Goal: Information Seeking & Learning: Find specific fact

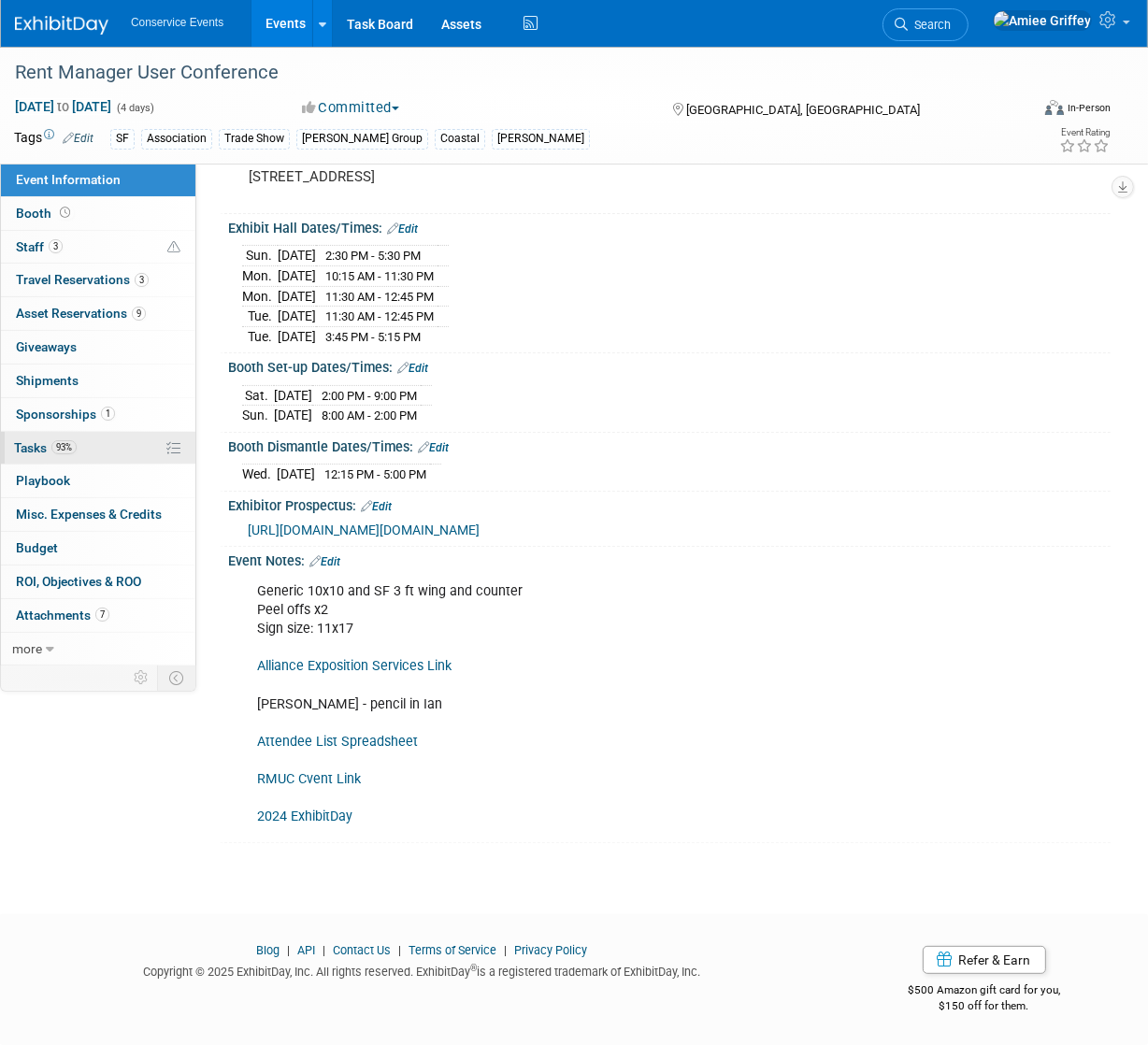
click at [70, 457] on link "93% Tasks 93%" at bounding box center [98, 448] width 195 height 32
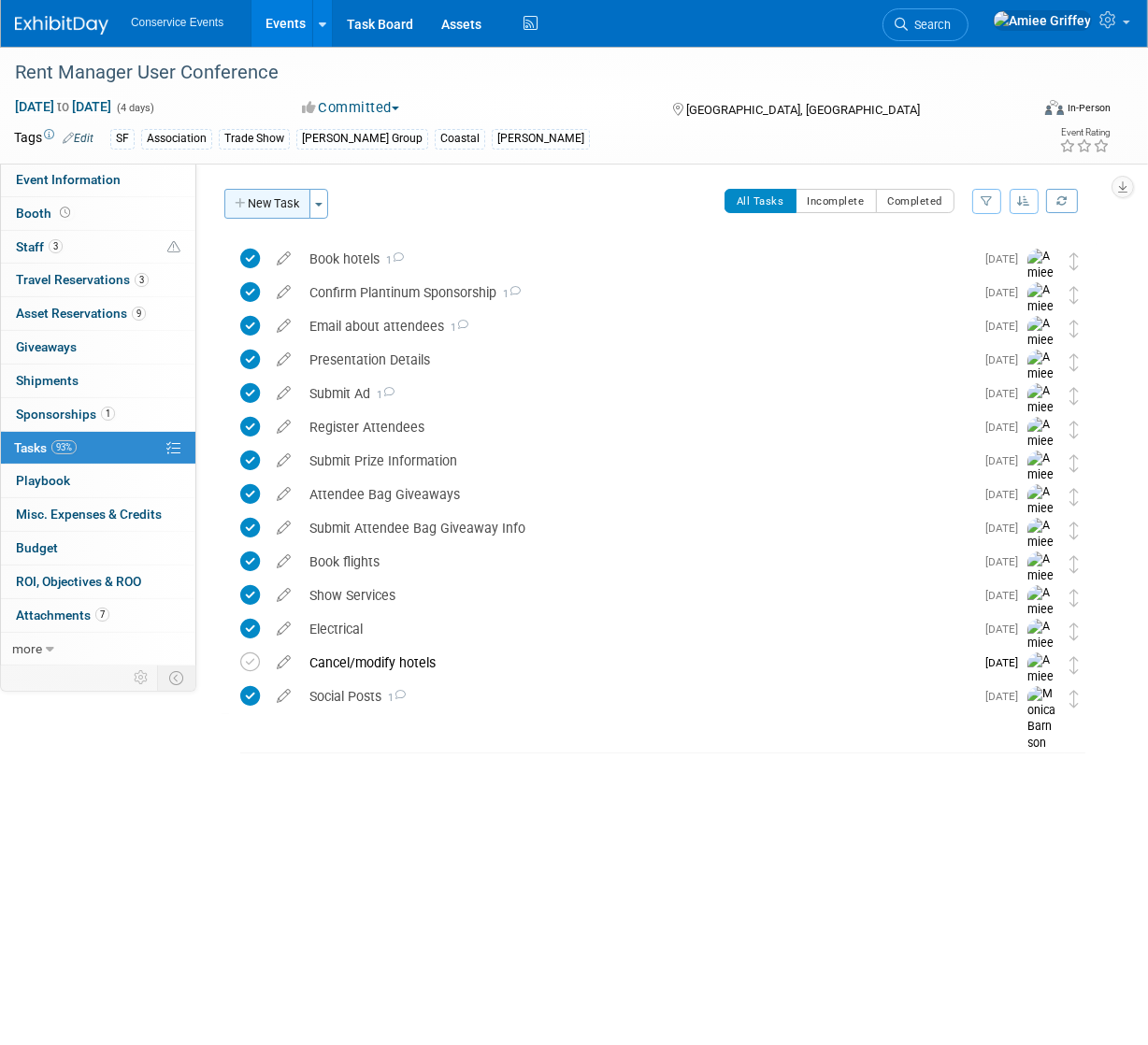
click at [279, 191] on button "New Task" at bounding box center [267, 204] width 86 height 30
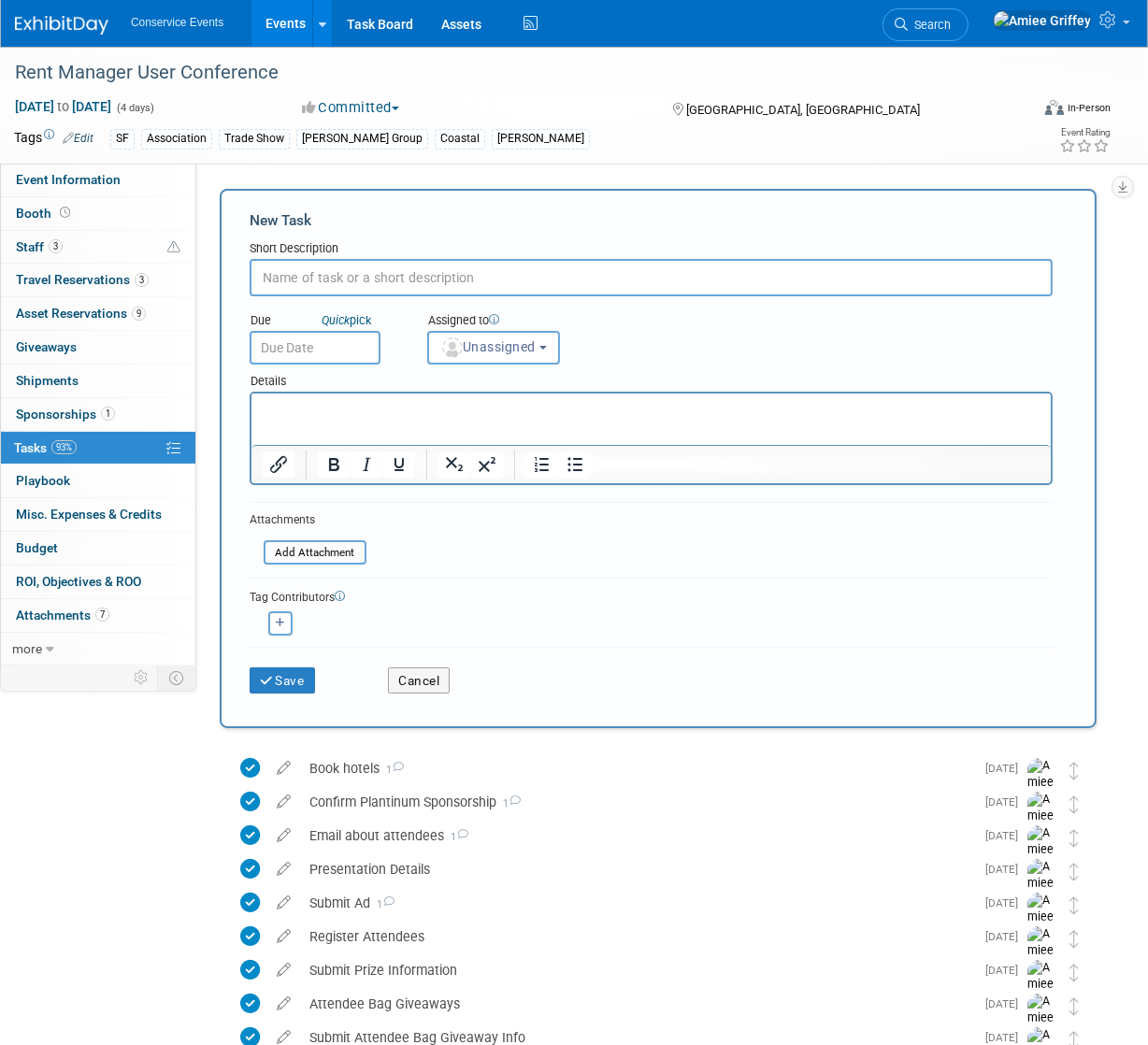
click at [327, 278] on input "text" at bounding box center [651, 277] width 803 height 37
type input "Schedule pre-show call"
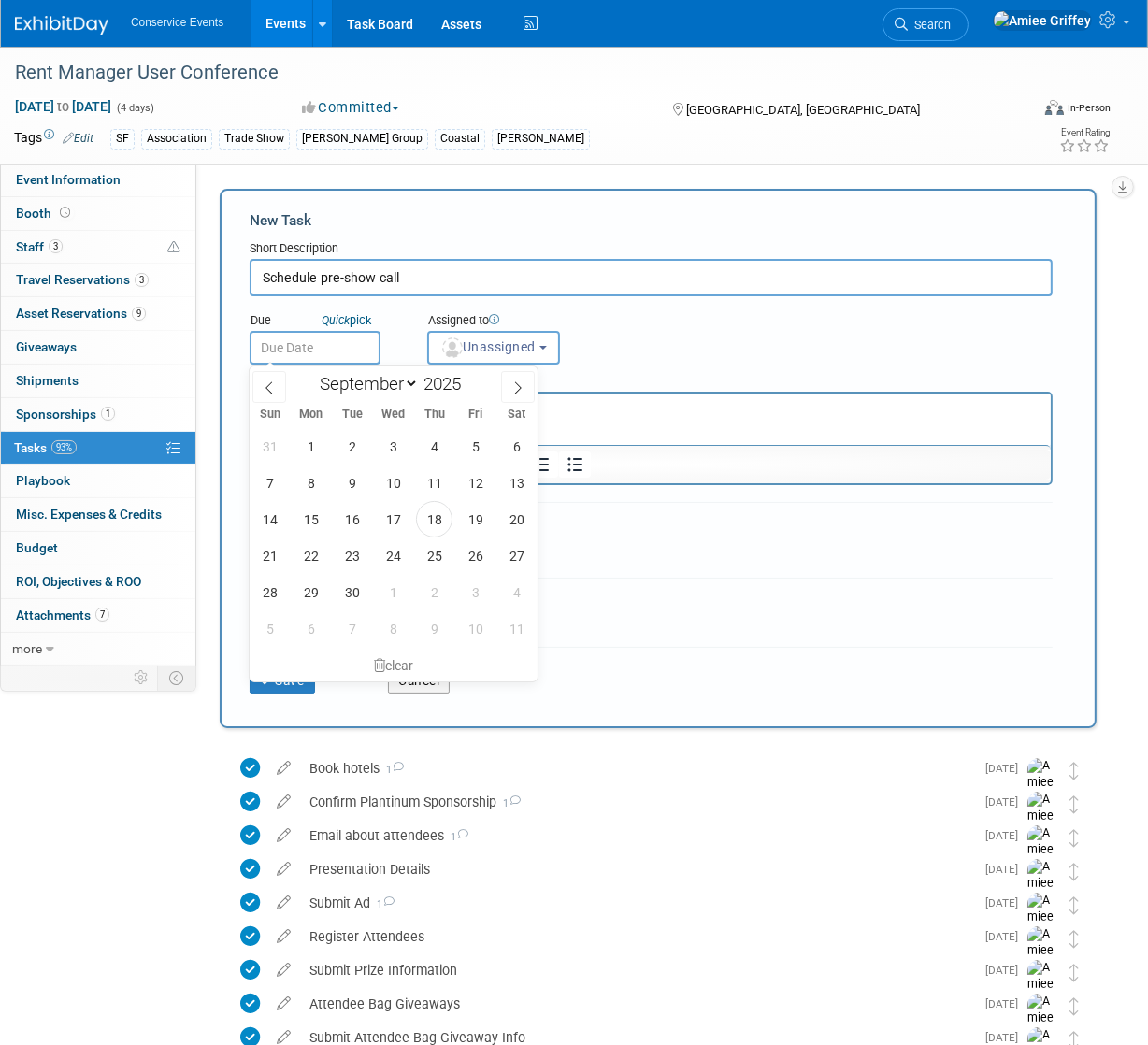
click at [291, 348] on input "text" at bounding box center [315, 347] width 131 height 33
click at [482, 525] on span "19" at bounding box center [476, 519] width 36 height 36
type input "Sep 19, 2025"
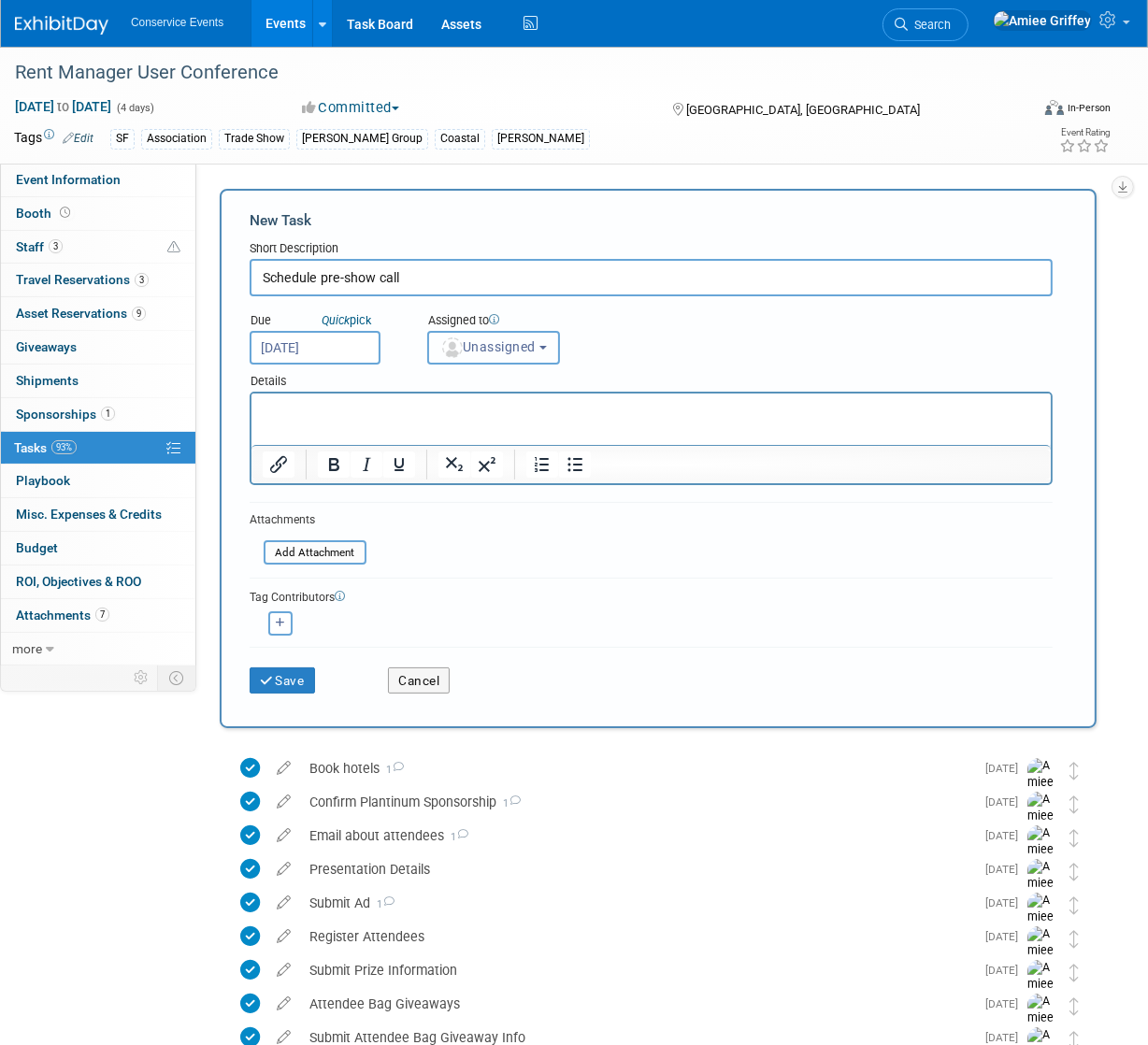
click at [505, 350] on span "Unassigned" at bounding box center [488, 346] width 95 height 15
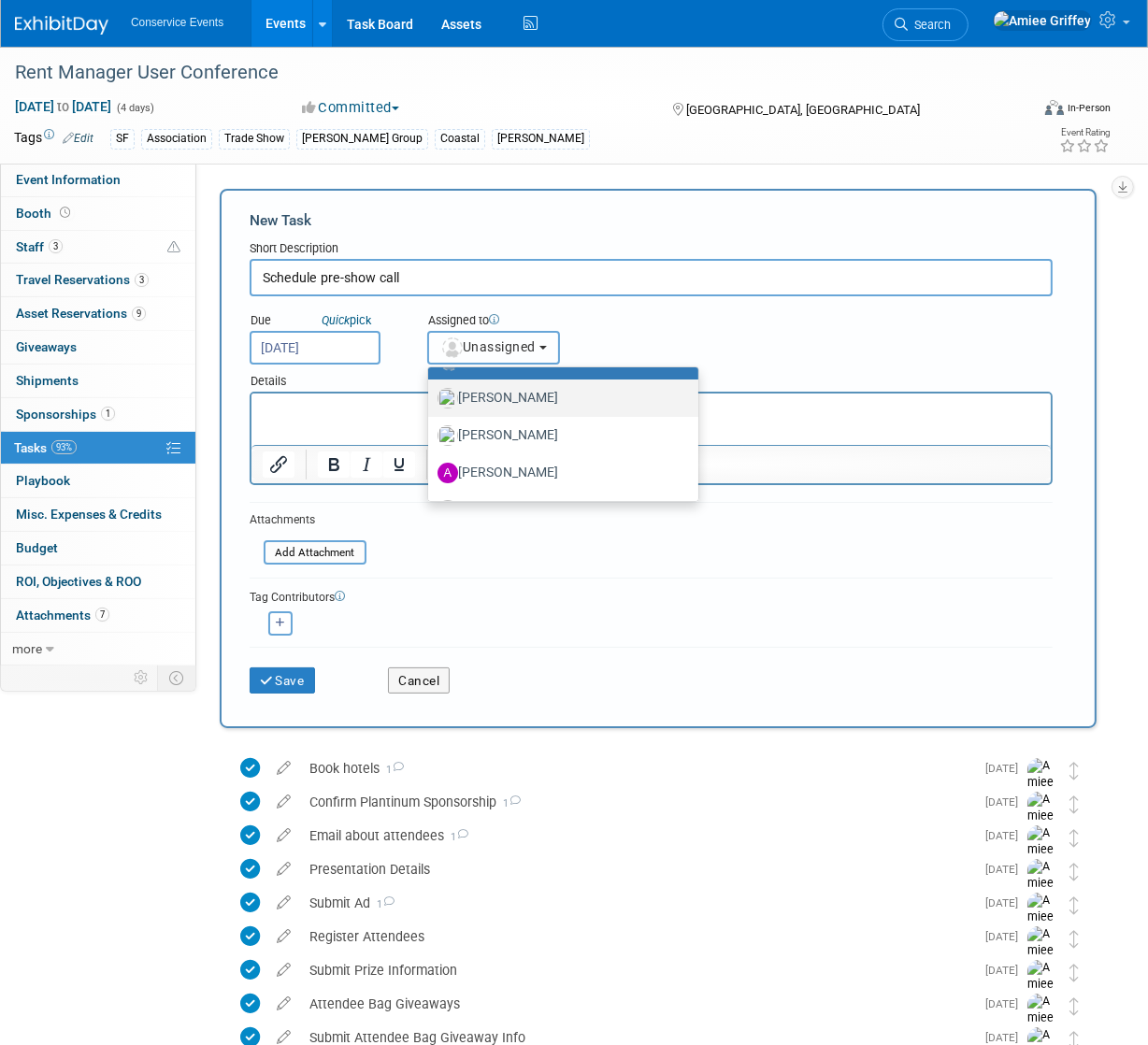
scroll to position [112, 0]
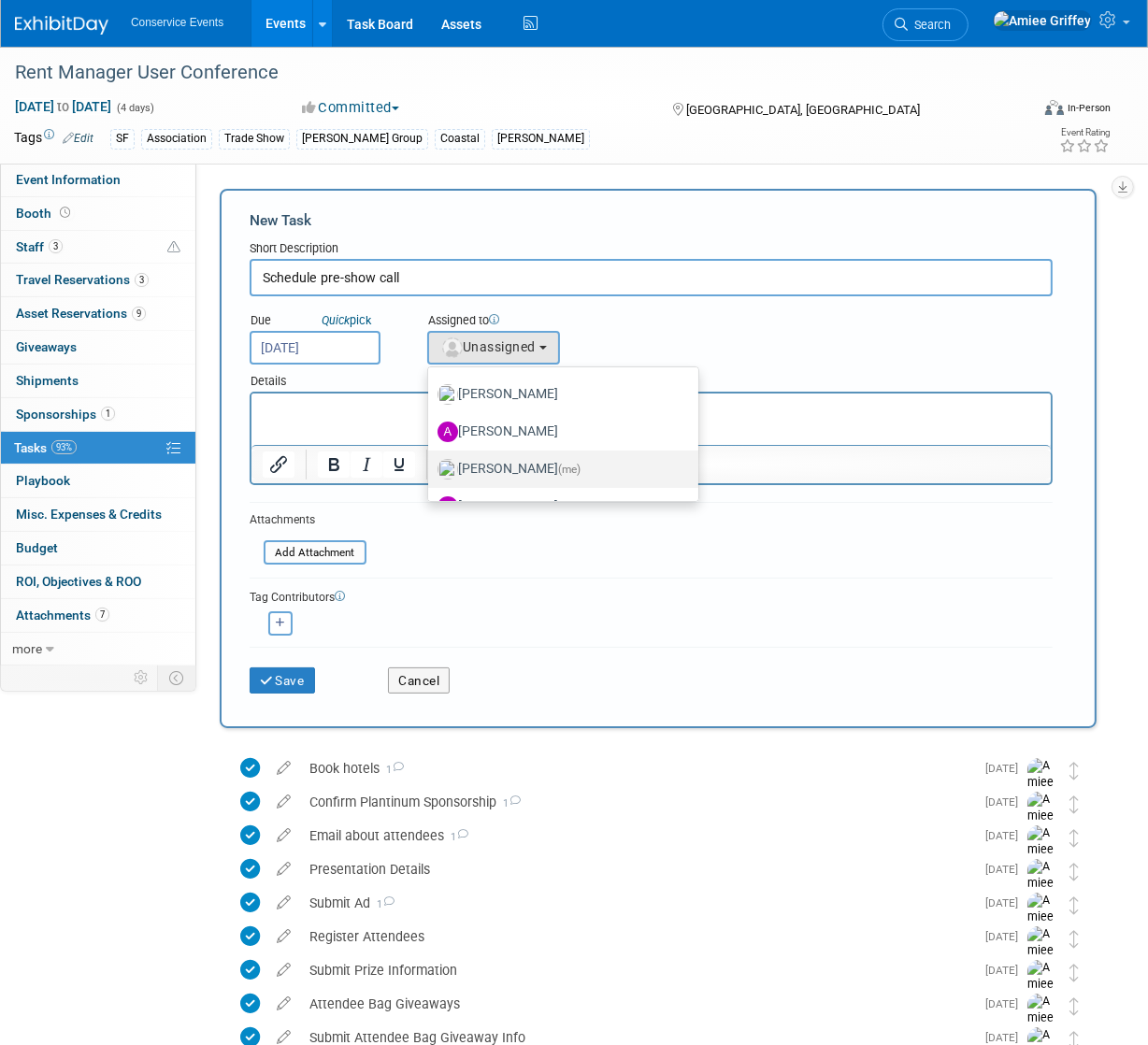
click at [525, 458] on label "Amiee Griffey (me)" at bounding box center [558, 470] width 242 height 30
click at [431, 460] on input "Amiee Griffey (me)" at bounding box center [424, 466] width 12 height 12
select select "28722387-35c6-4557-bb24-edeacb20f2e1"
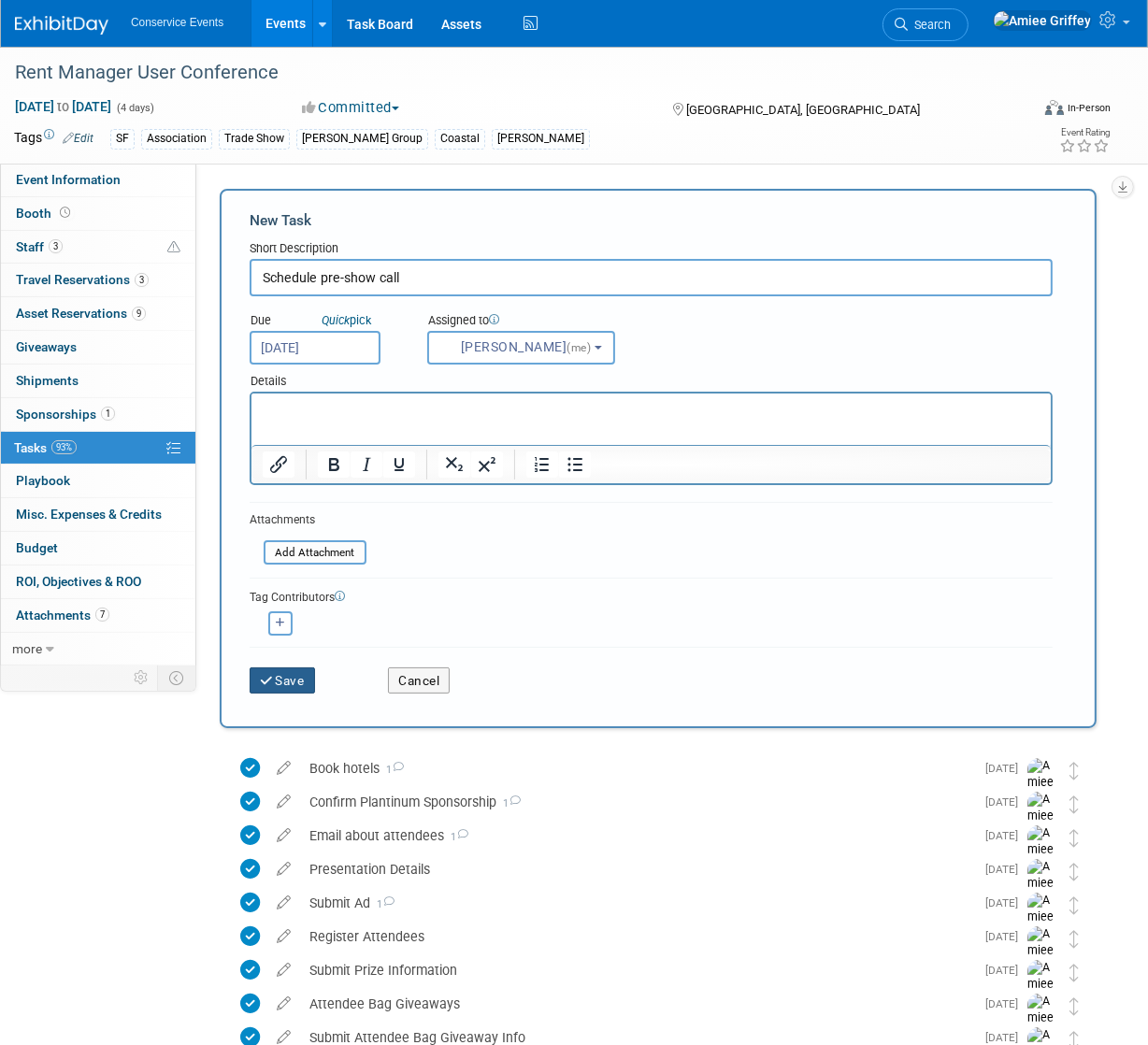
click at [305, 669] on button "Save" at bounding box center [282, 681] width 66 height 27
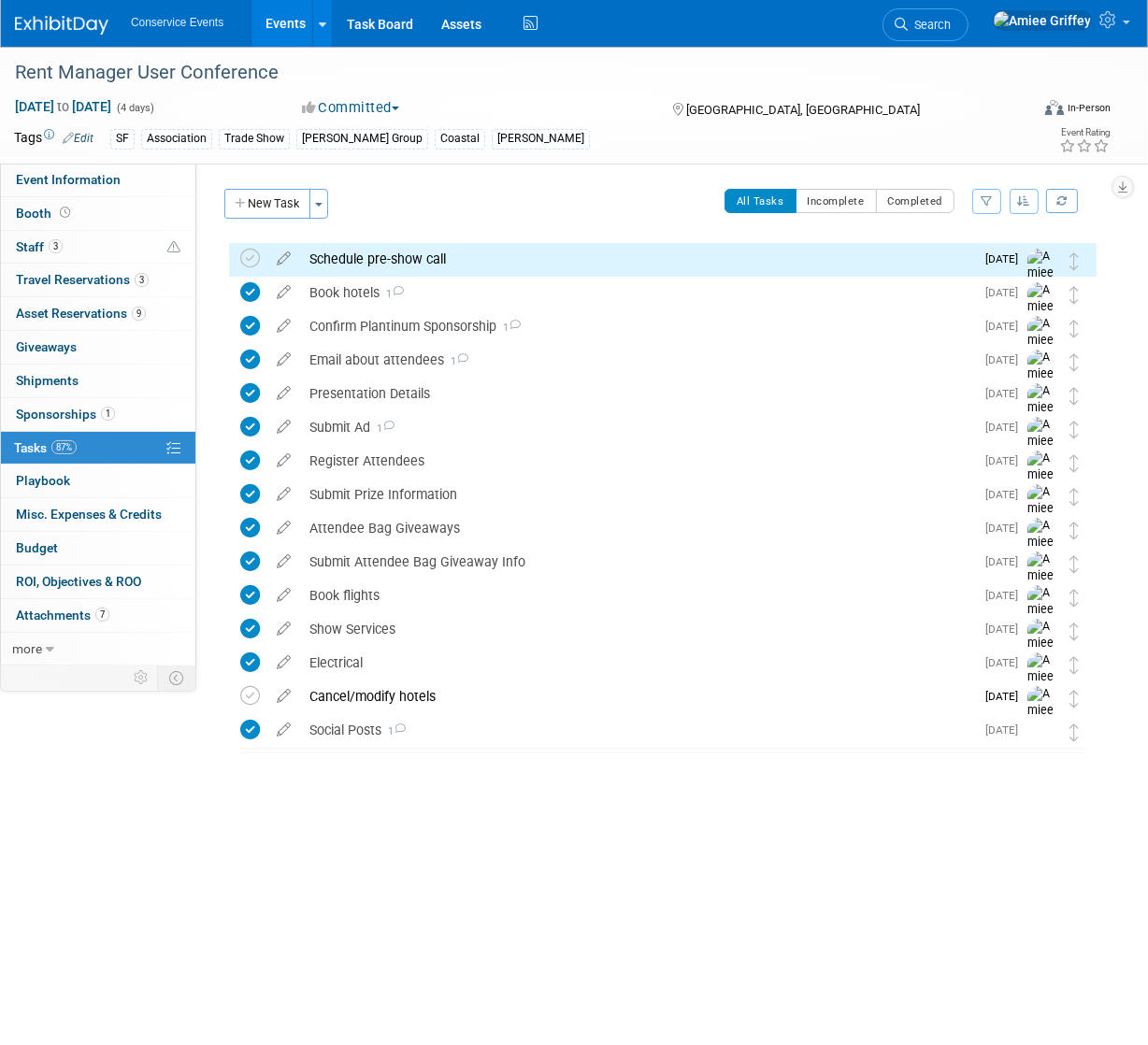
click at [386, 253] on div "Schedule pre-show call" at bounding box center [637, 258] width 674 height 31
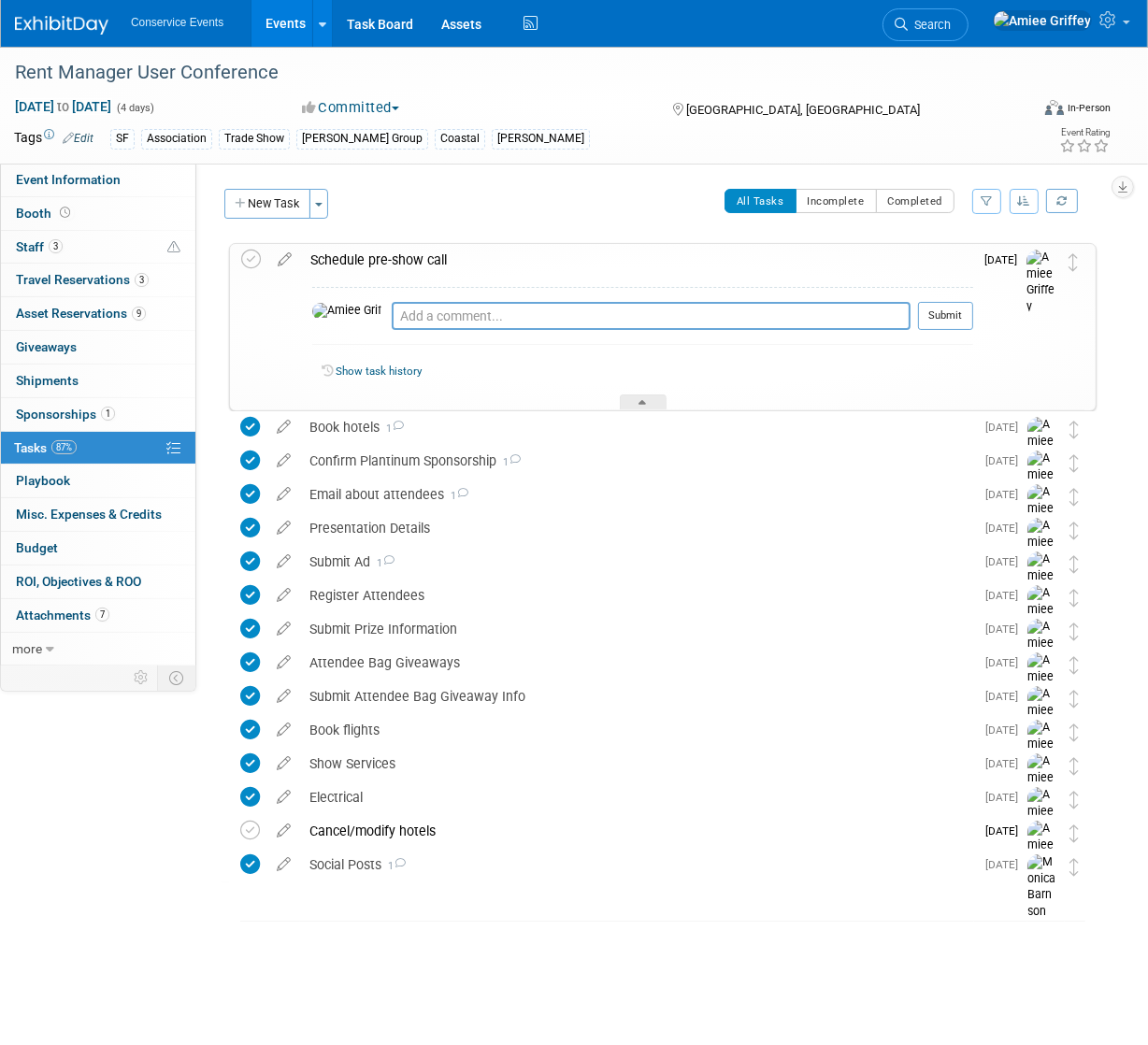
click at [382, 254] on div "Schedule pre-show call" at bounding box center [637, 259] width 672 height 31
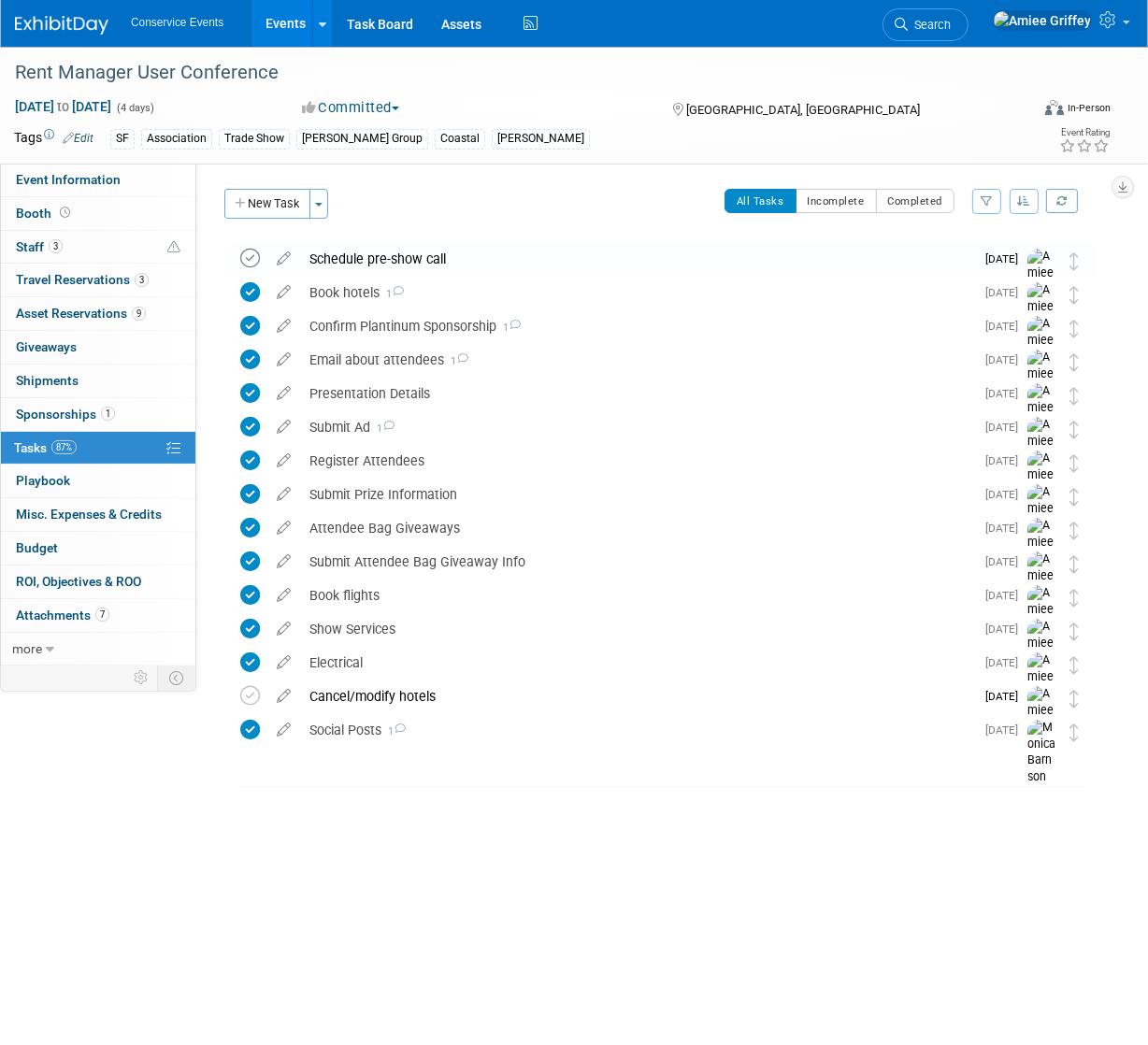
click at [247, 256] on icon at bounding box center [250, 258] width 20 height 20
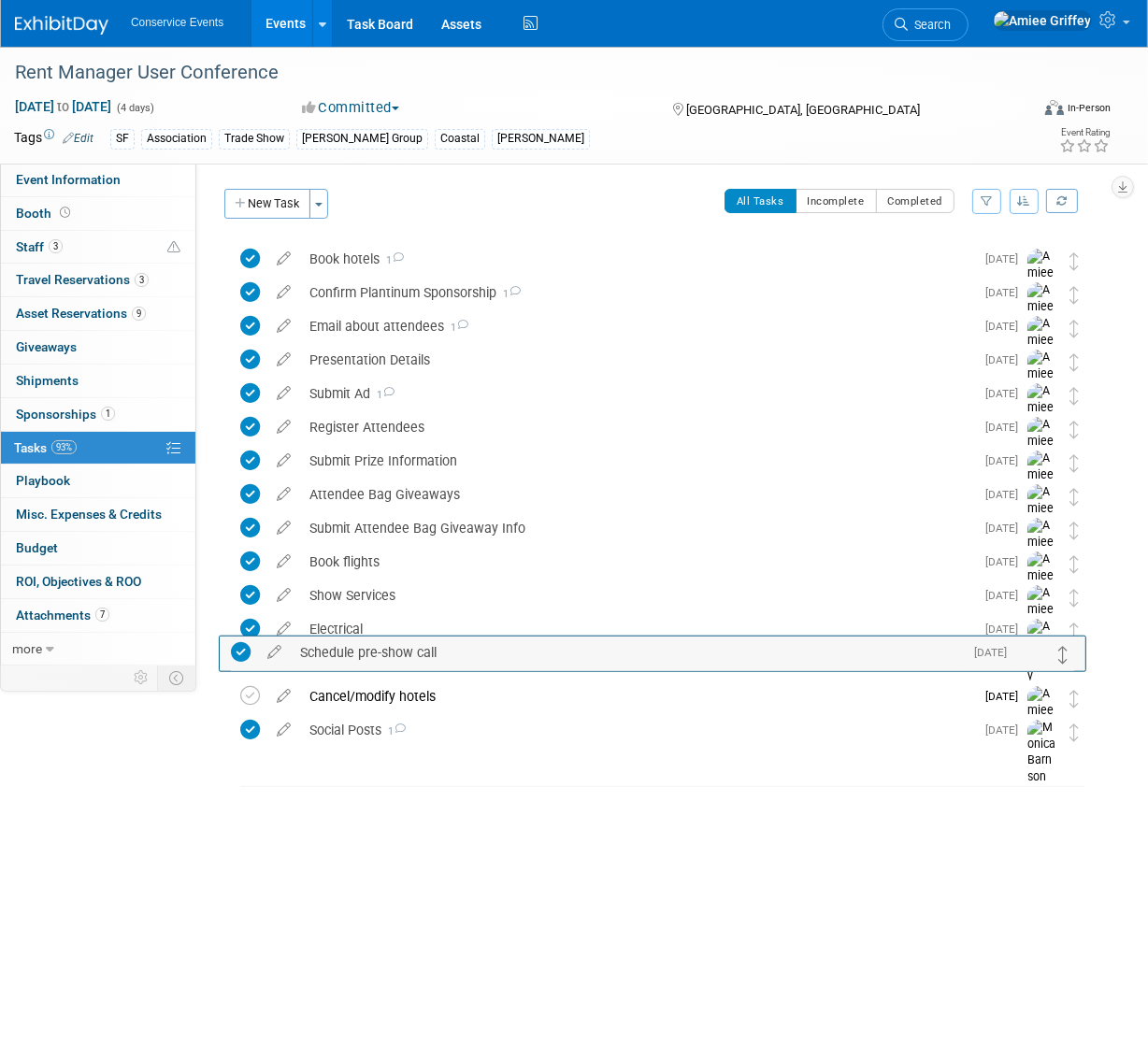
drag, startPoint x: 1070, startPoint y: 258, endPoint x: 1061, endPoint y: 651, distance: 393.1
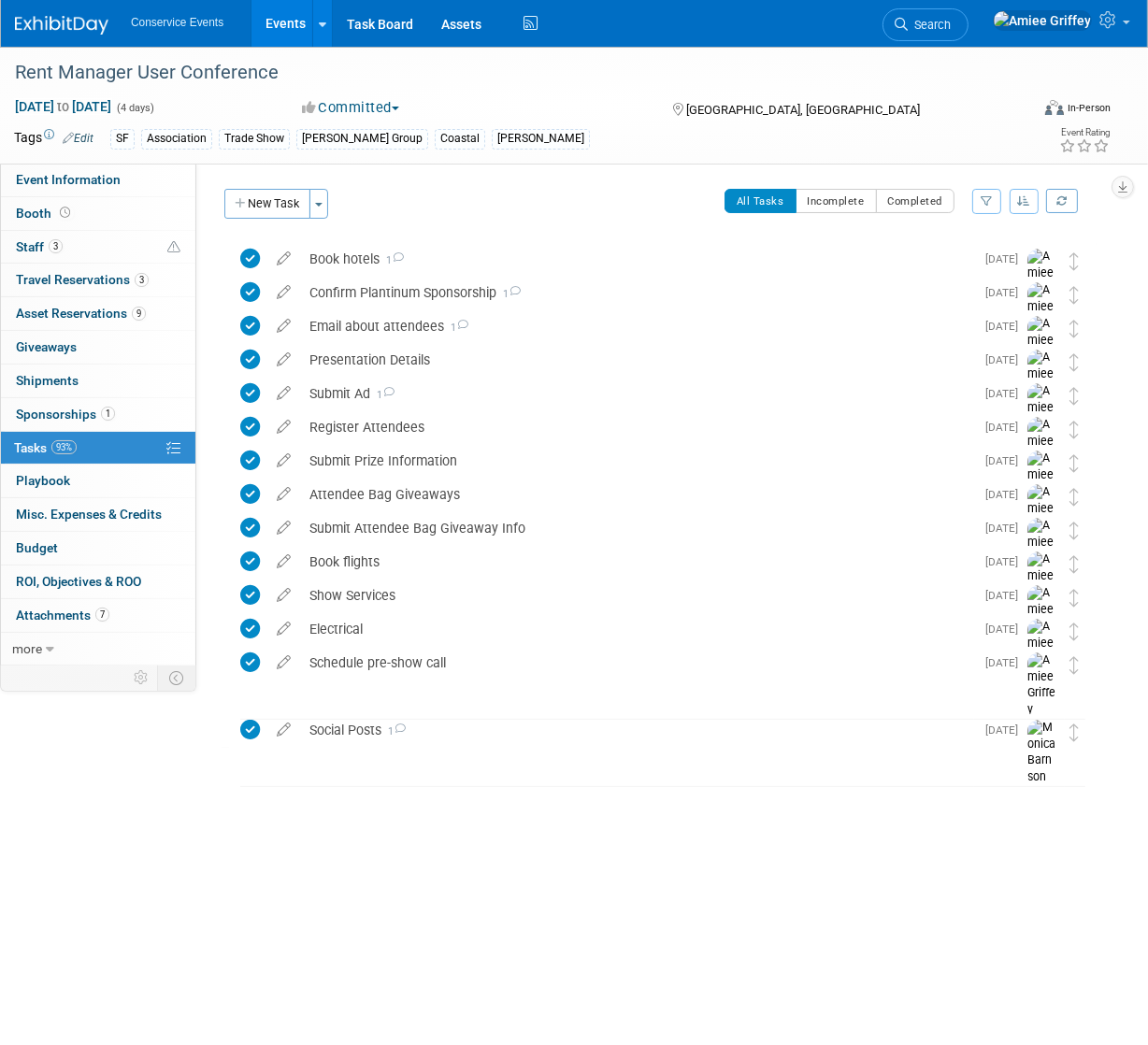
click at [267, 22] on link "Events" at bounding box center [286, 23] width 68 height 47
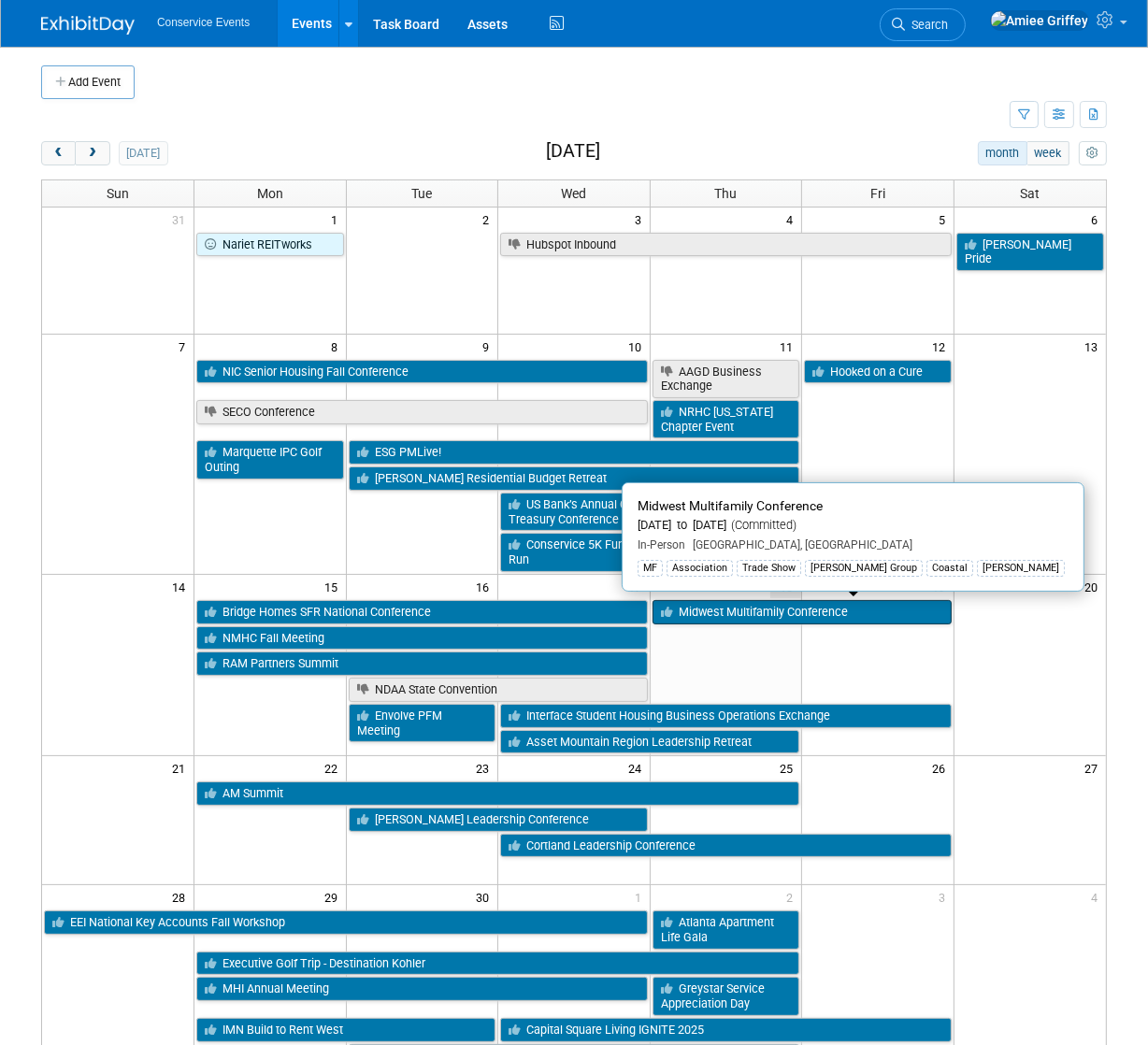
click at [739, 607] on link "Midwest Multifamily Conference" at bounding box center [801, 612] width 299 height 25
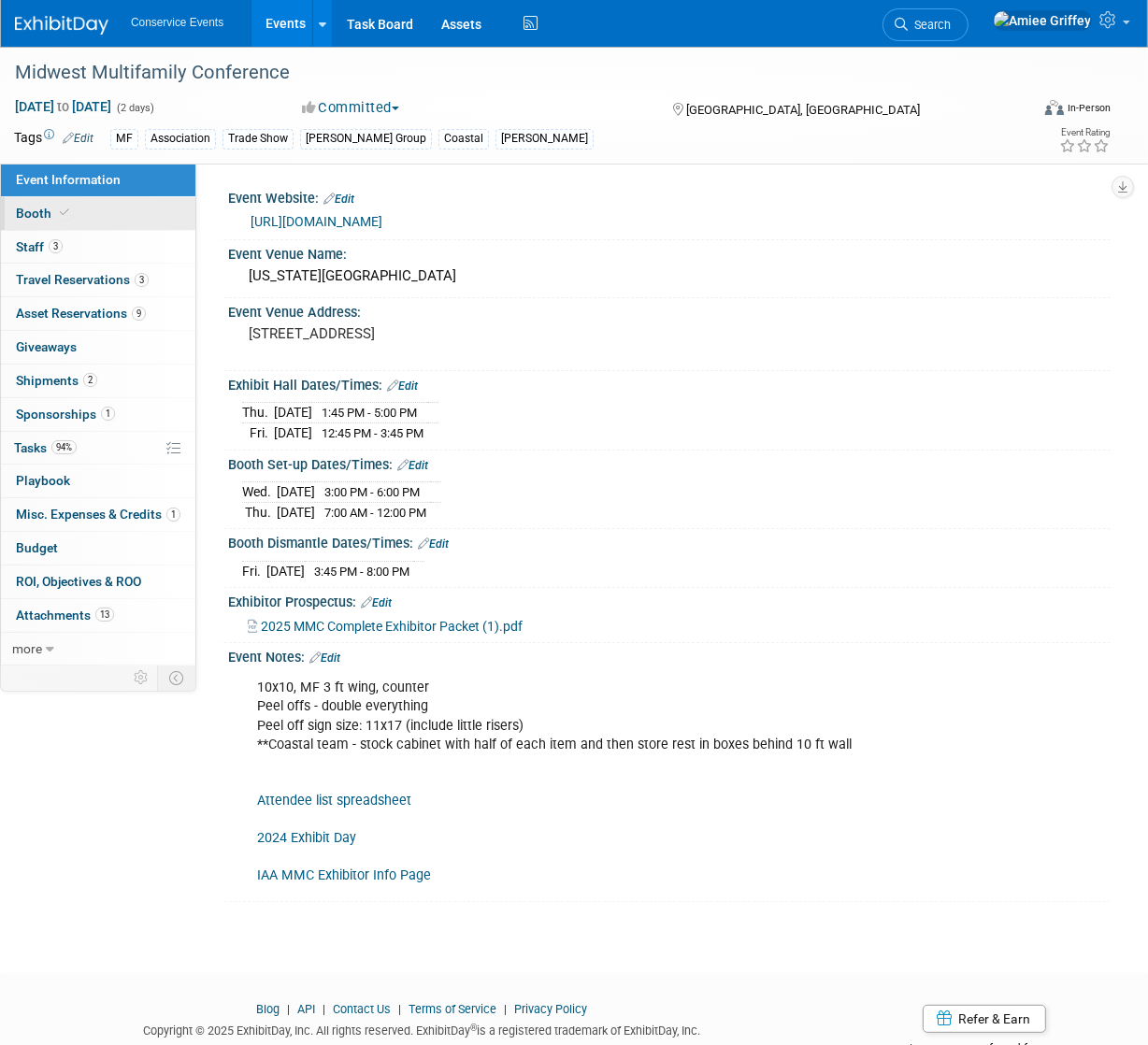
click at [83, 214] on link "Booth" at bounding box center [98, 214] width 195 height 32
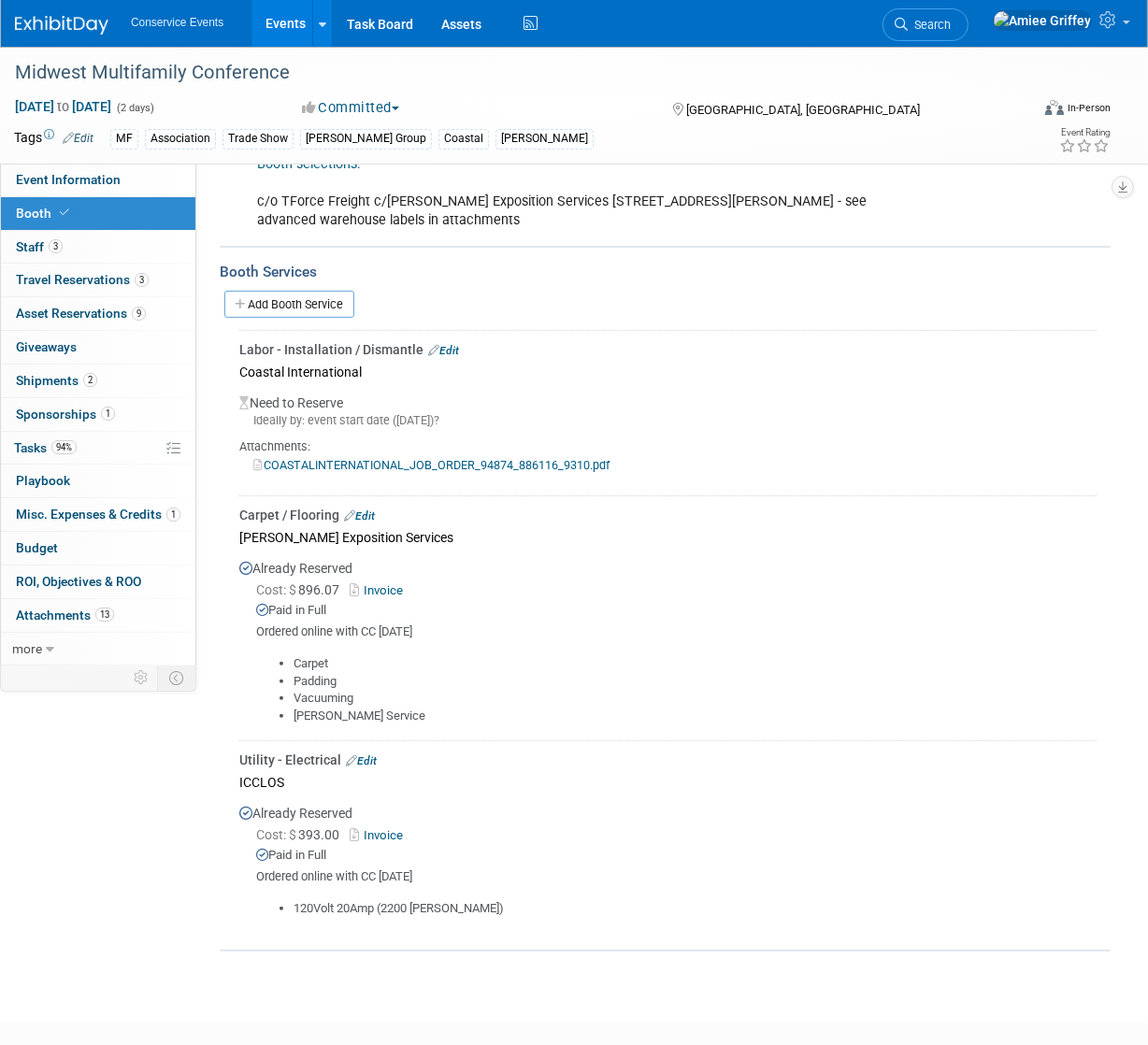
scroll to position [270, 0]
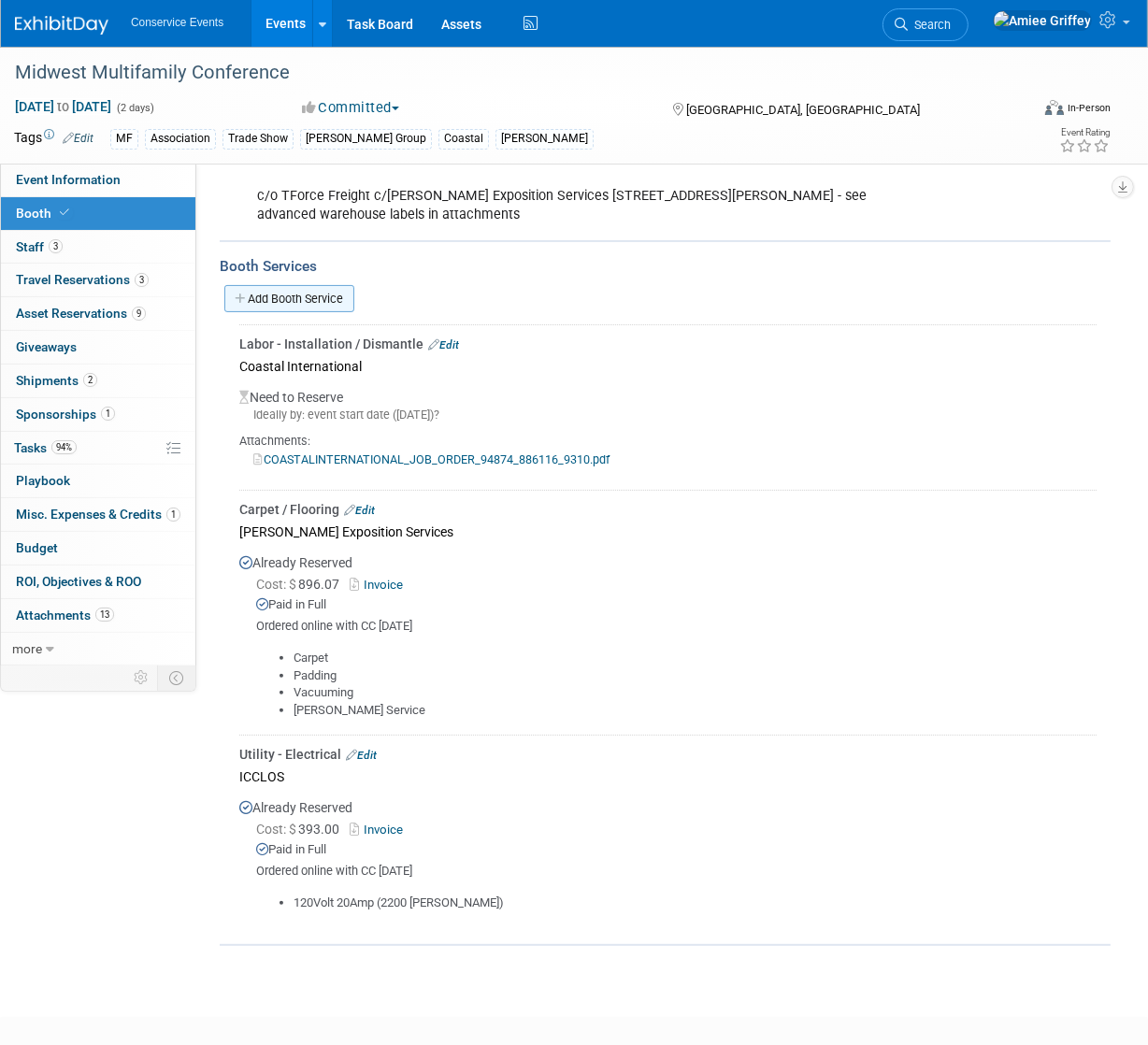
click at [290, 302] on link "Add Booth Service" at bounding box center [289, 298] width 130 height 28
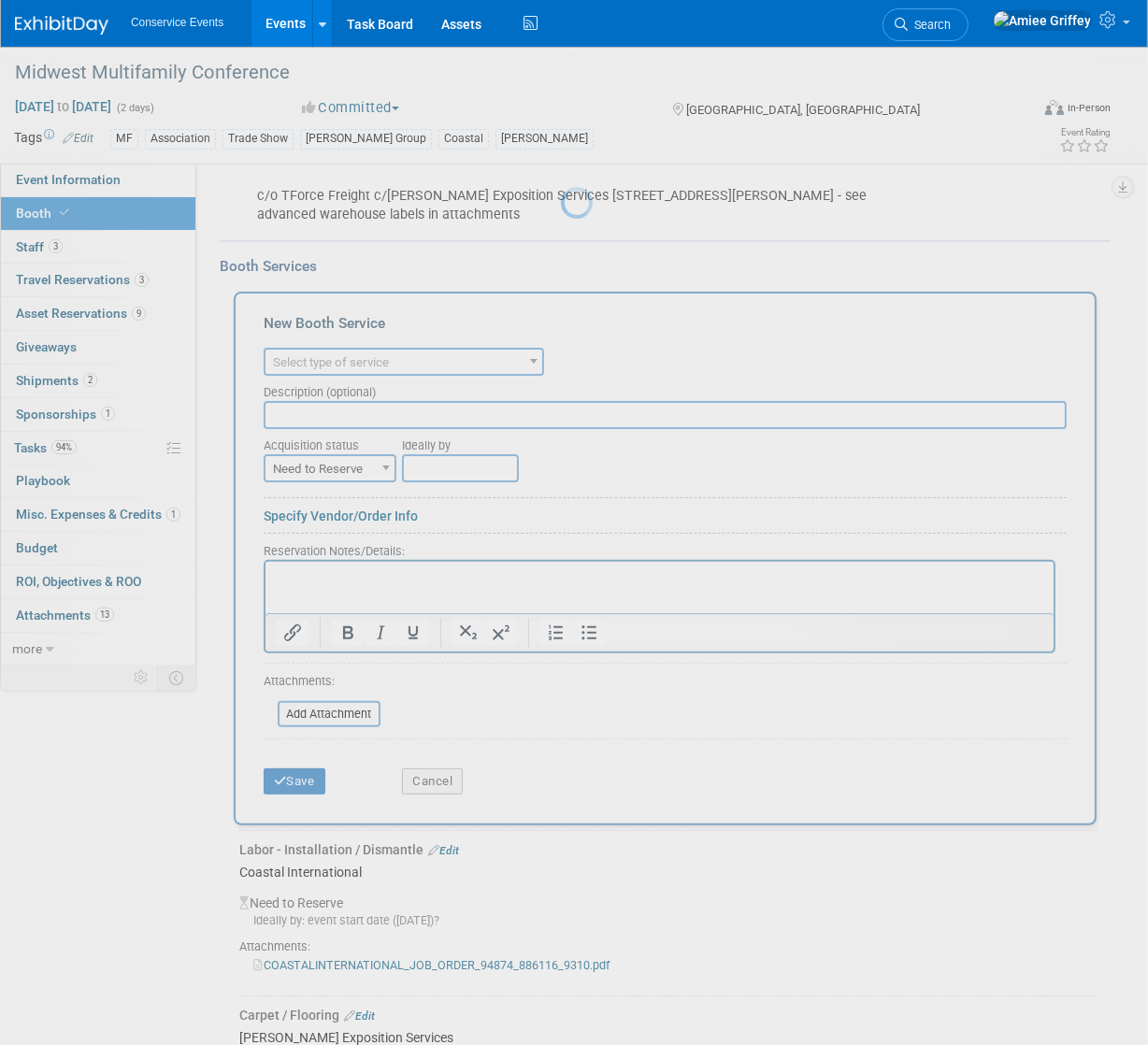
scroll to position [0, 0]
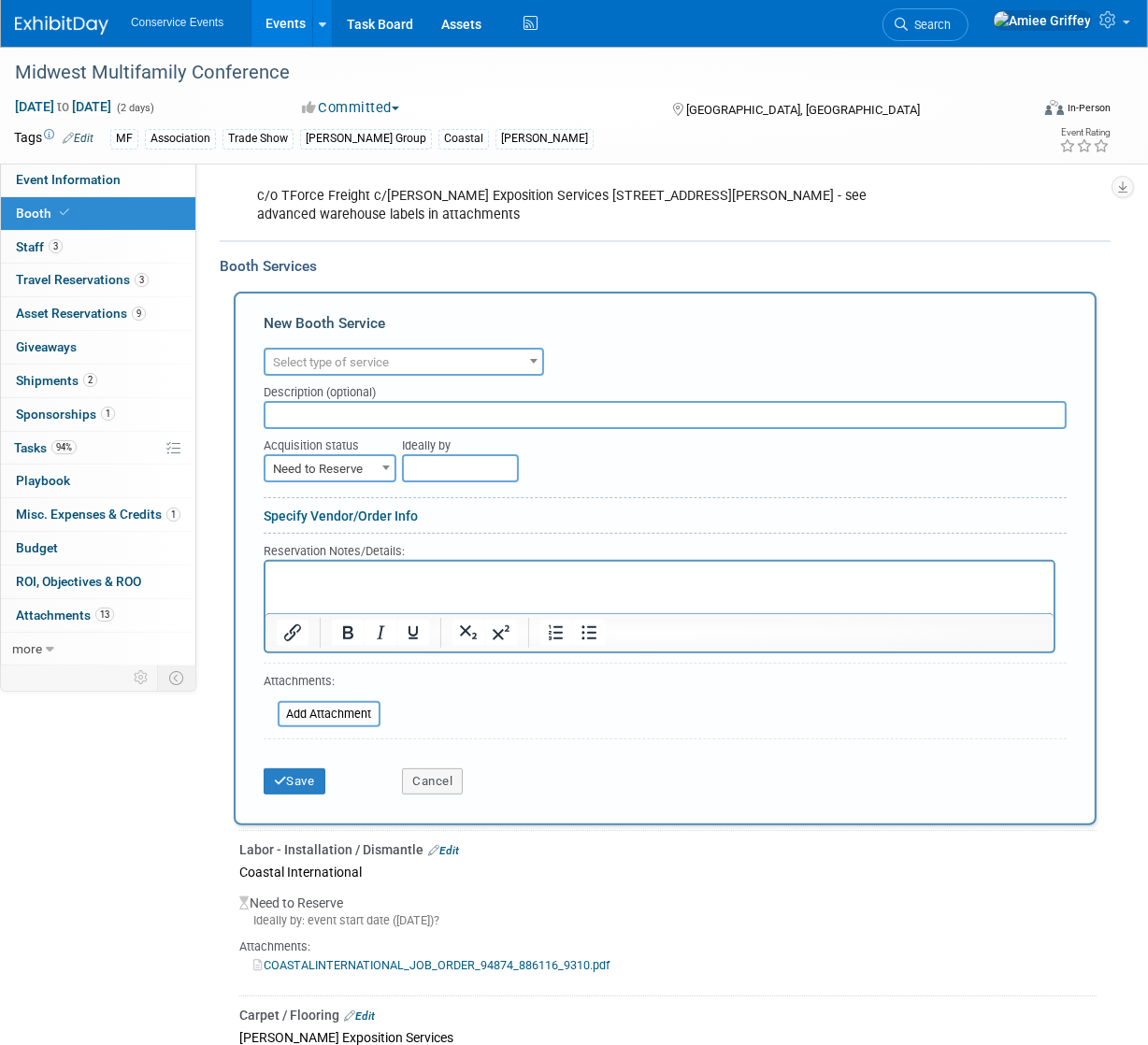
click at [420, 353] on span "Select type of service" at bounding box center [404, 363] width 276 height 27
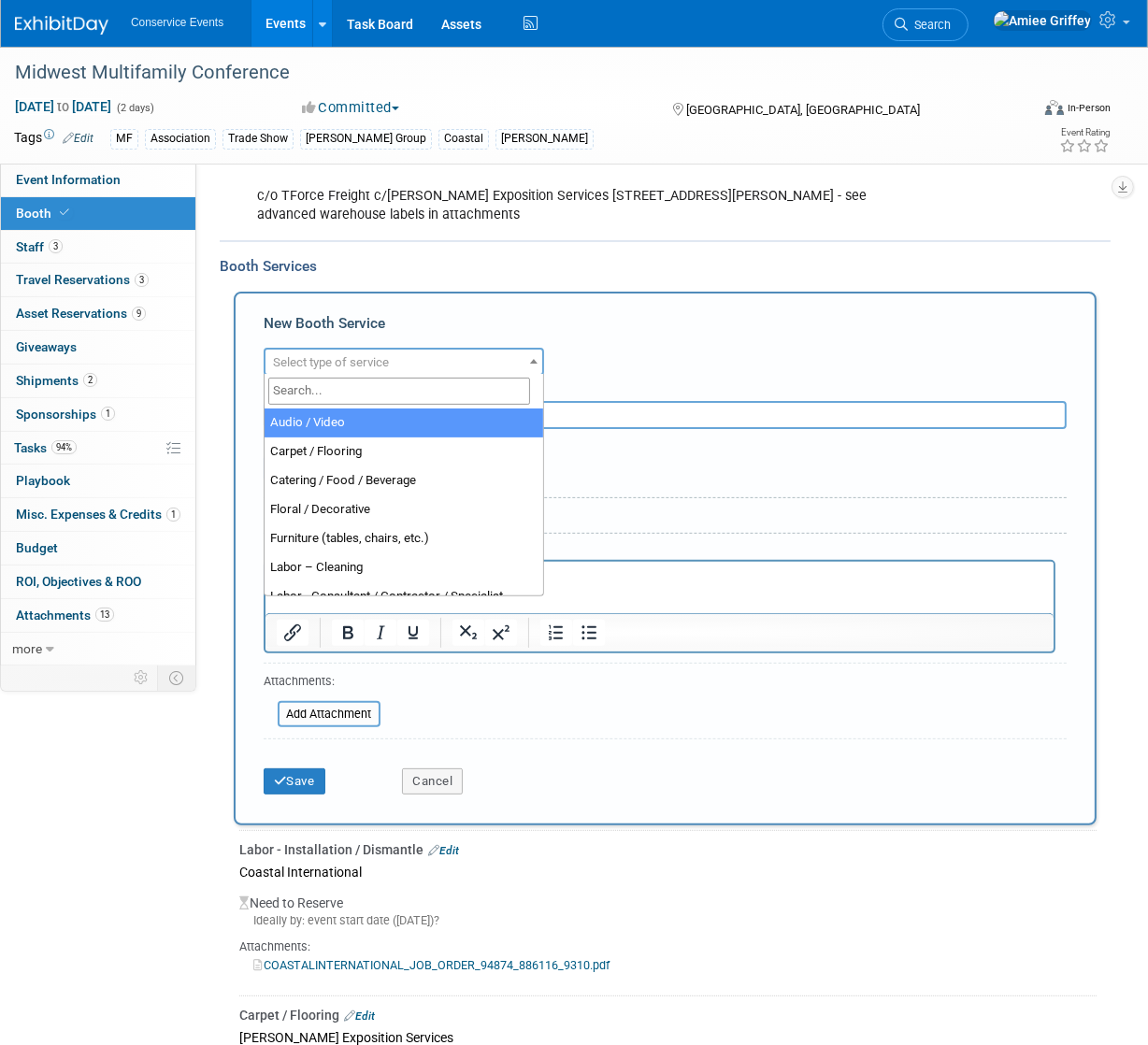
click at [406, 394] on input "search" at bounding box center [400, 391] width 262 height 28
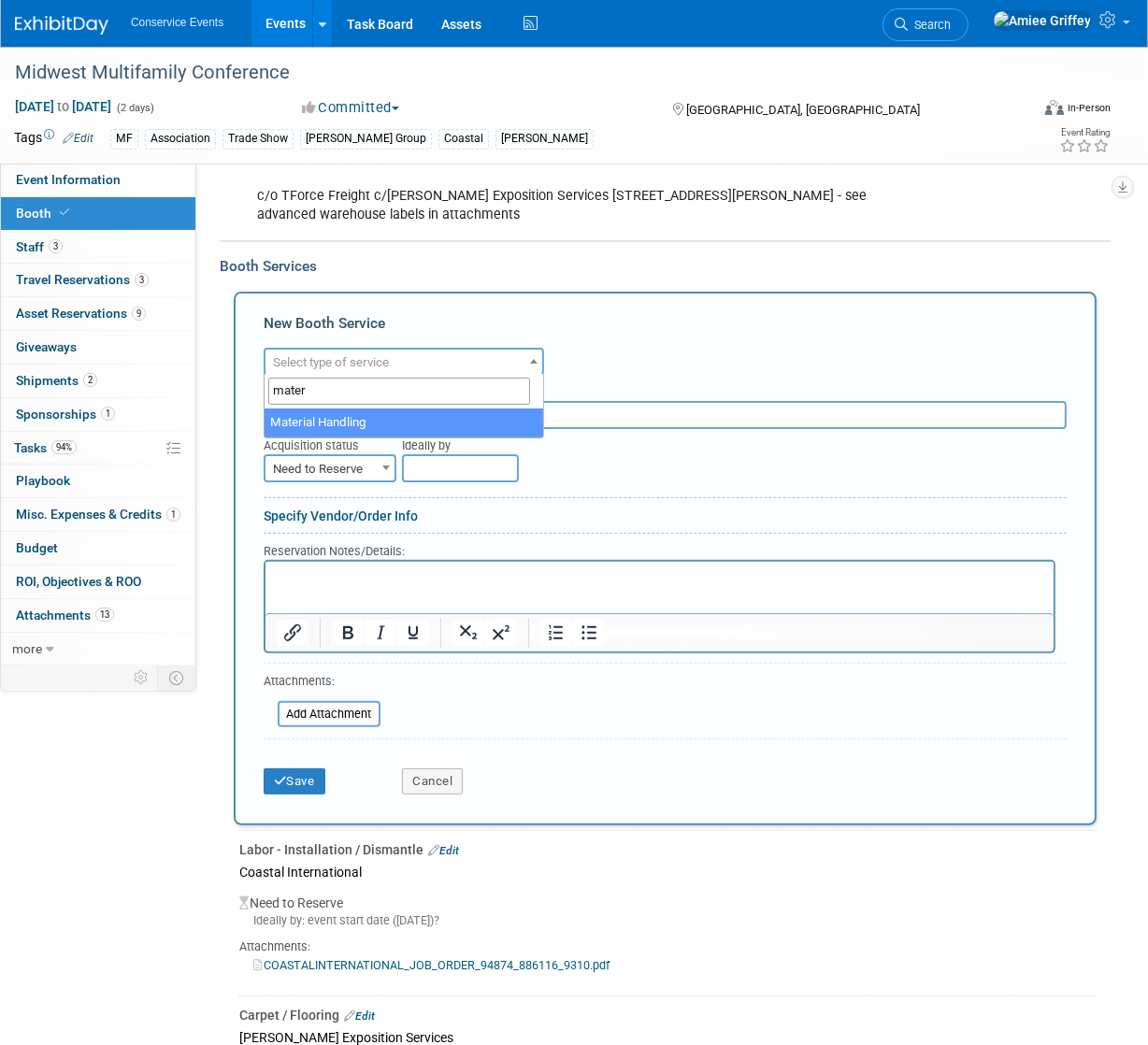
type input "mater"
select select "10"
click at [325, 417] on input "text" at bounding box center [666, 415] width 803 height 28
type input "Shepard"
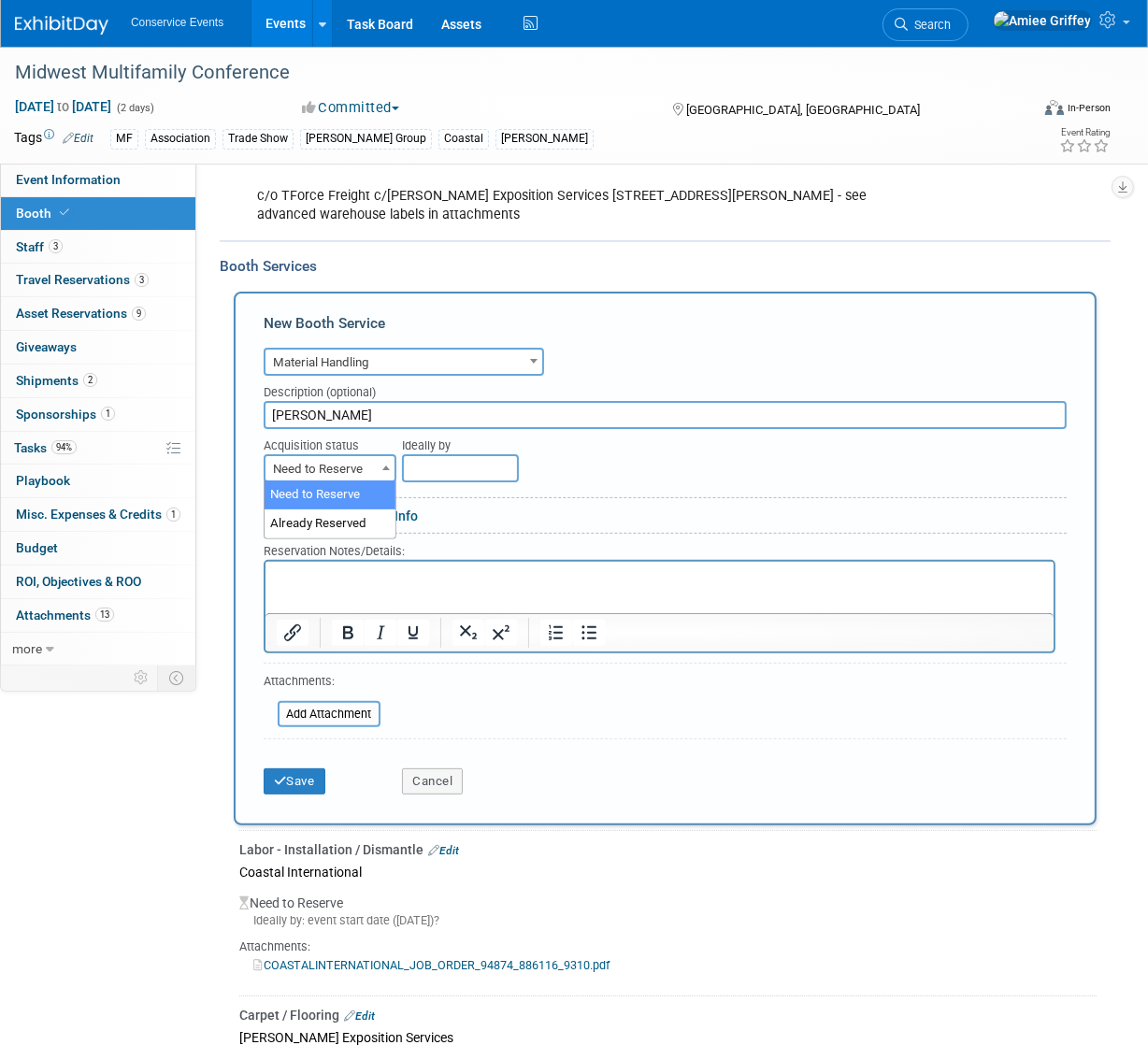
click at [325, 470] on span "Need to Reserve" at bounding box center [330, 470] width 129 height 27
select select "2"
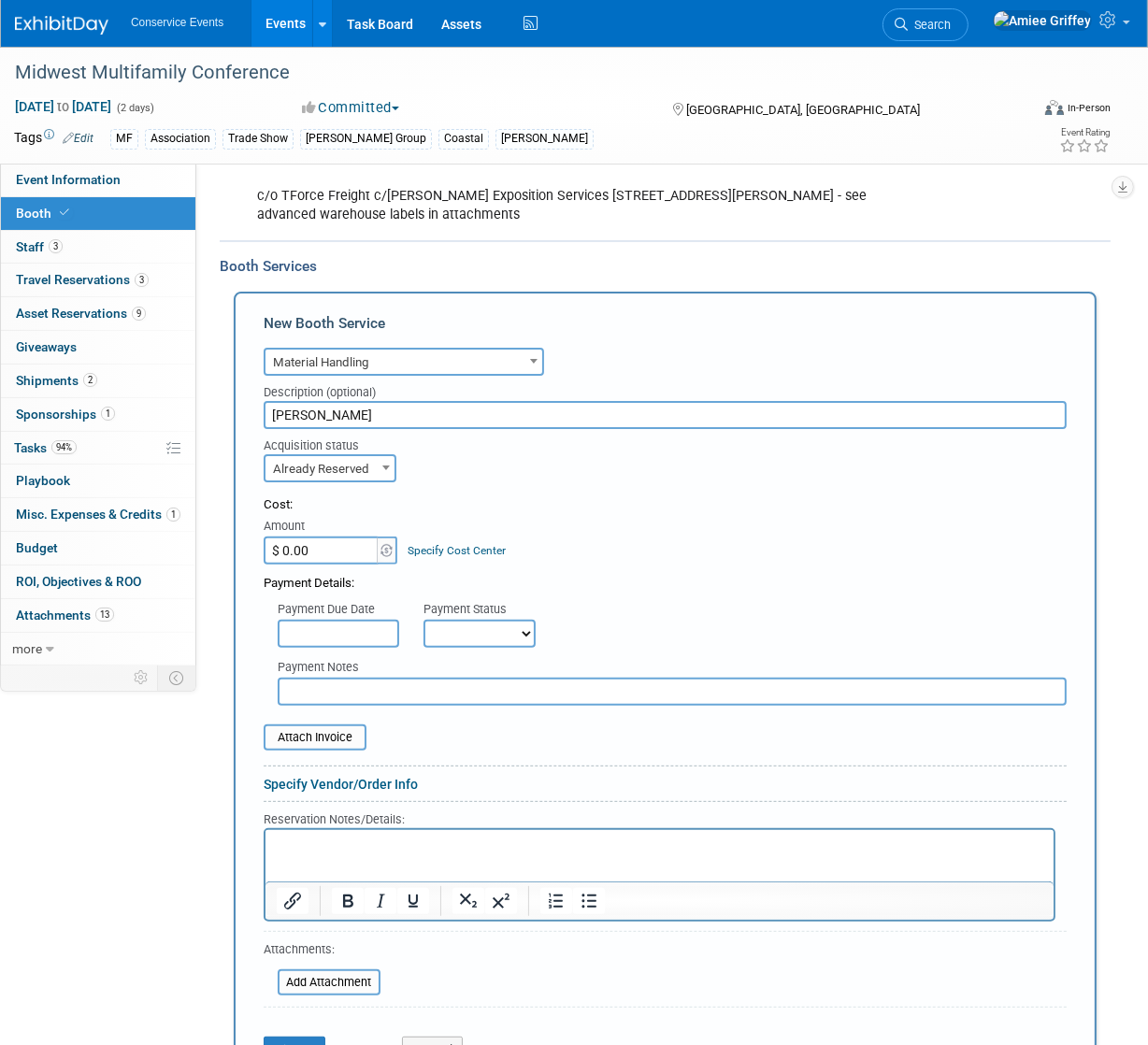
click at [317, 550] on input "$ 0.00" at bounding box center [322, 550] width 117 height 28
type input "$ 620.50"
click at [496, 625] on select "Not Paid Yet Partially Paid Paid in Full" at bounding box center [480, 634] width 112 height 28
select select "1"
click at [423, 620] on select "Not Paid Yet Partially Paid Paid in Full" at bounding box center [480, 634] width 112 height 28
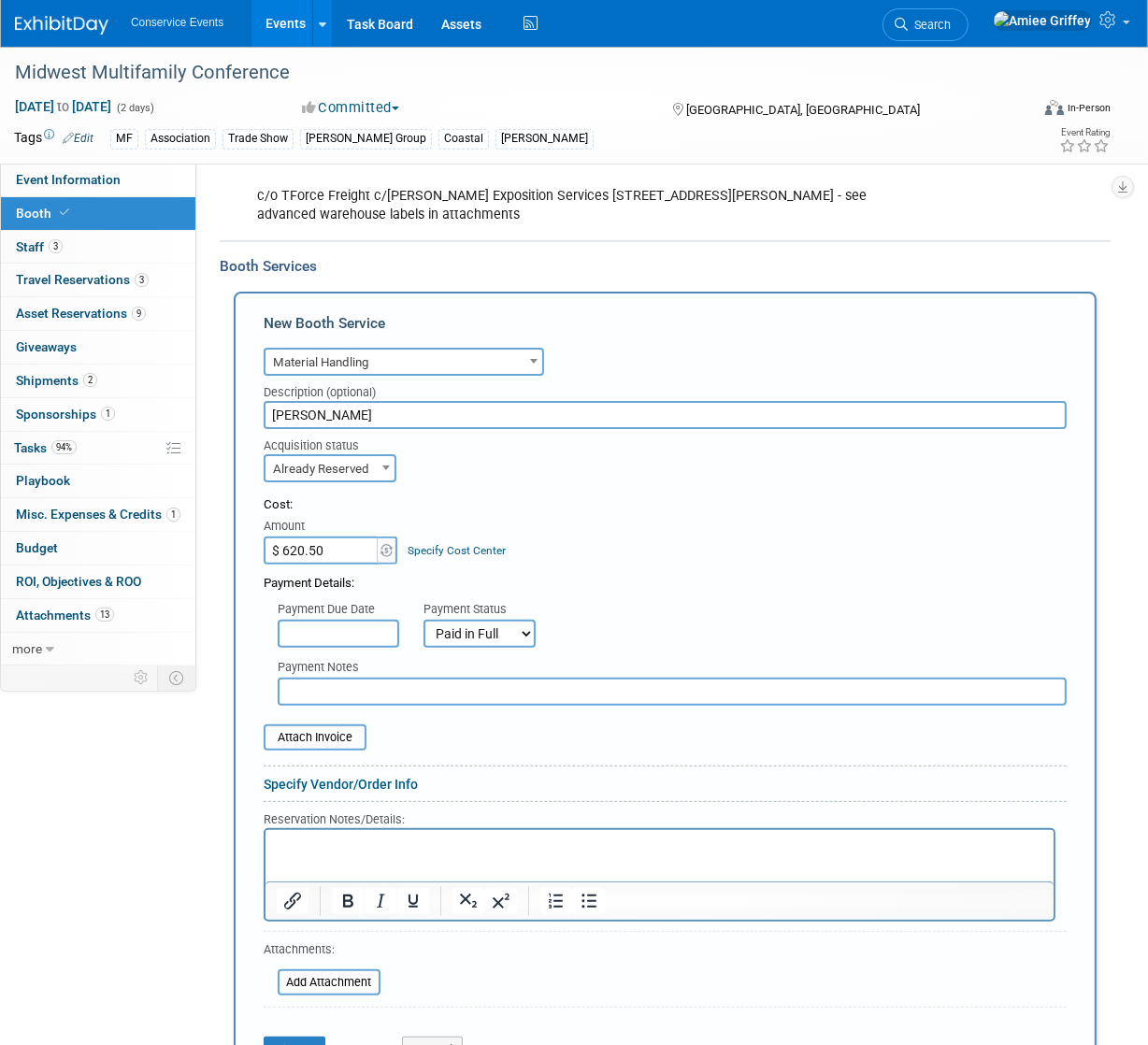
click at [343, 852] on p "Rich Text Area. Press ALT-0 for help." at bounding box center [658, 845] width 766 height 18
click at [583, 897] on icon "Bullet list" at bounding box center [589, 901] width 15 height 14
click at [330, 735] on input "file" at bounding box center [254, 737] width 222 height 23
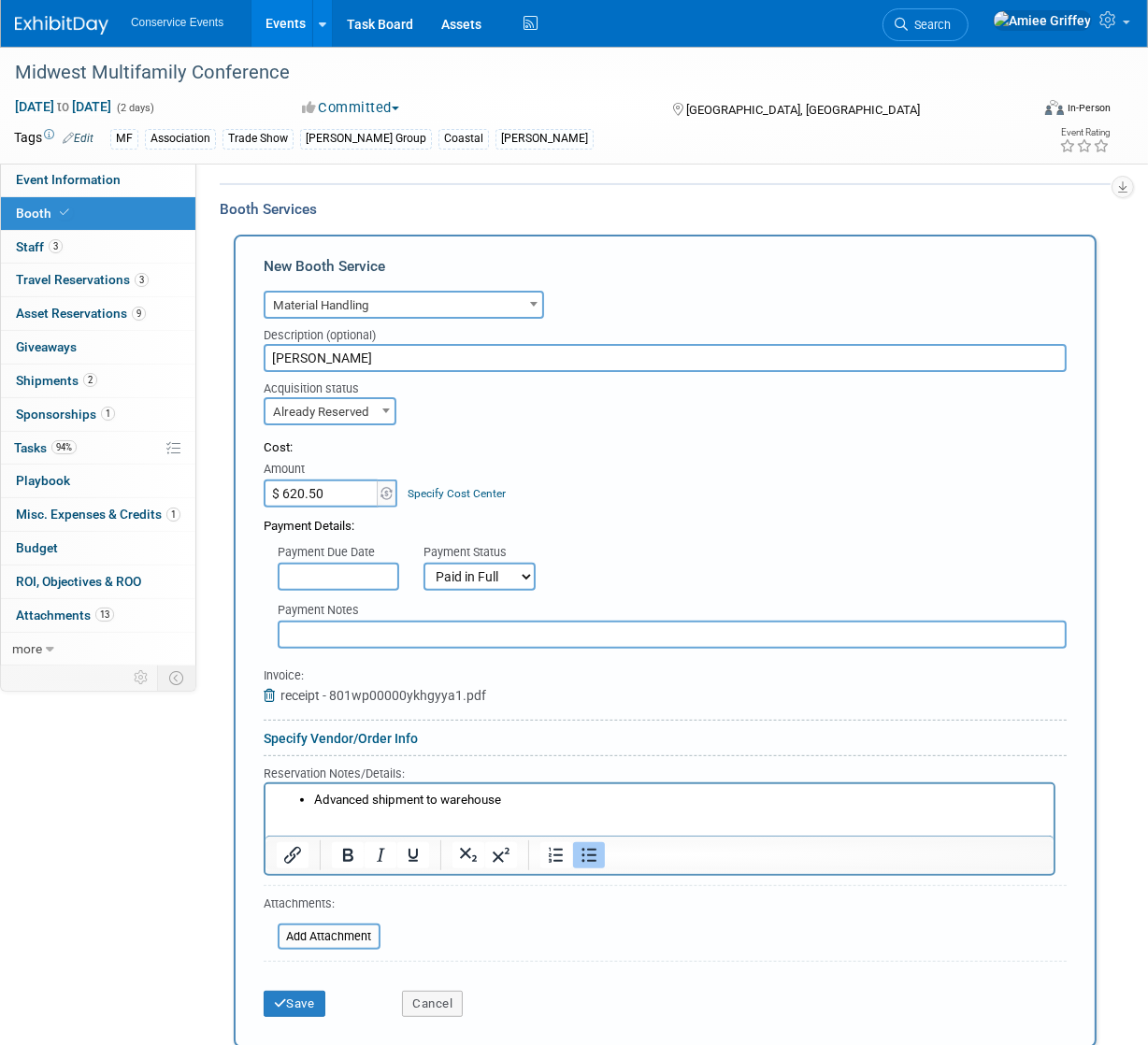
scroll to position [476, 0]
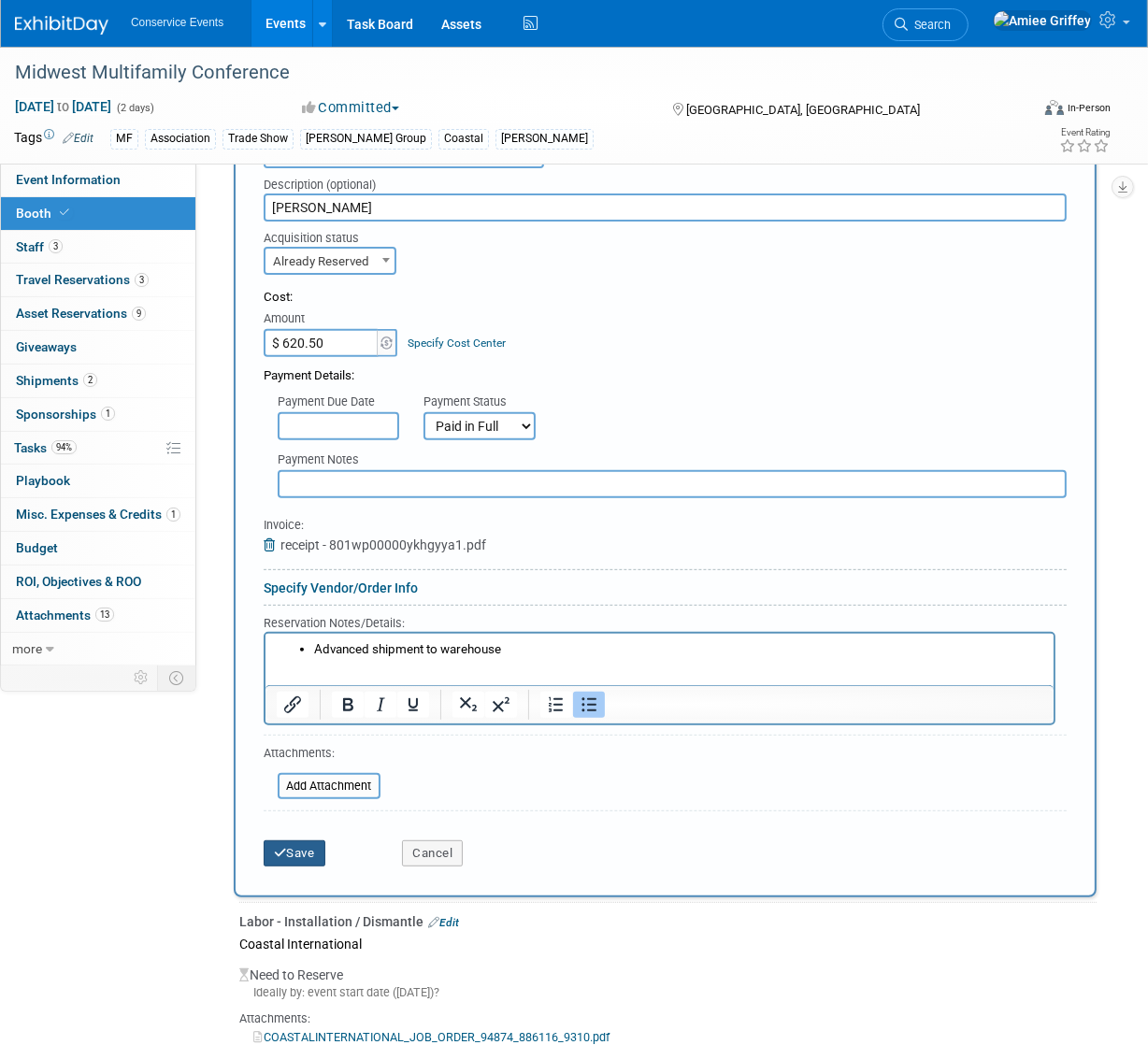
click at [282, 852] on icon "submit" at bounding box center [281, 852] width 13 height 12
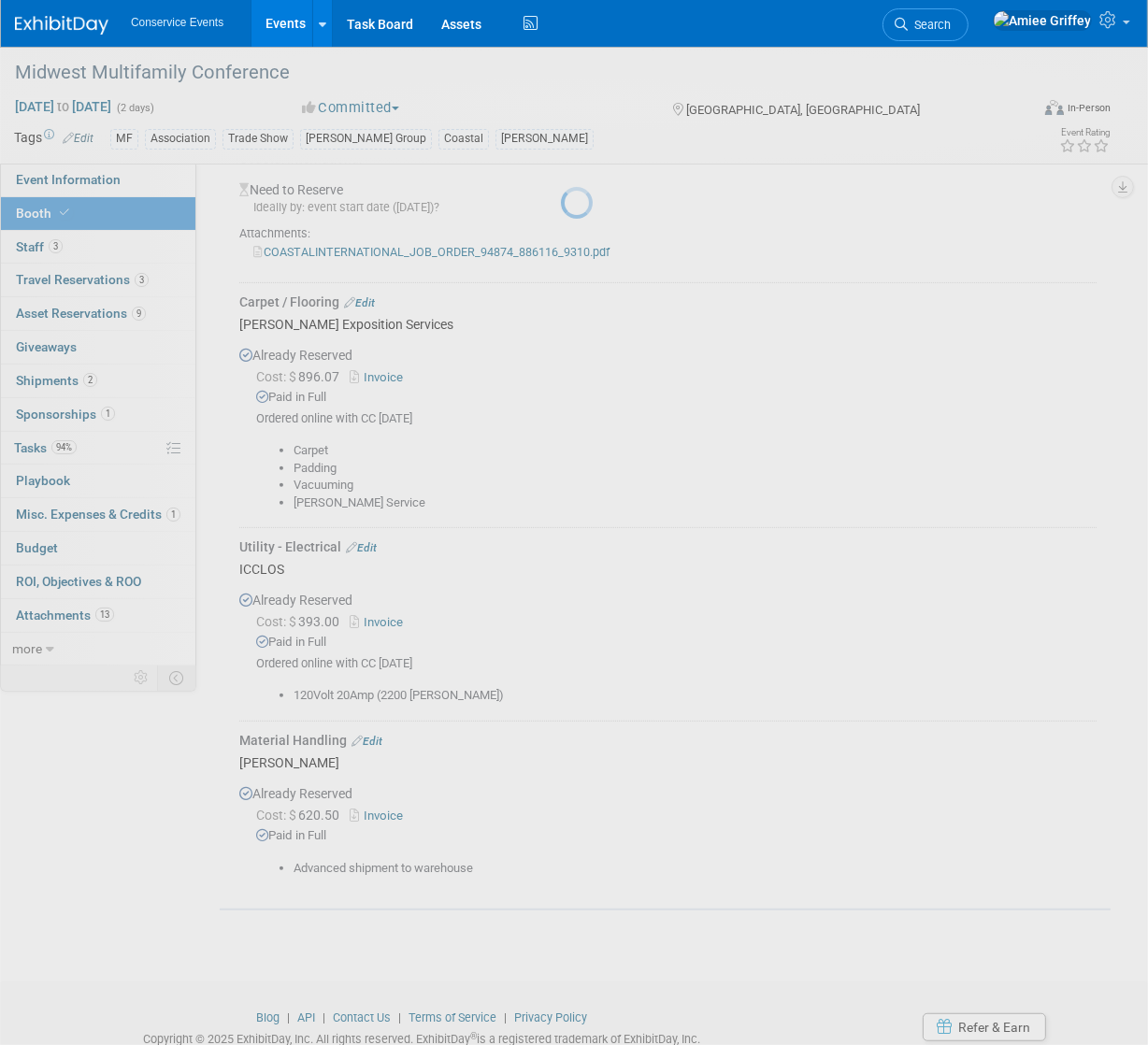
scroll to position [539, 0]
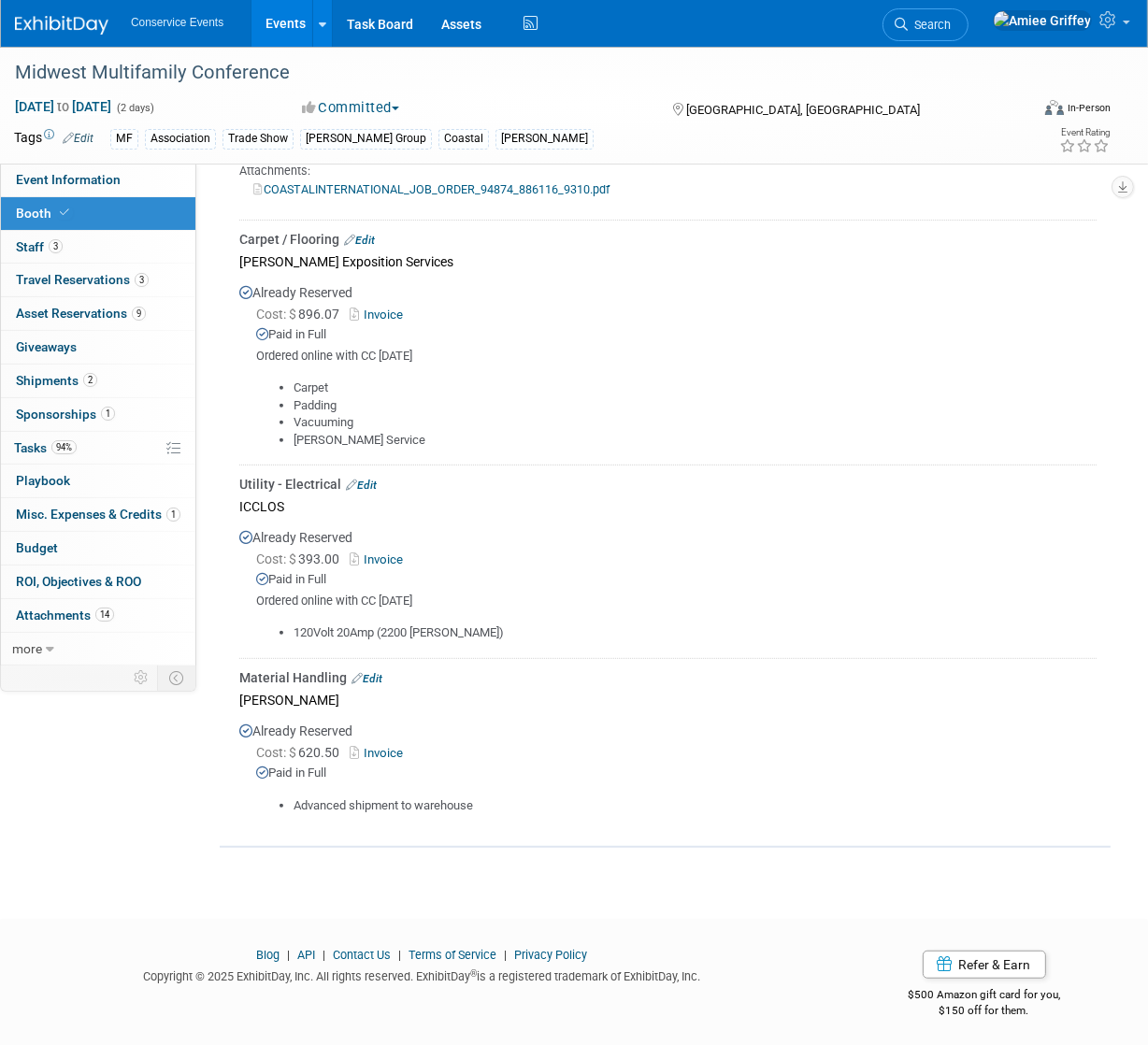
click at [279, 25] on link "Events" at bounding box center [286, 23] width 68 height 47
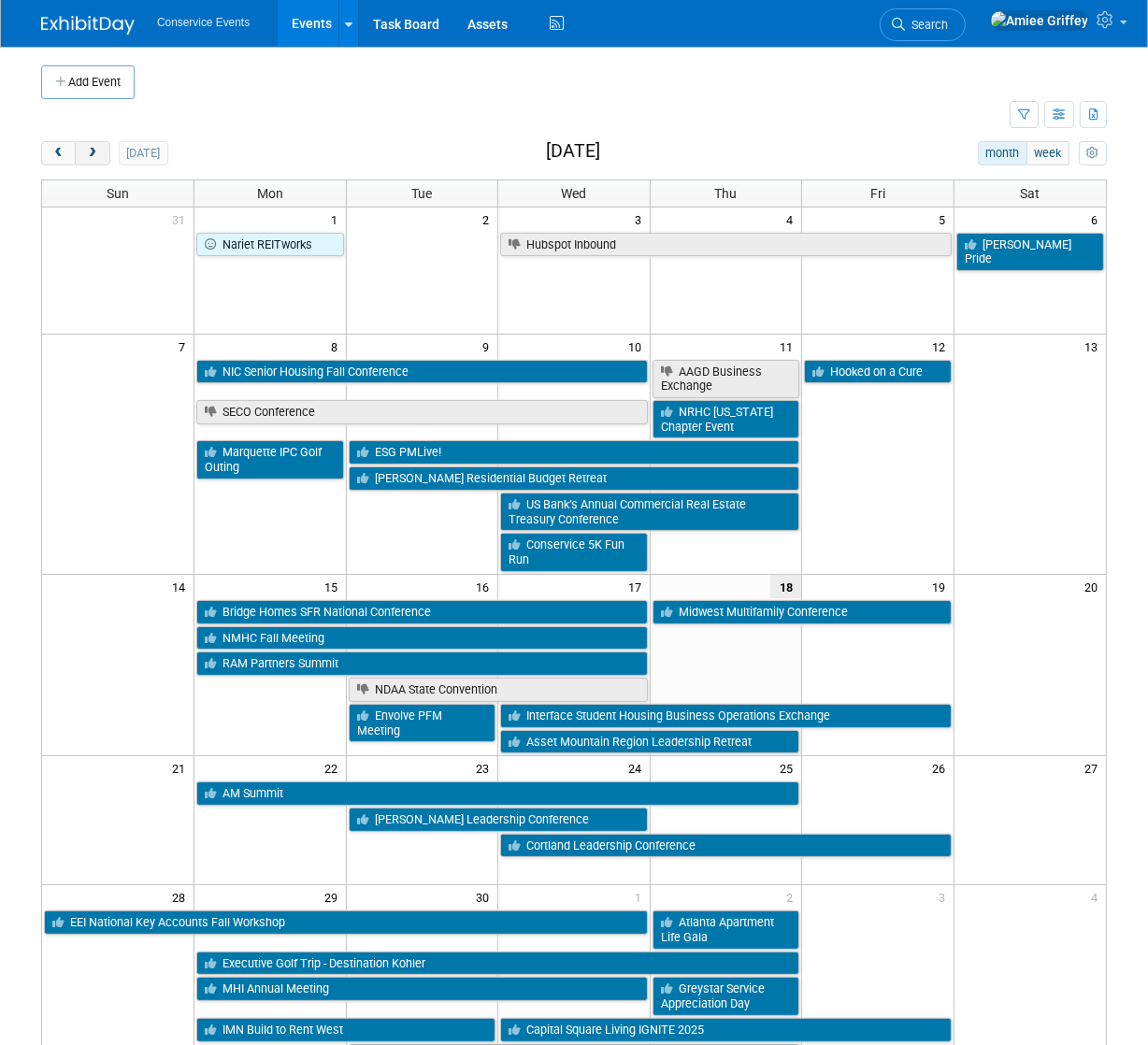
click at [99, 153] on button "next" at bounding box center [92, 154] width 34 height 25
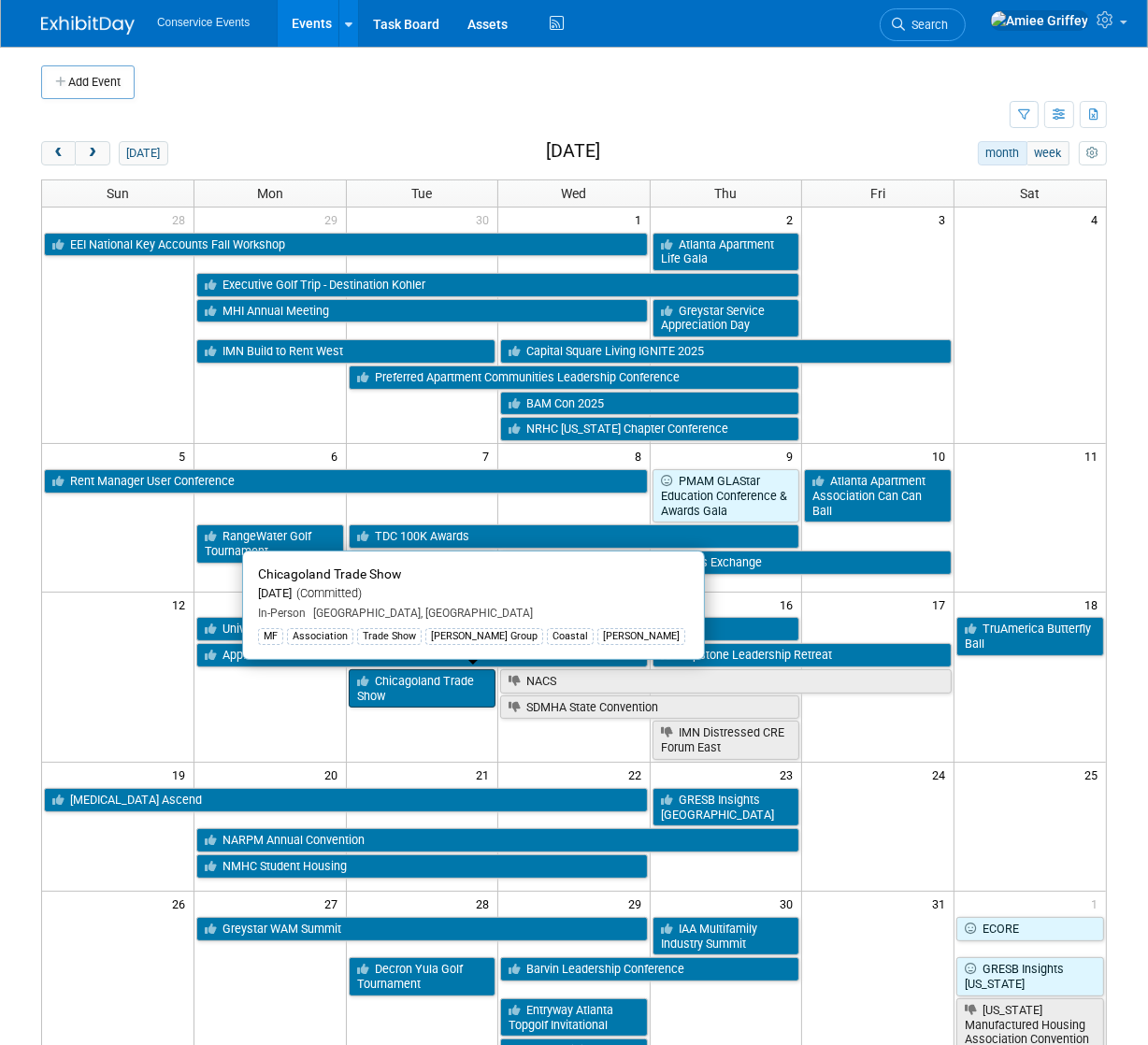
click at [405, 691] on link "Chicagoland Trade Show" at bounding box center [423, 688] width 148 height 38
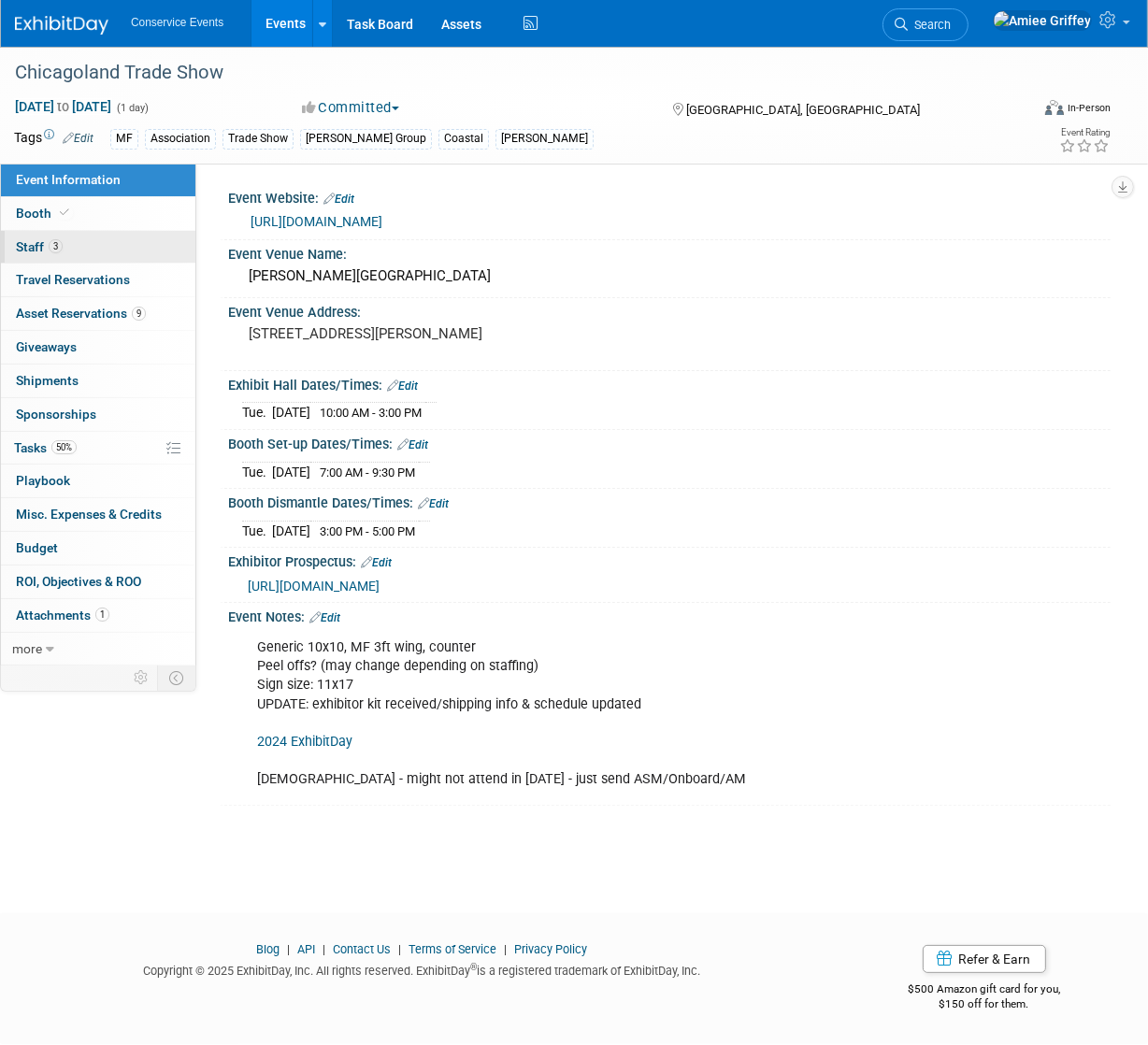
click at [88, 244] on link "3 Staff 3" at bounding box center [98, 247] width 195 height 32
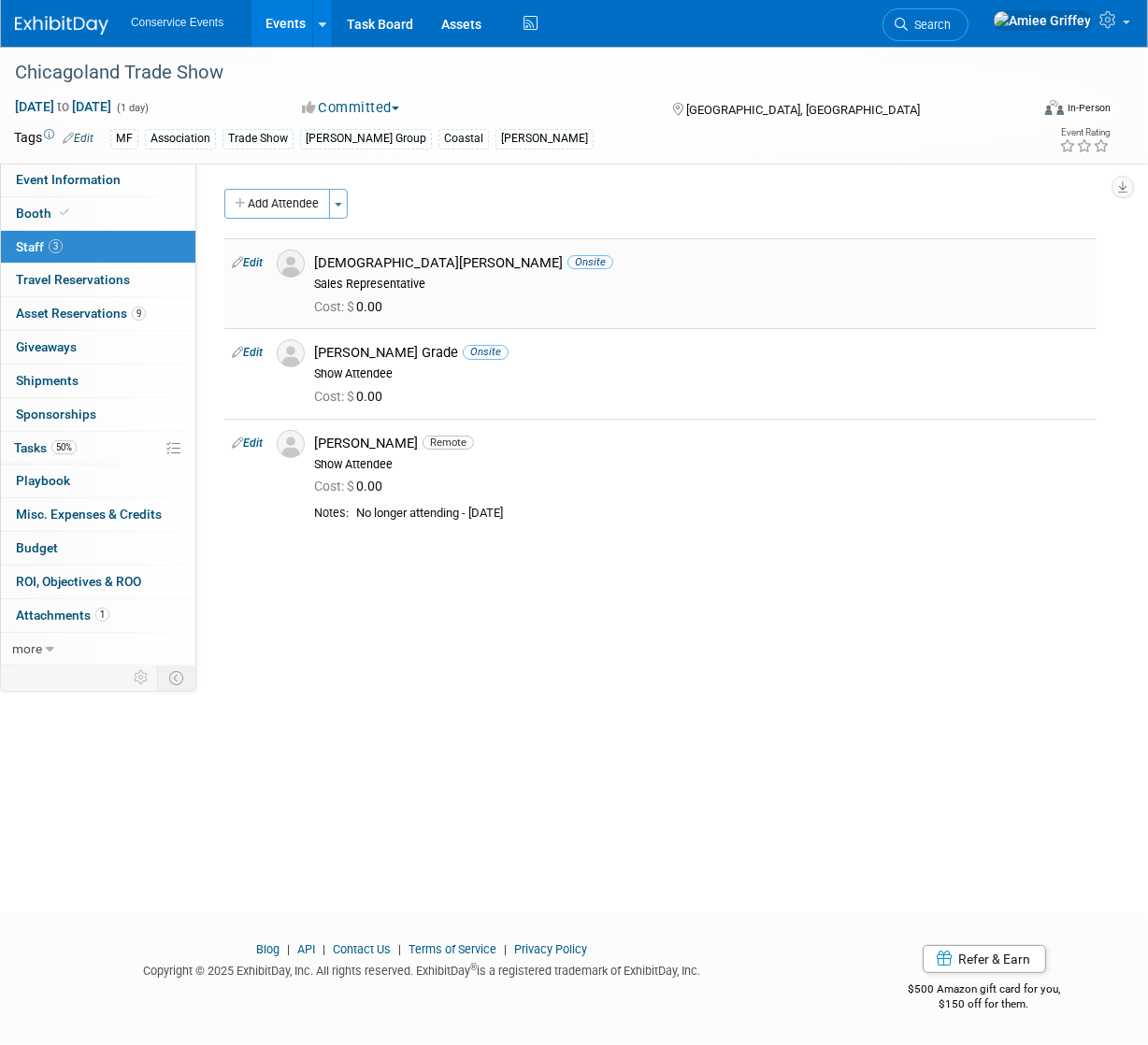
click at [294, 261] on img at bounding box center [291, 264] width 28 height 28
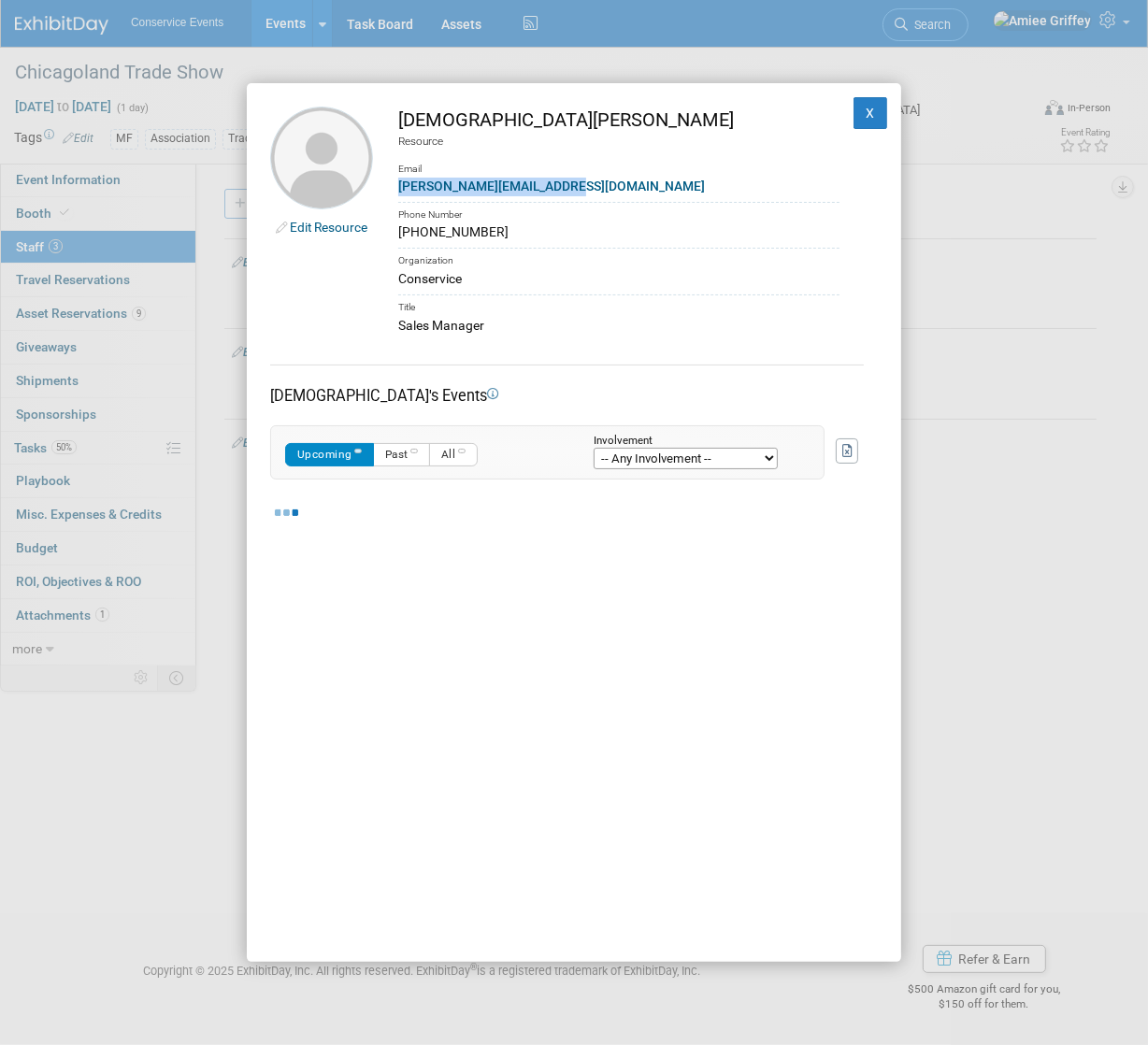
drag, startPoint x: 582, startPoint y: 182, endPoint x: 382, endPoint y: 184, distance: 200.0
click at [382, 184] on td "Christian Hoegh-Guldberg Resource Email christianh@conservice.com Phone Number …" at bounding box center [606, 220] width 466 height 228
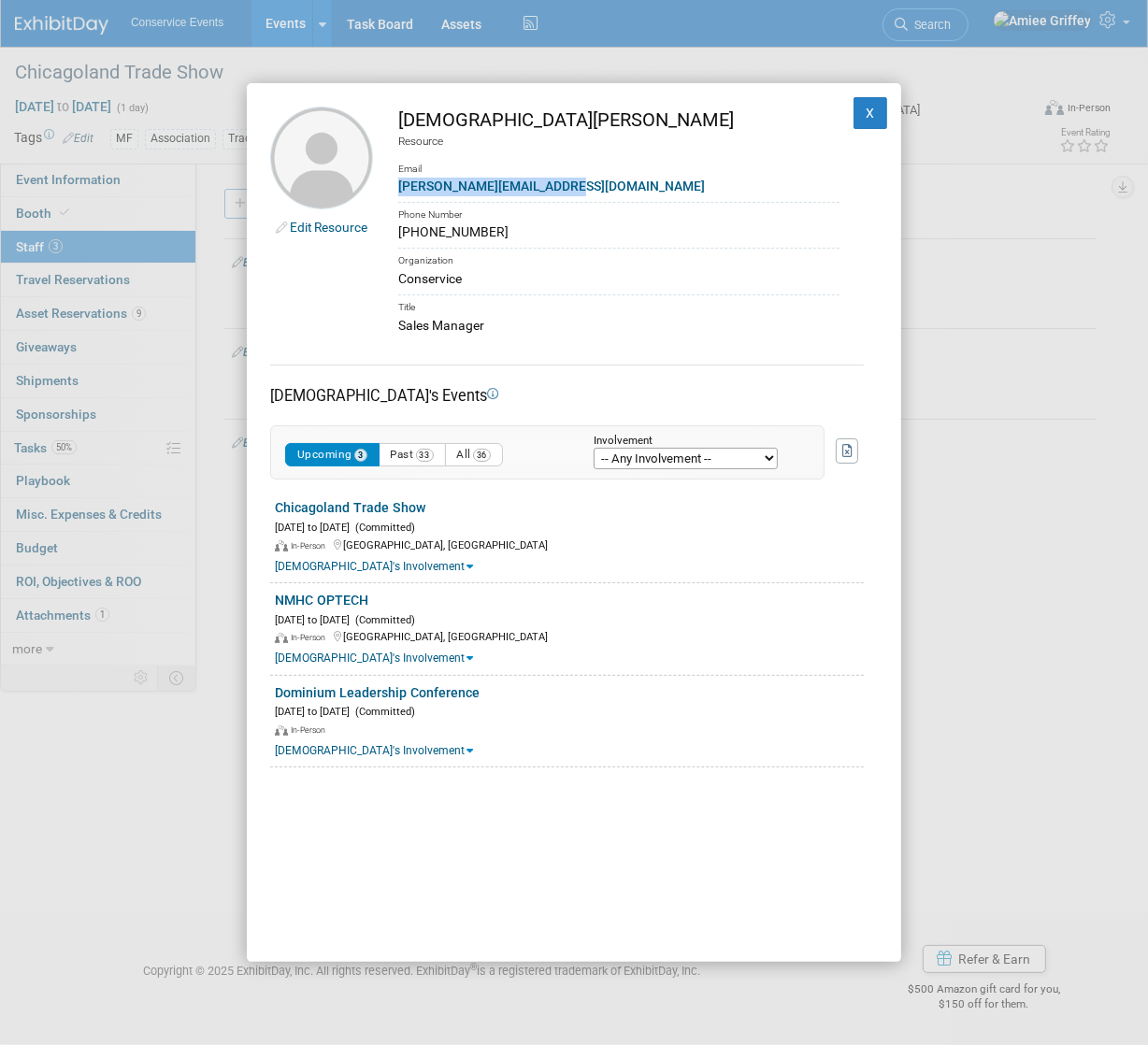
copy link "christianh@conservice.com"
click at [865, 116] on button "X" at bounding box center [870, 112] width 33 height 31
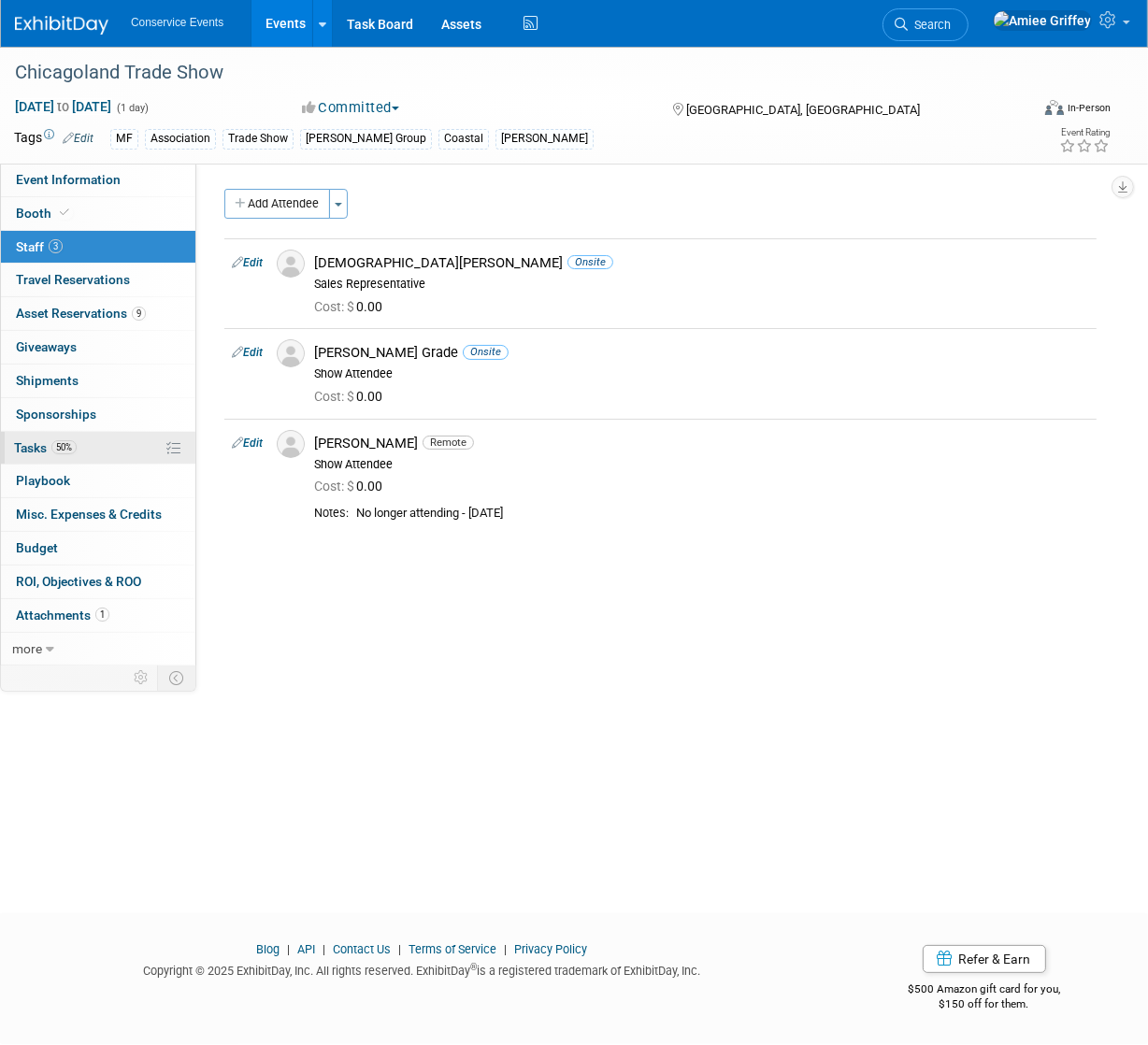
click at [55, 442] on span "50%" at bounding box center [64, 447] width 26 height 14
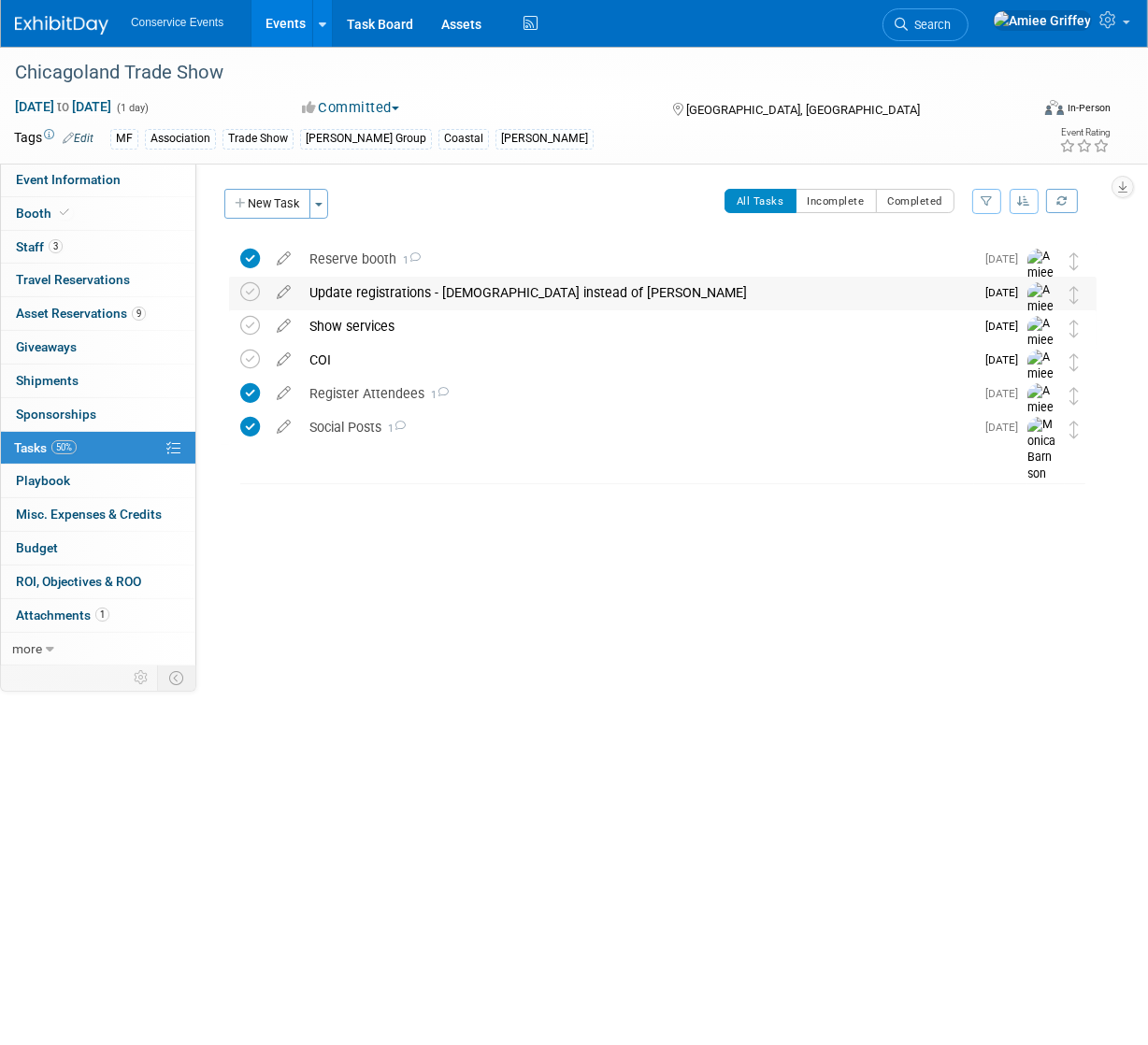
click at [386, 298] on div "Update registrations - Christian instead of Kristine" at bounding box center [637, 291] width 674 height 31
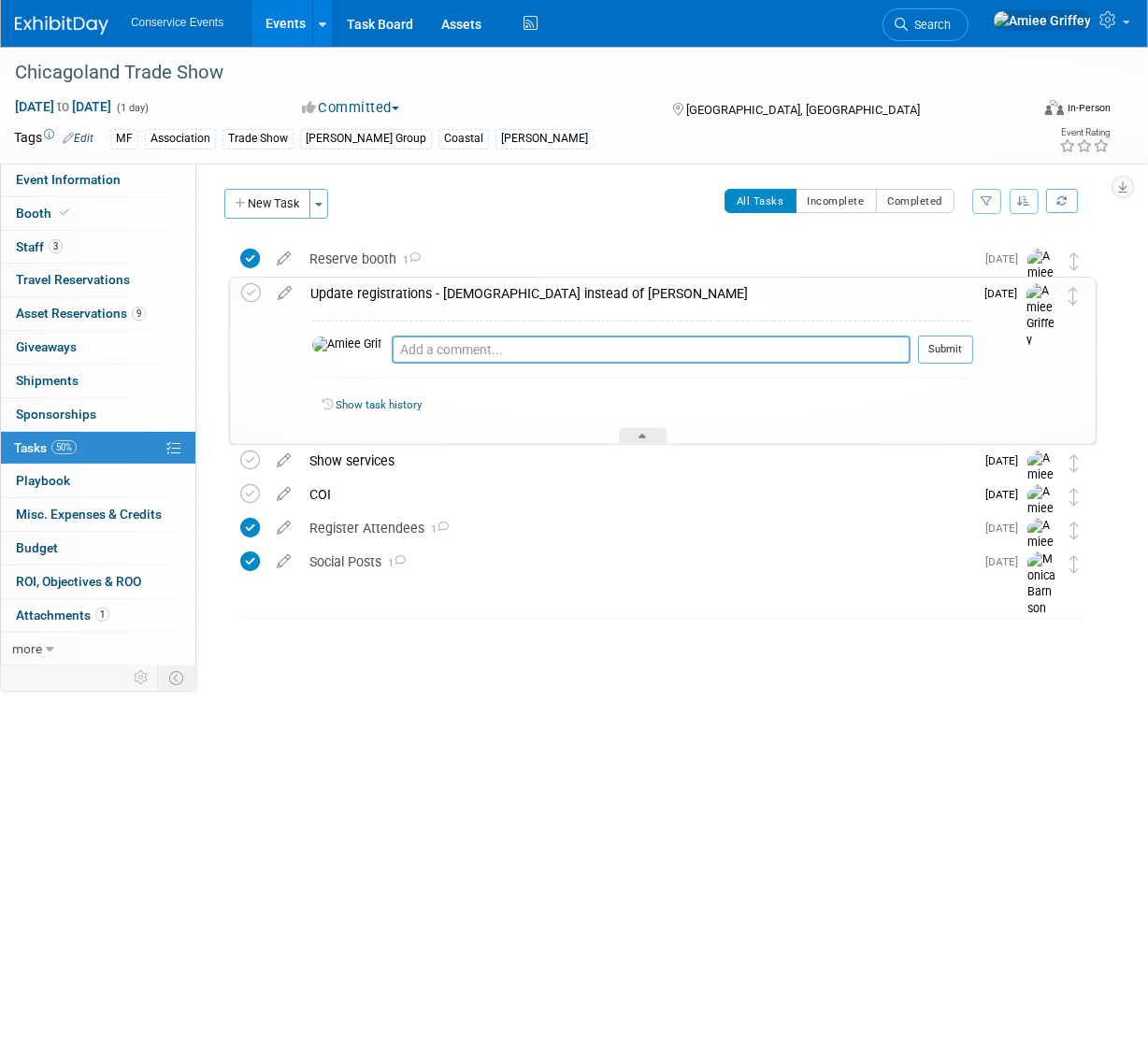
click at [424, 347] on textarea at bounding box center [651, 350] width 519 height 28
type textarea "Emailed Maria 9.18.25"
click at [936, 354] on button "Submit" at bounding box center [946, 350] width 55 height 28
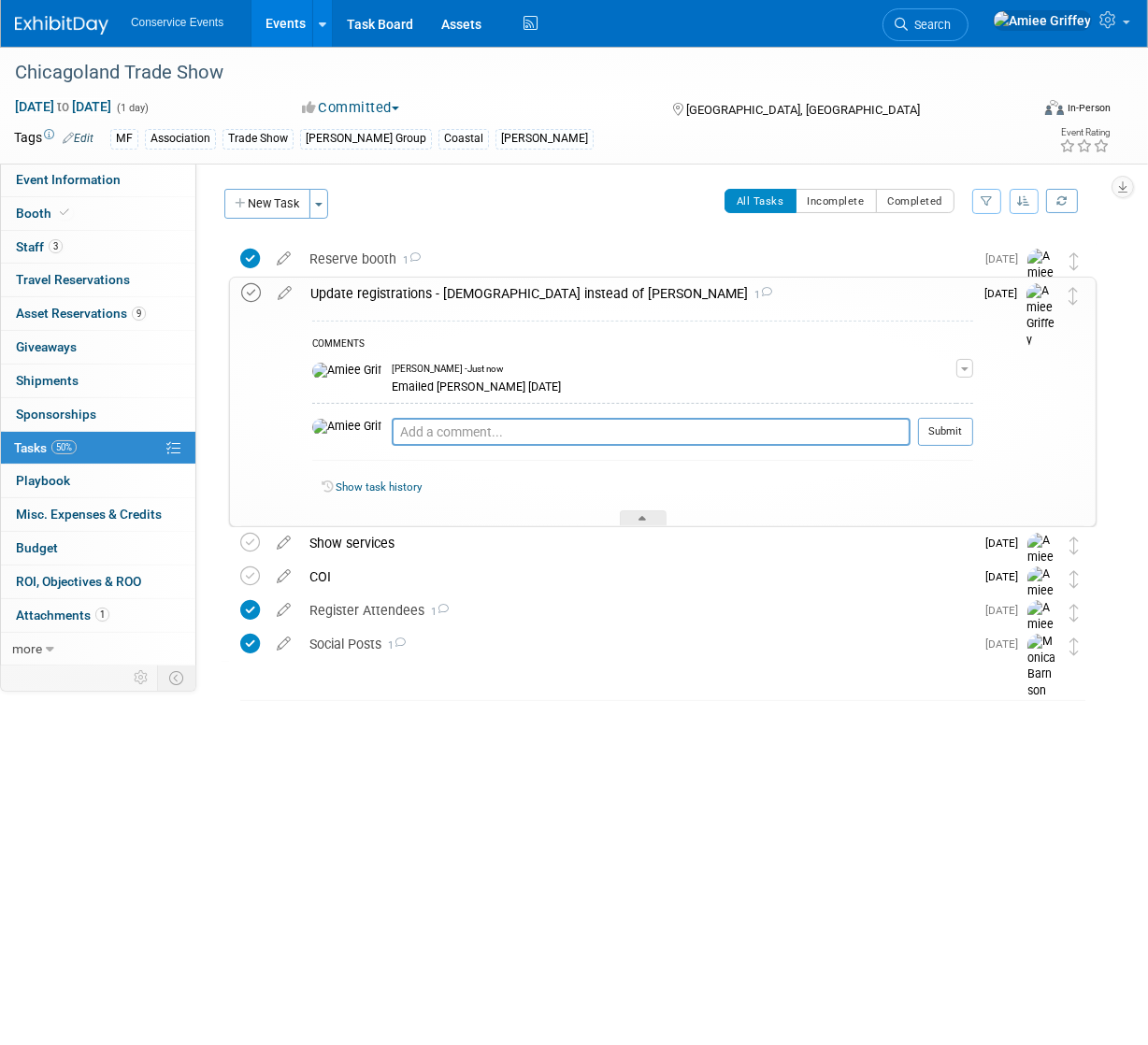
click at [255, 289] on icon at bounding box center [251, 292] width 20 height 20
click at [360, 296] on div "Update registrations - Christian instead of Kristine 1" at bounding box center [637, 292] width 672 height 31
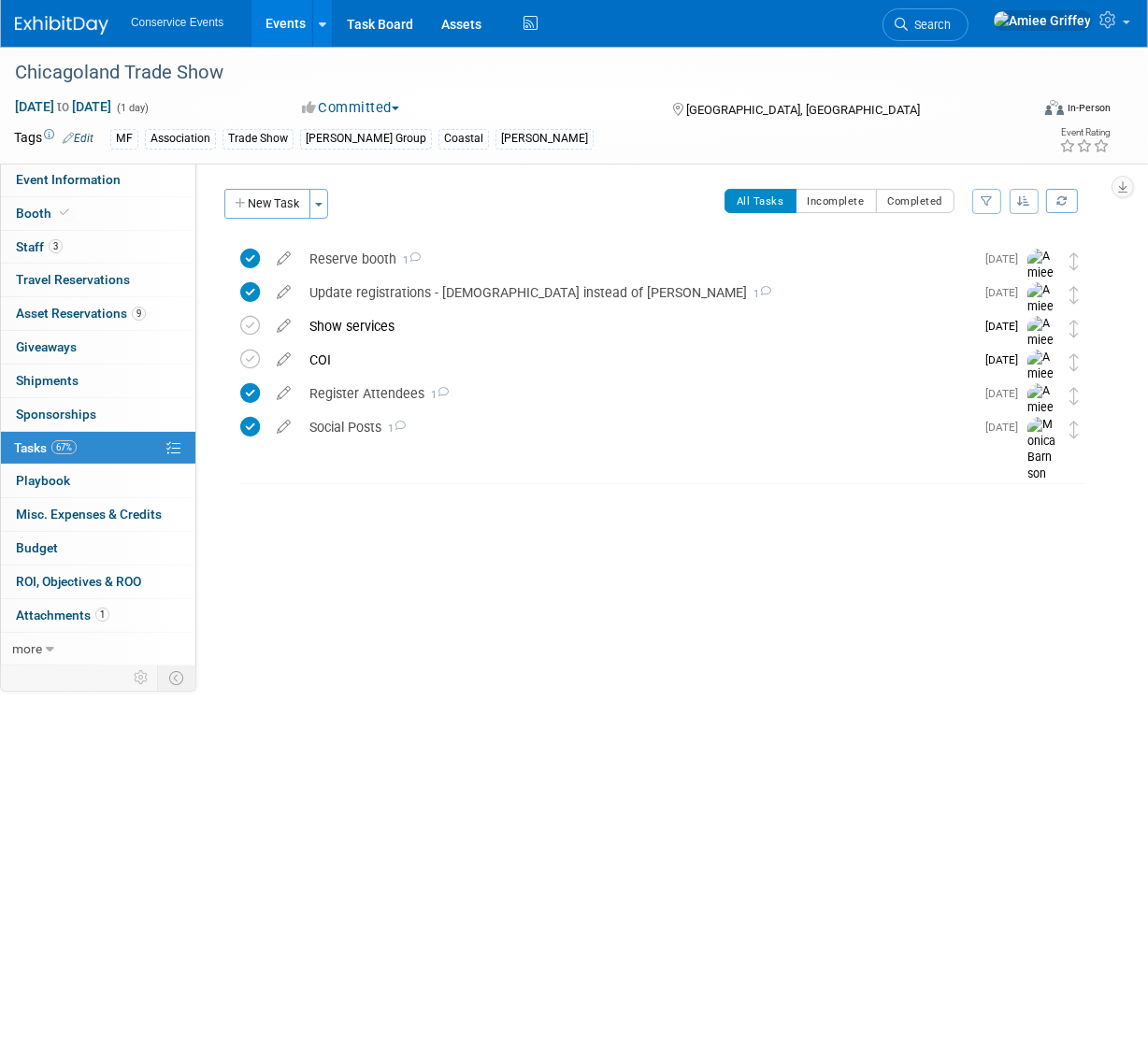
click at [282, 29] on link "Events" at bounding box center [286, 23] width 68 height 47
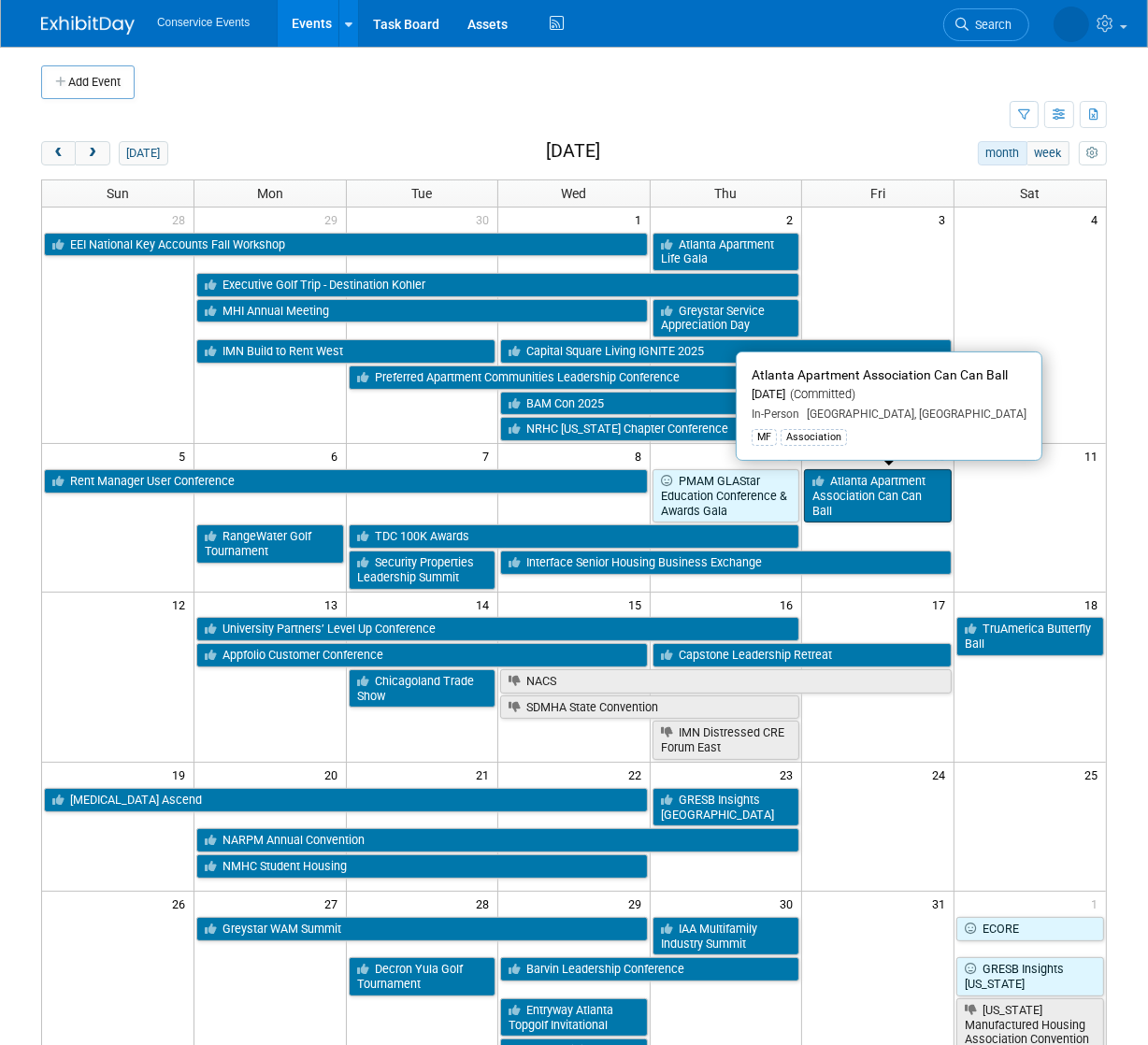
click at [855, 494] on link "Atlanta Apartment Association Can Can Ball" at bounding box center [878, 495] width 148 height 53
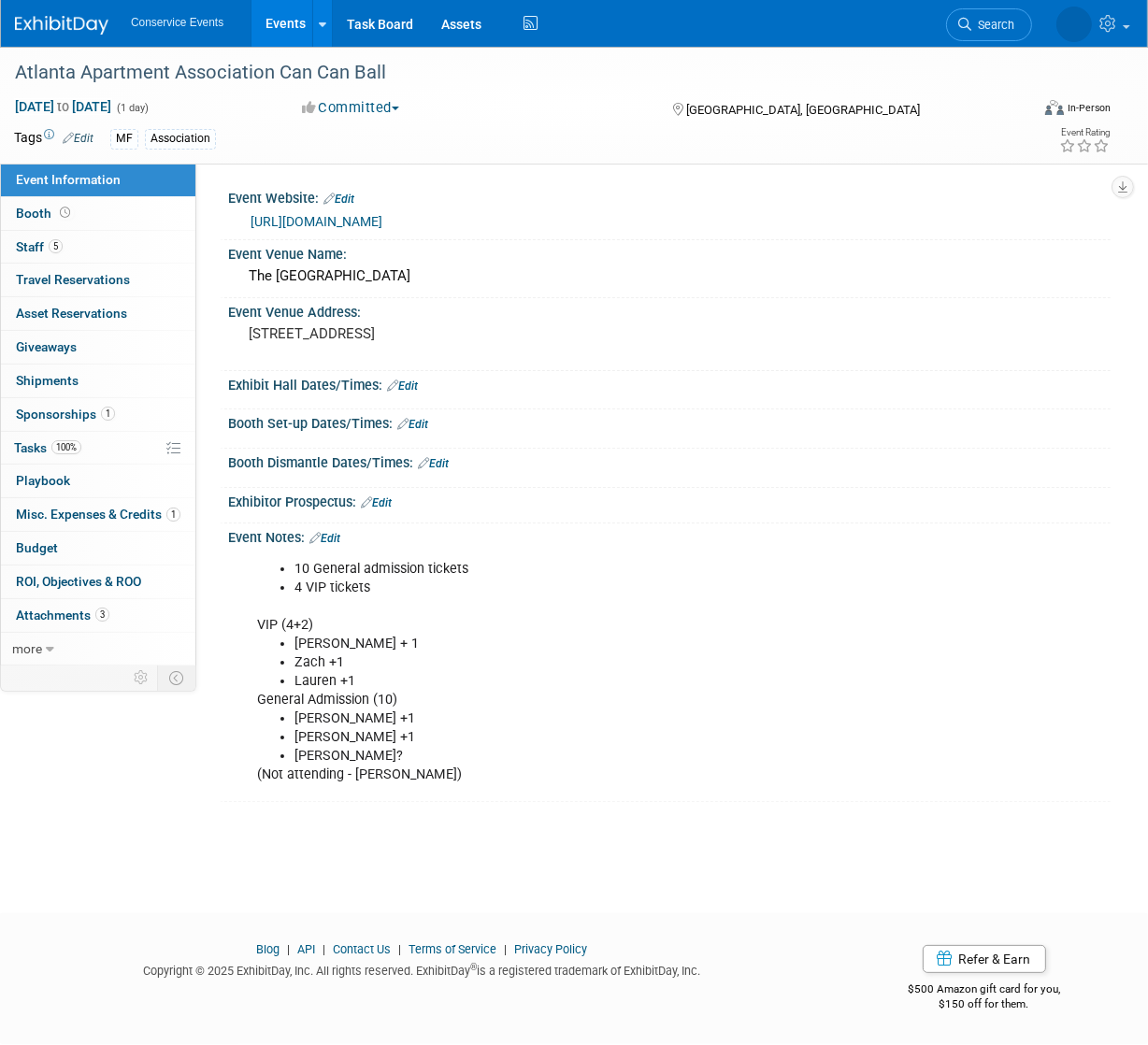
click at [382, 226] on link "[URL][DOMAIN_NAME]" at bounding box center [316, 221] width 132 height 15
click at [85, 254] on link "5 Staff 5" at bounding box center [98, 247] width 195 height 32
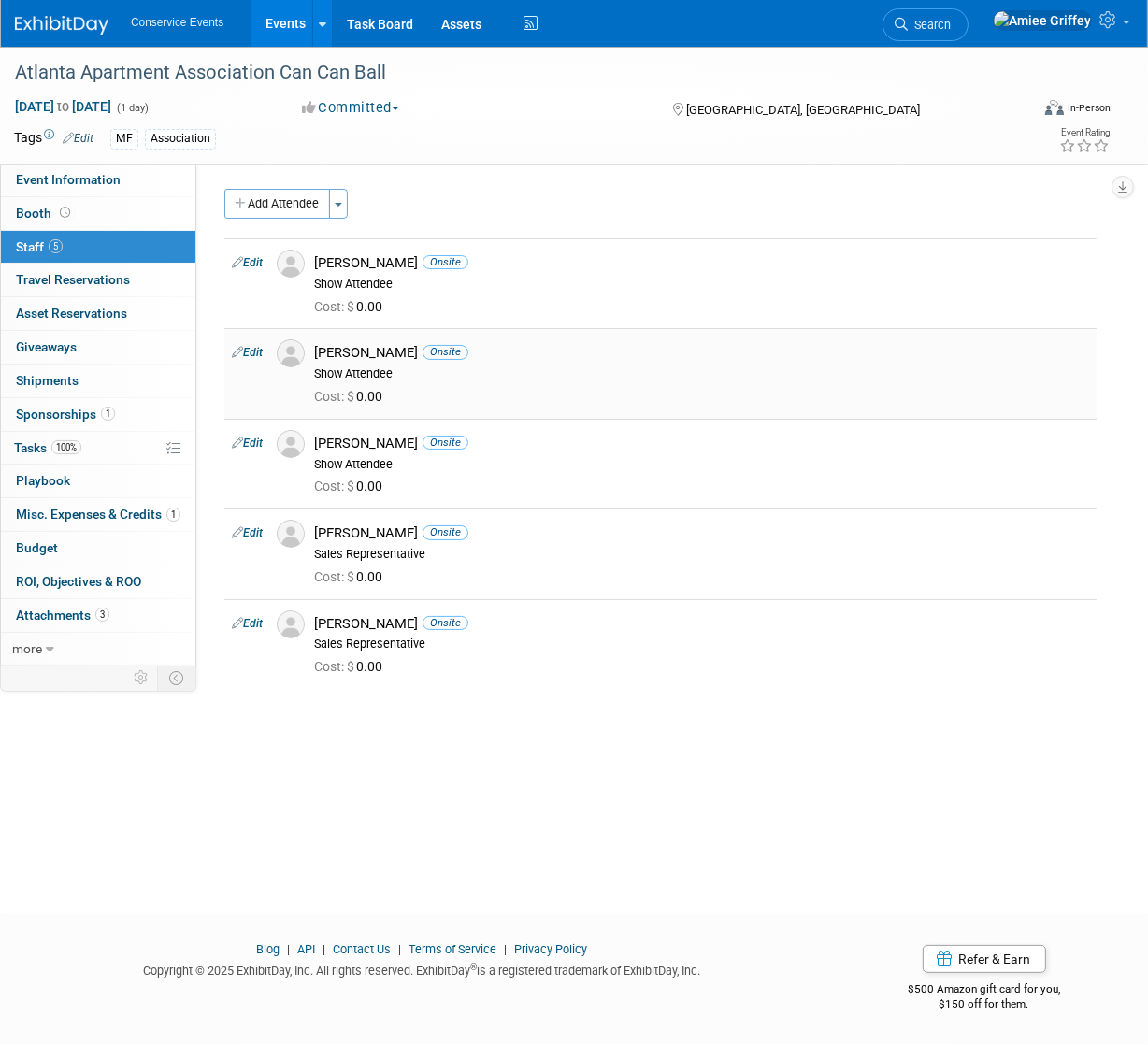
click at [292, 359] on img at bounding box center [291, 353] width 28 height 28
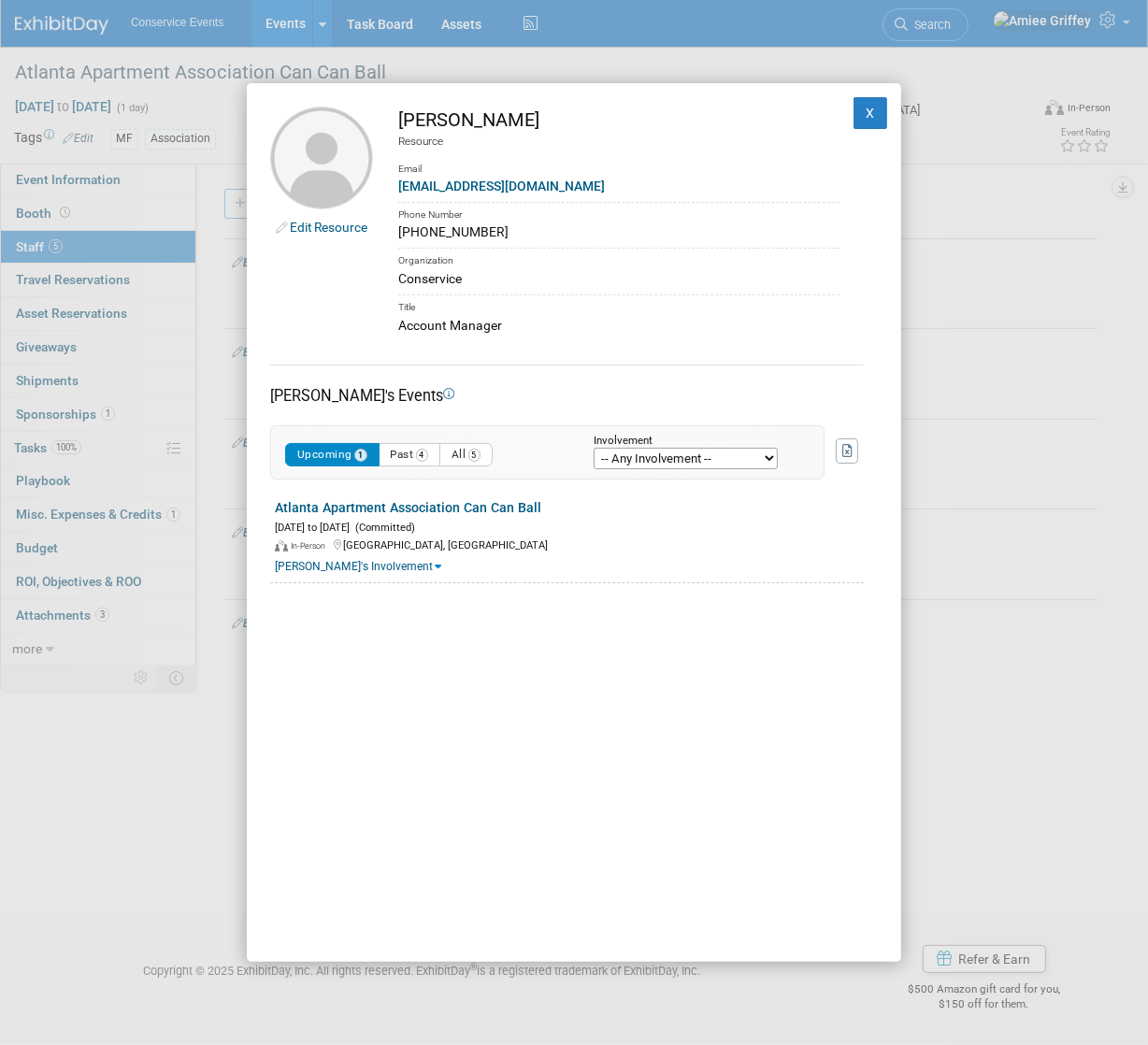
drag, startPoint x: 456, startPoint y: 235, endPoint x: 397, endPoint y: 234, distance: 59.0
click at [397, 234] on td "[PERSON_NAME] Resource Email [EMAIL_ADDRESS][DOMAIN_NAME] Phone Number [PHONE_N…" at bounding box center [606, 220] width 466 height 228
copy div "[PHONE_NUMBER]"
click at [553, 197] on td "[PERSON_NAME] Resource Email [EMAIL_ADDRESS][DOMAIN_NAME] Phone Number [PHONE_N…" at bounding box center [606, 220] width 466 height 228
drag, startPoint x: 561, startPoint y: 191, endPoint x: 396, endPoint y: 187, distance: 165.0
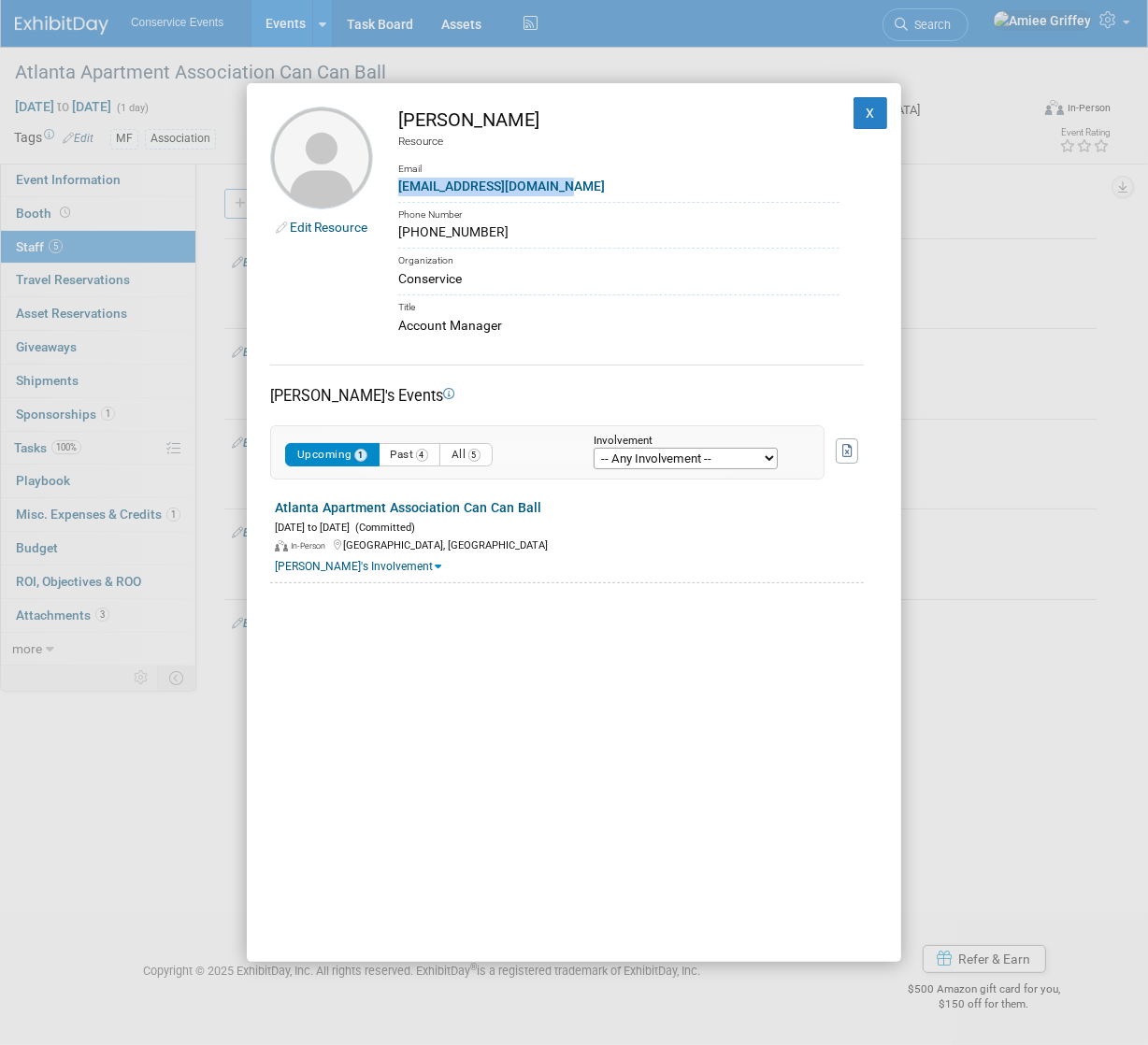
click at [396, 187] on td "[PERSON_NAME] Resource Email [EMAIL_ADDRESS][DOMAIN_NAME] Phone Number [PHONE_N…" at bounding box center [606, 220] width 466 height 228
copy link "[EMAIL_ADDRESS][DOMAIN_NAME]"
click at [874, 103] on button "X" at bounding box center [870, 112] width 33 height 31
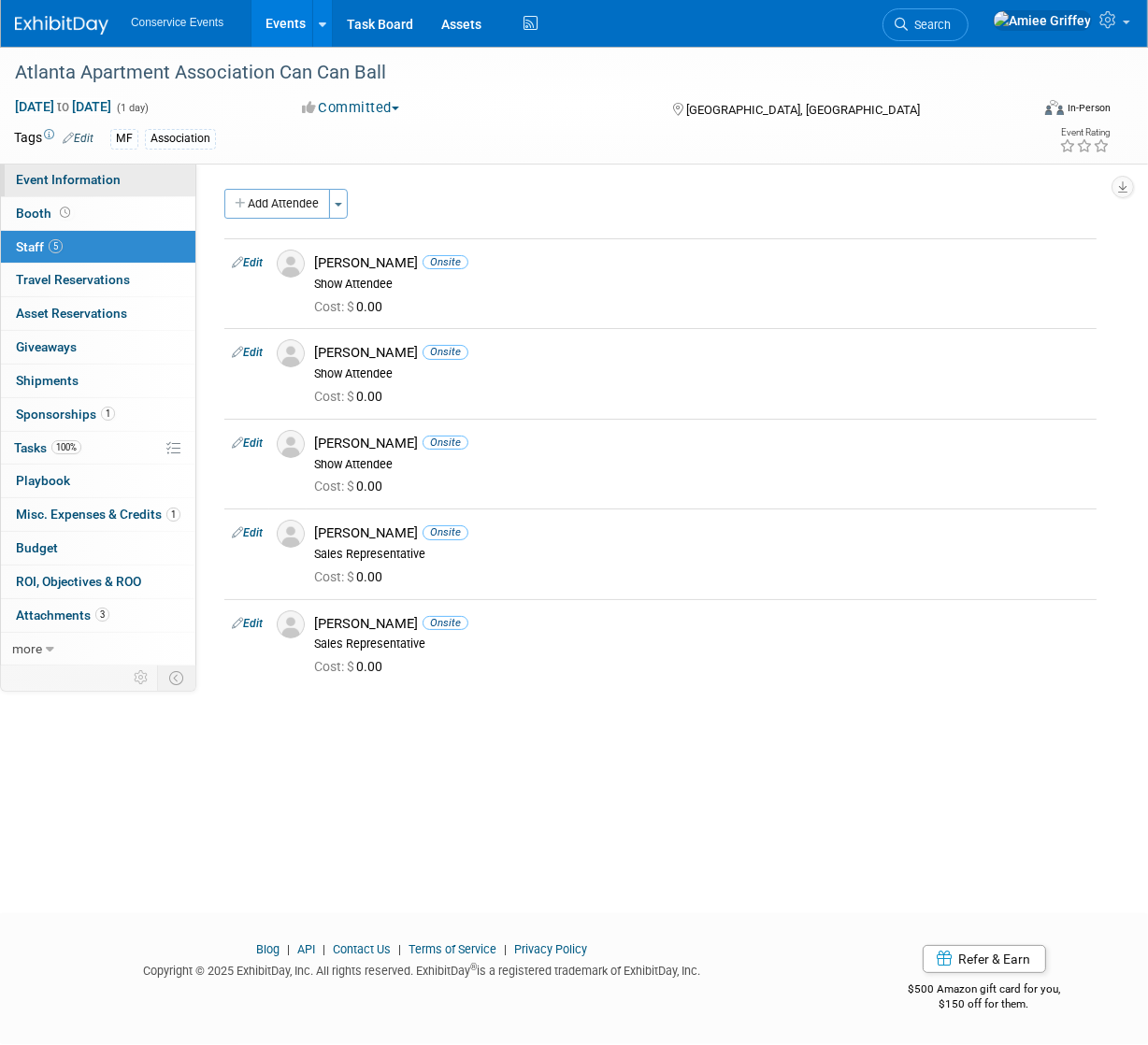
click at [55, 177] on span "Event Information" at bounding box center [68, 179] width 104 height 15
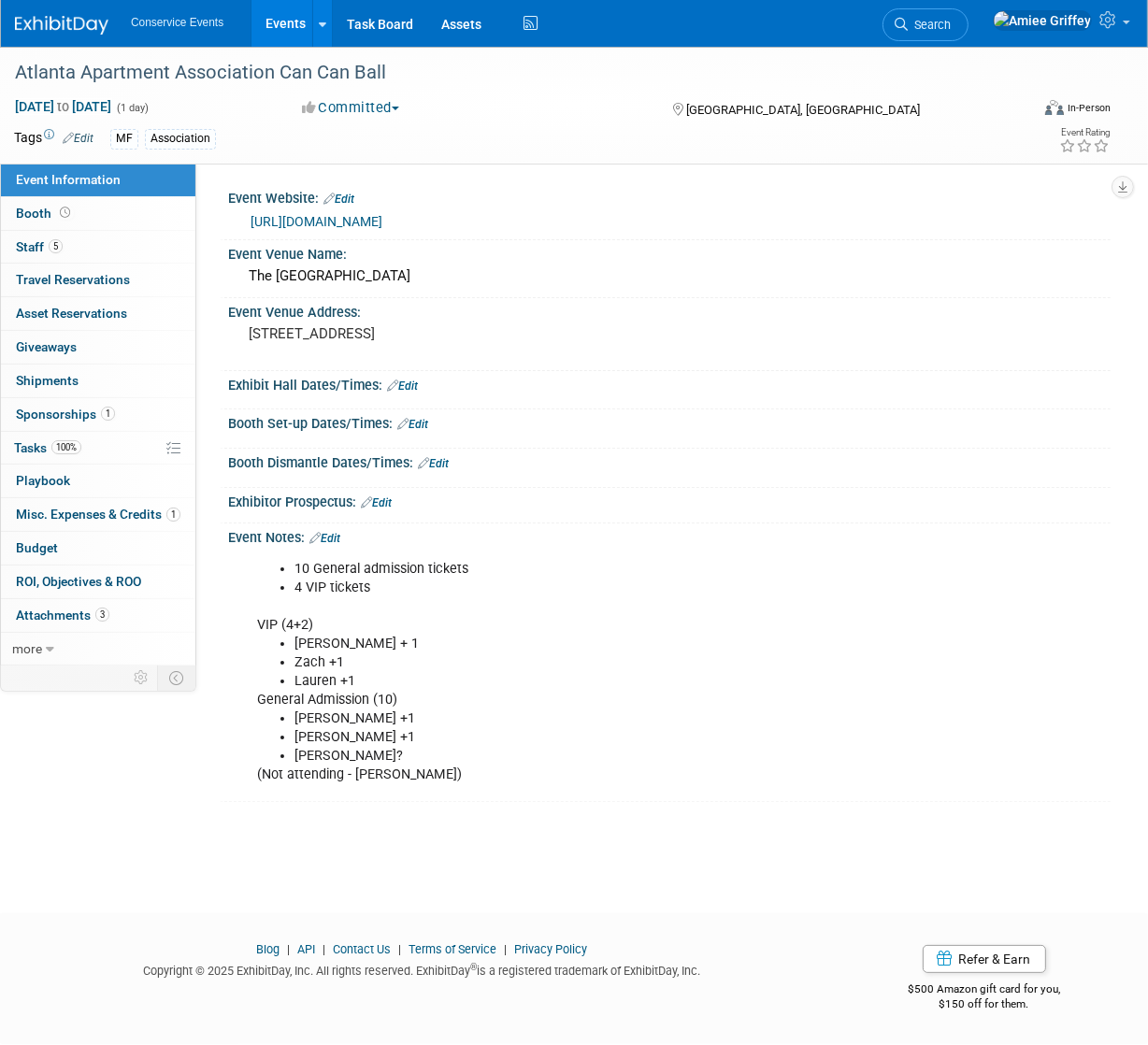
click at [311, 627] on div "10 General admission tickets 4 VIP tickets VIP (4+2) Pam + 1 Zach +1 Lauren +1 …" at bounding box center [590, 672] width 691 height 244
click at [336, 532] on link "Edit" at bounding box center [325, 538] width 30 height 13
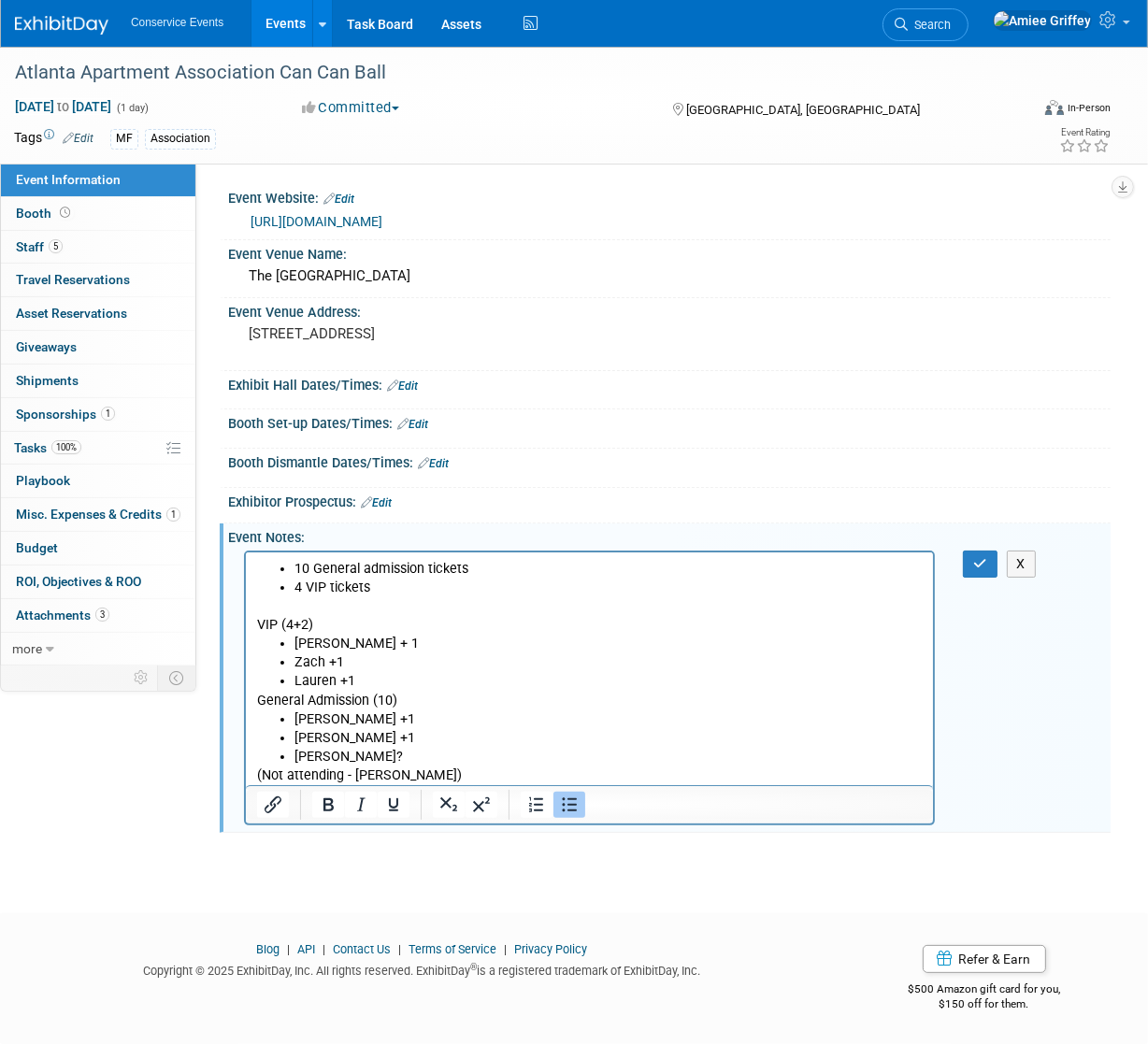
click at [309, 626] on p "VIP (4+2)" at bounding box center [589, 614] width 666 height 37
drag, startPoint x: 395, startPoint y: 737, endPoint x: 269, endPoint y: 735, distance: 126.0
click at [269, 735] on ul "Adam Watts +1 Andy Fretwell +1 Briana Klepper?" at bounding box center [589, 737] width 666 height 56
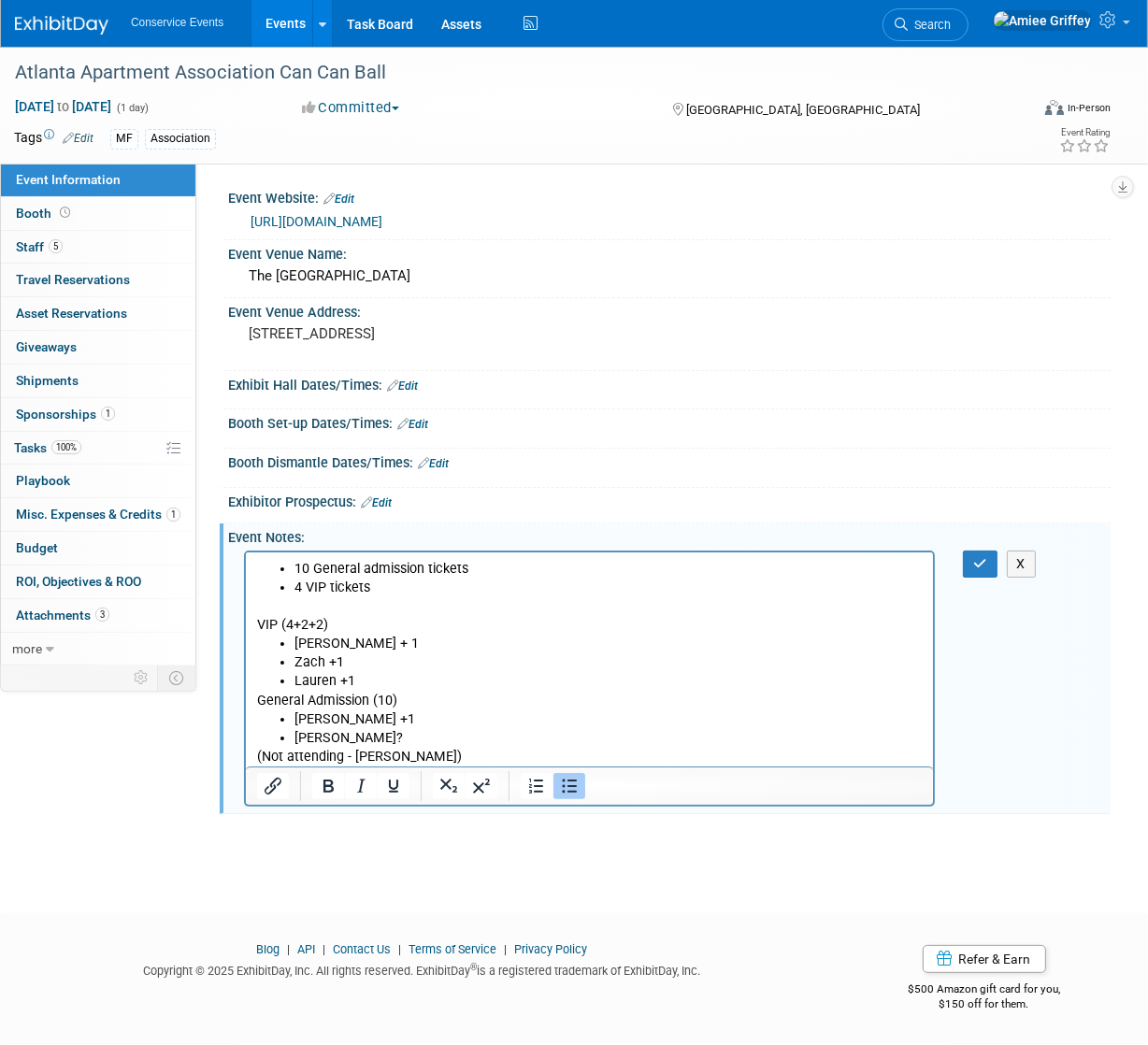
click at [360, 681] on li "Lauren +1" at bounding box center [608, 681] width 629 height 19
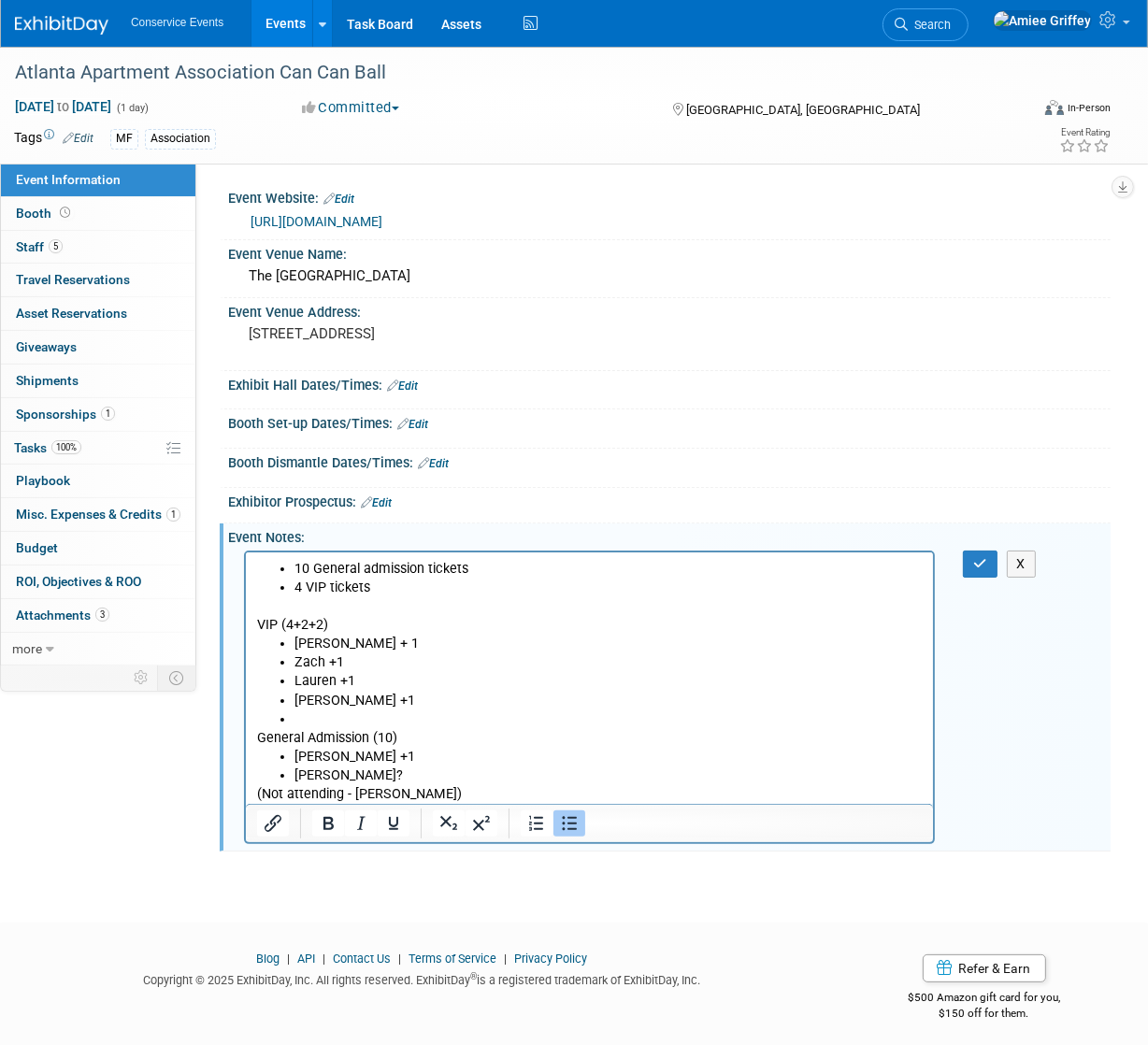
click at [317, 718] on li "Rich Text Area. Press ALT-0 for help." at bounding box center [608, 718] width 629 height 19
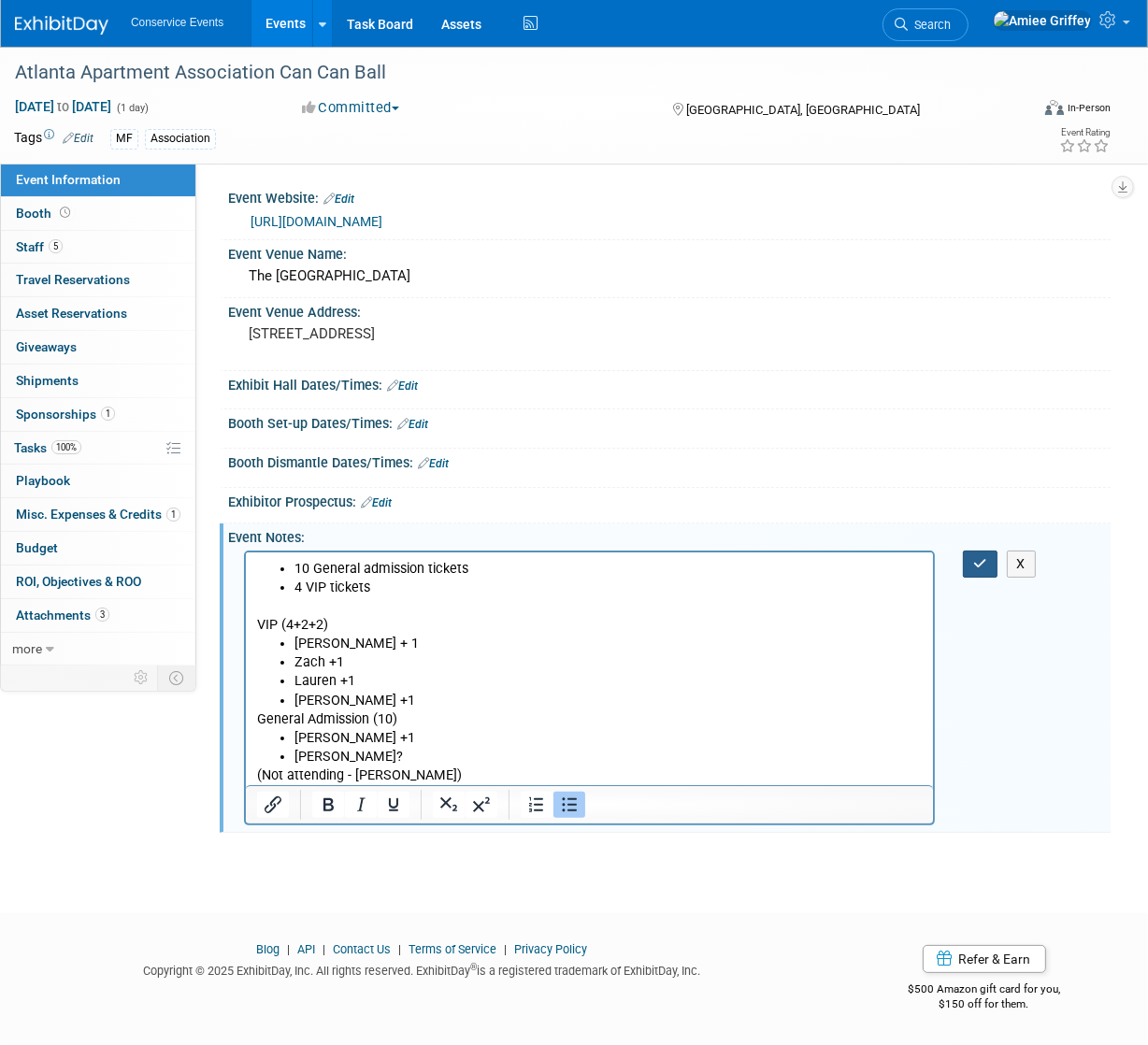
click at [983, 557] on icon "button" at bounding box center [980, 564] width 14 height 13
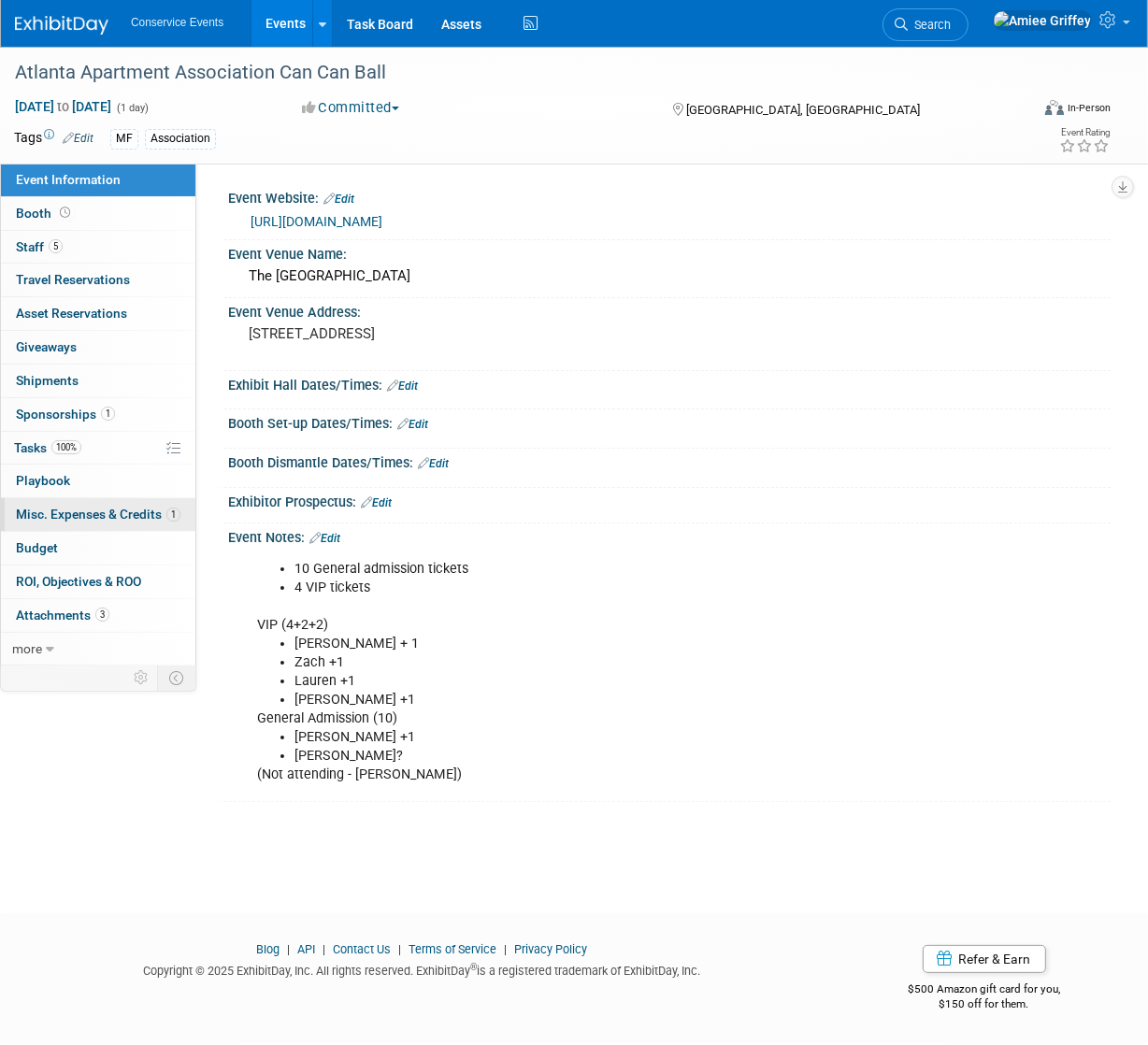
click at [99, 514] on span "Misc. Expenses & Credits 1" at bounding box center [98, 514] width 164 height 15
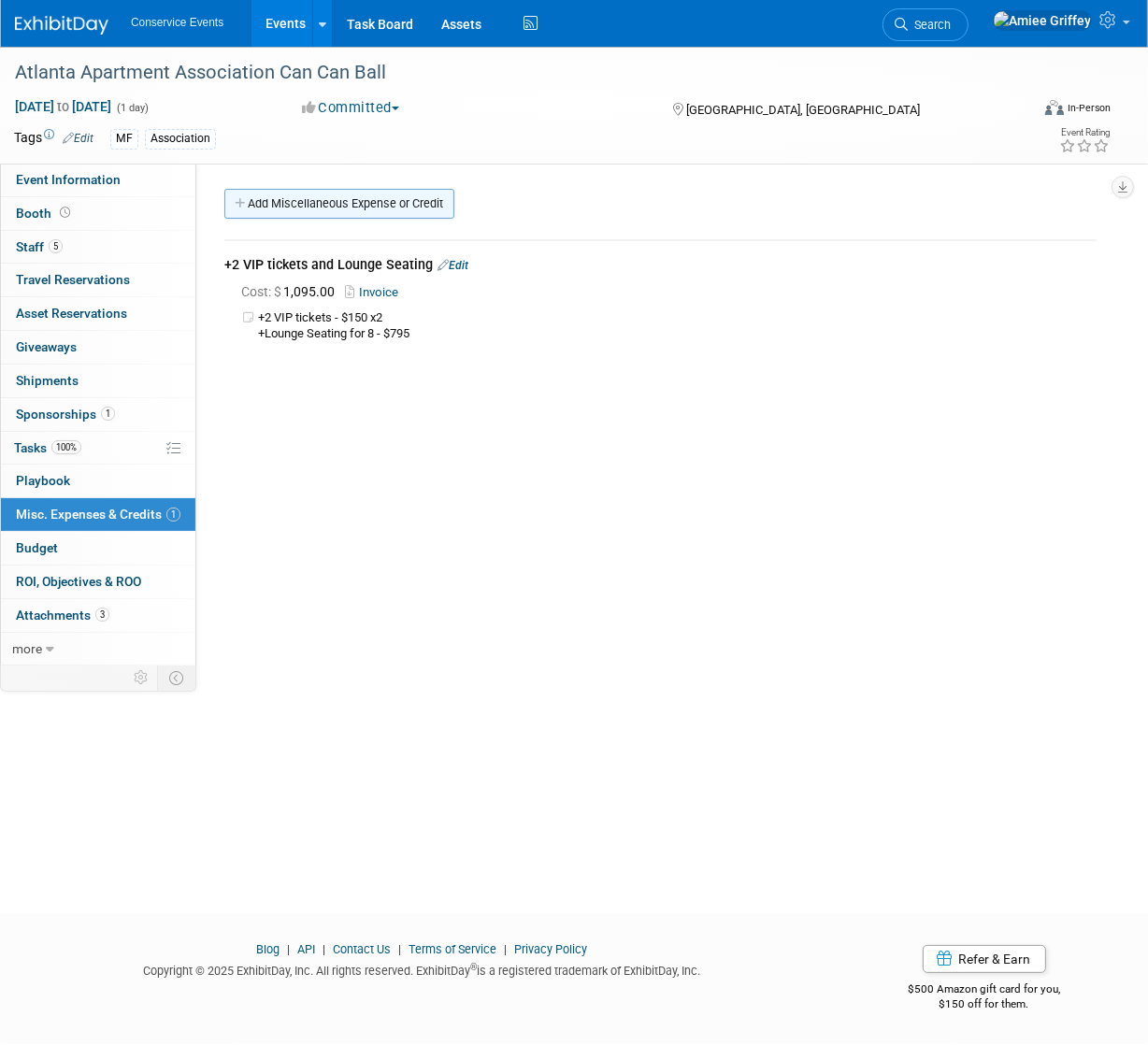
click at [339, 196] on link "Add Miscellaneous Expense or Credit" at bounding box center [339, 204] width 230 height 30
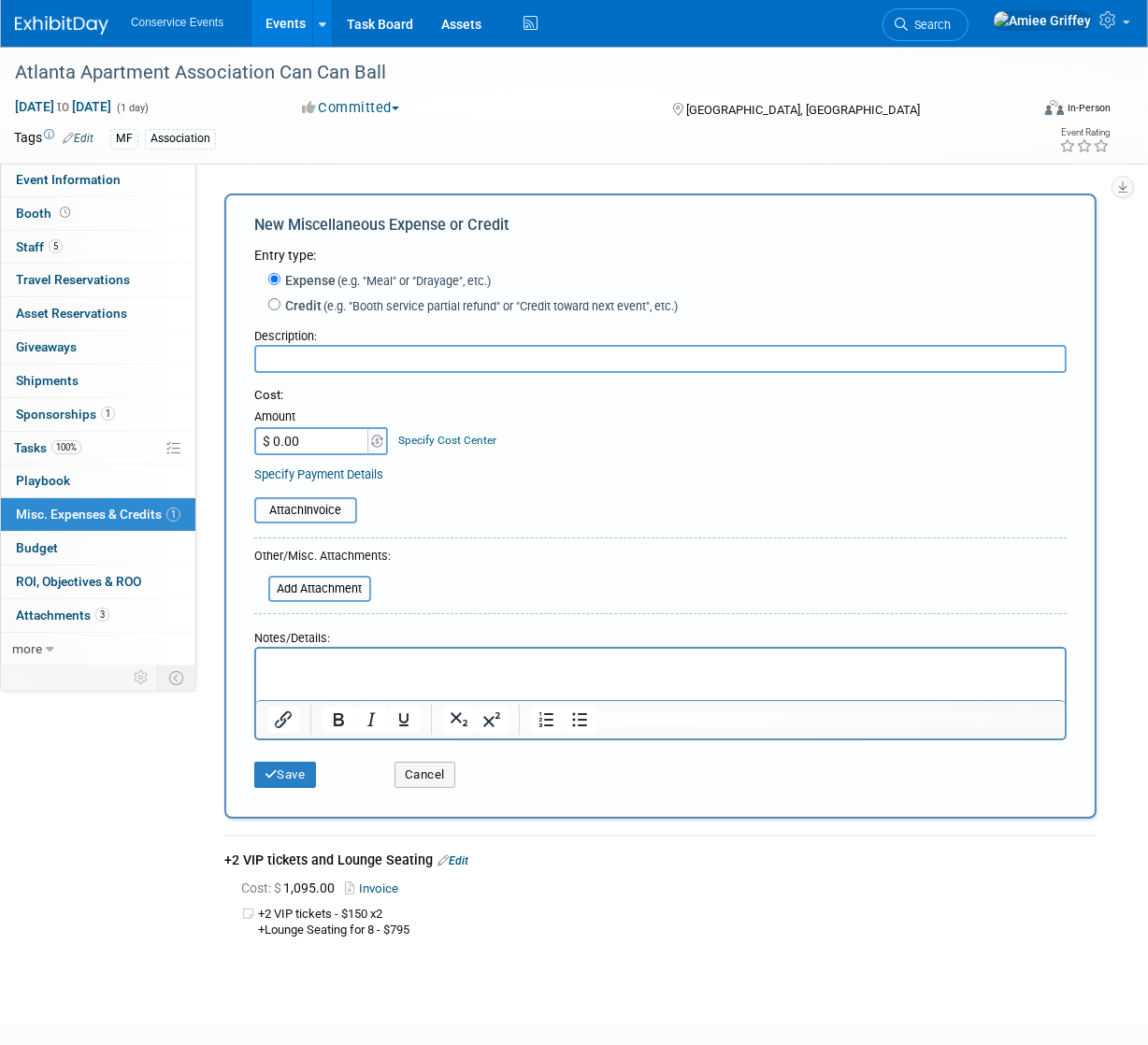
click at [289, 359] on input "text" at bounding box center [661, 359] width 813 height 28
type input "+2 VIP tickets"
click at [318, 440] on input "$ 0.00" at bounding box center [312, 441] width 117 height 28
type input "$ 300.00"
click at [319, 659] on p "Rich Text Area. Press ALT-0 for help." at bounding box center [660, 665] width 787 height 19
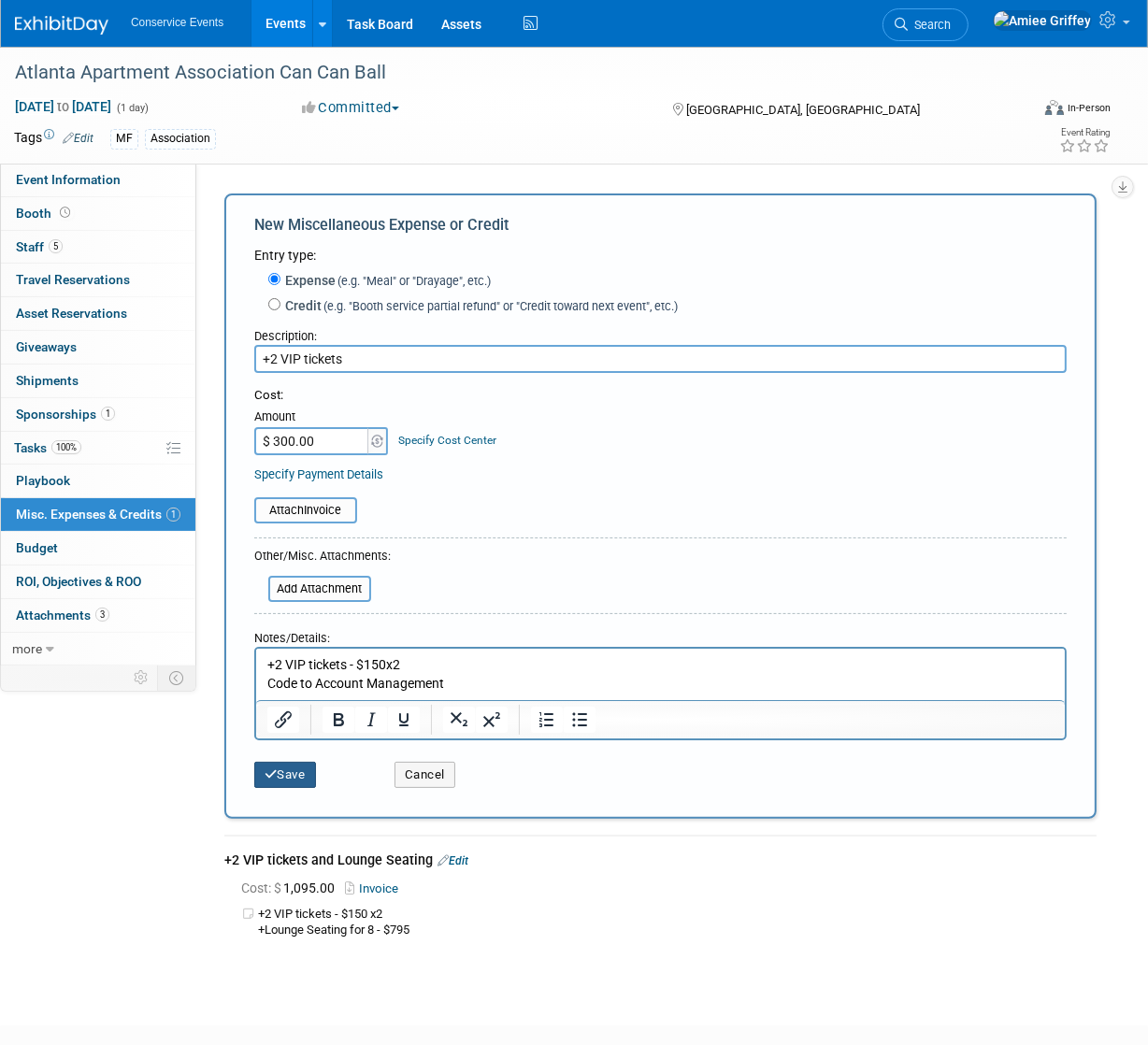
click at [295, 774] on button "Save" at bounding box center [285, 775] width 62 height 27
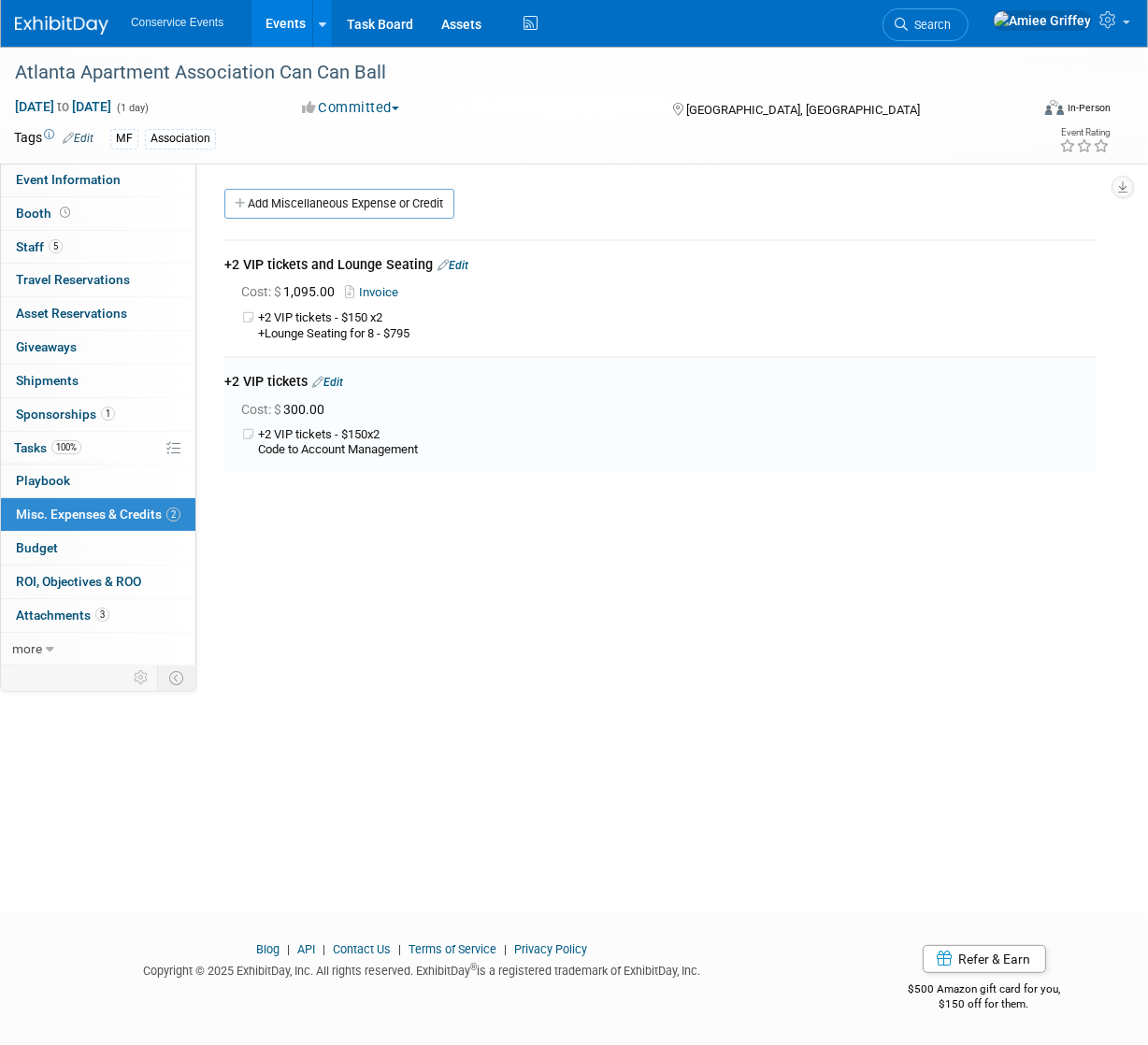
click at [461, 266] on link "Edit" at bounding box center [453, 266] width 30 height 13
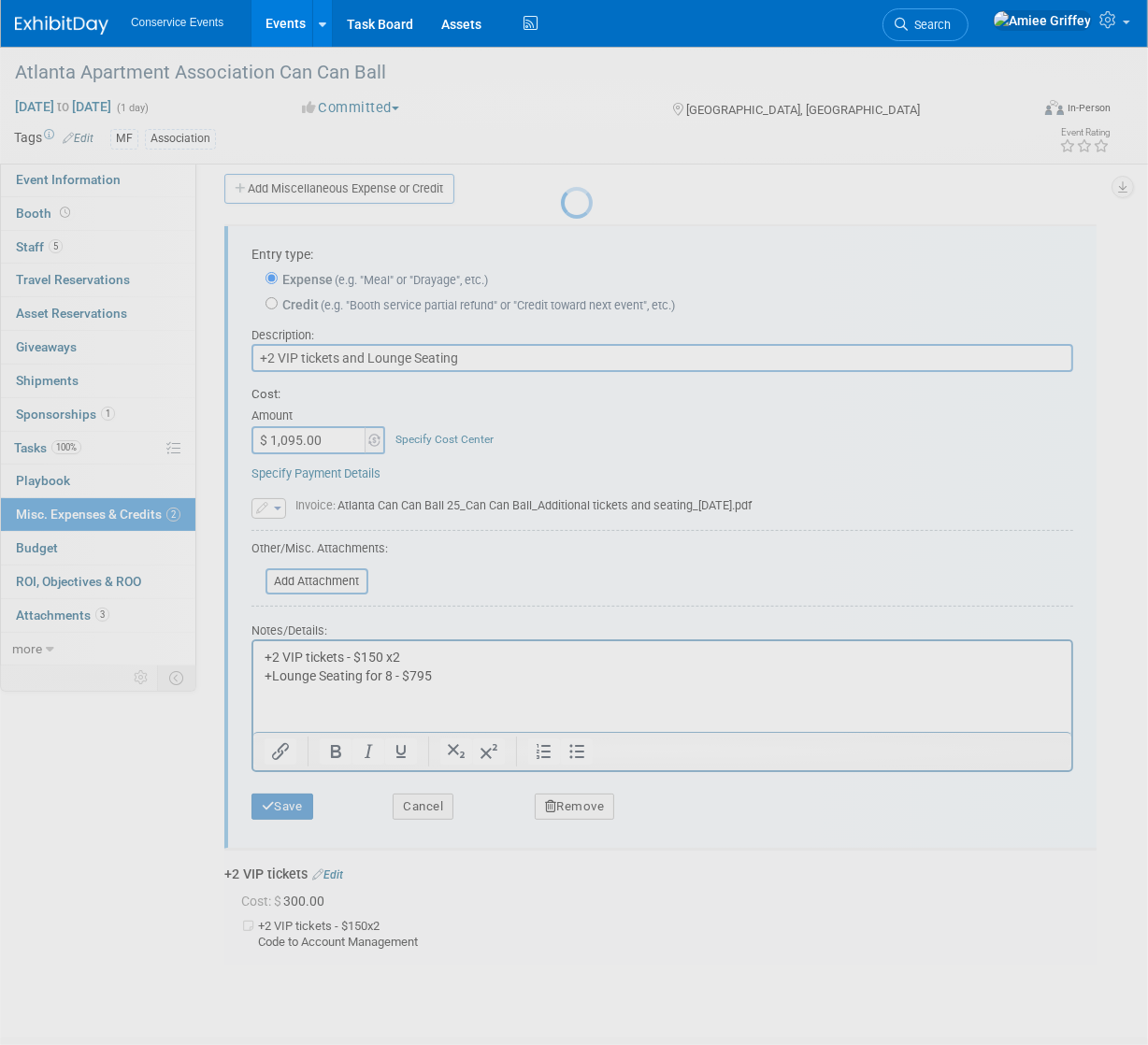
scroll to position [28, 0]
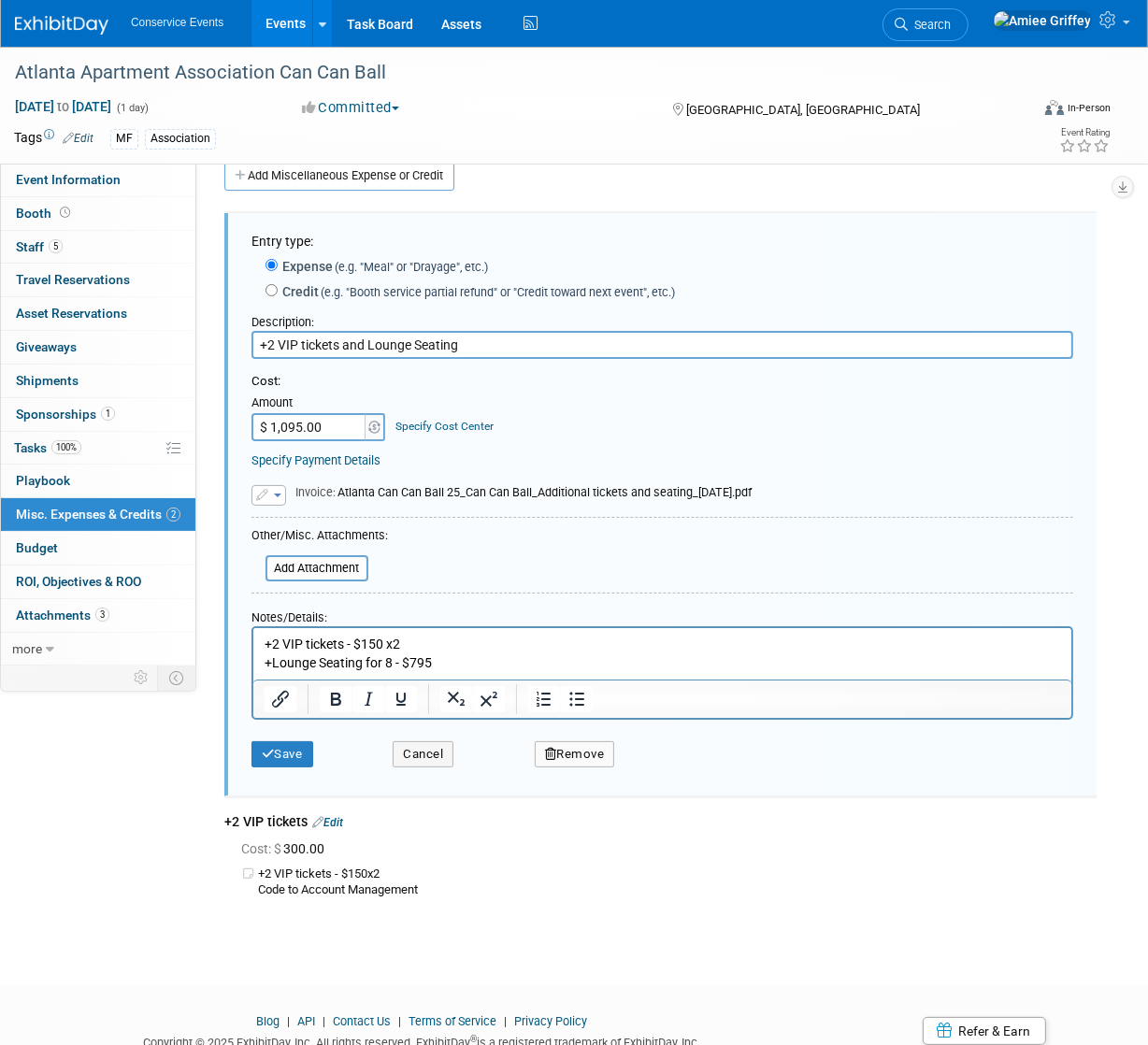
click at [457, 664] on p "+2 VIP tickets - $150 x2 +Lounge Seating for 8 - $795" at bounding box center [662, 653] width 797 height 36
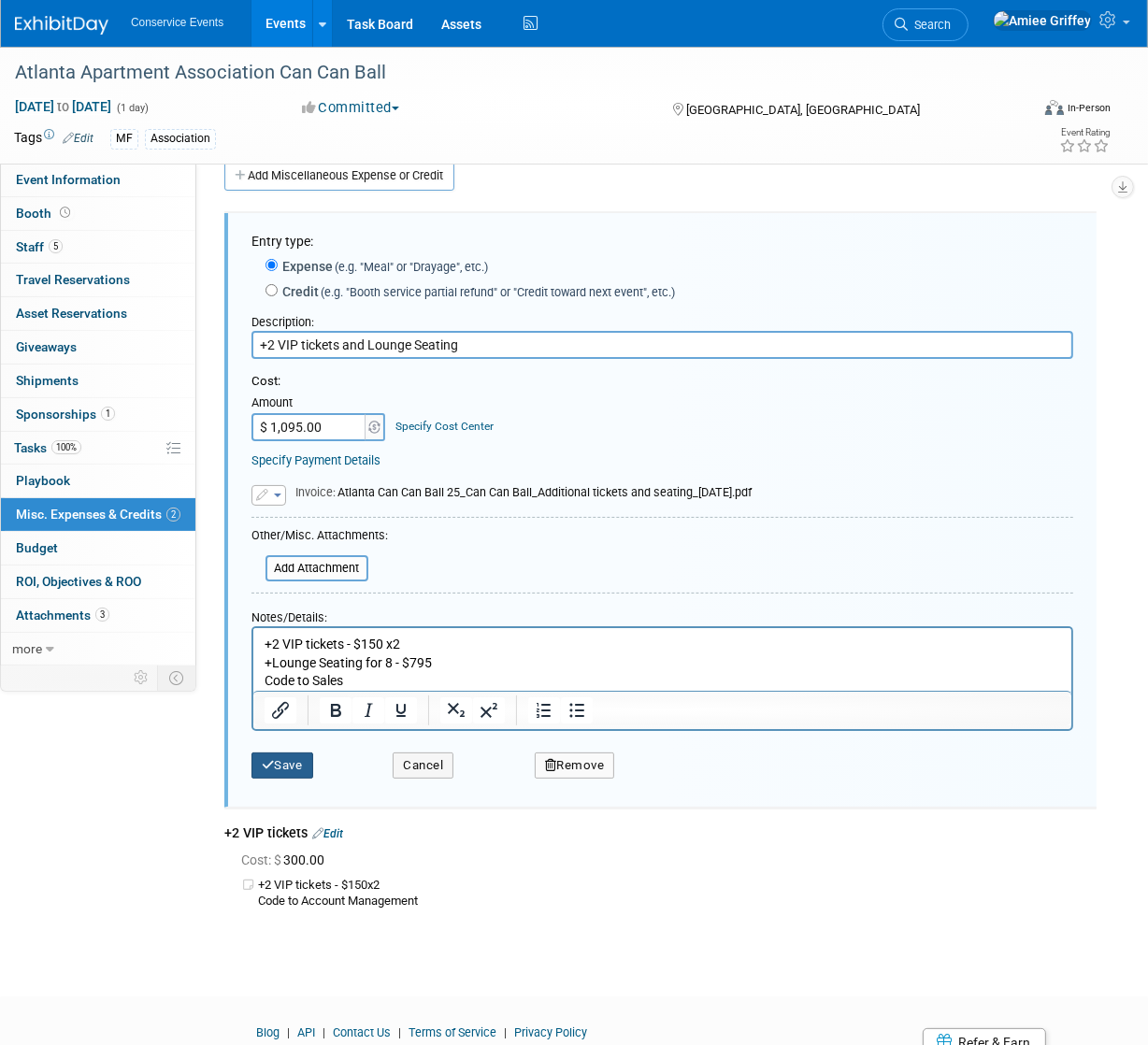
click at [279, 759] on button "Save" at bounding box center [282, 766] width 62 height 27
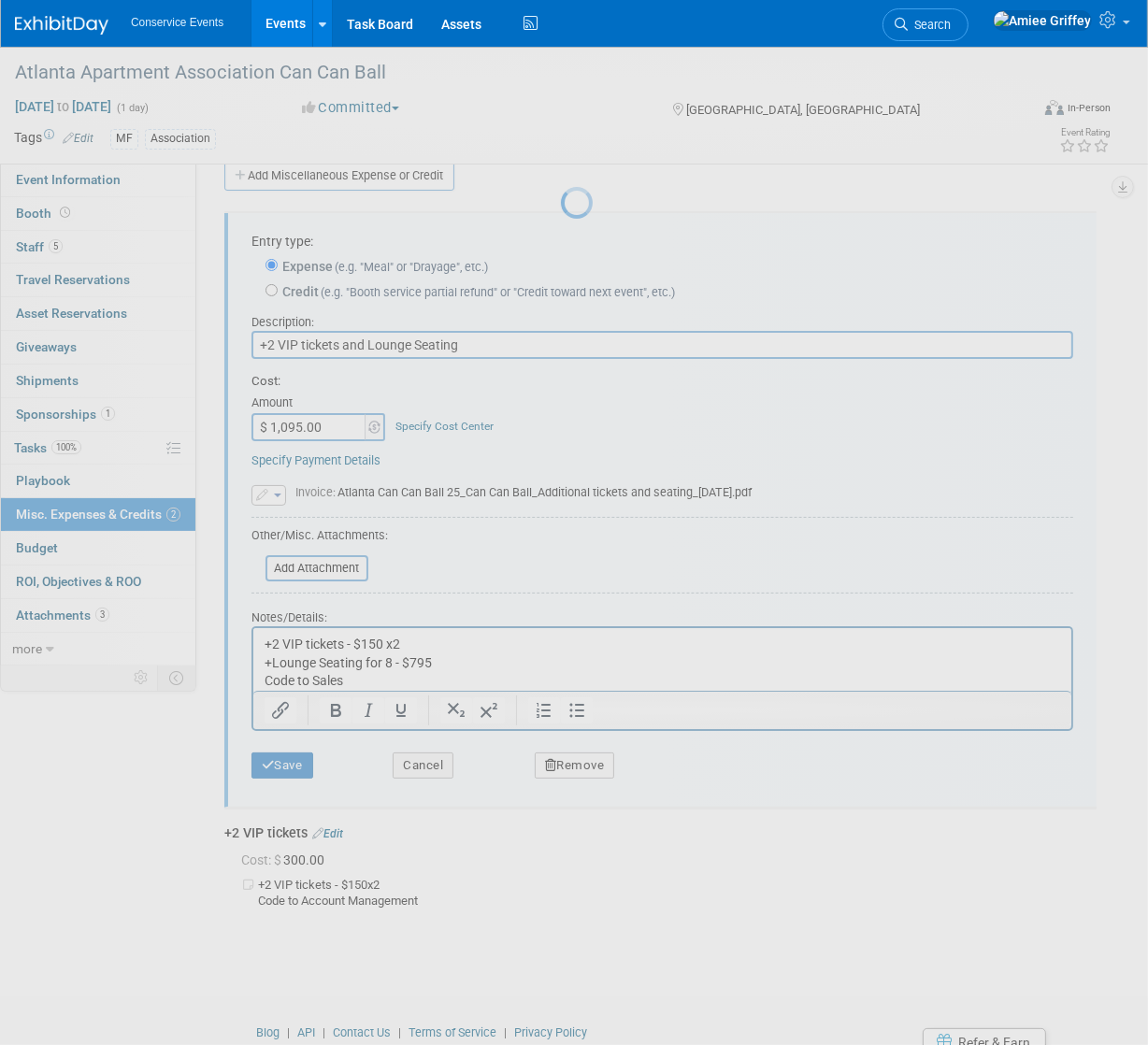
scroll to position [0, 0]
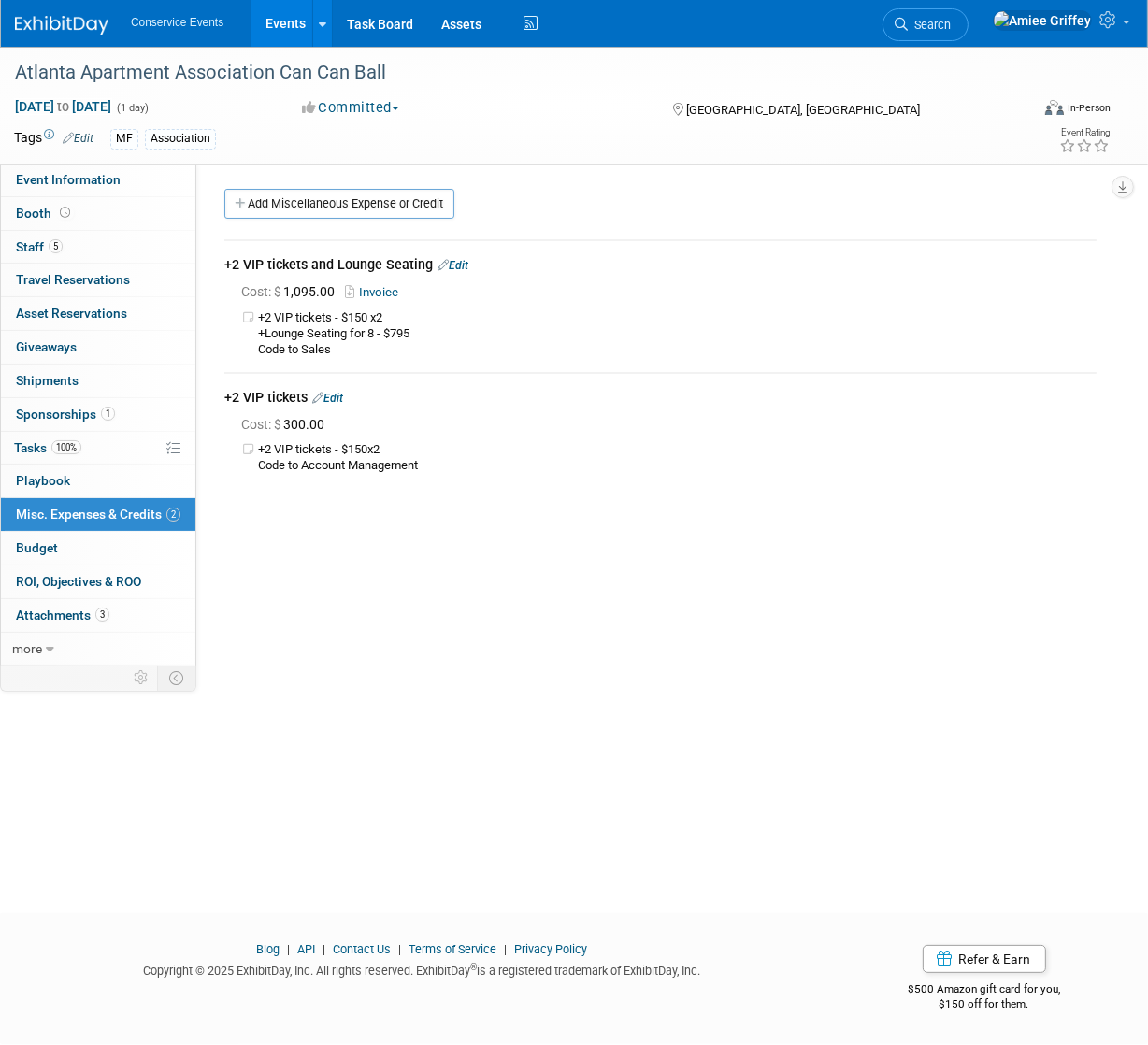
click at [273, 30] on link "Events" at bounding box center [286, 23] width 68 height 47
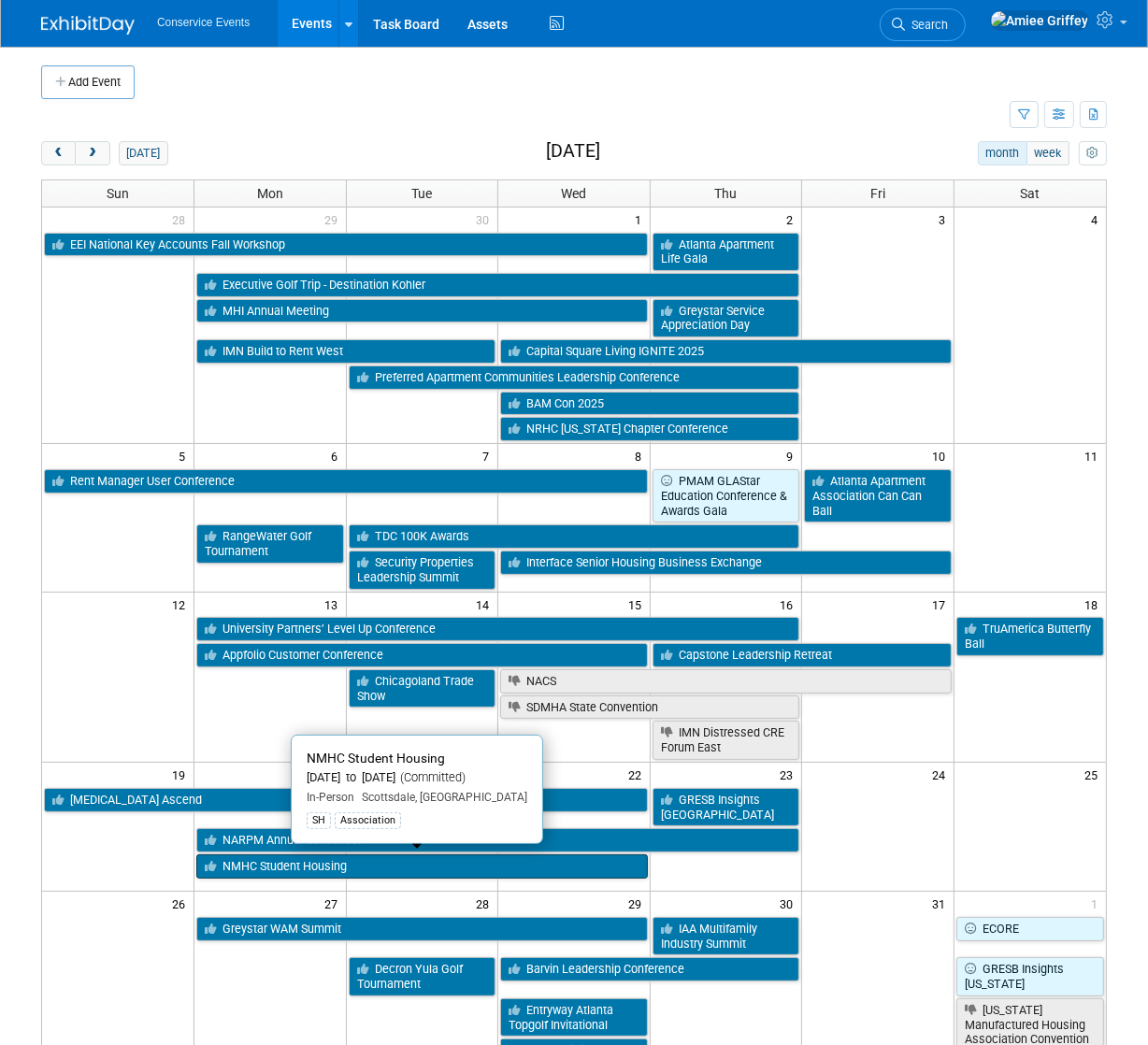
click at [321, 867] on link "NMHC Student Housing" at bounding box center [423, 867] width 452 height 25
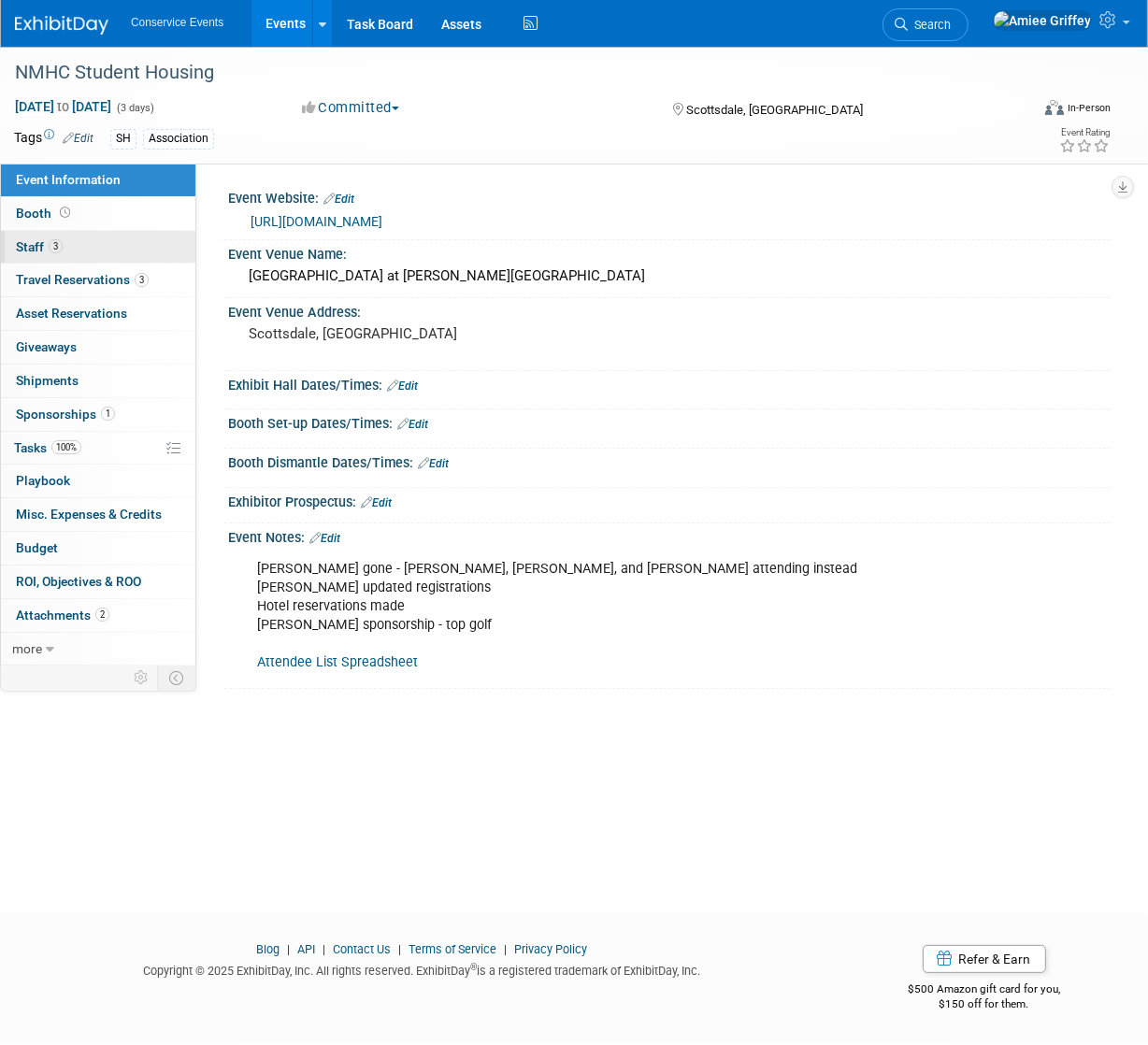
click at [57, 240] on span "3" at bounding box center [55, 246] width 14 height 14
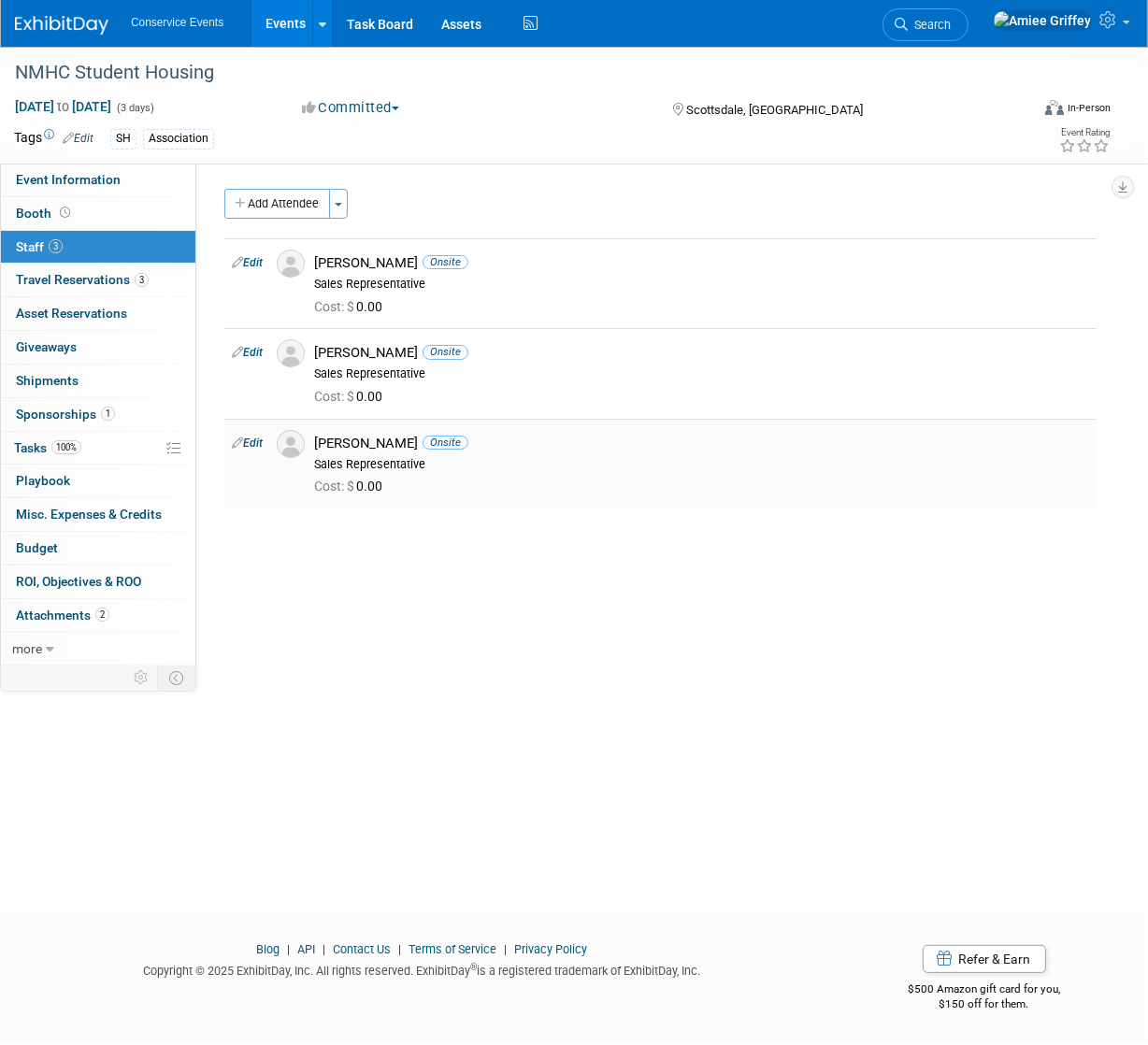
click at [292, 444] on img at bounding box center [291, 444] width 28 height 28
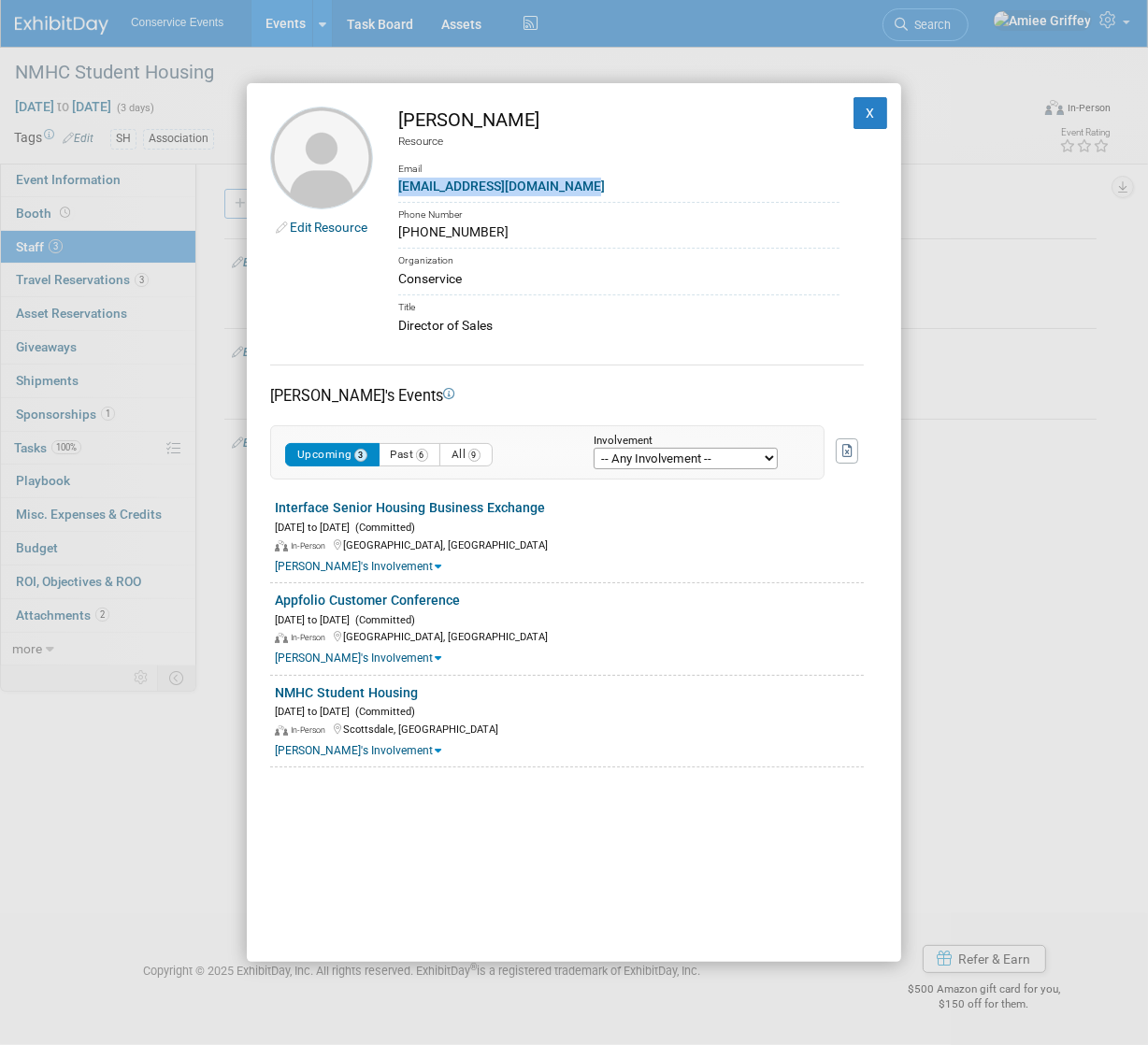
drag, startPoint x: 587, startPoint y: 183, endPoint x: 397, endPoint y: 189, distance: 190.1
click at [397, 189] on td "[PERSON_NAME] Resource Email [EMAIL_ADDRESS][DOMAIN_NAME] Phone Number [PHONE_N…" at bounding box center [606, 220] width 466 height 228
copy link "[EMAIL_ADDRESS][DOMAIN_NAME]"
click at [854, 115] on button "X" at bounding box center [870, 112] width 33 height 31
click at [851, 115] on div "Scottsdale, [GEOGRAPHIC_DATA]" at bounding box center [797, 108] width 254 height 23
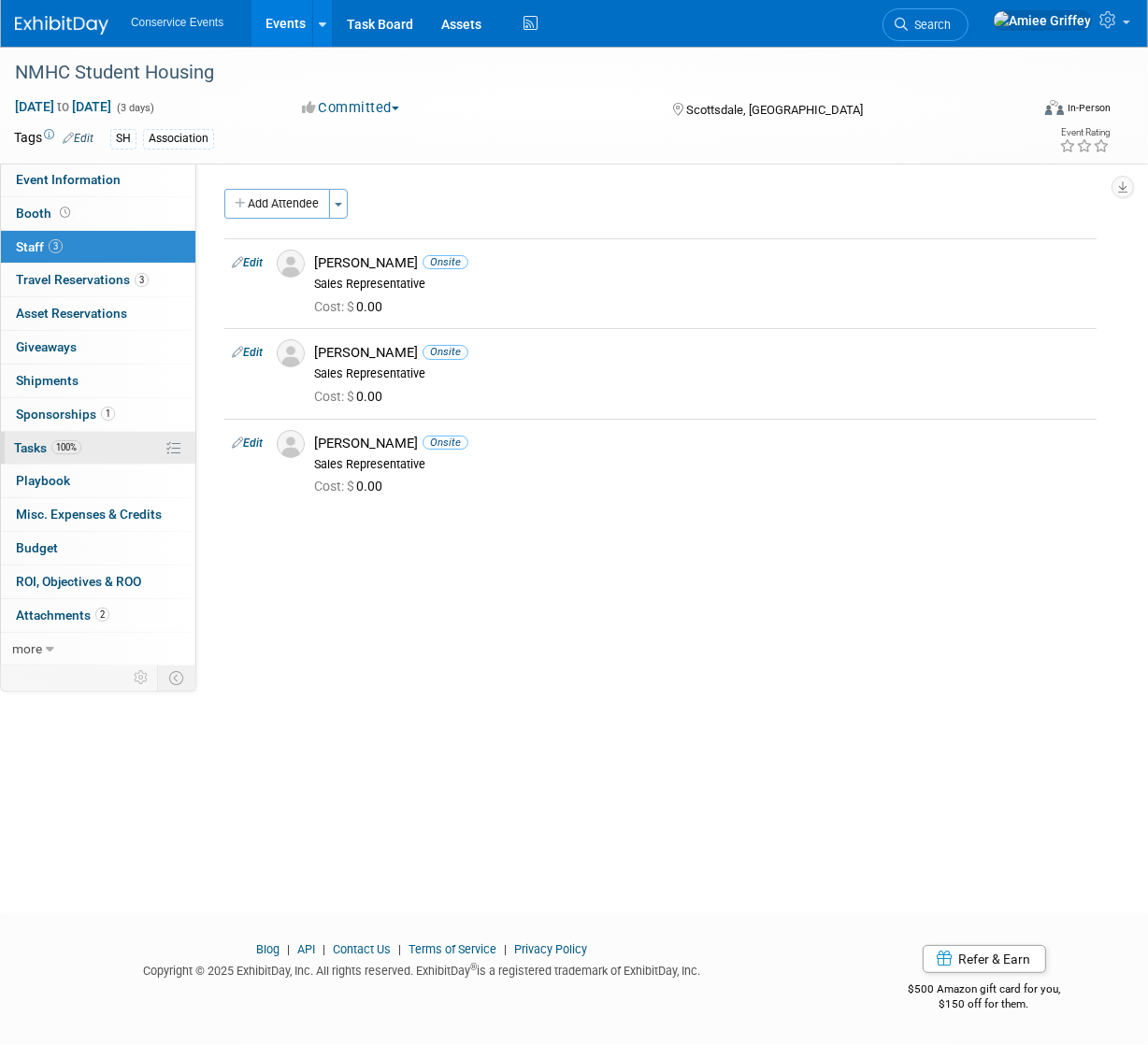
click at [121, 453] on link "100% Tasks 100%" at bounding box center [98, 448] width 195 height 32
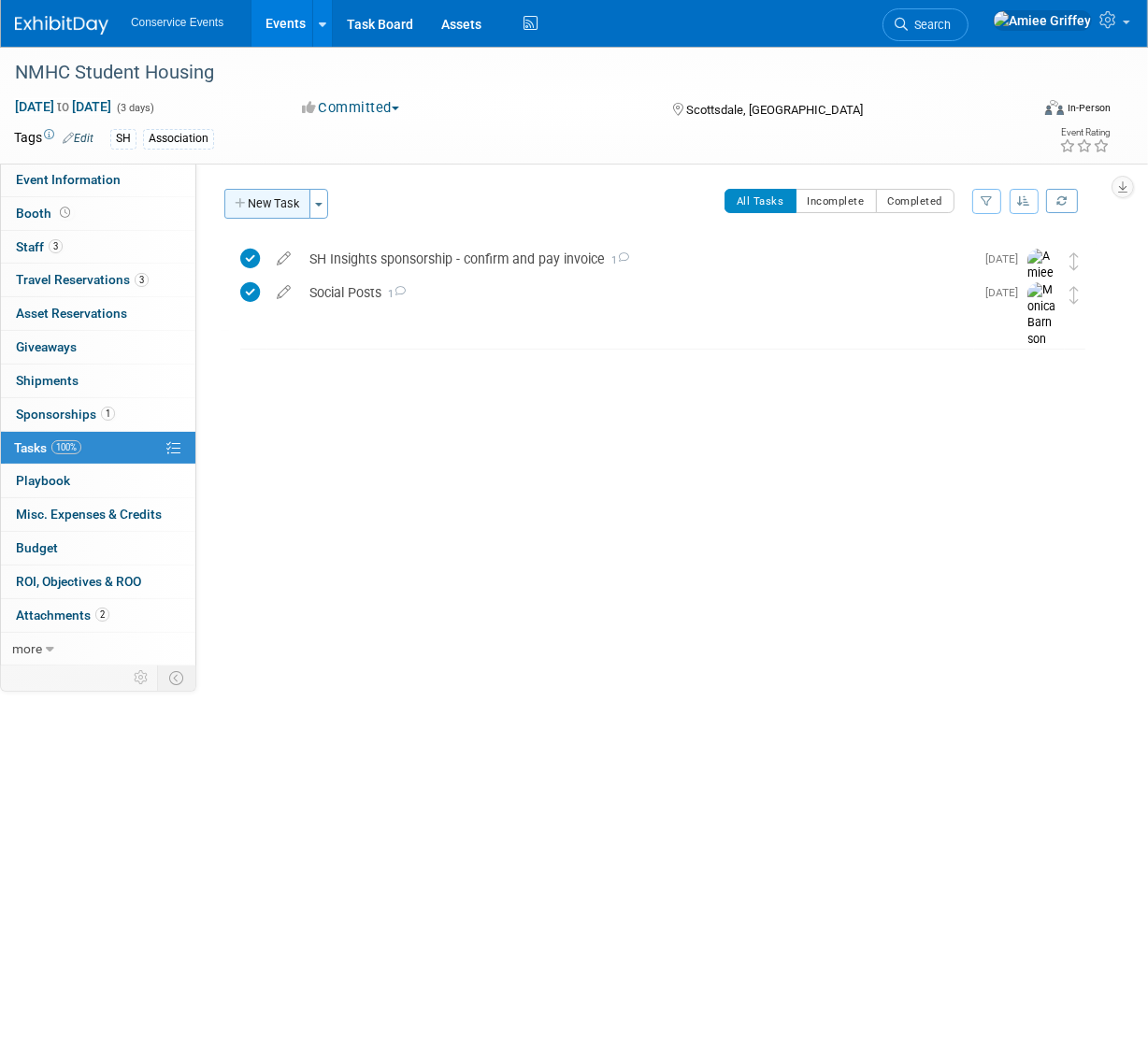
click at [261, 206] on button "New Task" at bounding box center [267, 204] width 86 height 30
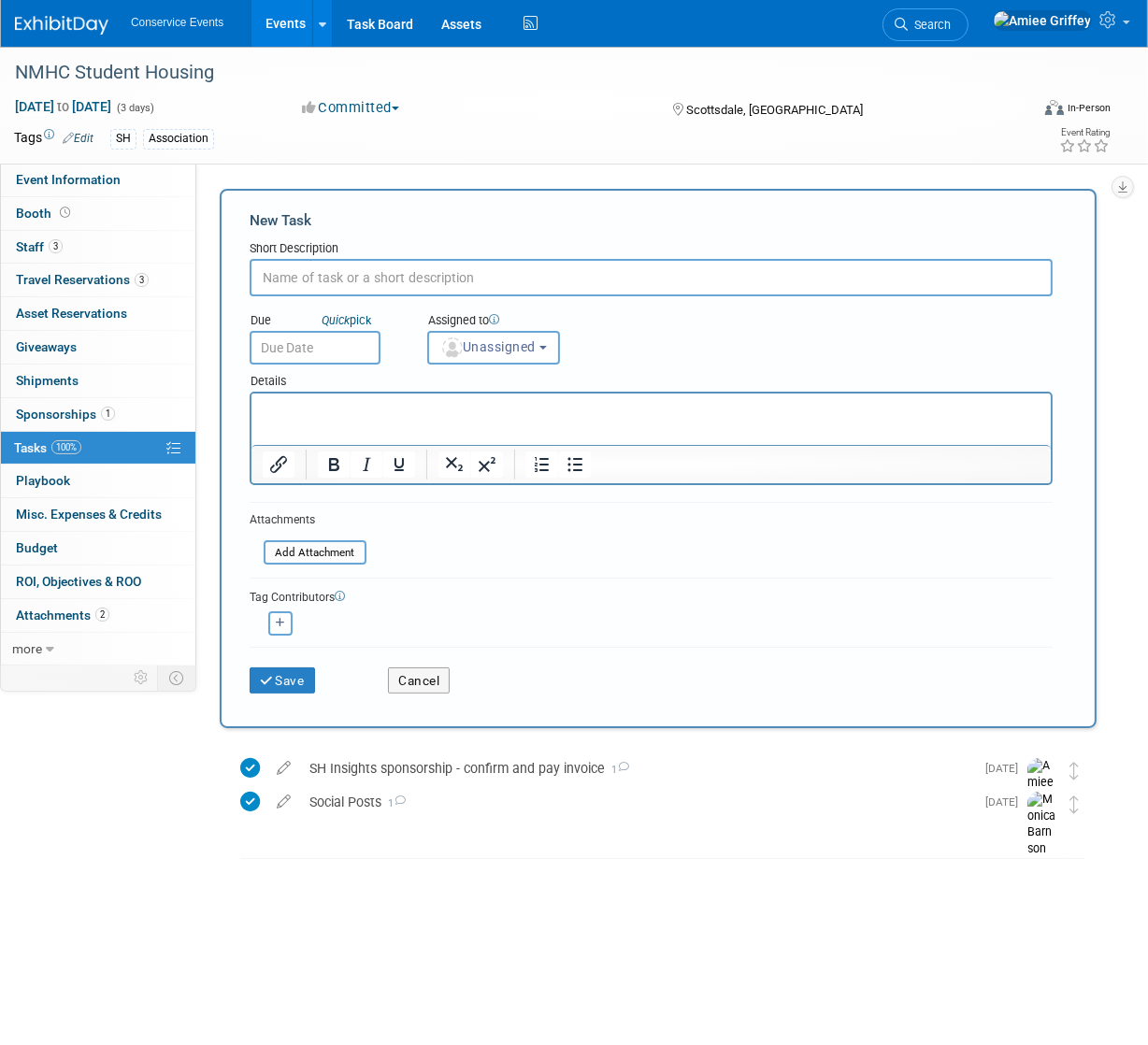
click at [338, 286] on input "text" at bounding box center [651, 277] width 803 height 37
type input "Purchase mixer ticket for Justin"
click at [301, 349] on input "text" at bounding box center [315, 347] width 131 height 33
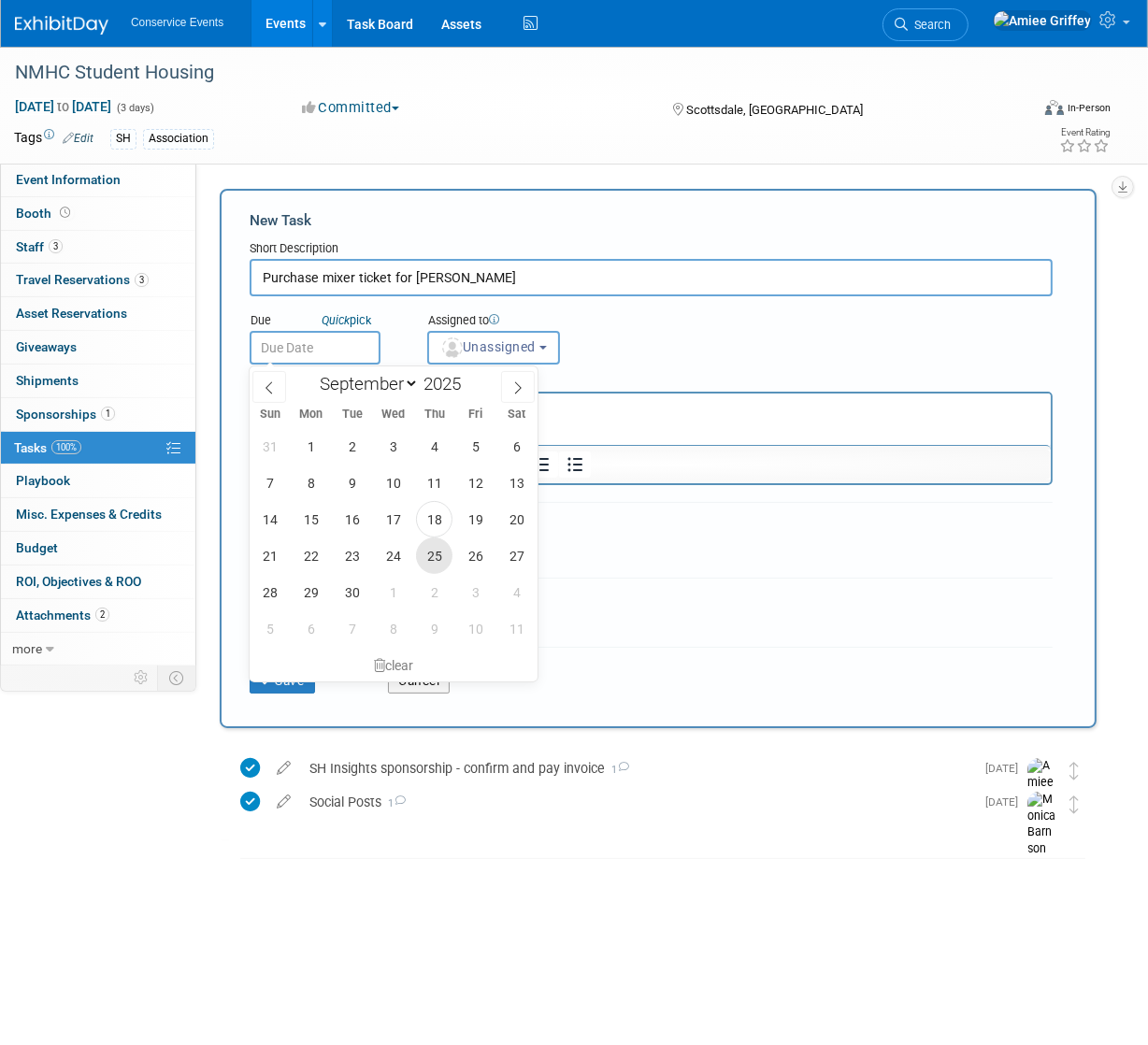
click at [435, 558] on span "25" at bounding box center [434, 555] width 36 height 36
type input "Sep 25, 2025"
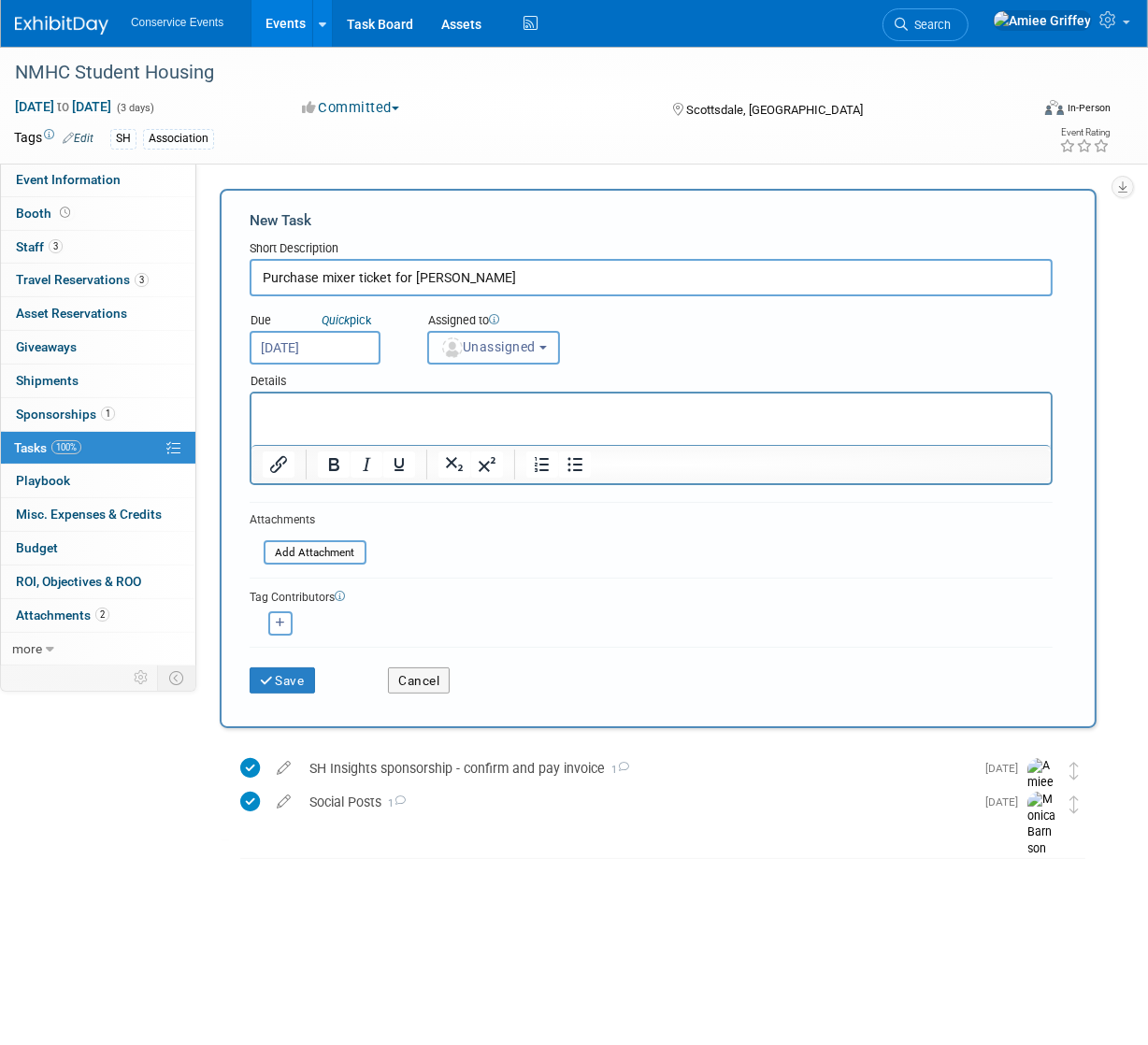
click at [475, 351] on span "Unassigned" at bounding box center [488, 346] width 95 height 15
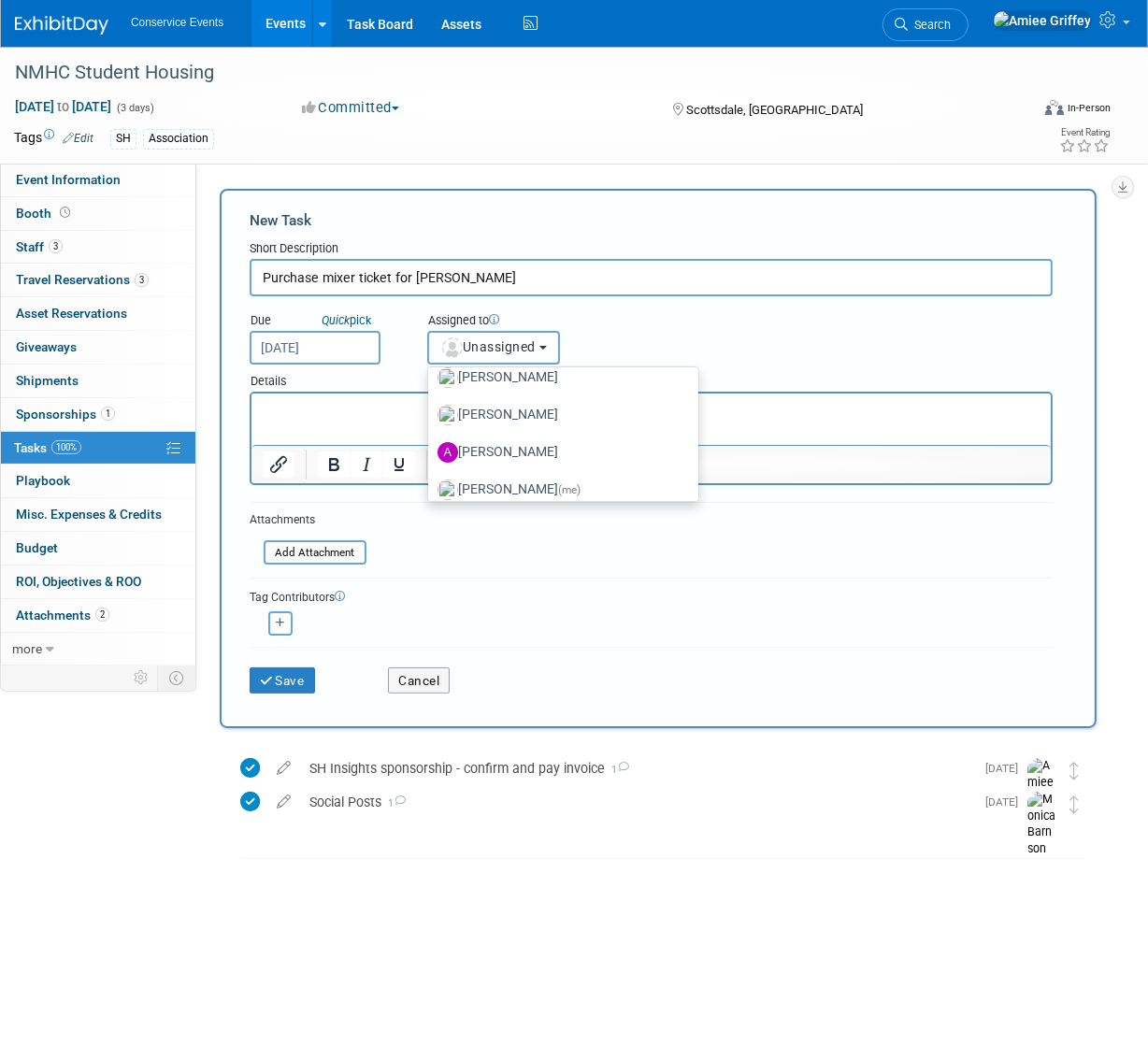
scroll to position [145, 0]
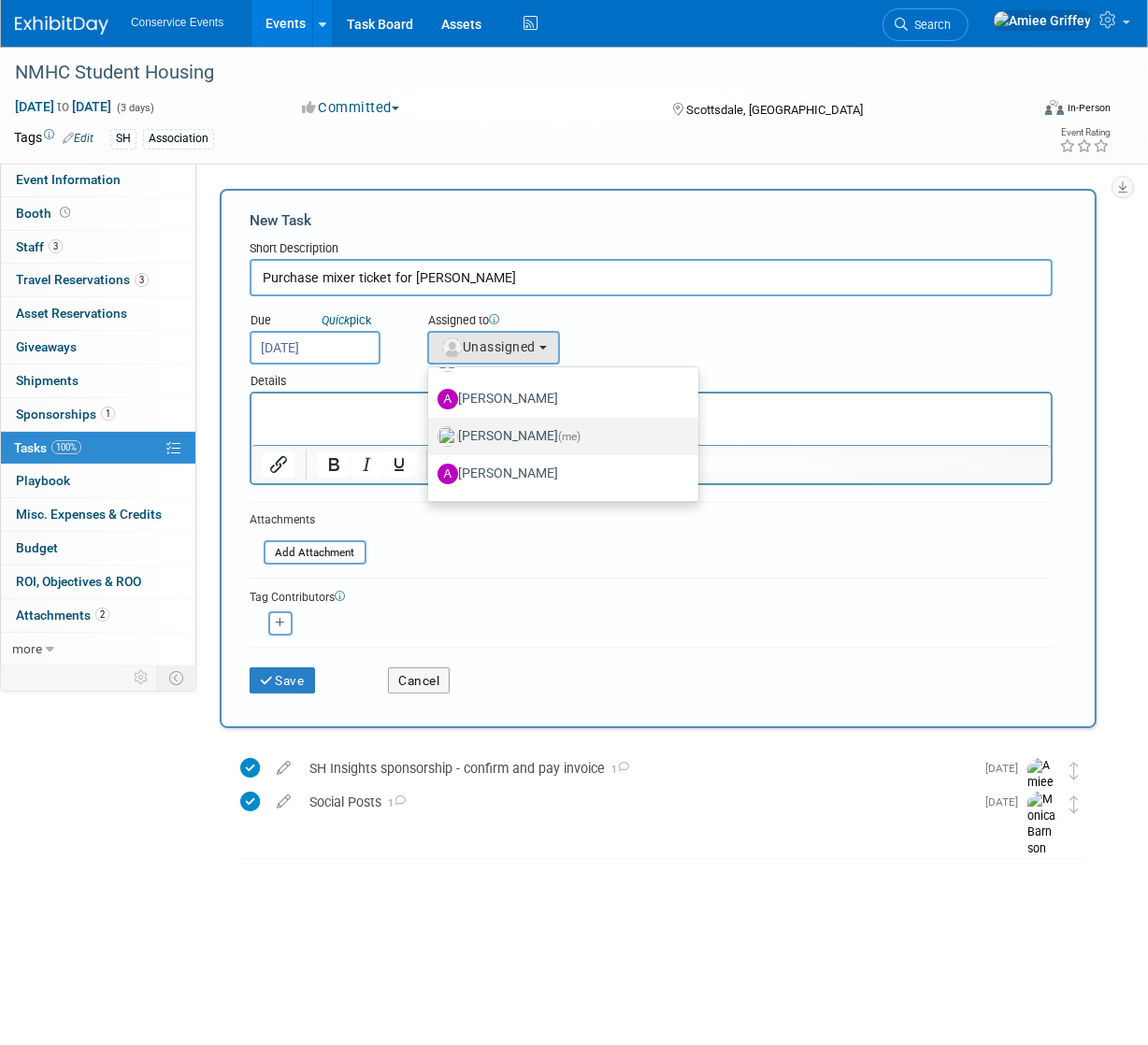
click at [498, 435] on label "Amiee Griffey (me)" at bounding box center [558, 437] width 242 height 30
click at [431, 435] on input "Amiee Griffey (me)" at bounding box center [424, 434] width 12 height 12
select select "28722387-35c6-4557-bb24-edeacb20f2e1"
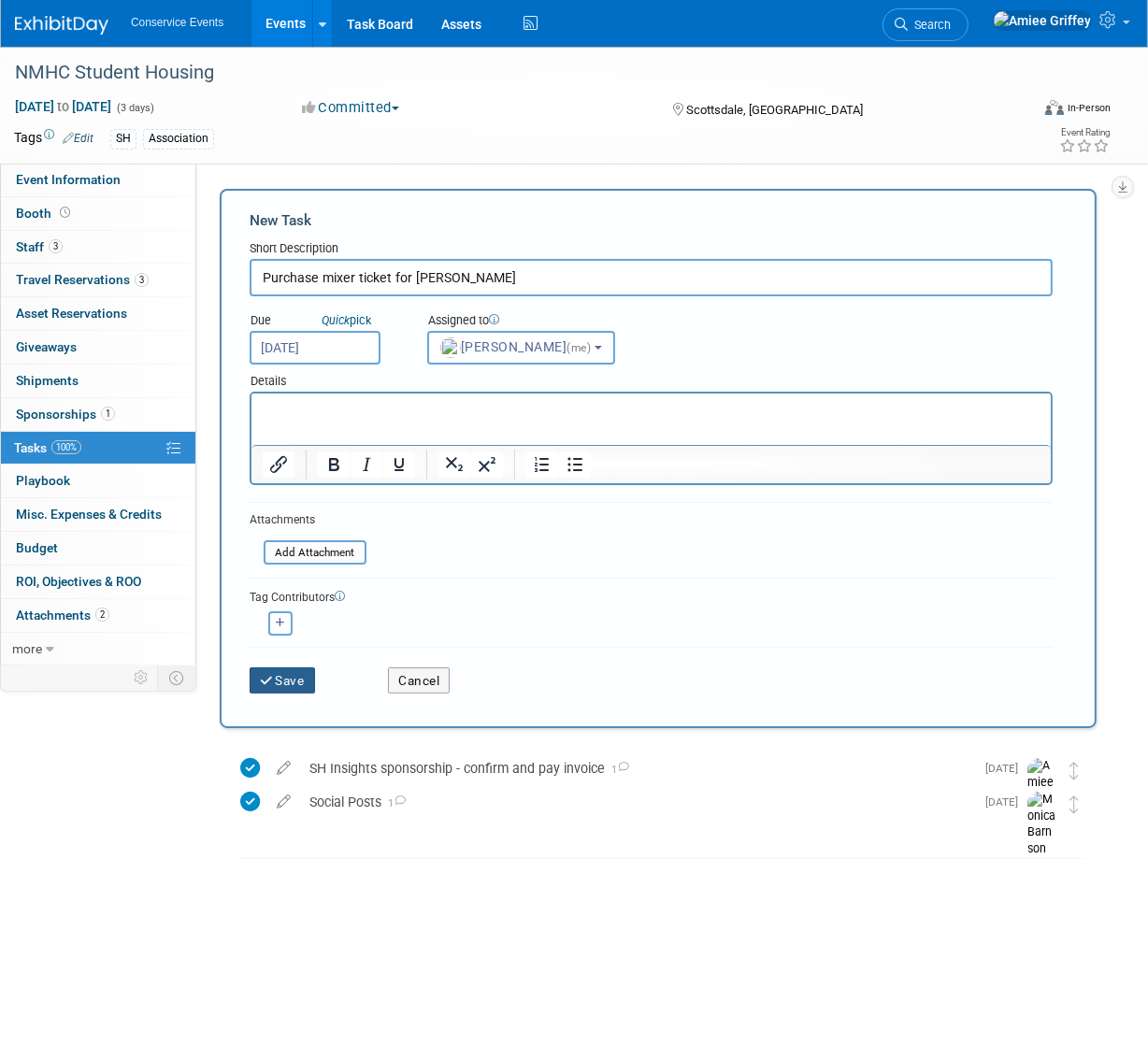
click at [273, 684] on button "Save" at bounding box center [282, 681] width 66 height 27
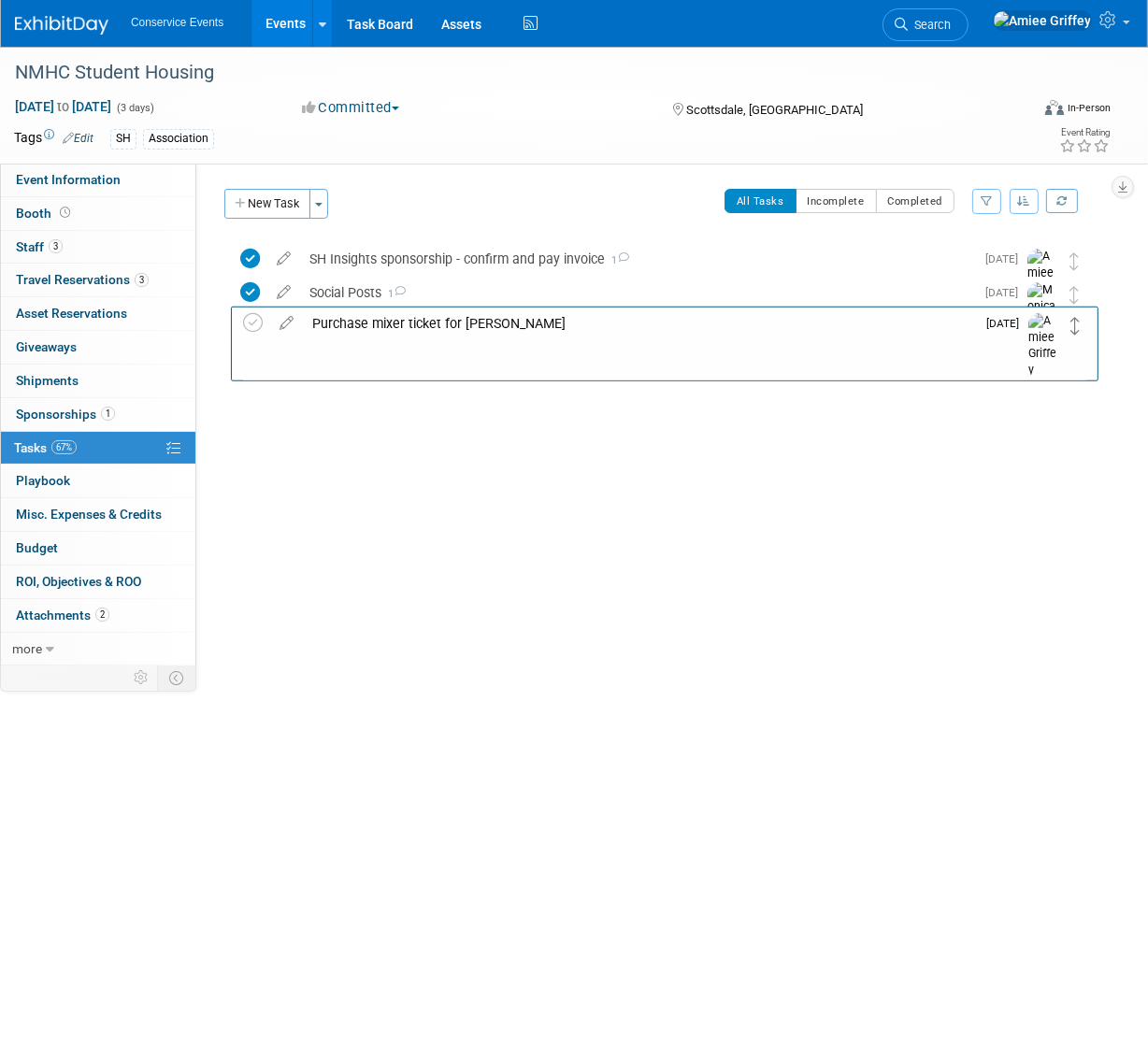
drag, startPoint x: 1070, startPoint y: 259, endPoint x: 1072, endPoint y: 325, distance: 66.0
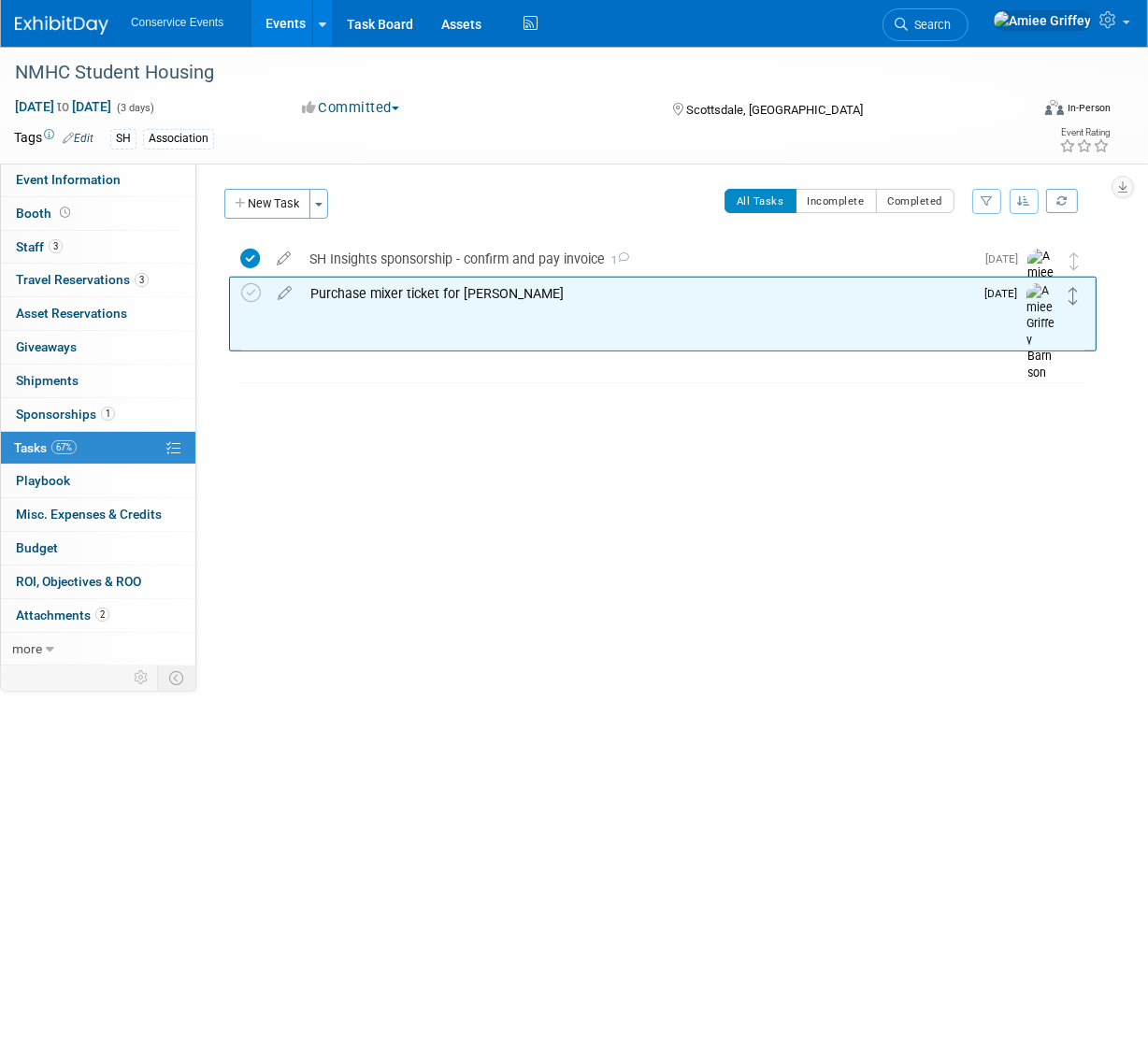
drag, startPoint x: 1078, startPoint y: 327, endPoint x: 1077, endPoint y: 292, distance: 35.0
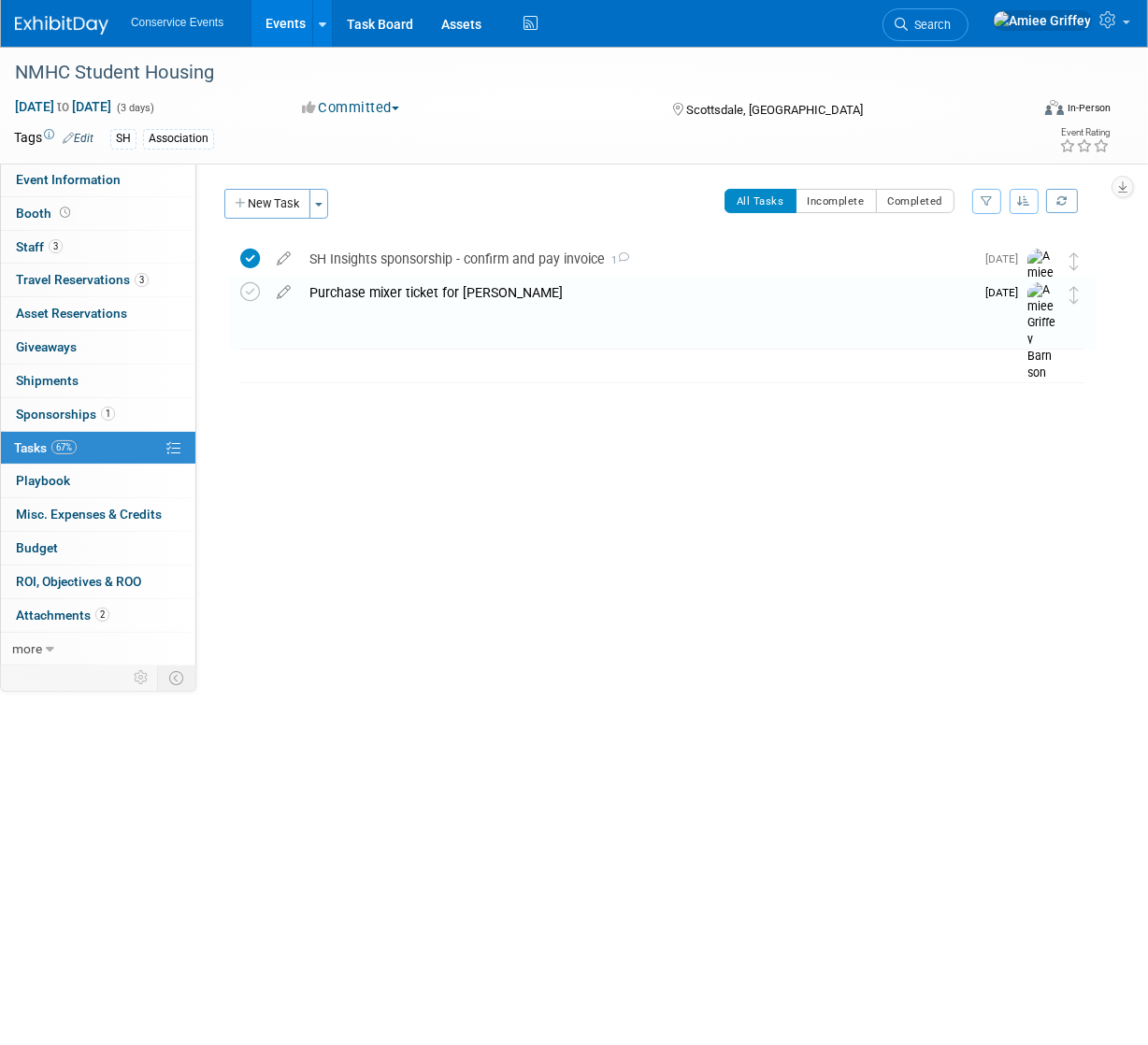
click at [425, 292] on div "Purchase mixer ticket for Justin" at bounding box center [637, 291] width 674 height 31
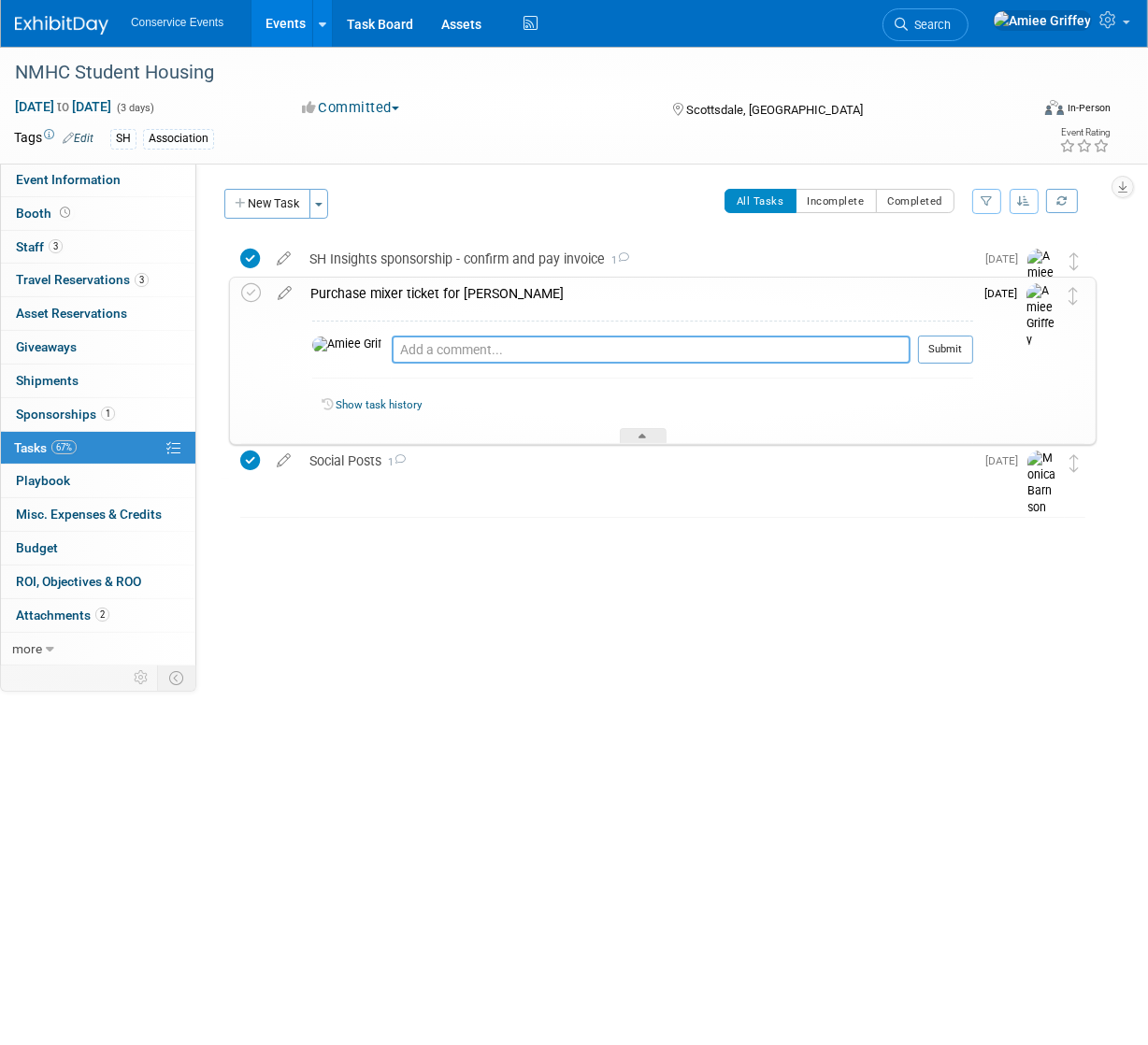
click at [418, 345] on textarea at bounding box center [651, 350] width 519 height 28
type textarea "Emailed Wes 9.18.25"
click at [952, 348] on button "Submit" at bounding box center [946, 350] width 55 height 28
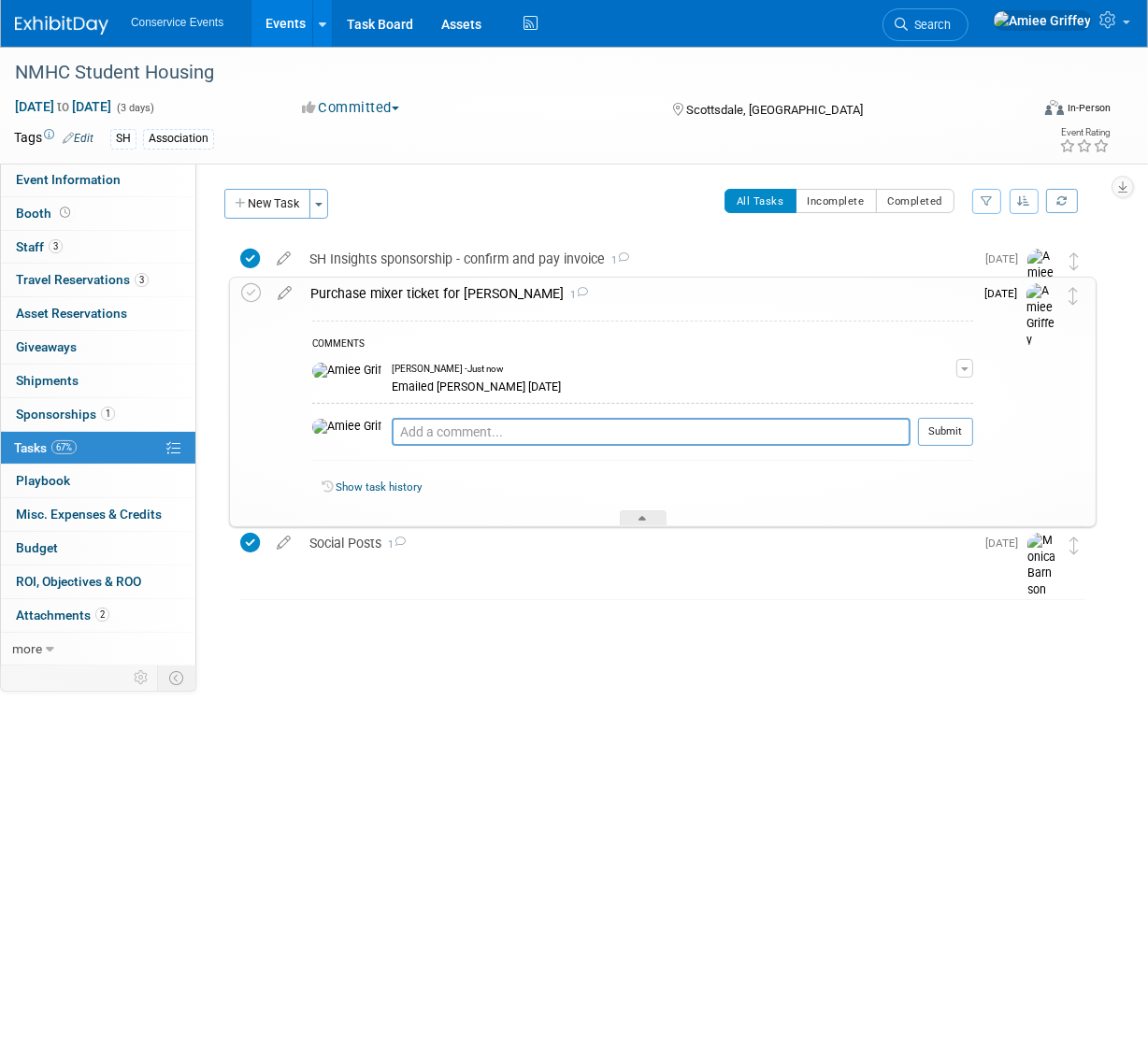
click at [367, 293] on div "Purchase mixer ticket for Justin 1" at bounding box center [637, 292] width 672 height 31
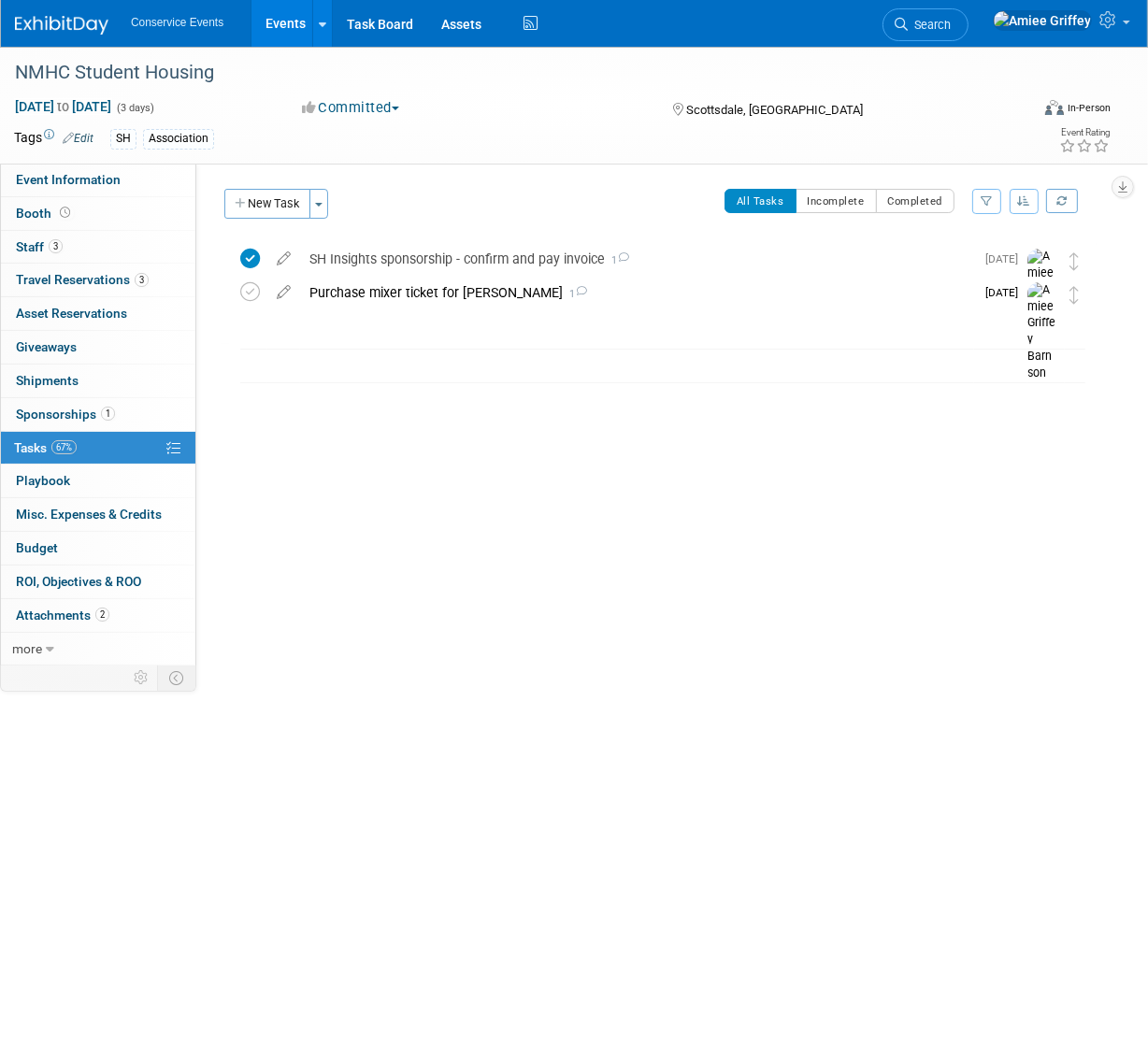
click at [286, 1] on link "Events" at bounding box center [286, 23] width 68 height 47
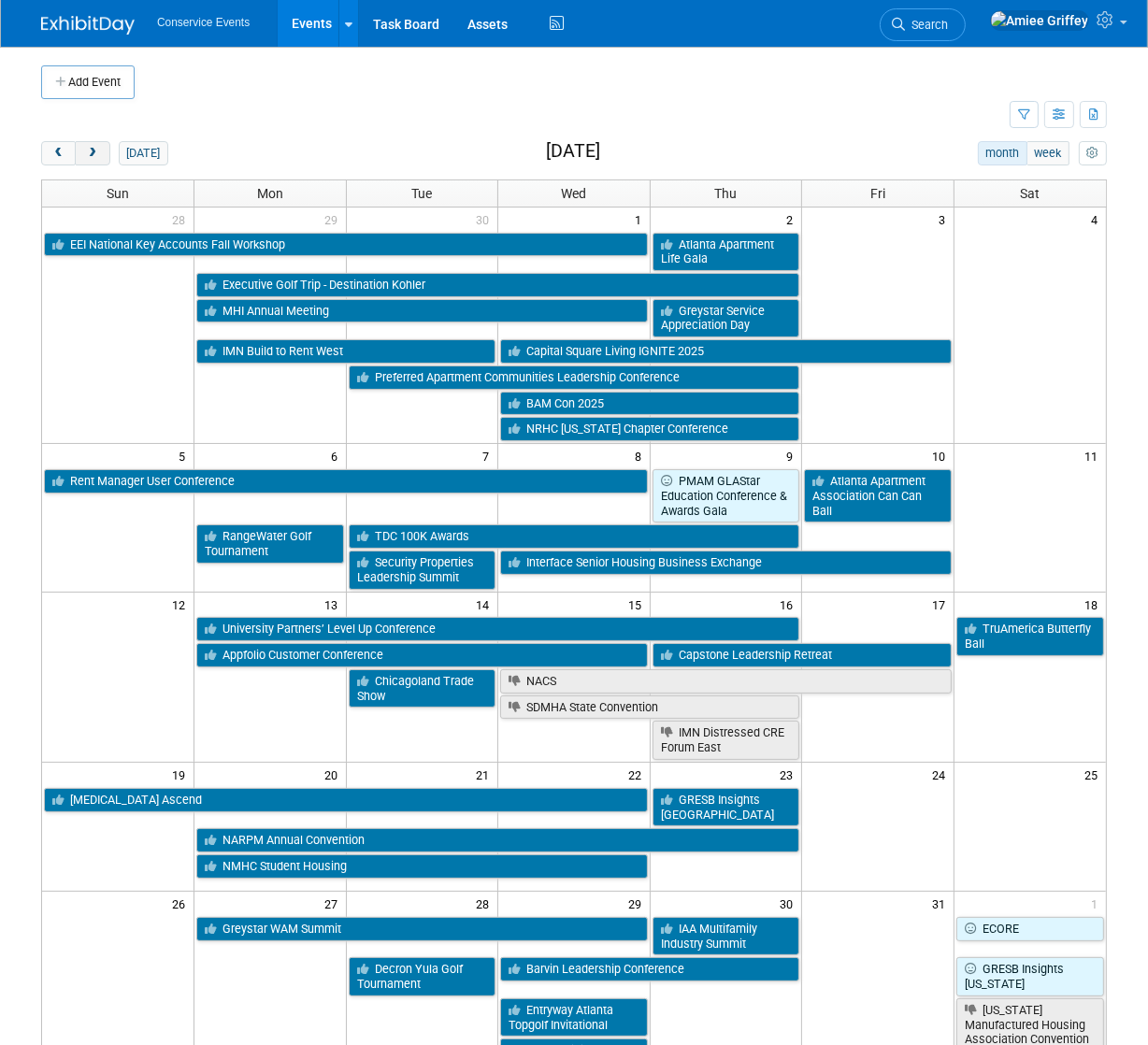
click at [102, 159] on button "next" at bounding box center [92, 154] width 34 height 25
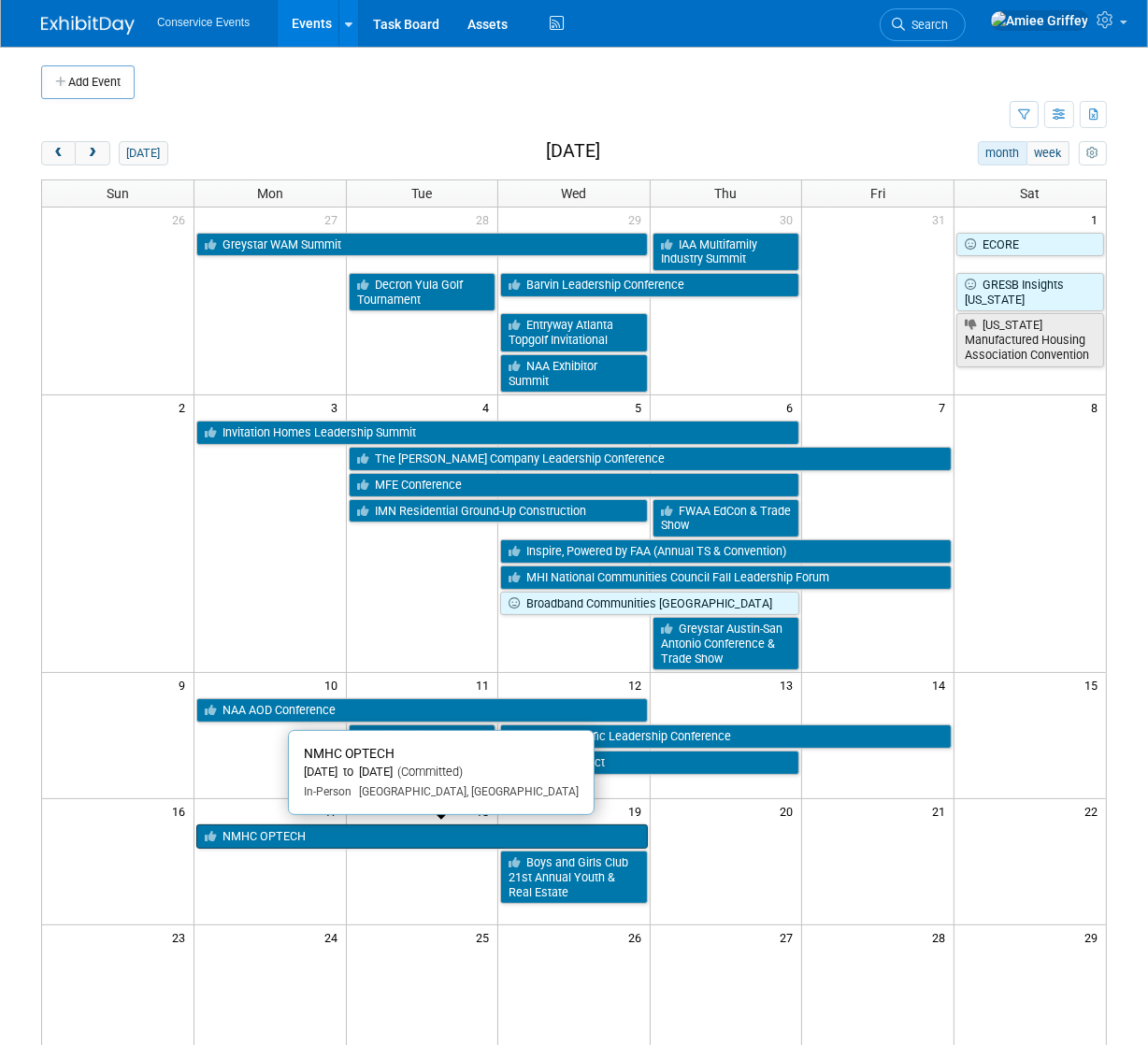
click at [264, 832] on link "NMHC OPTECH" at bounding box center [423, 837] width 452 height 25
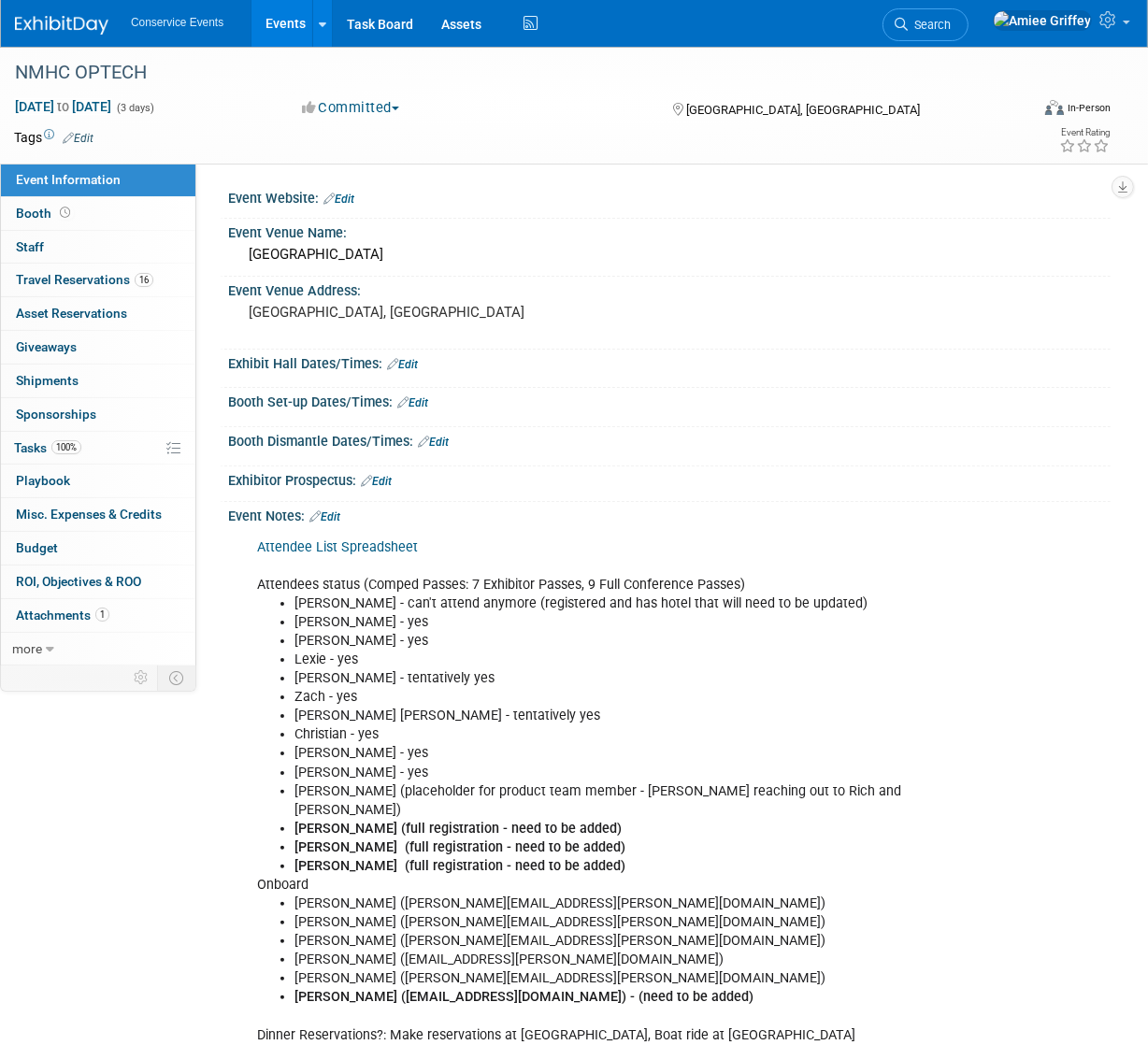
click at [327, 514] on link "Edit" at bounding box center [325, 517] width 30 height 13
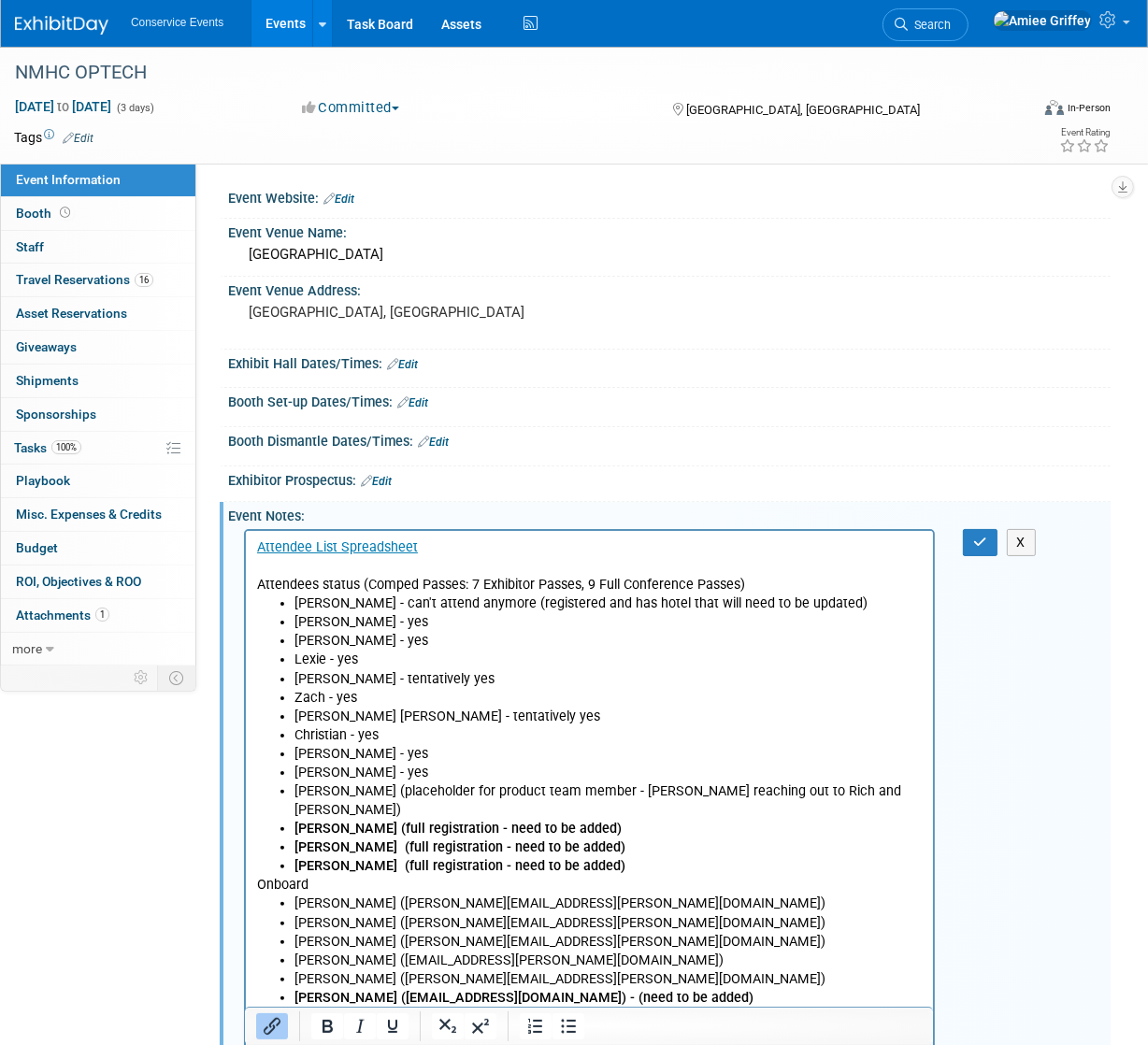
click at [565, 658] on li "Lexie - yes" at bounding box center [608, 659] width 629 height 19
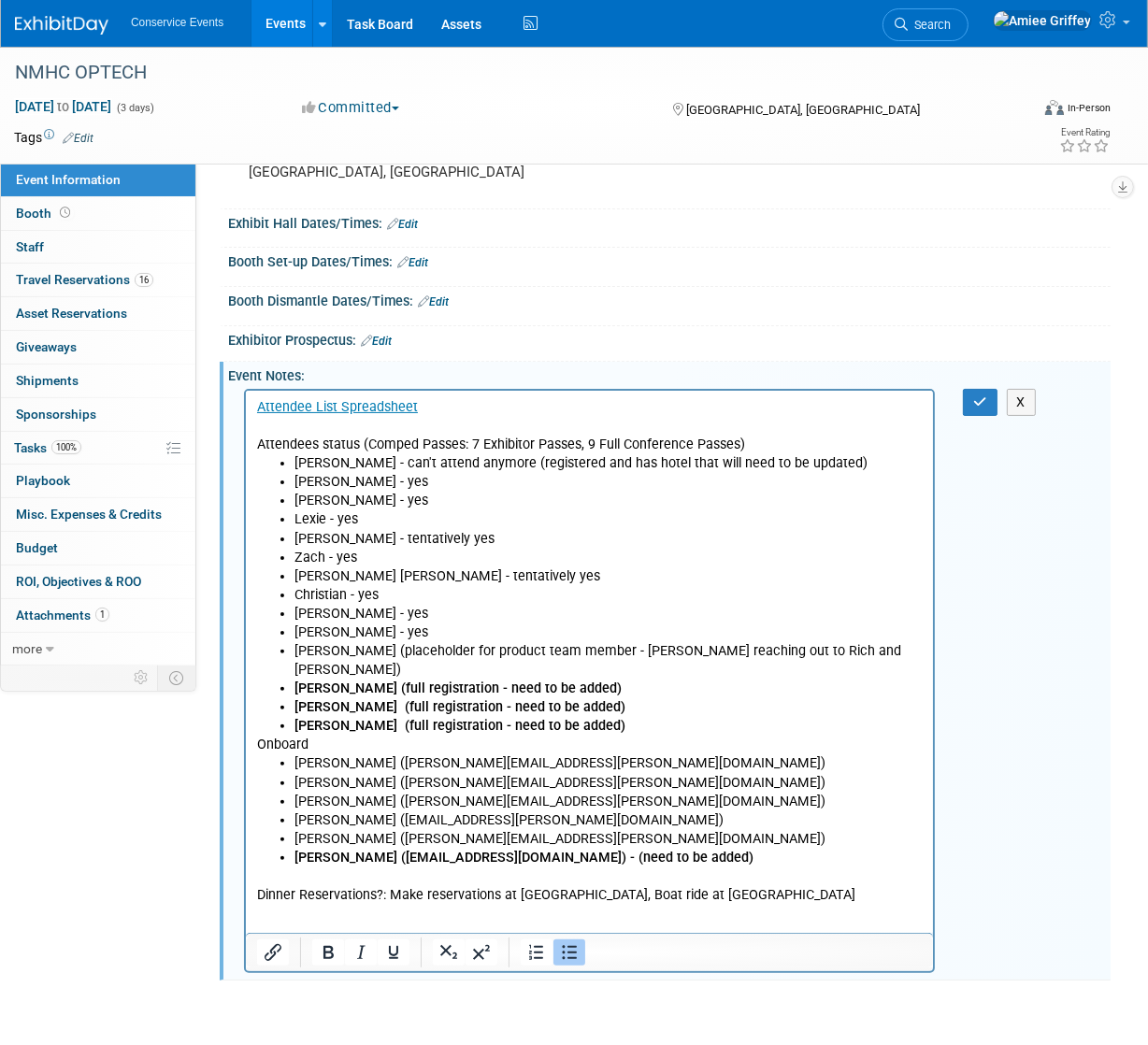
scroll to position [140, 0]
click at [987, 397] on icon "button" at bounding box center [980, 402] width 14 height 13
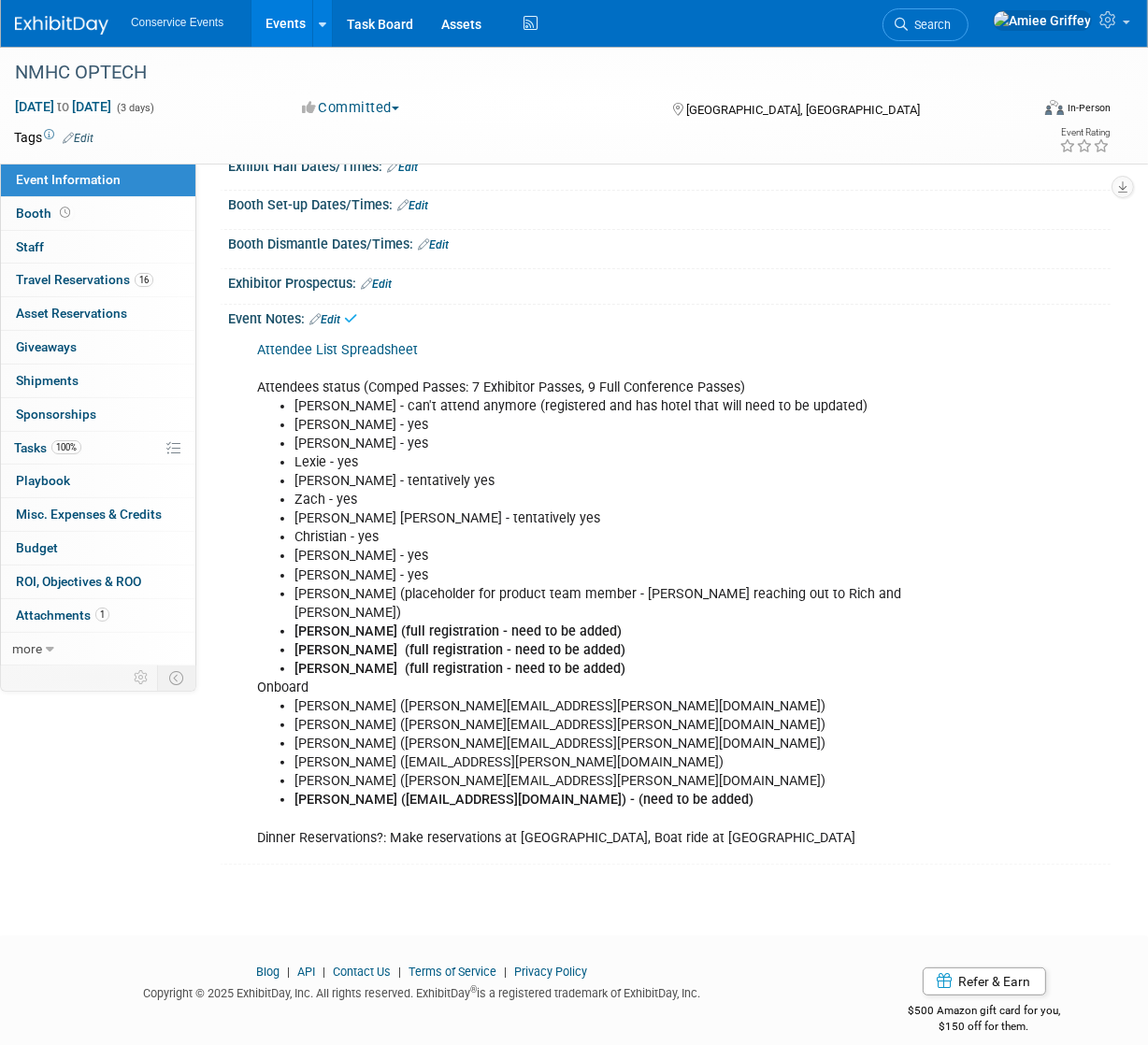
scroll to position [0, 0]
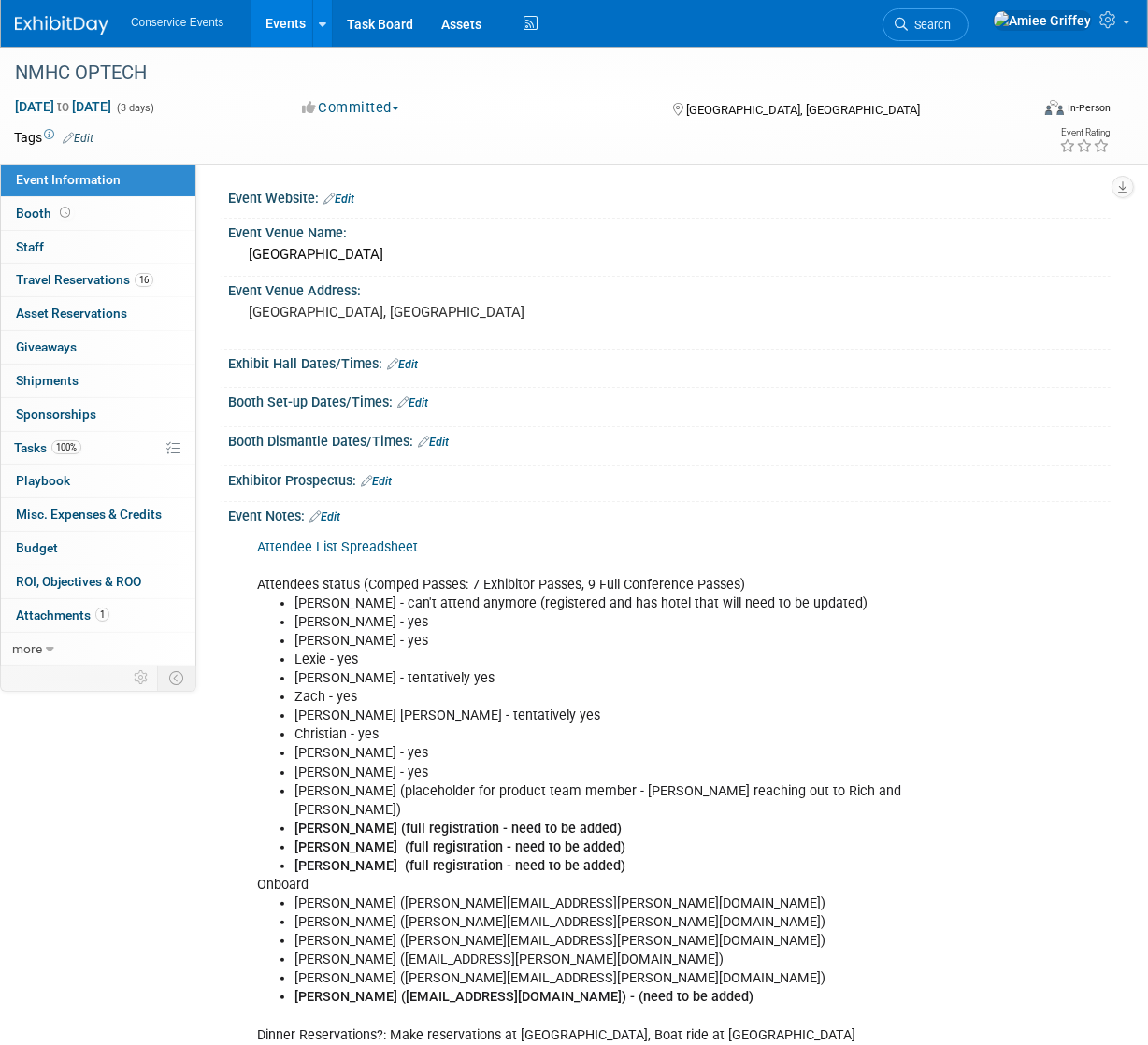
click at [276, 28] on link "Events" at bounding box center [286, 23] width 68 height 47
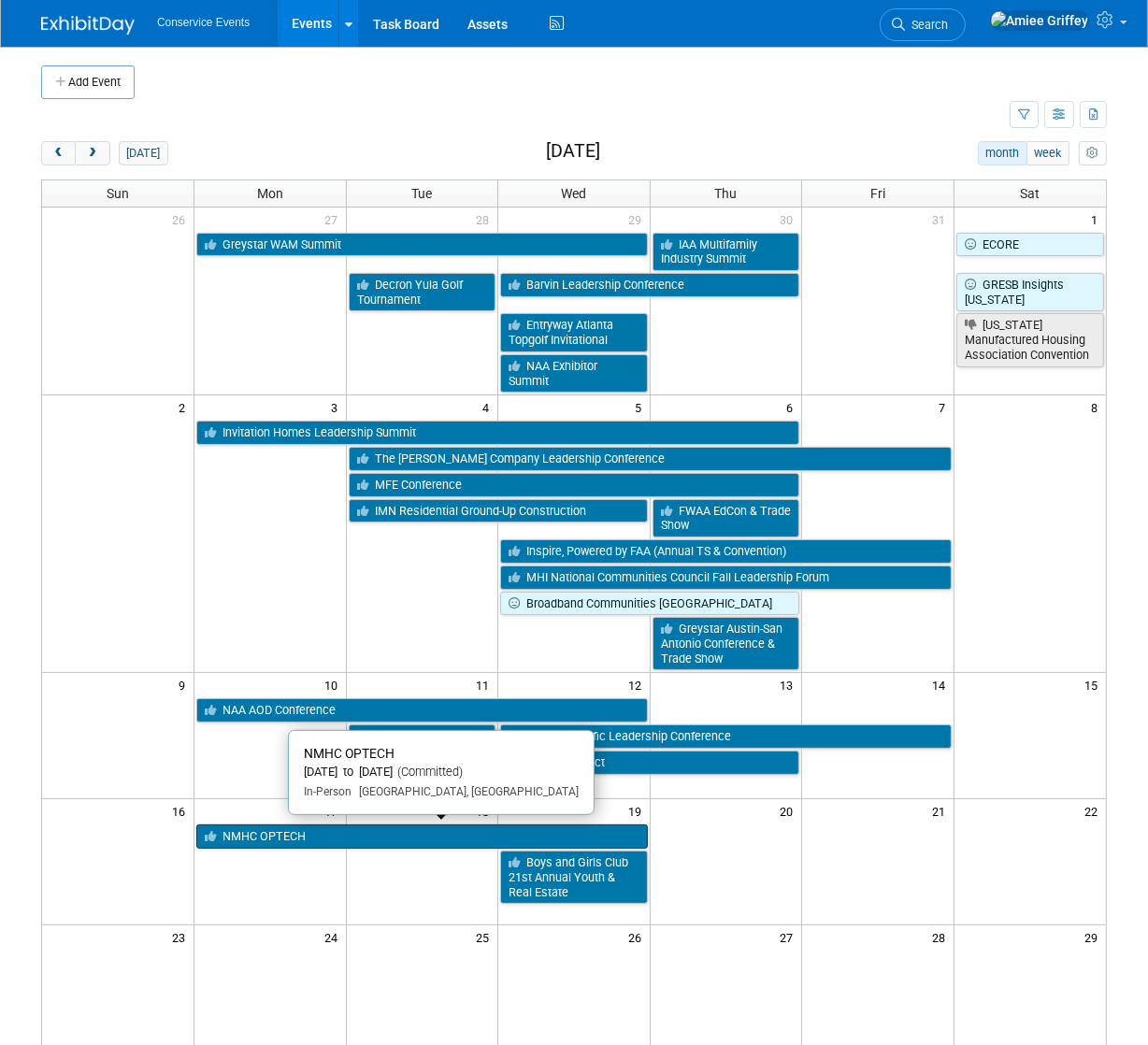
click at [230, 840] on link "NMHC OPTECH" at bounding box center [423, 837] width 452 height 25
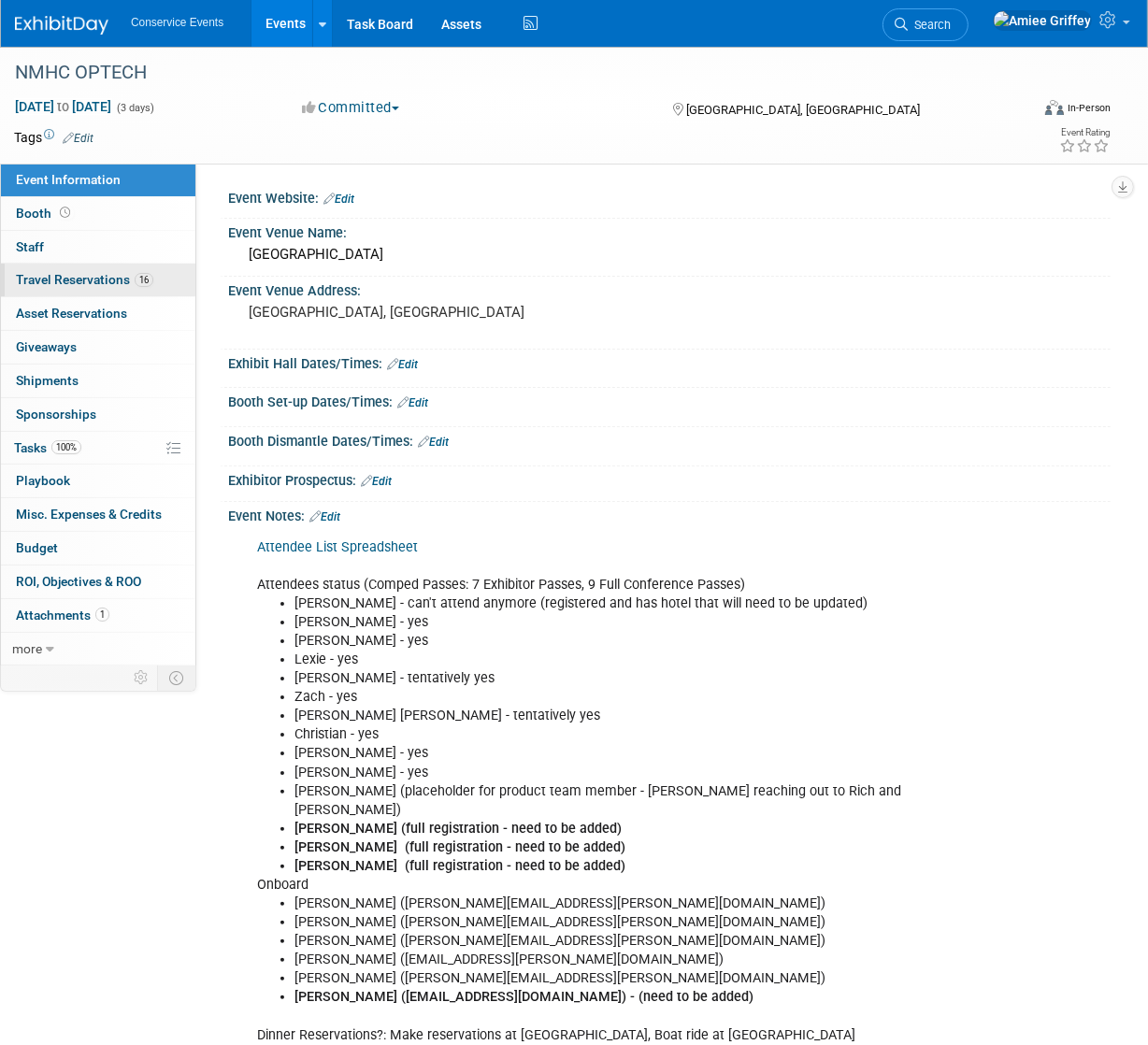
click at [39, 275] on span "Travel Reservations 16" at bounding box center [85, 280] width 138 height 15
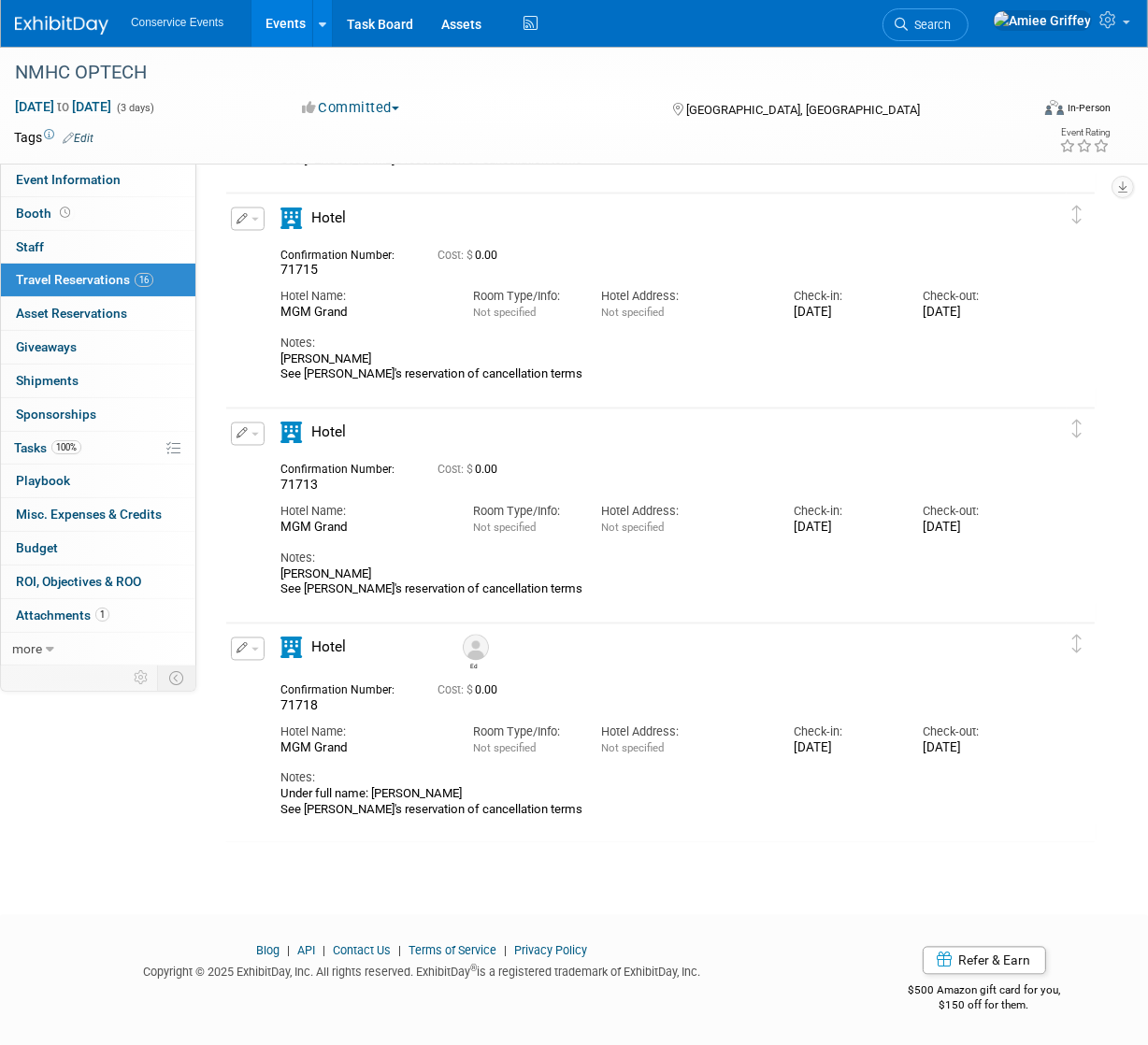
scroll to position [2900, 0]
click at [127, 185] on link "Event Information" at bounding box center [98, 179] width 195 height 32
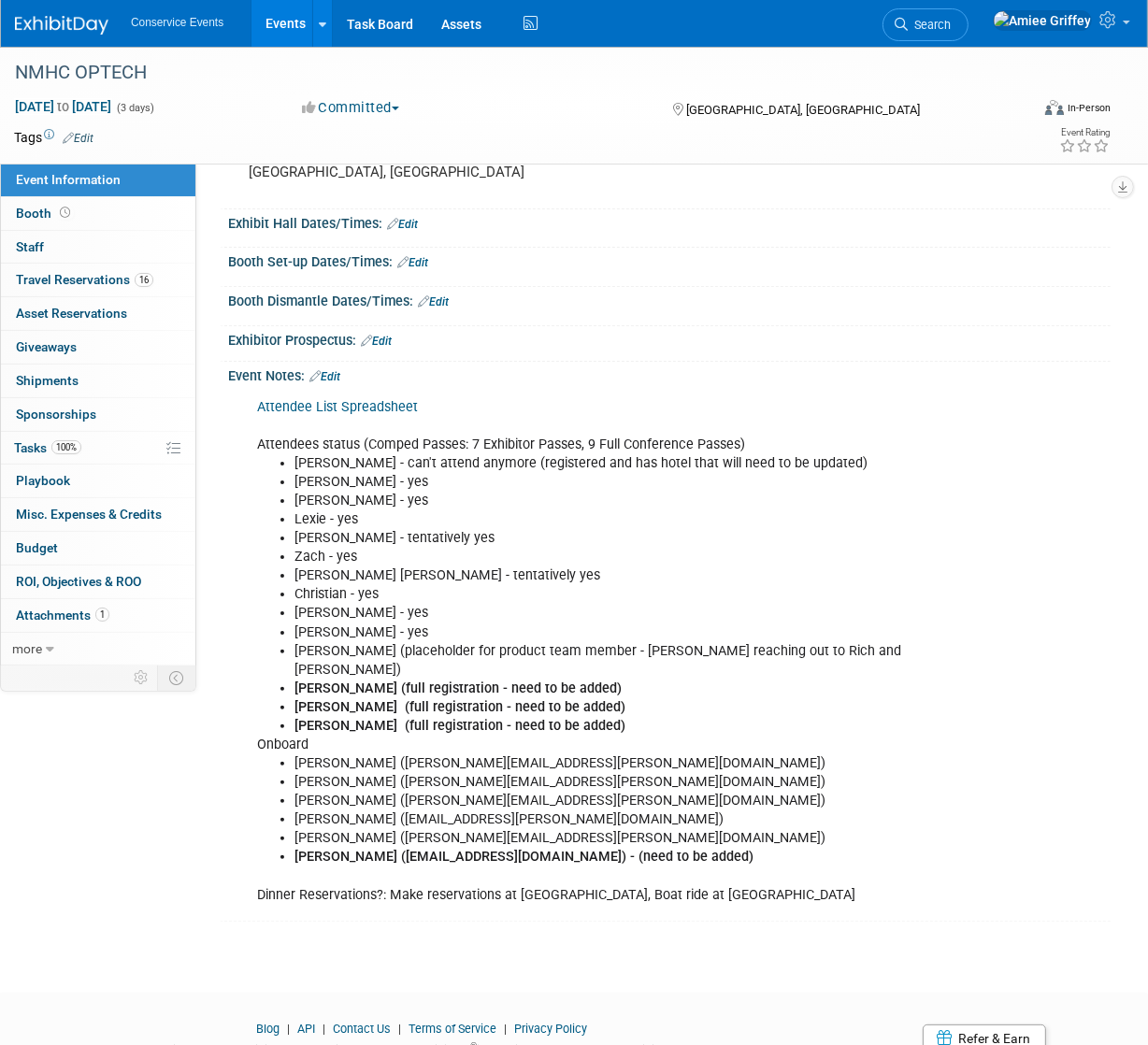
scroll to position [185, 0]
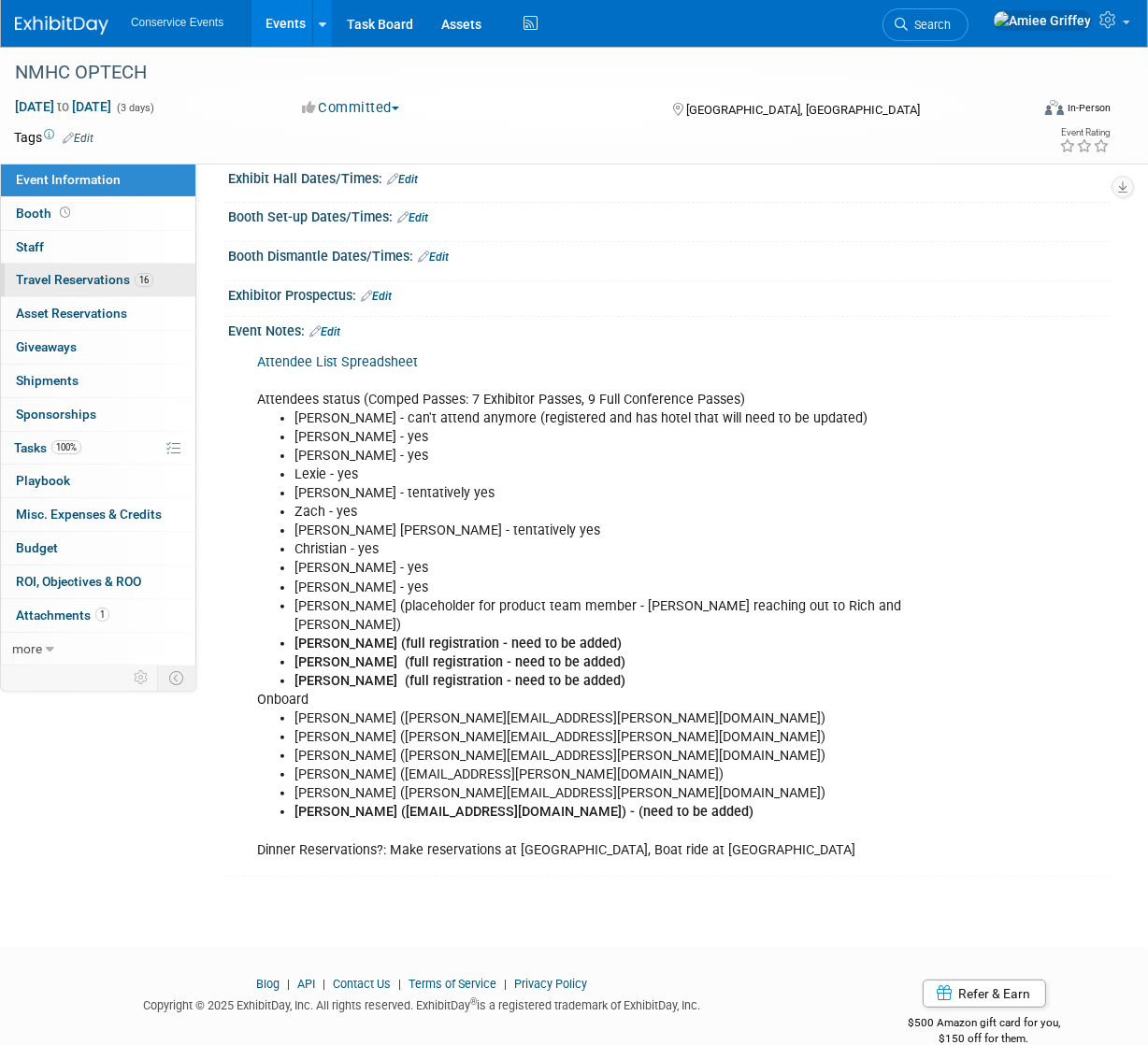
click at [74, 282] on span "Travel Reservations 16" at bounding box center [85, 280] width 138 height 15
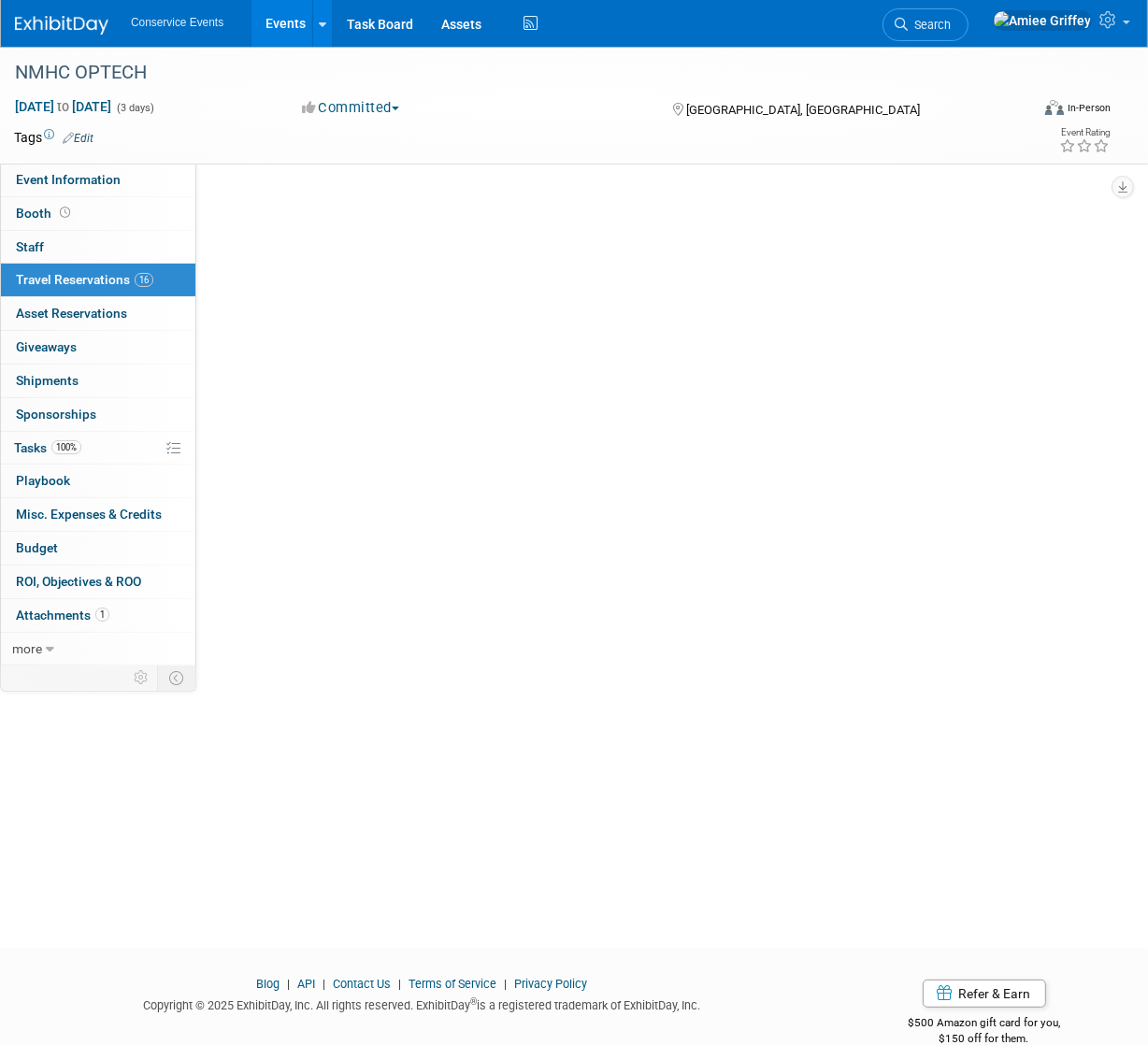
scroll to position [0, 0]
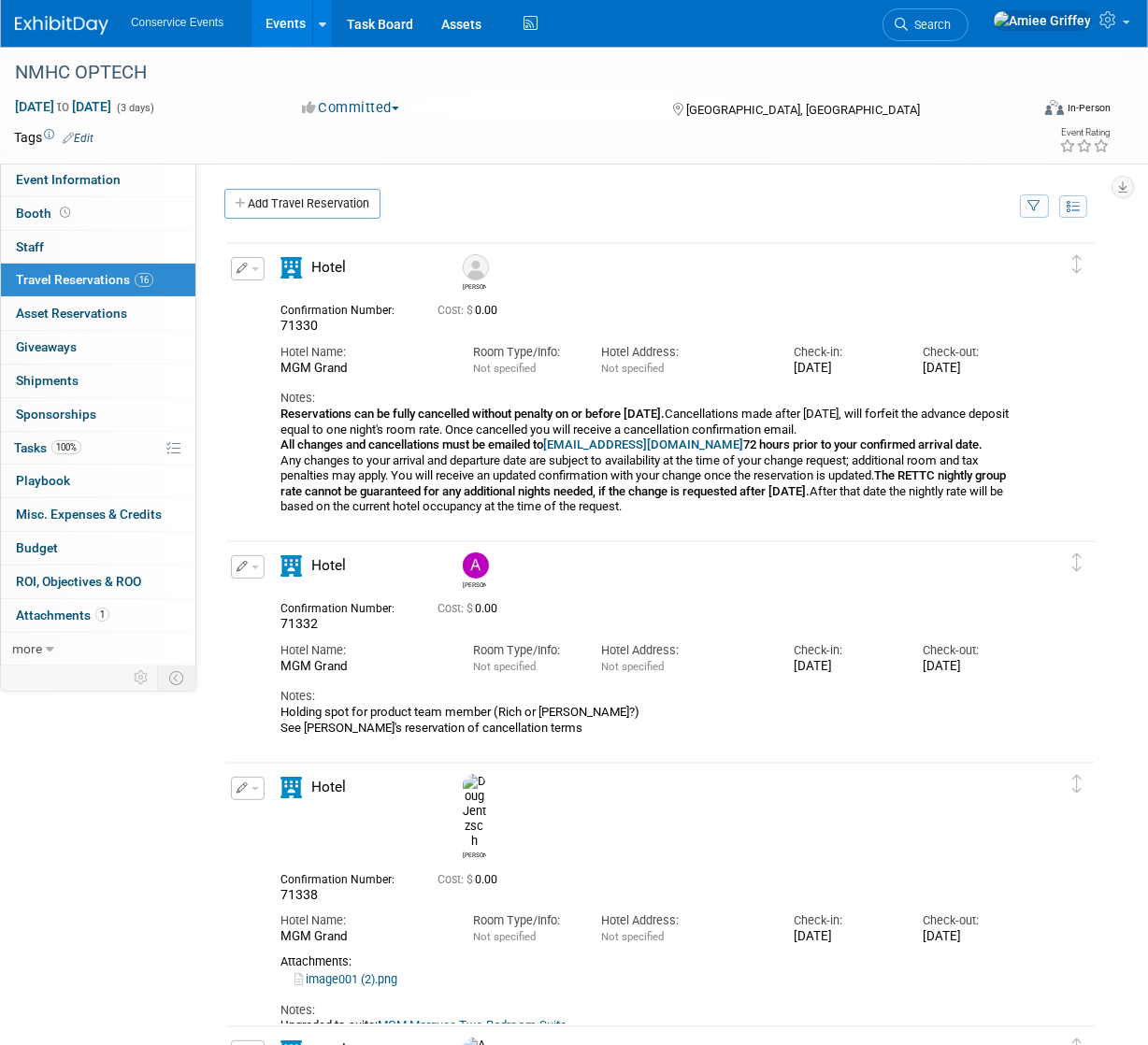
click at [332, 335] on div "Hotel Name: [GEOGRAPHIC_DATA]" at bounding box center [363, 356] width 193 height 42
drag, startPoint x: 325, startPoint y: 326, endPoint x: 281, endPoint y: 326, distance: 44.0
click at [281, 326] on div "71330" at bounding box center [345, 327] width 129 height 17
copy span "71330"
drag, startPoint x: 323, startPoint y: 626, endPoint x: 280, endPoint y: 626, distance: 43.0
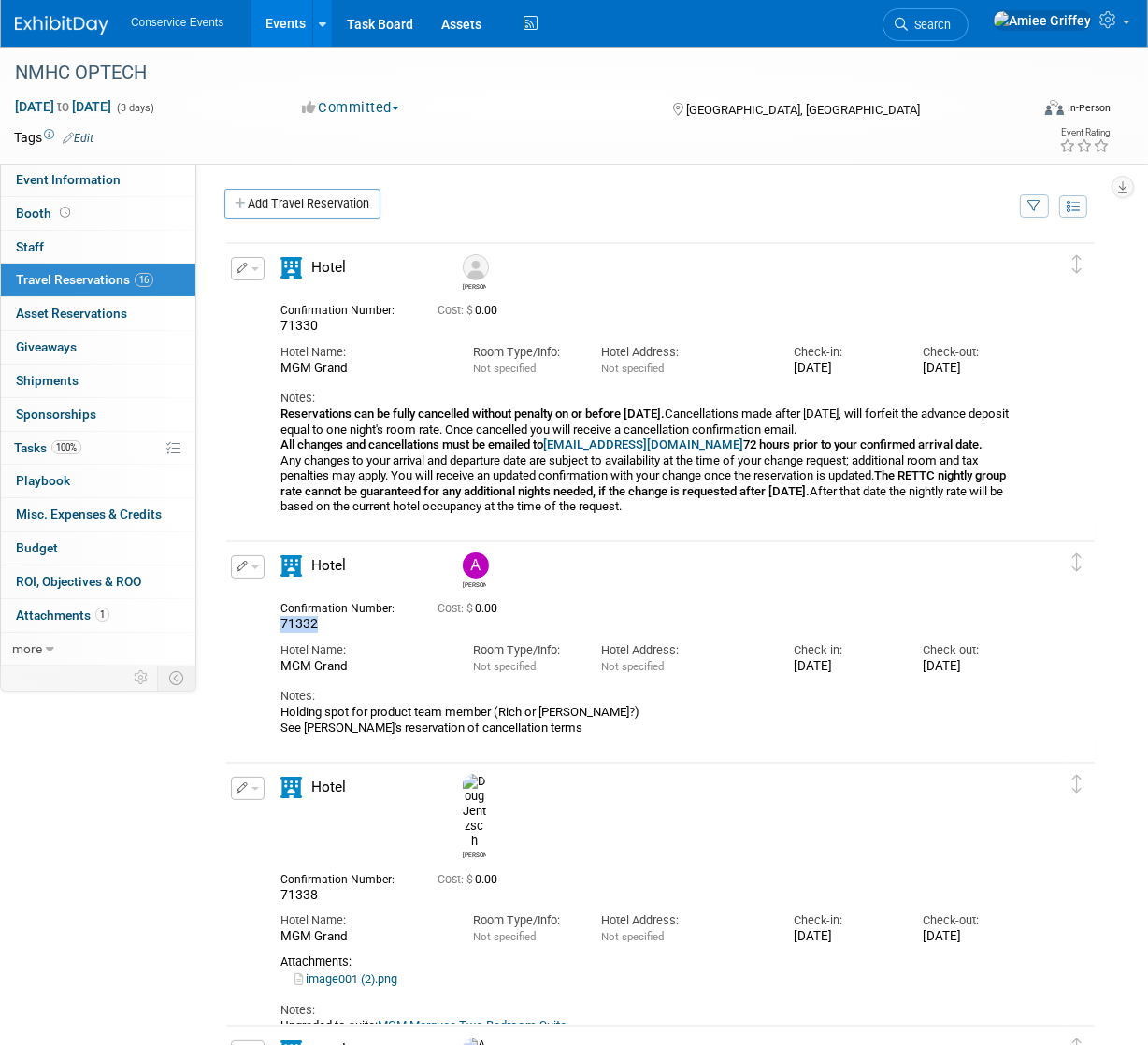
click at [280, 626] on div "71332" at bounding box center [345, 625] width 129 height 17
copy span "71332"
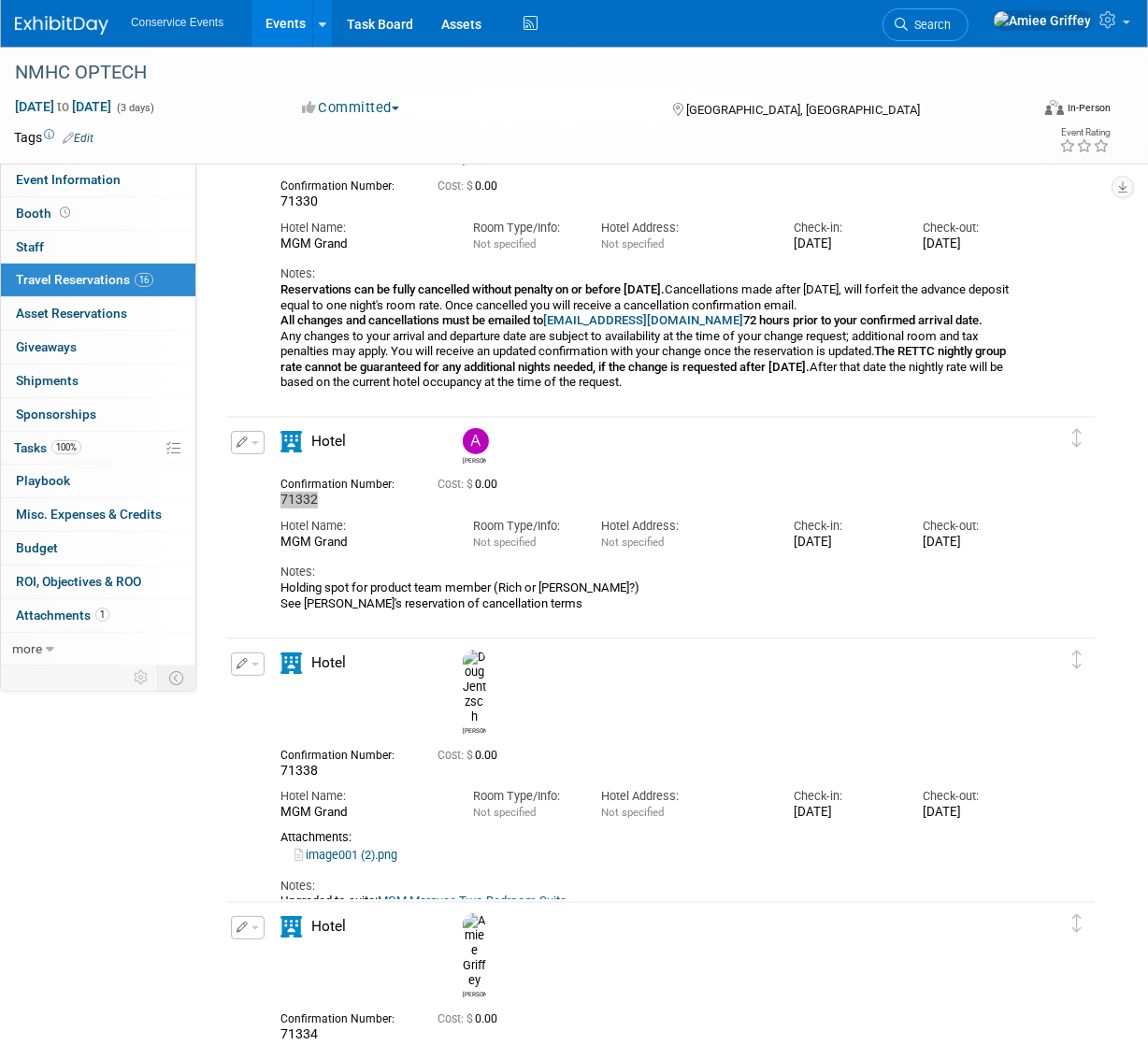
scroll to position [138, 0]
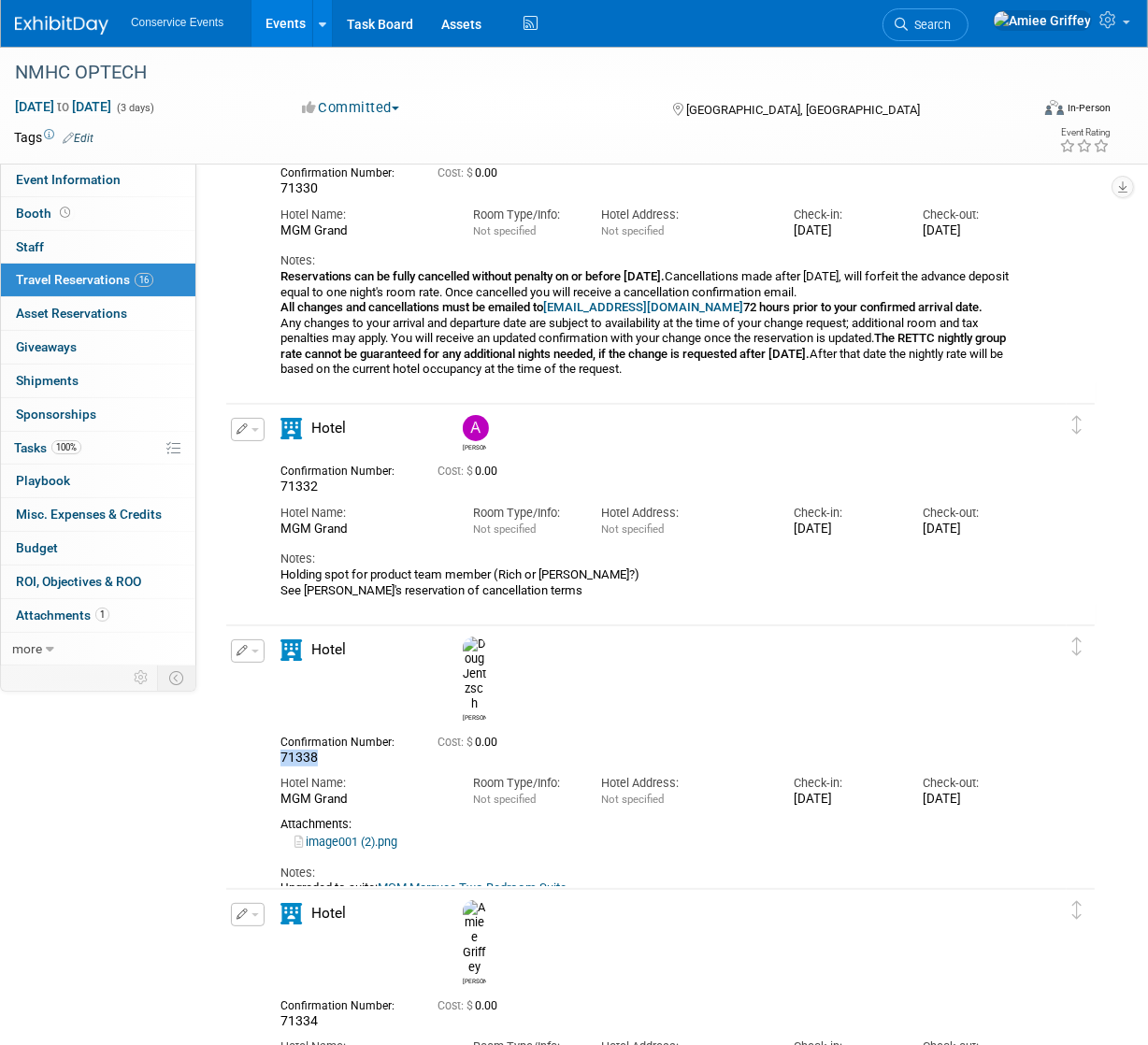
drag, startPoint x: 317, startPoint y: 705, endPoint x: 280, endPoint y: 704, distance: 37.0
click at [280, 750] on span "71338" at bounding box center [298, 757] width 37 height 15
copy span "71338"
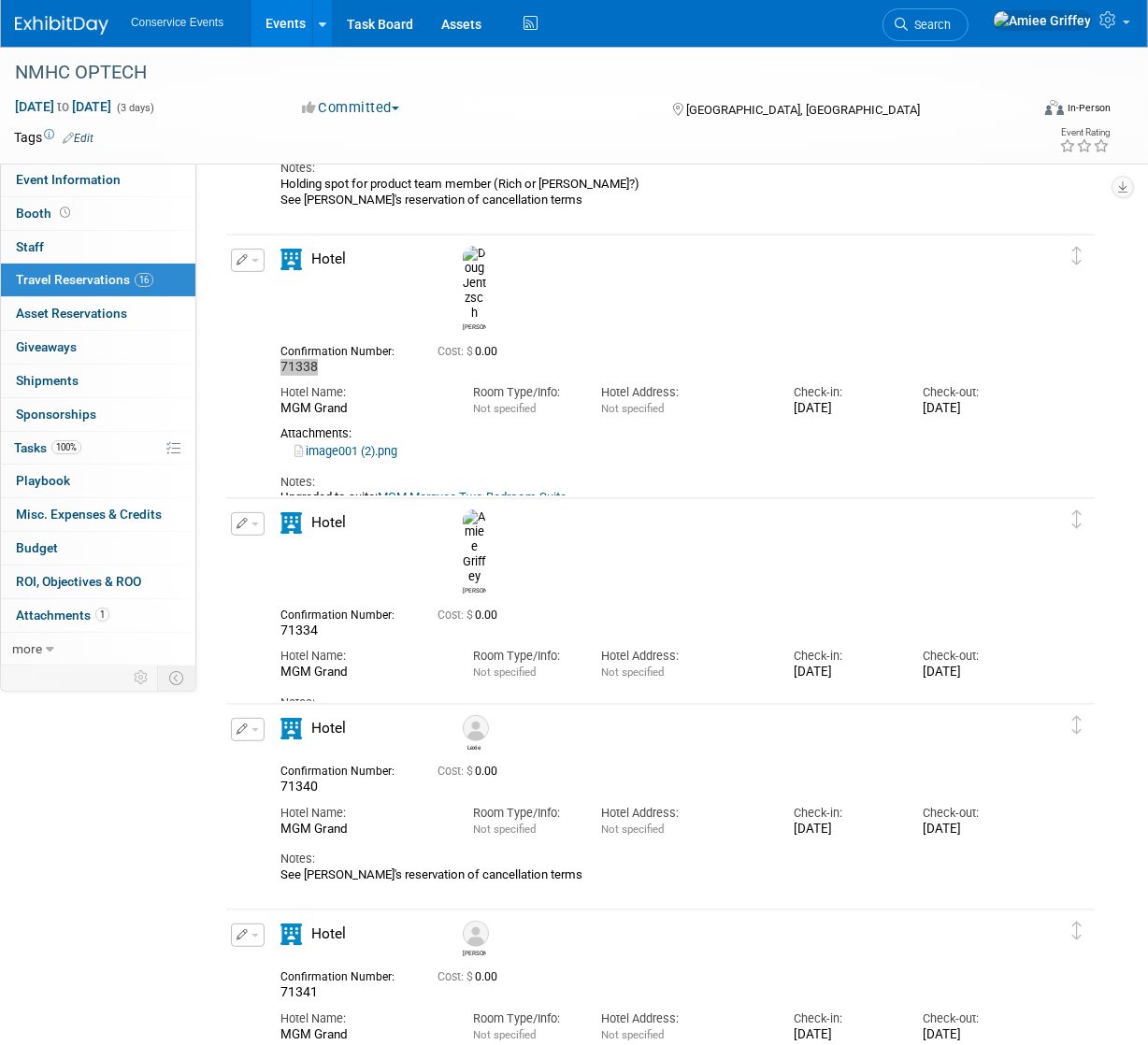
scroll to position [625, 0]
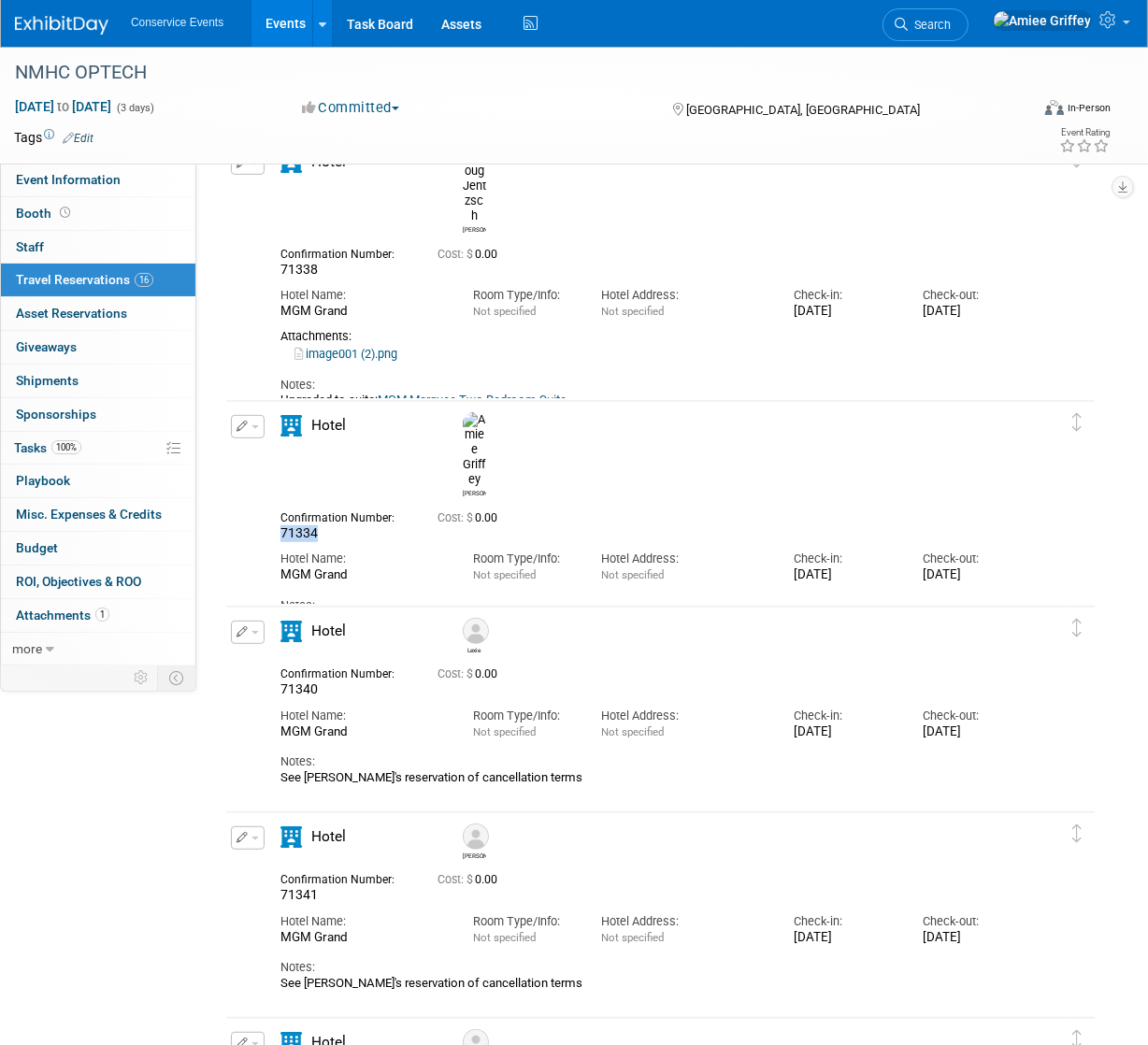
drag, startPoint x: 326, startPoint y: 483, endPoint x: 283, endPoint y: 482, distance: 43.0
click at [283, 525] on div "71334" at bounding box center [345, 533] width 129 height 17
copy span "71334"
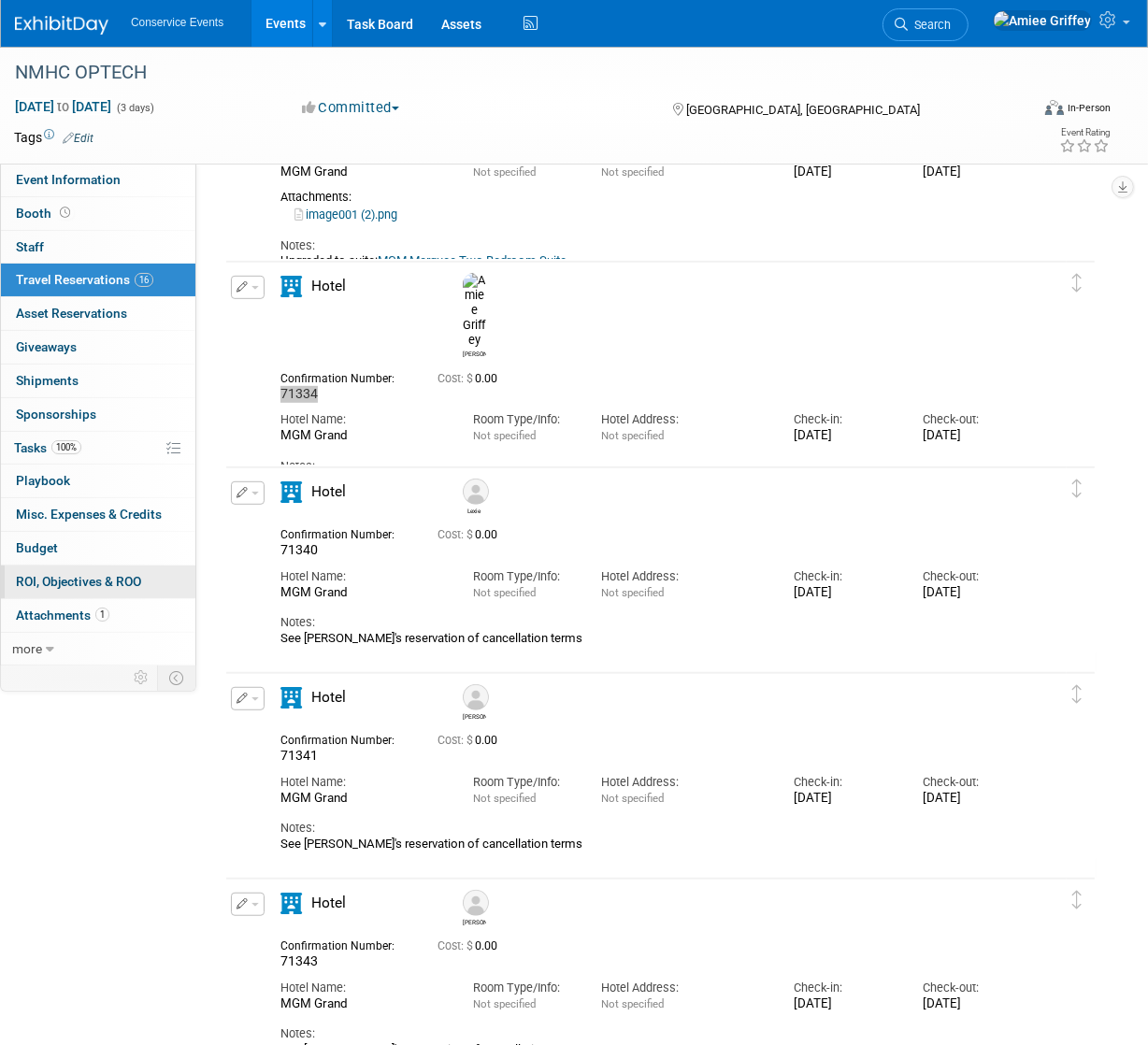
scroll to position [770, 0]
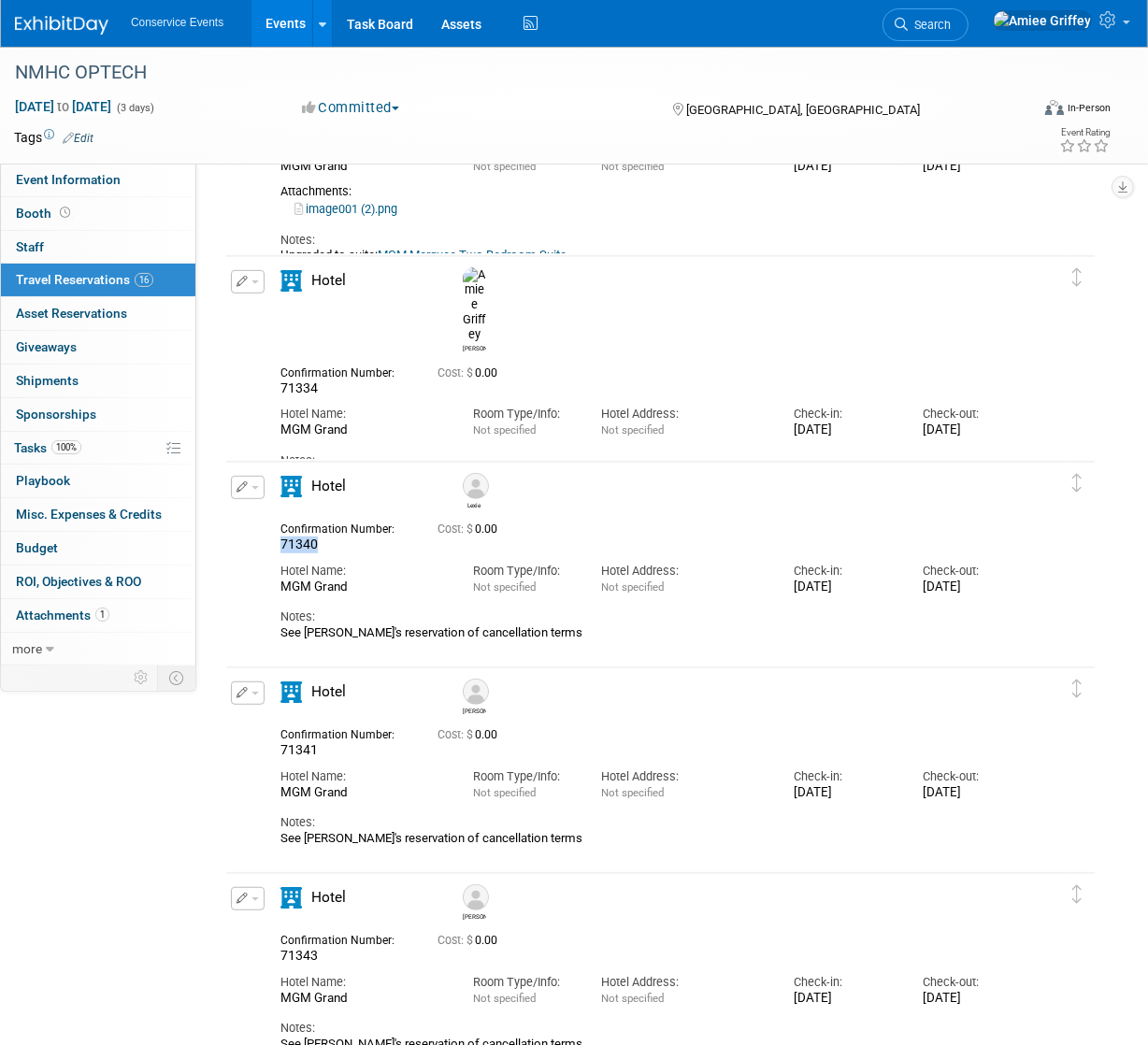
drag, startPoint x: 324, startPoint y: 542, endPoint x: 282, endPoint y: 542, distance: 42.0
click at [282, 542] on div "71340" at bounding box center [345, 545] width 129 height 17
copy span "71340"
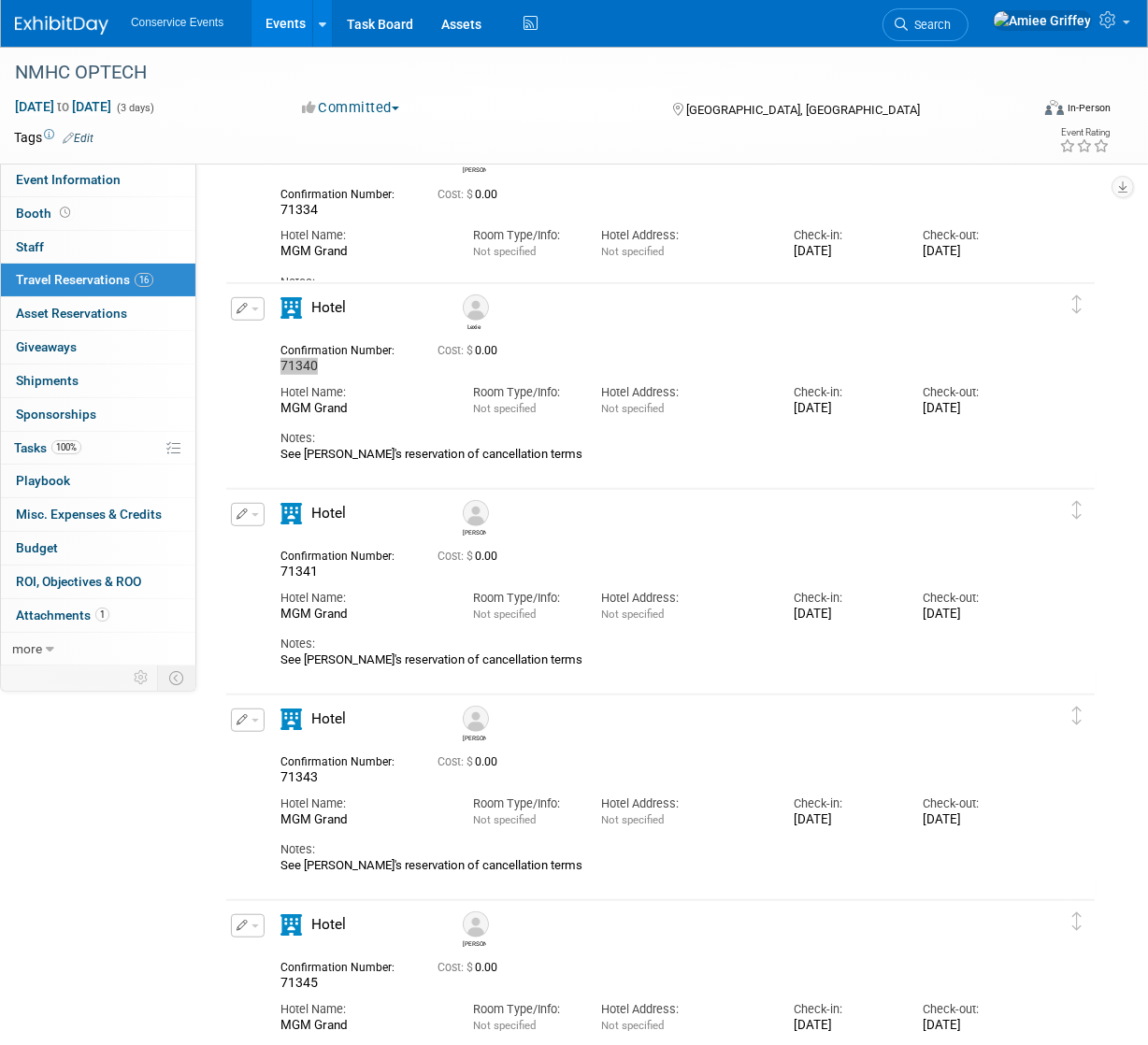
scroll to position [999, 0]
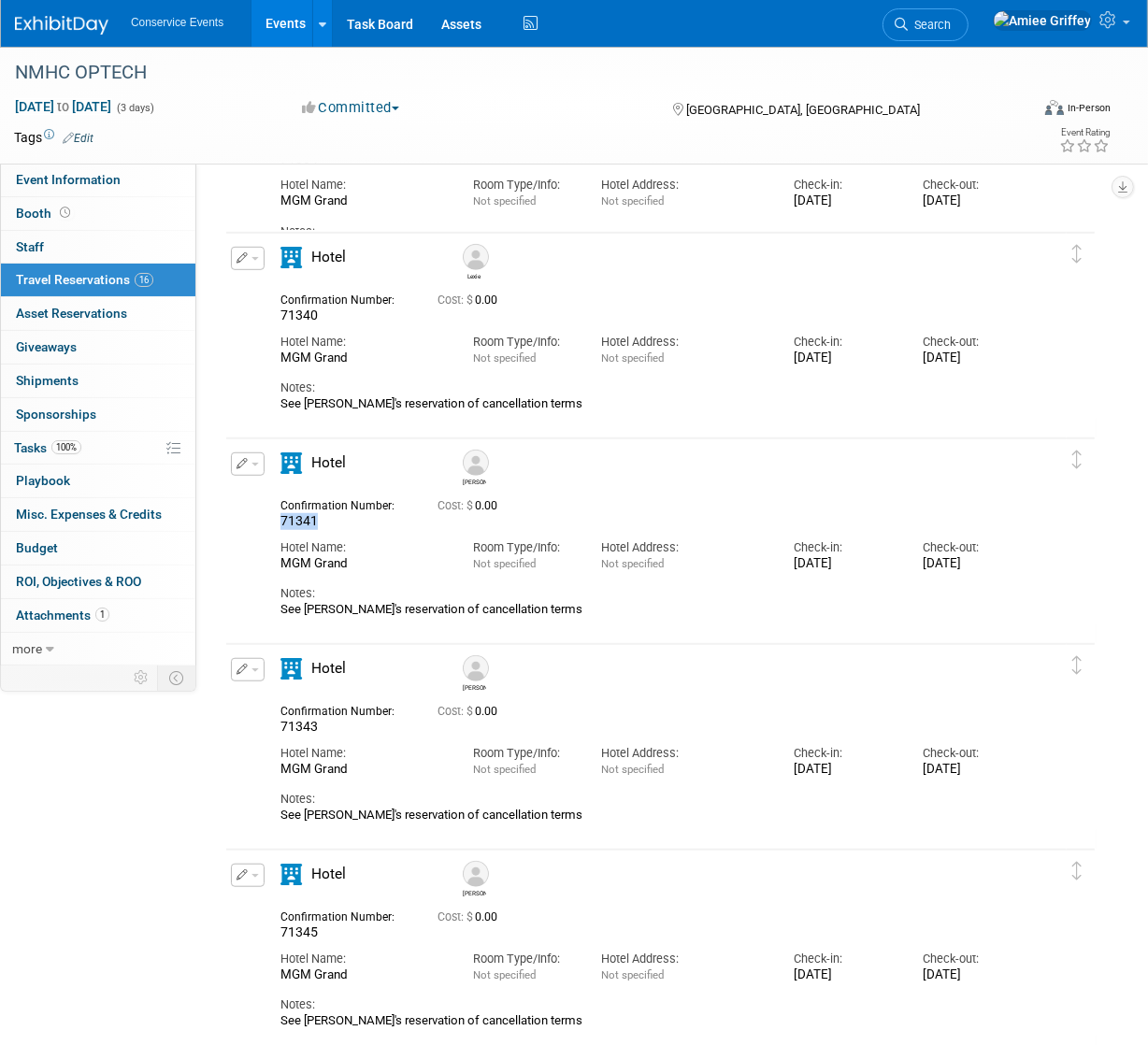
drag, startPoint x: 322, startPoint y: 519, endPoint x: 282, endPoint y: 519, distance: 40.0
click at [282, 519] on div "71341" at bounding box center [345, 522] width 129 height 17
copy span "71341"
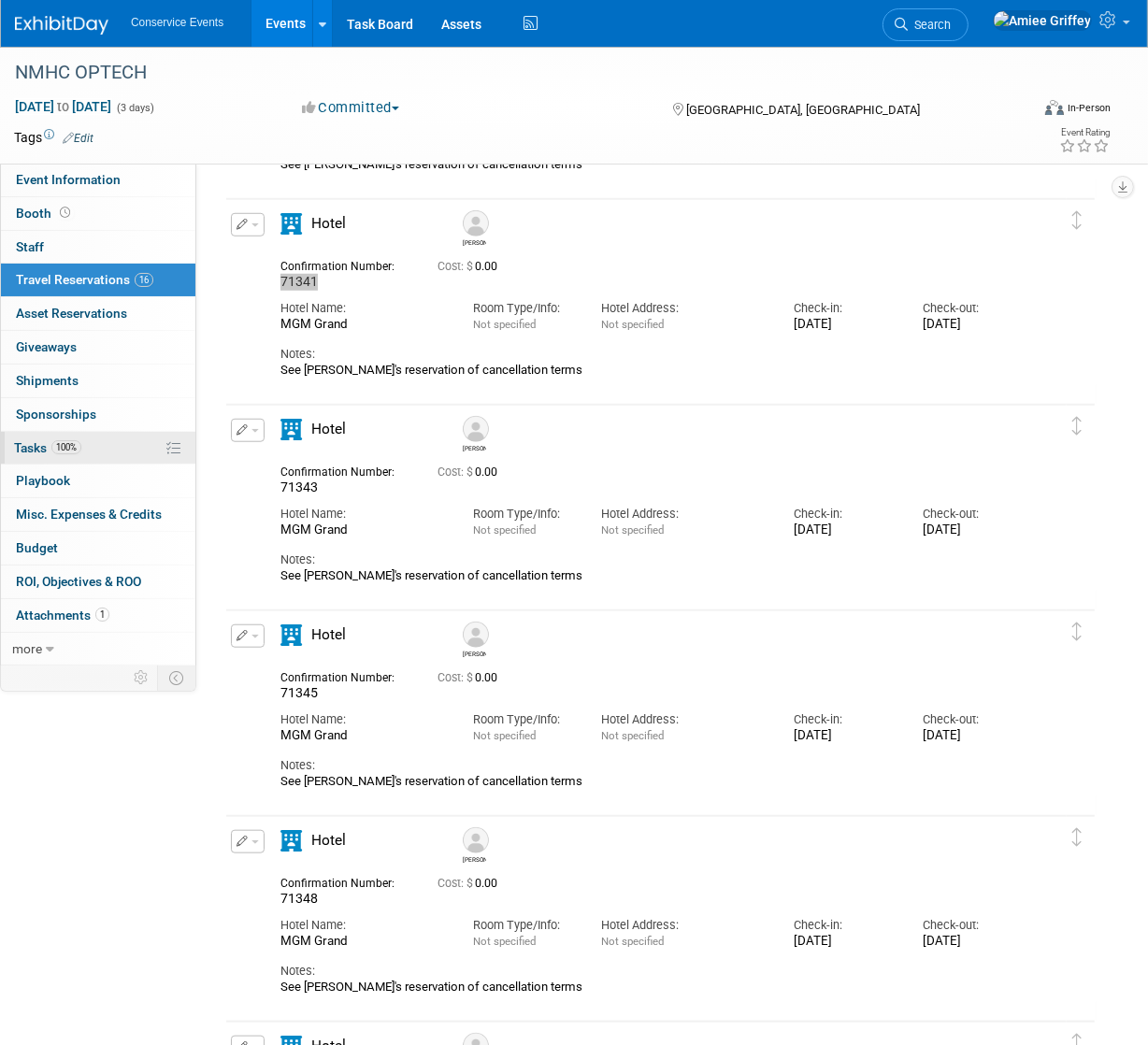
scroll to position [1242, 0]
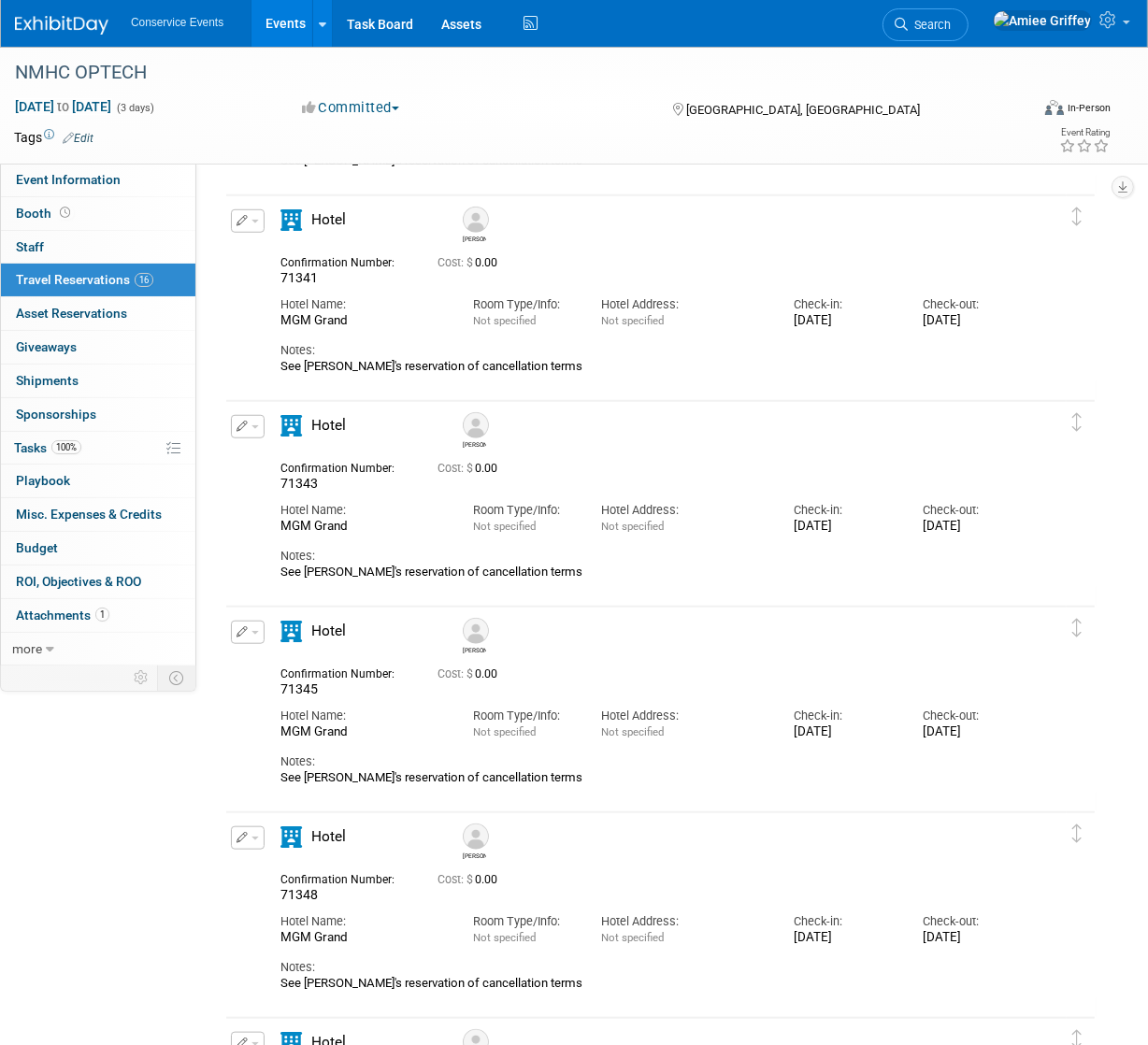
click at [337, 495] on div "Hotel Name: [GEOGRAPHIC_DATA]" at bounding box center [363, 513] width 193 height 42
drag, startPoint x: 333, startPoint y: 486, endPoint x: 281, endPoint y: 482, distance: 52.2
click at [281, 482] on div "71343" at bounding box center [345, 484] width 129 height 17
copy span "71343"
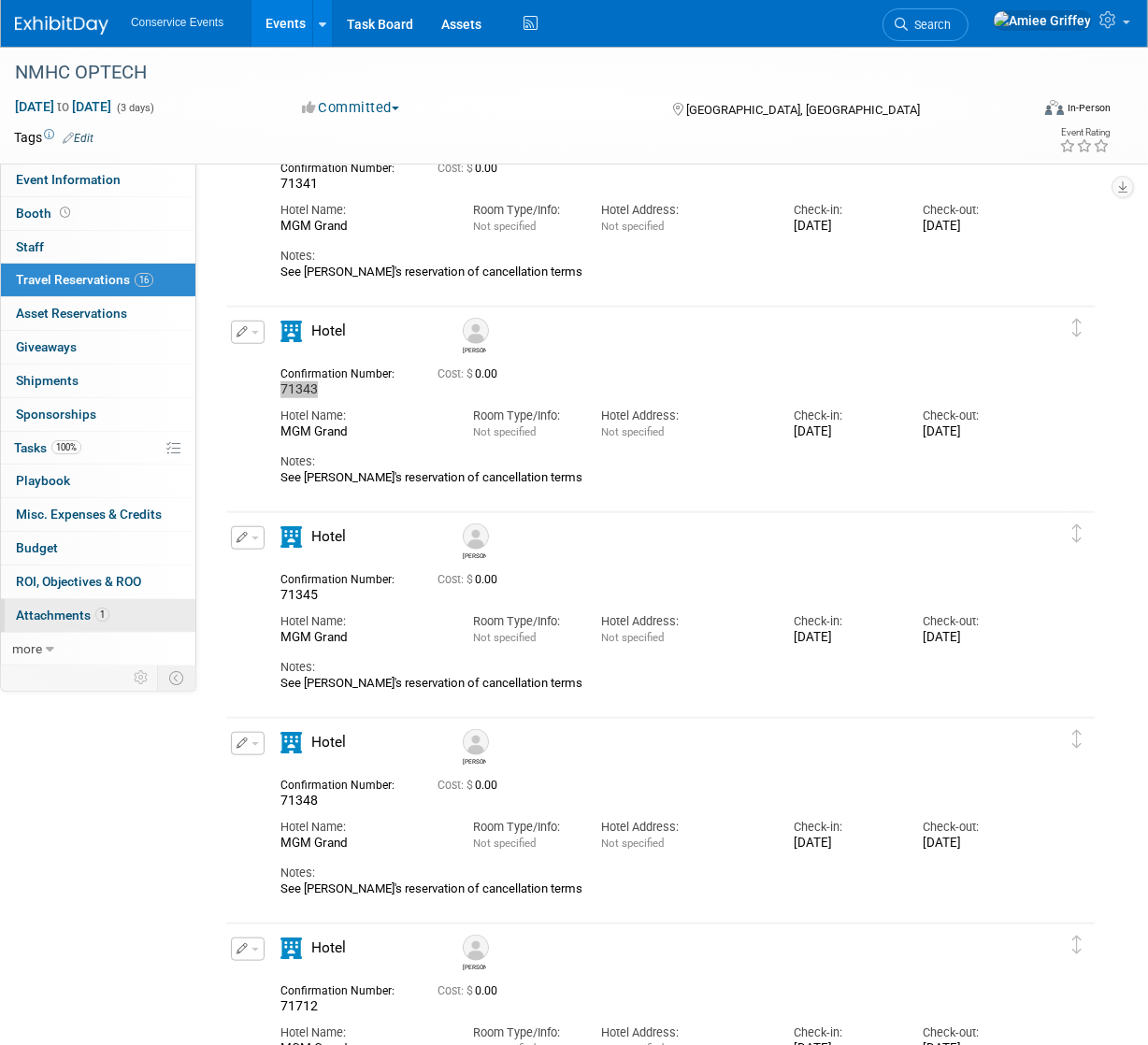
scroll to position [1360, 0]
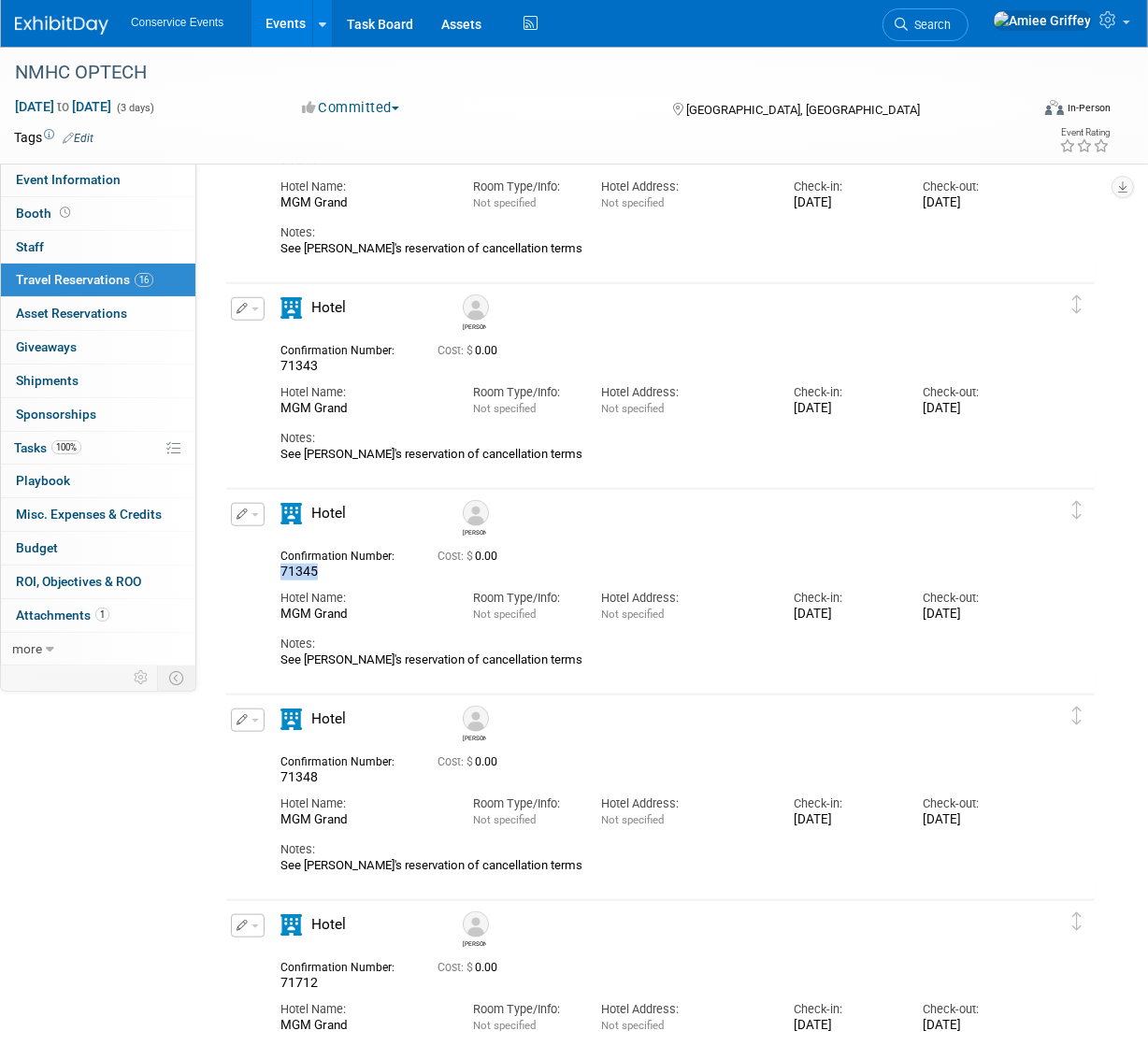
drag, startPoint x: 319, startPoint y: 575, endPoint x: 283, endPoint y: 569, distance: 36.5
click at [283, 569] on div "71345" at bounding box center [345, 572] width 129 height 17
copy span "71345"
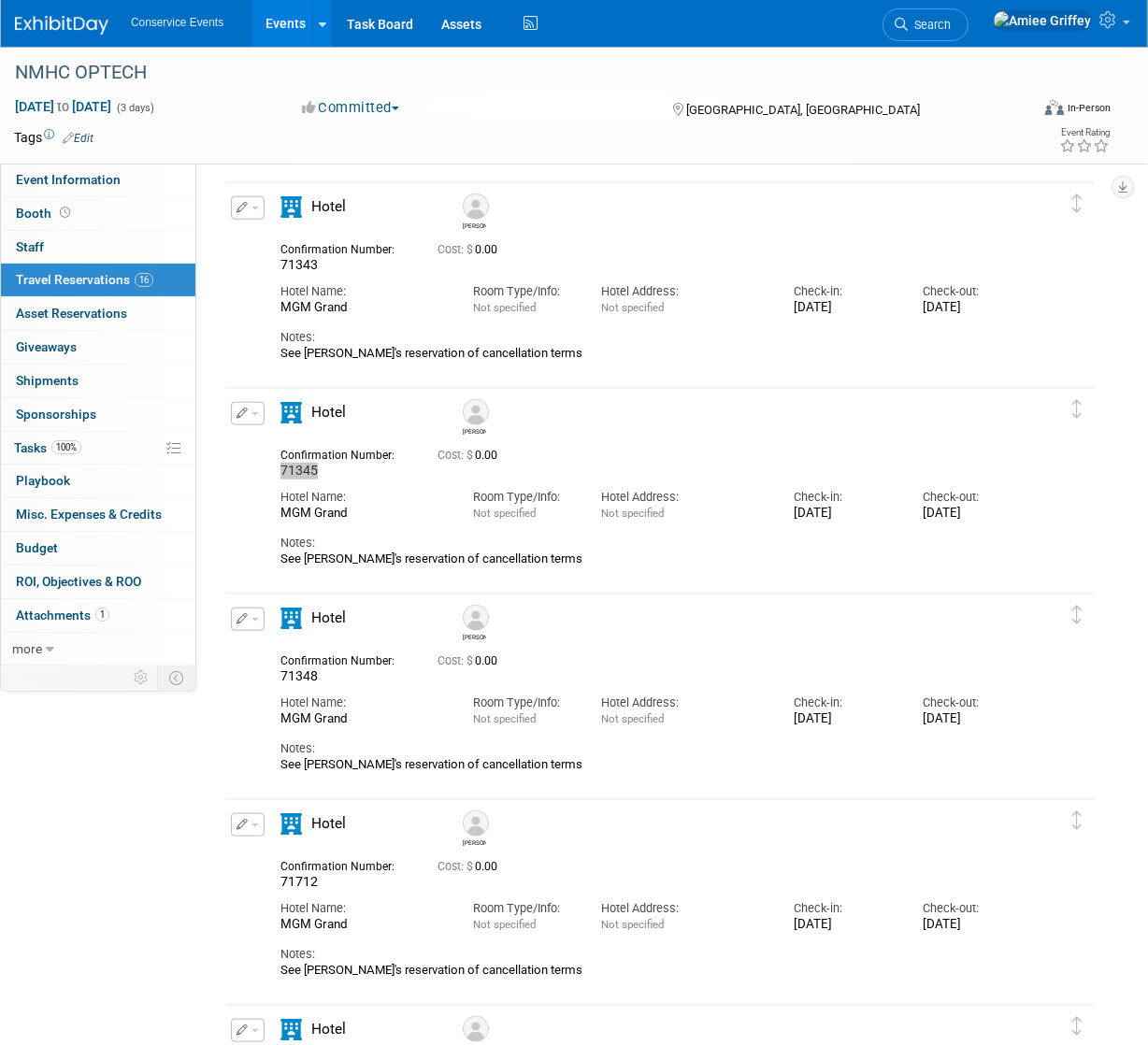
scroll to position [1514, 0]
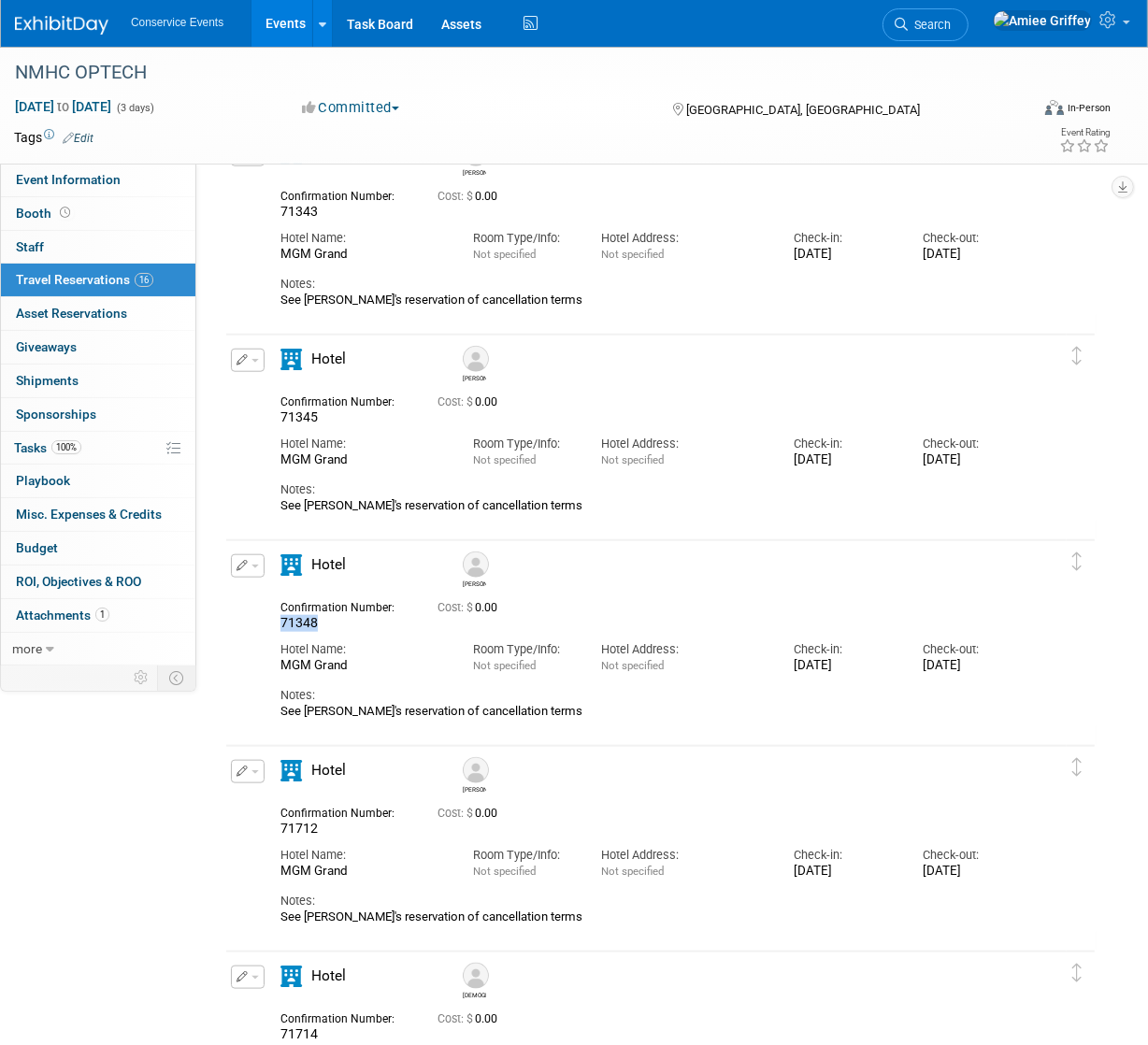
drag, startPoint x: 322, startPoint y: 621, endPoint x: 282, endPoint y: 621, distance: 40.0
click at [282, 621] on div "71348" at bounding box center [345, 624] width 129 height 17
copy span "71348"
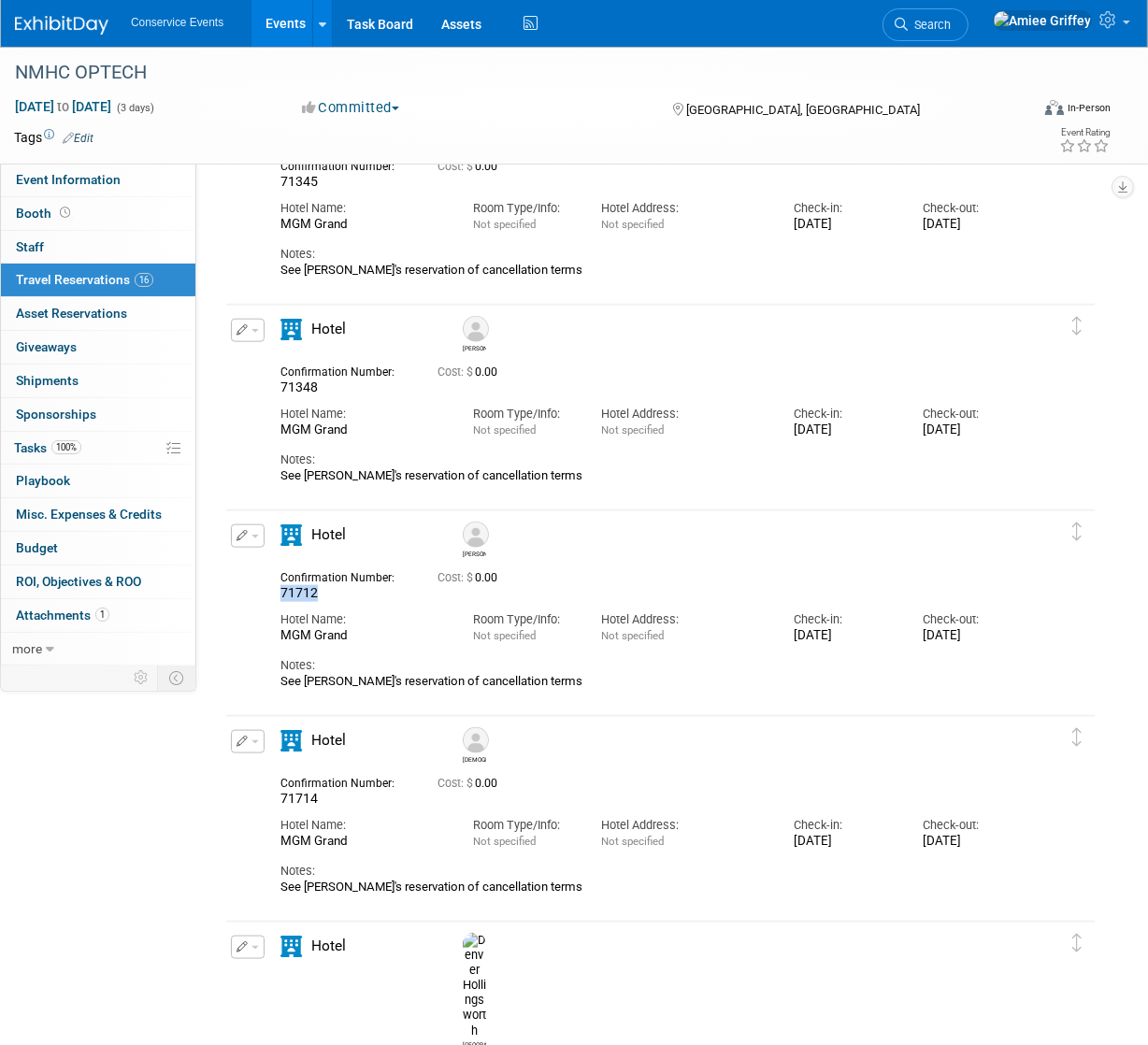
drag, startPoint x: 322, startPoint y: 593, endPoint x: 276, endPoint y: 591, distance: 46.0
click at [276, 591] on div "Confirmation Number: 71712" at bounding box center [345, 584] width 157 height 36
copy span "71712"
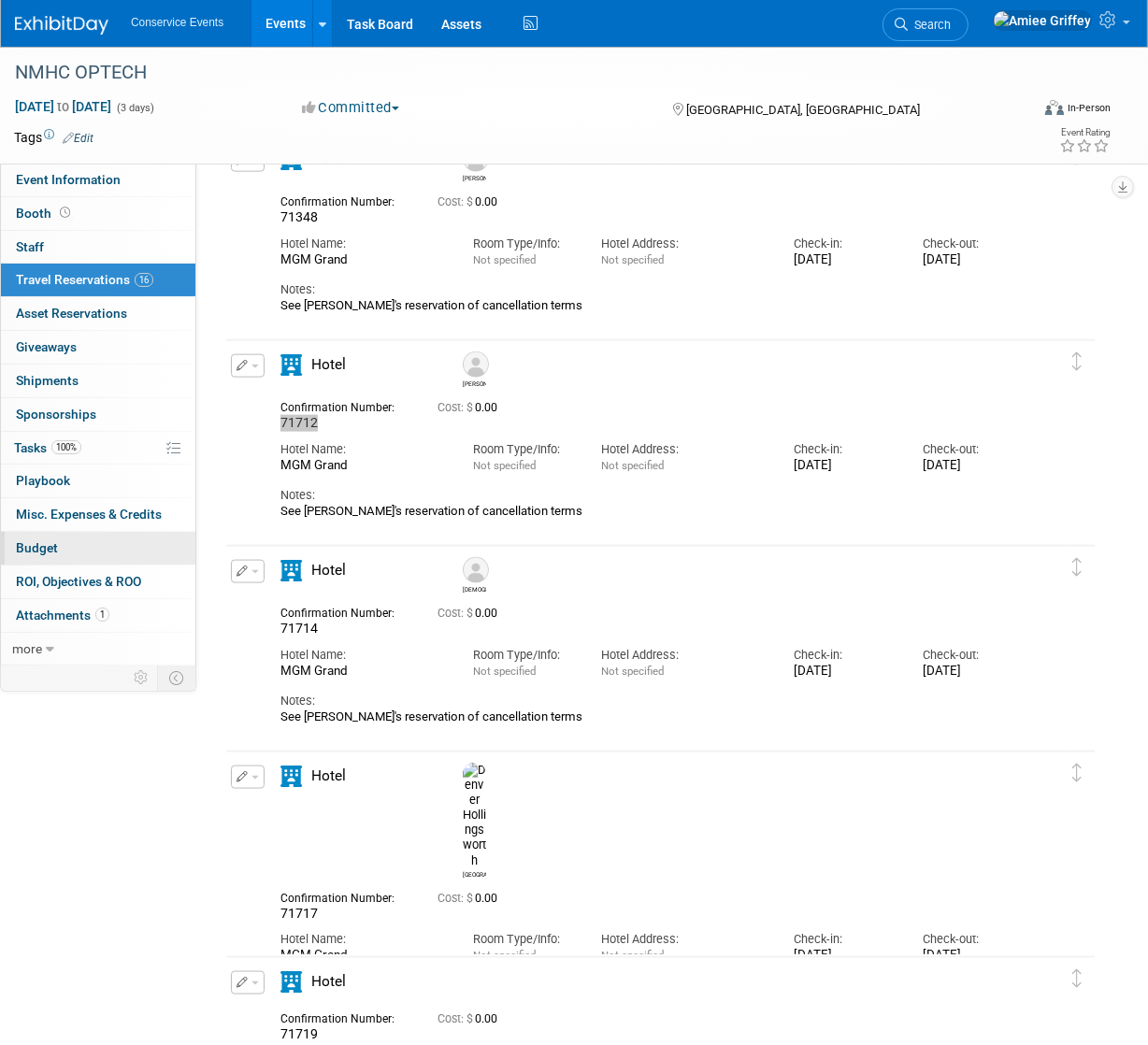
scroll to position [1971, 0]
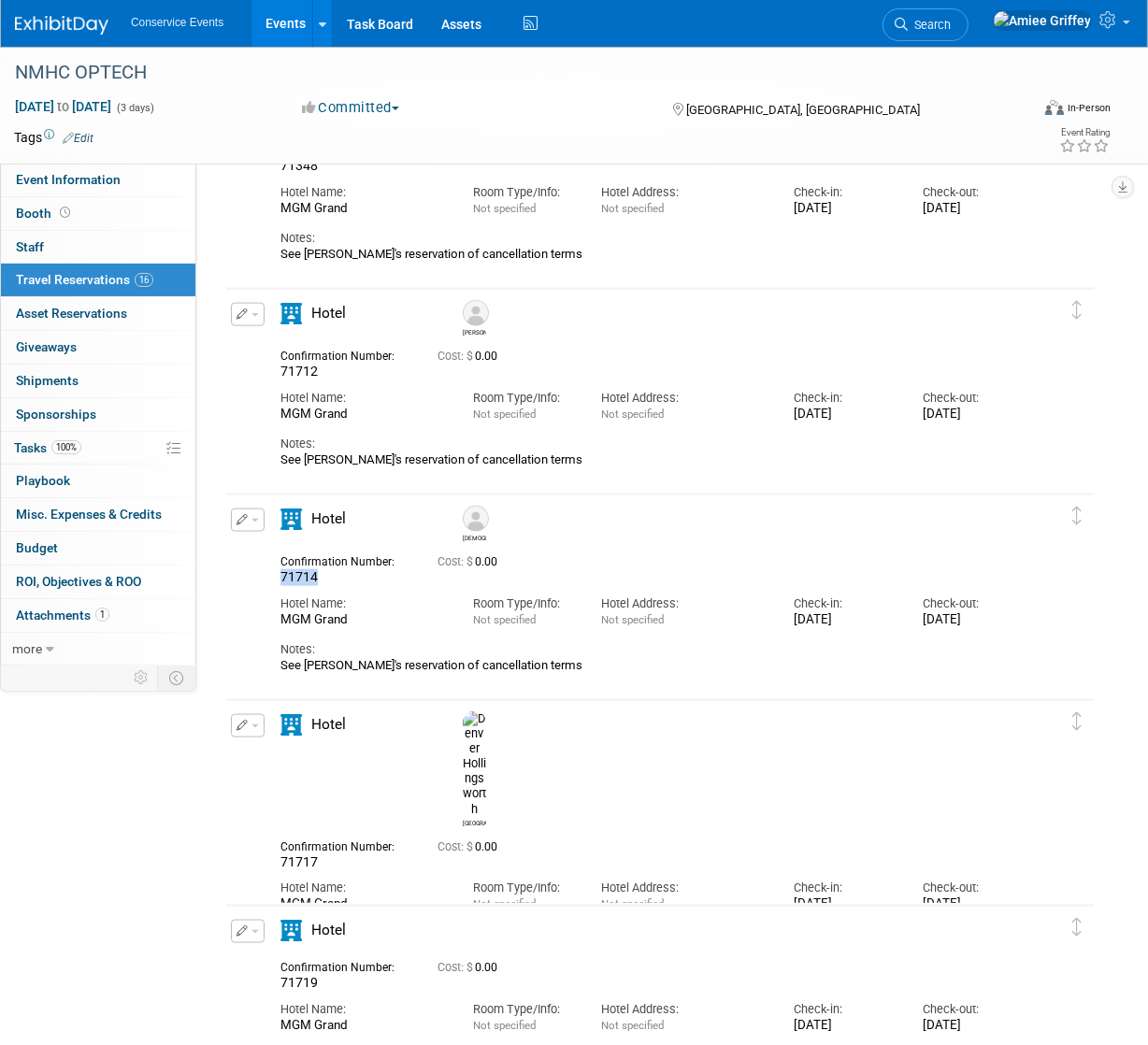
drag, startPoint x: 321, startPoint y: 575, endPoint x: 281, endPoint y: 576, distance: 40.0
click at [281, 576] on div "71714" at bounding box center [345, 578] width 129 height 17
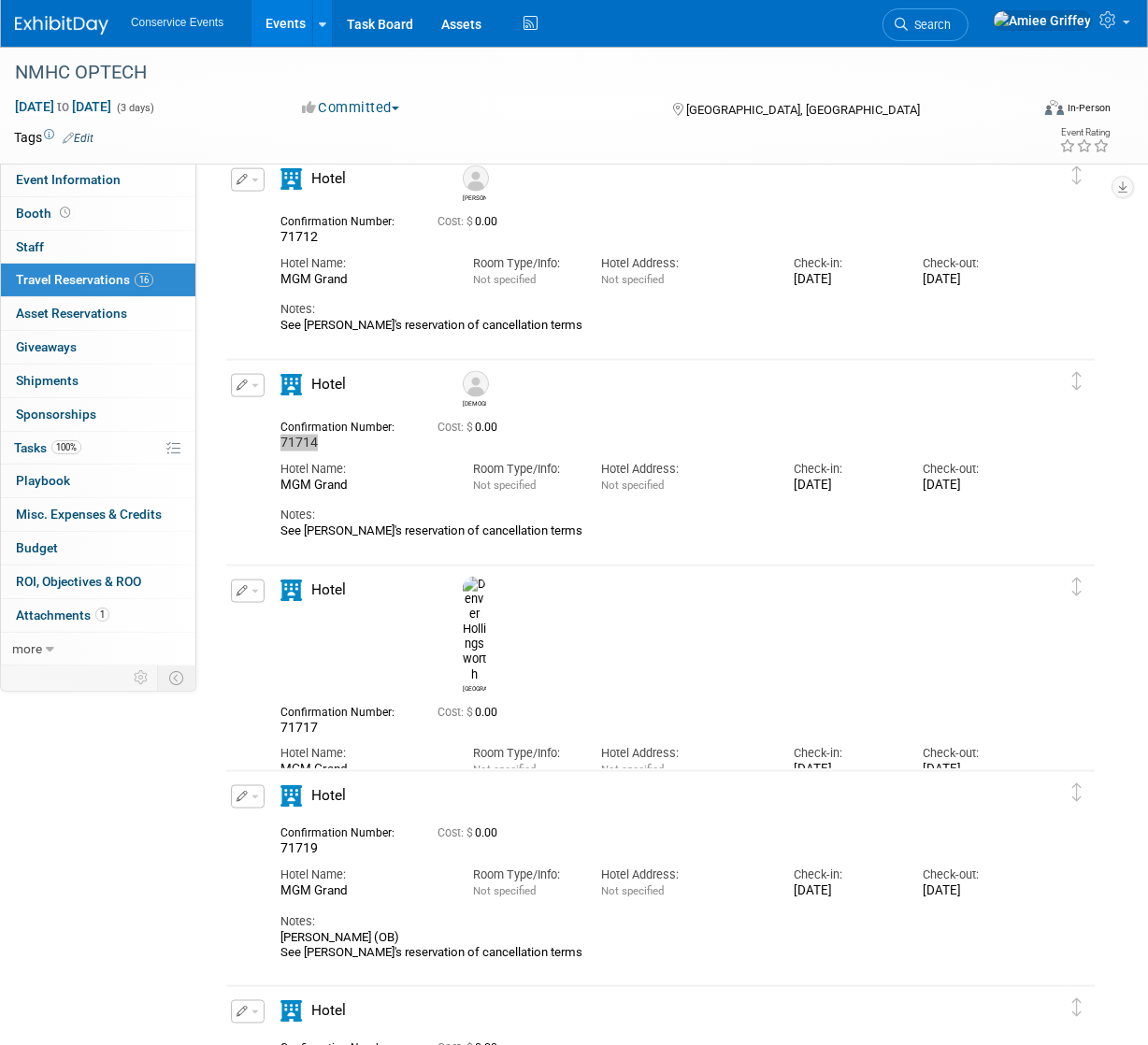
scroll to position [2135, 0]
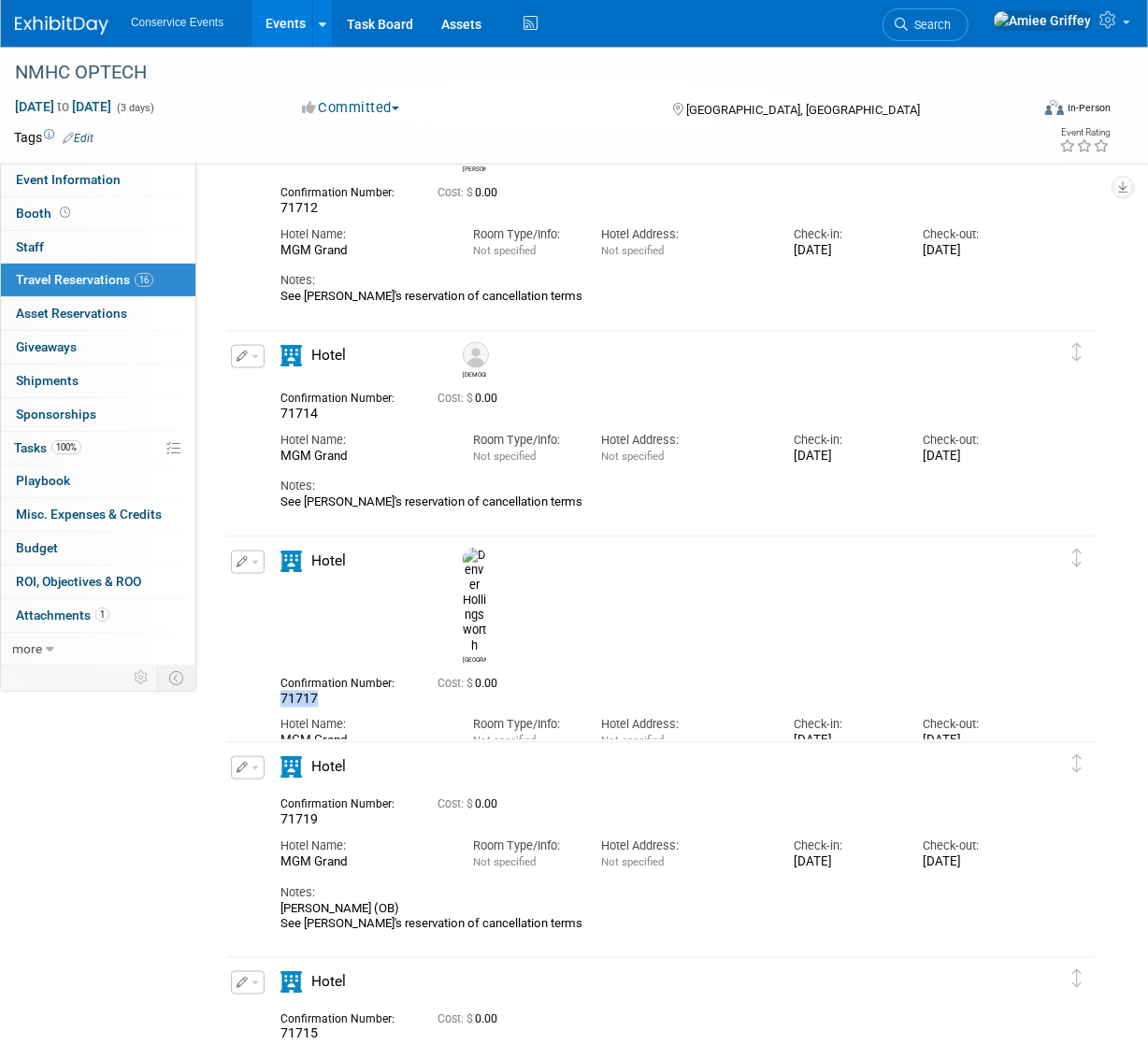
drag, startPoint x: 324, startPoint y: 622, endPoint x: 281, endPoint y: 614, distance: 43.7
click at [281, 691] on div "71717" at bounding box center [345, 700] width 129 height 17
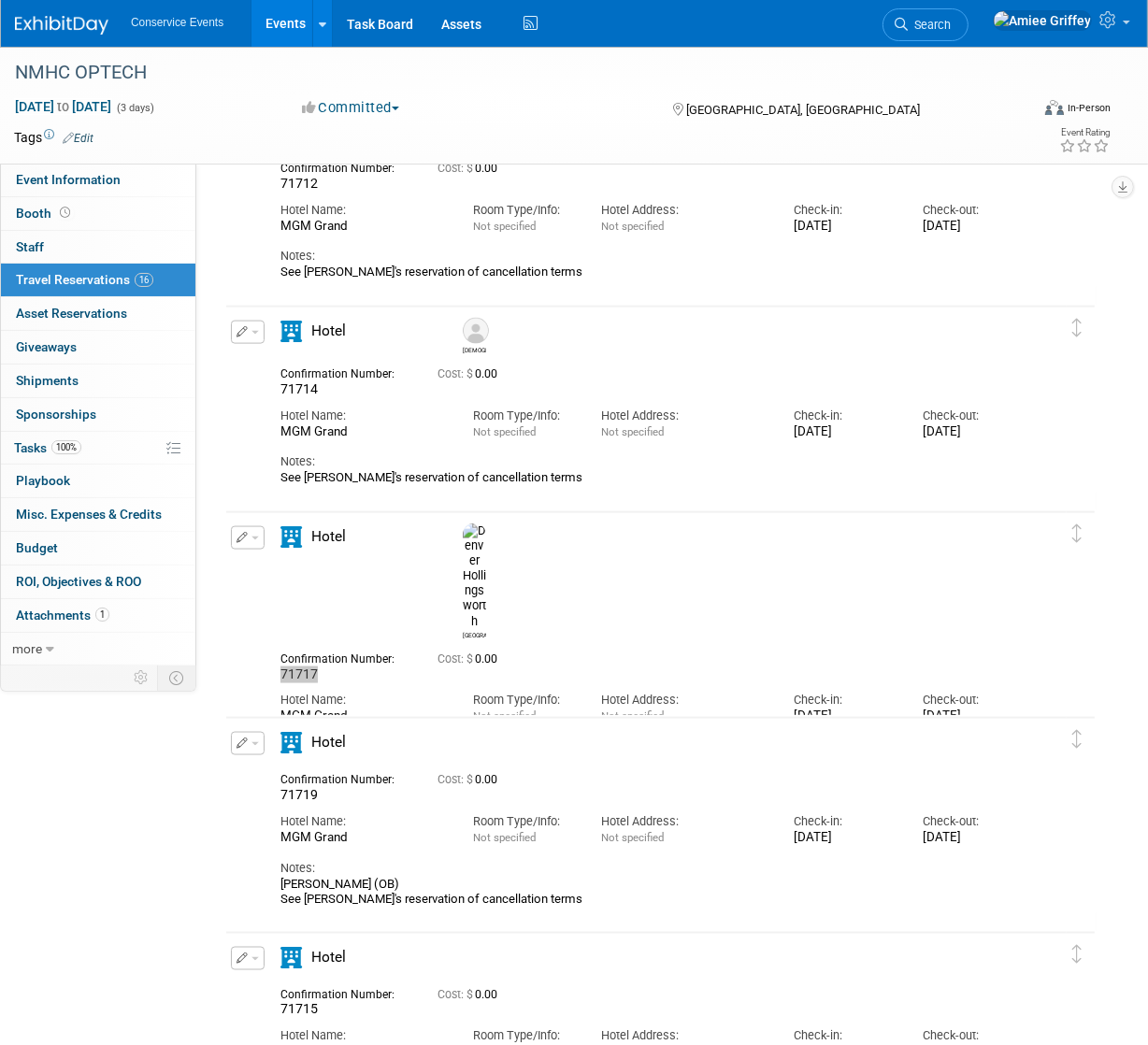
scroll to position [2192, 0]
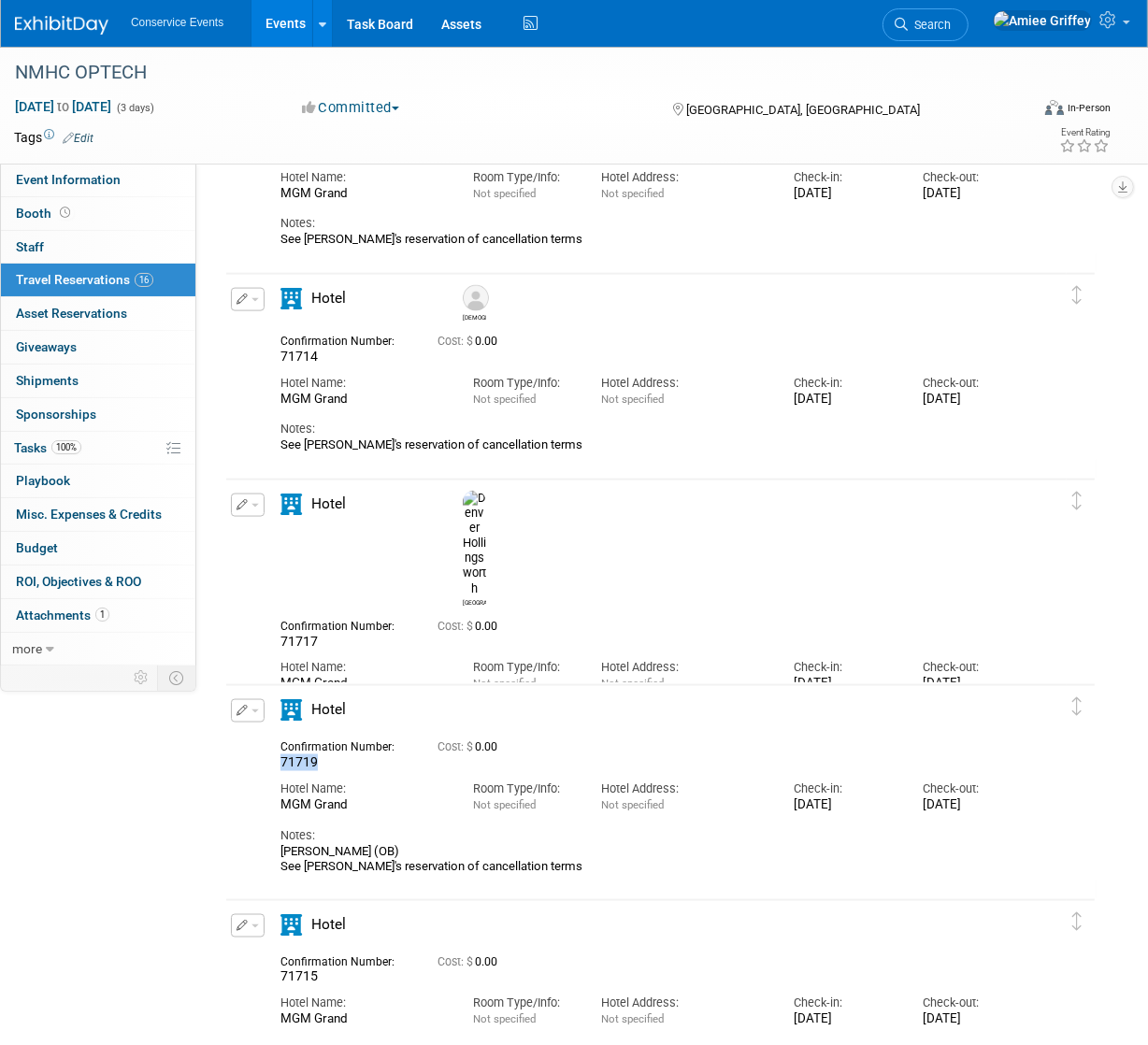
drag, startPoint x: 331, startPoint y: 763, endPoint x: 280, endPoint y: 758, distance: 51.2
click at [280, 758] on div "71719" at bounding box center [345, 763] width 129 height 17
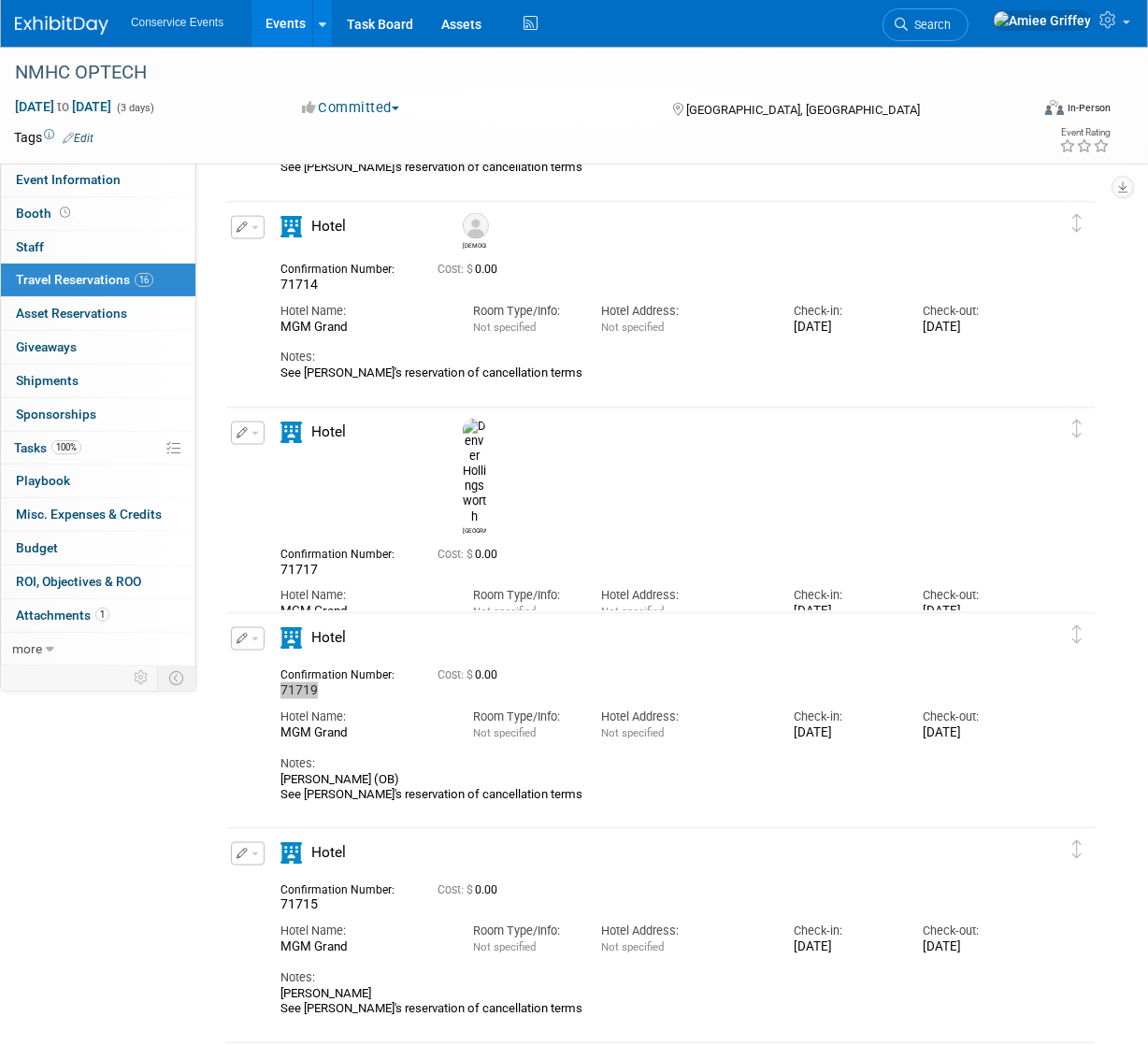
scroll to position [2433, 0]
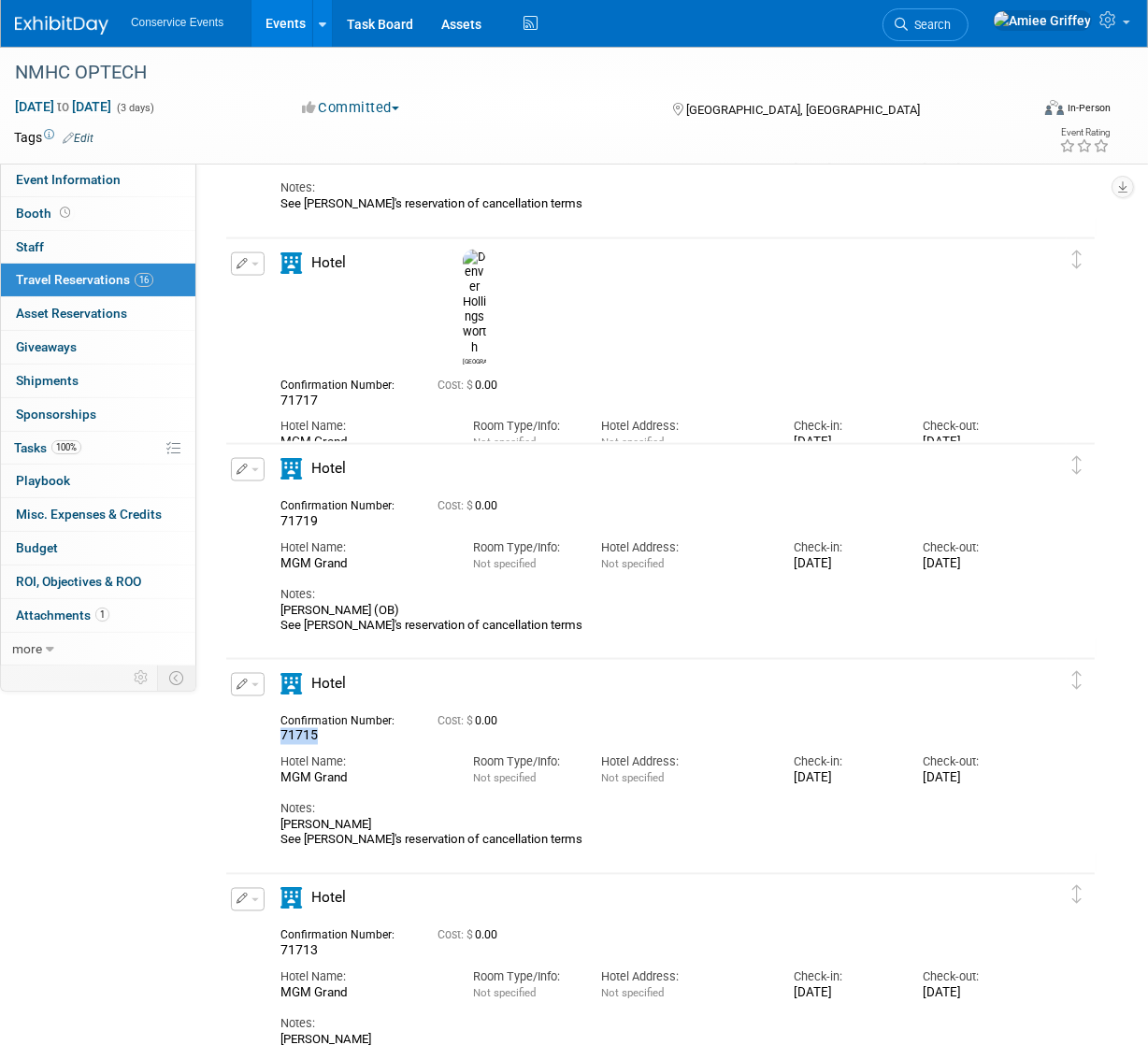
drag, startPoint x: 329, startPoint y: 733, endPoint x: 275, endPoint y: 740, distance: 54.5
click at [275, 740] on div "Confirmation Number: 71715" at bounding box center [345, 726] width 157 height 36
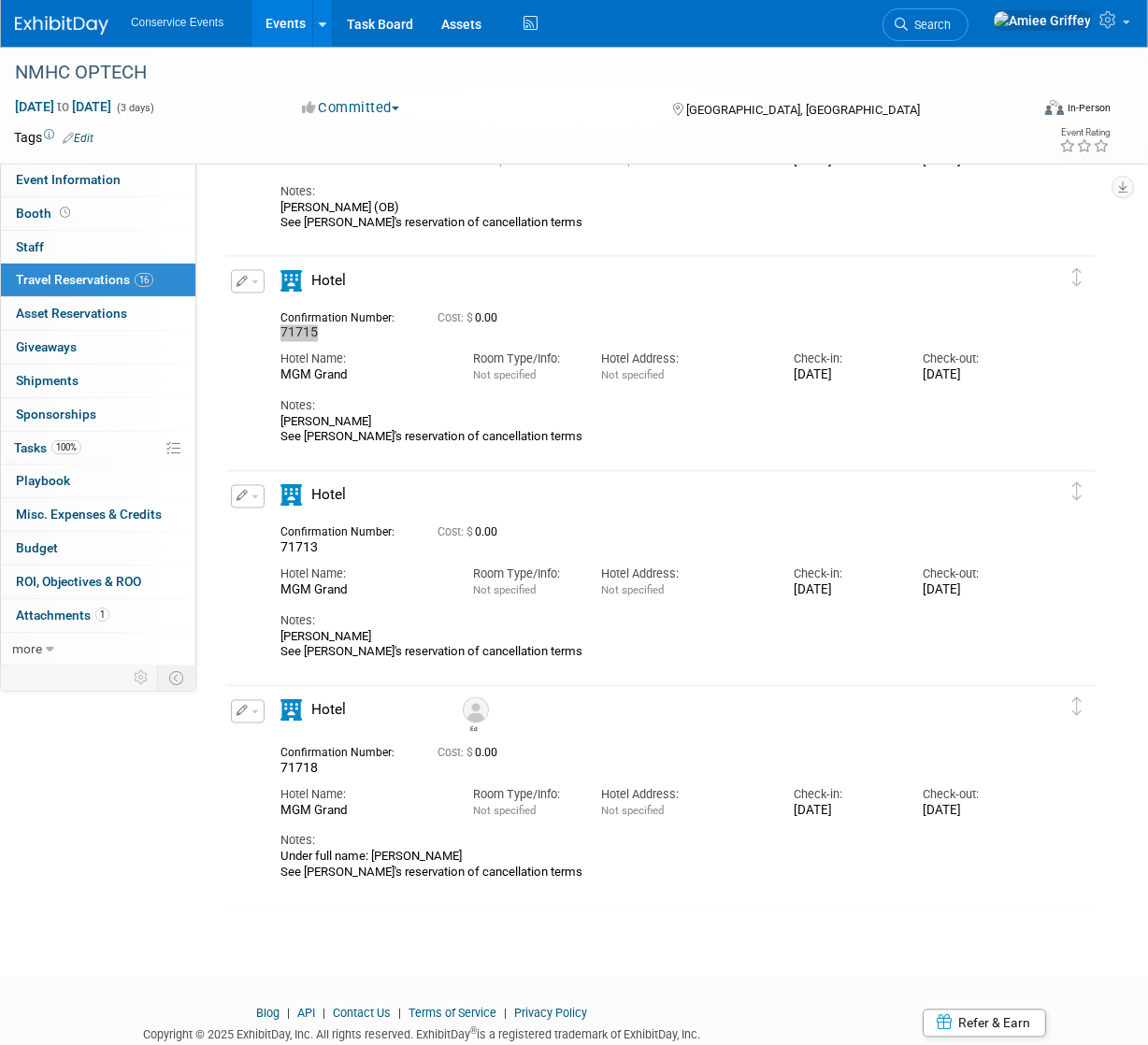
scroll to position [2841, 0]
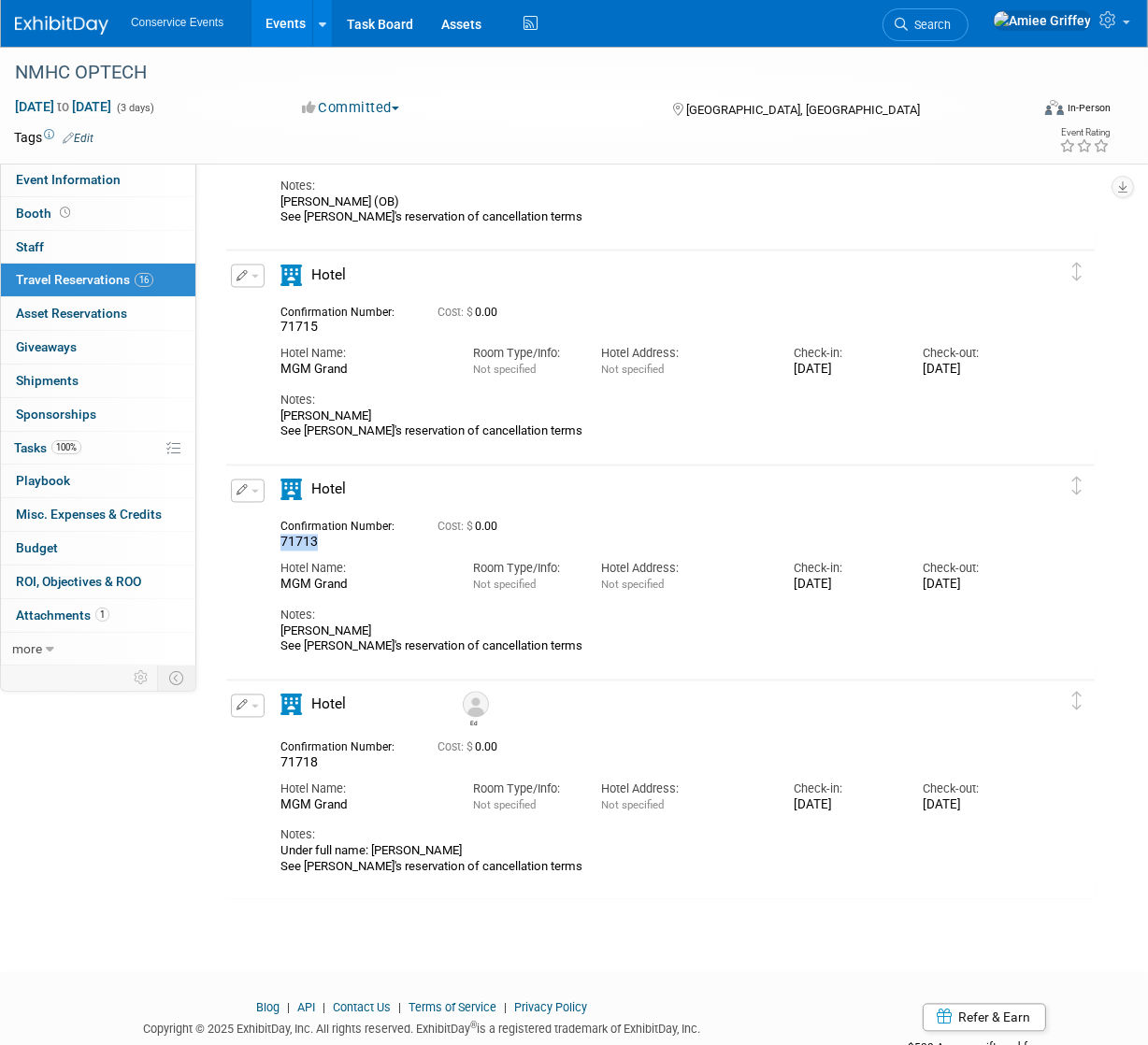
drag, startPoint x: 330, startPoint y: 546, endPoint x: 283, endPoint y: 541, distance: 47.3
click at [283, 541] on div "71713" at bounding box center [345, 543] width 129 height 17
drag, startPoint x: 329, startPoint y: 759, endPoint x: 268, endPoint y: 761, distance: 61.0
click at [268, 761] on div "Confirmation Number: 71718" at bounding box center [345, 754] width 157 height 36
